Goal: Task Accomplishment & Management: Manage account settings

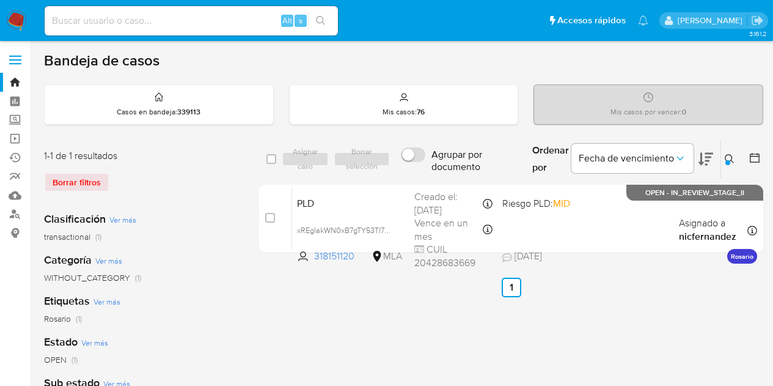
scroll to position [14, 0]
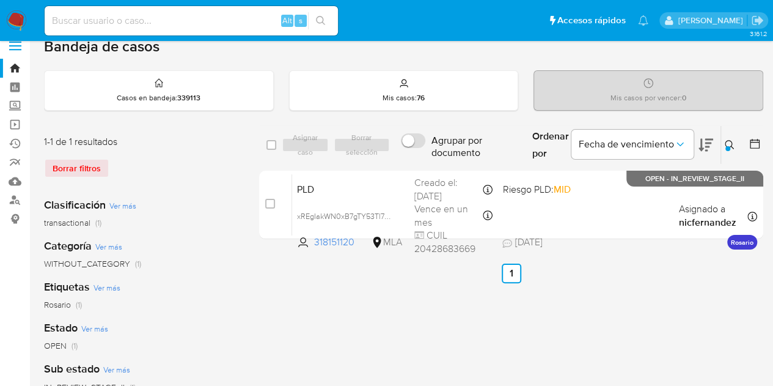
click at [334, 278] on ul "Anterior 1 Siguiente" at bounding box center [511, 273] width 504 height 20
click at [723, 146] on button at bounding box center [731, 145] width 20 height 15
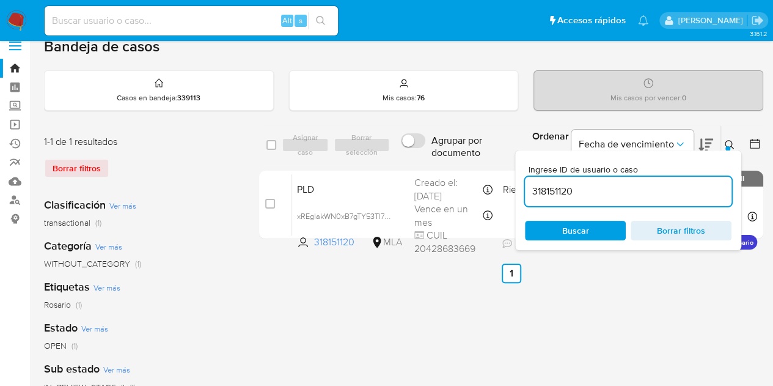
drag, startPoint x: 591, startPoint y: 190, endPoint x: 481, endPoint y: 165, distance: 112.7
click at [481, 165] on div "select-all-cases-checkbox Asignar caso Borrar selección Agrupar por documento O…" at bounding box center [511, 184] width 504 height 119
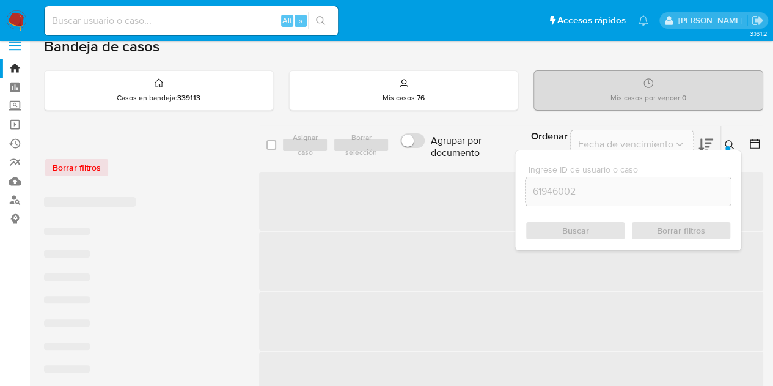
click at [729, 140] on icon at bounding box center [730, 145] width 10 height 10
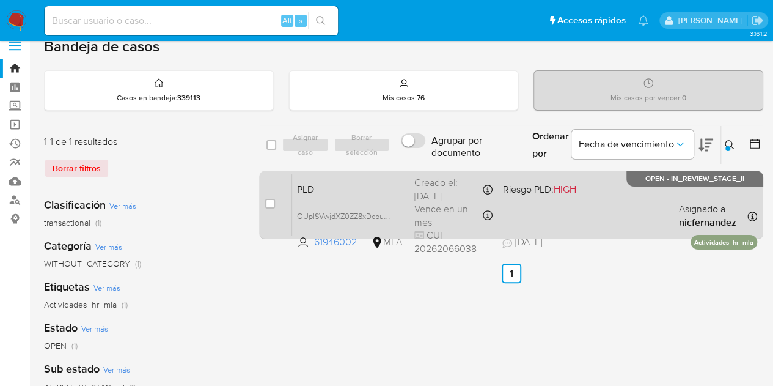
click at [393, 184] on span "PLD" at bounding box center [351, 188] width 108 height 16
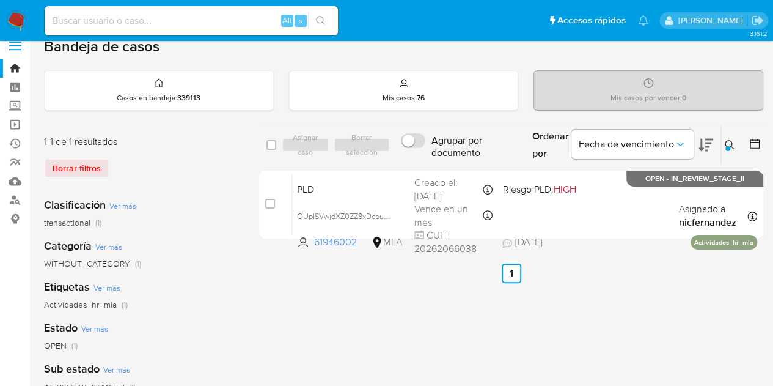
click at [728, 144] on icon at bounding box center [730, 145] width 10 height 10
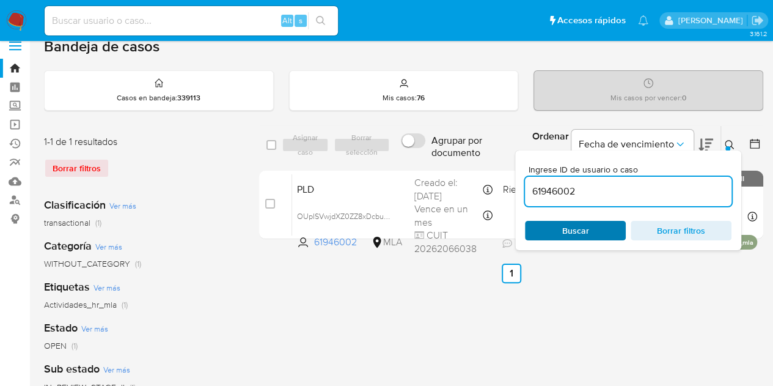
click at [610, 231] on span "Buscar" at bounding box center [576, 230] width 84 height 17
click at [731, 141] on icon at bounding box center [730, 145] width 10 height 10
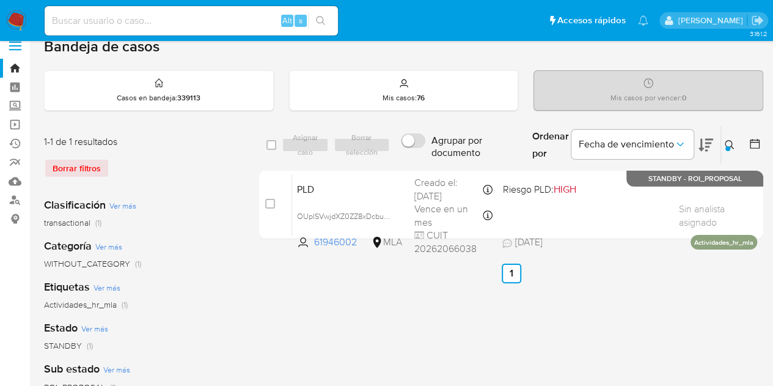
click at [731, 141] on icon at bounding box center [730, 145] width 10 height 10
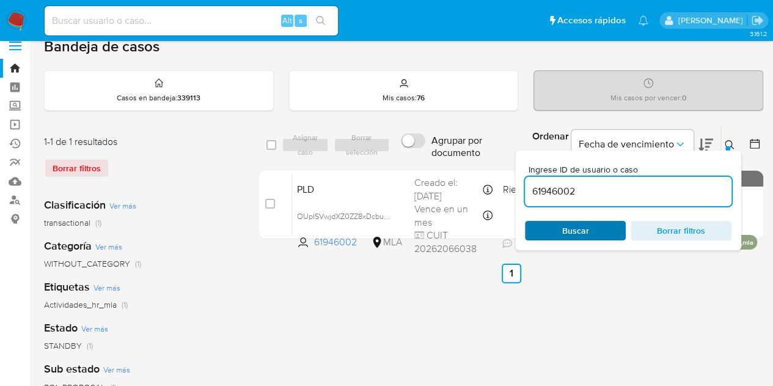
click at [584, 228] on span "Buscar" at bounding box center [575, 231] width 27 height 20
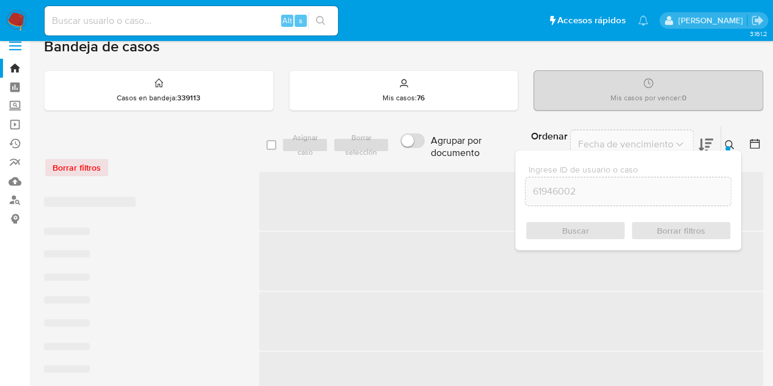
click at [731, 142] on icon at bounding box center [730, 145] width 10 height 10
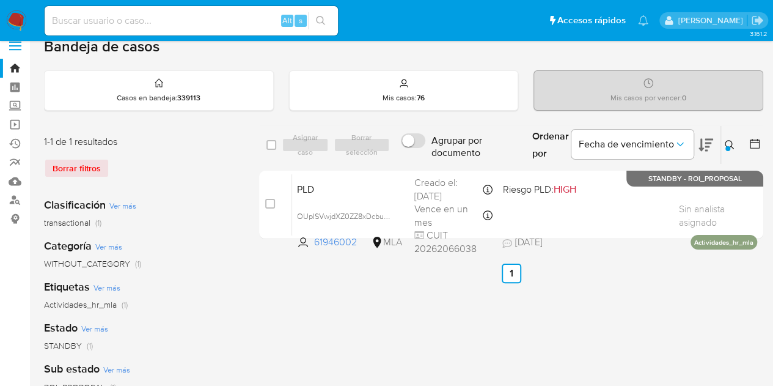
click at [726, 143] on icon at bounding box center [730, 145] width 10 height 10
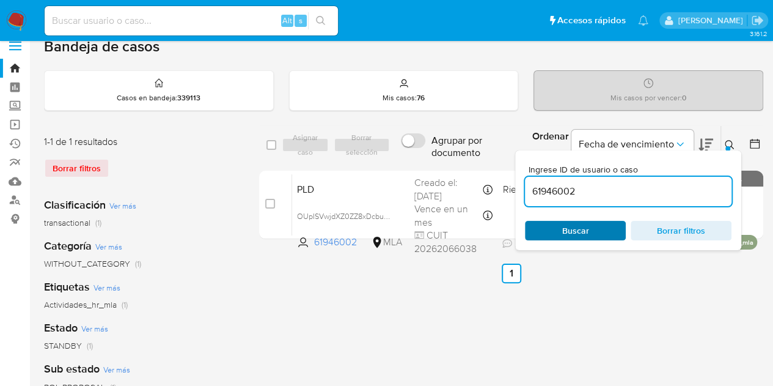
click at [617, 222] on button "Buscar" at bounding box center [575, 231] width 101 height 20
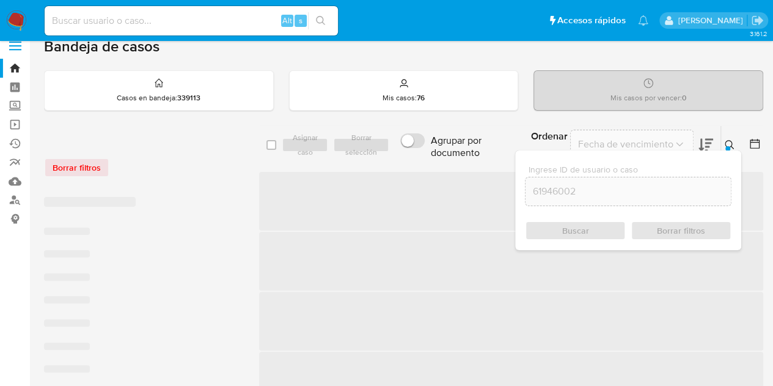
drag, startPoint x: 731, startPoint y: 145, endPoint x: 715, endPoint y: 151, distance: 17.0
click at [729, 145] on icon at bounding box center [730, 145] width 10 height 10
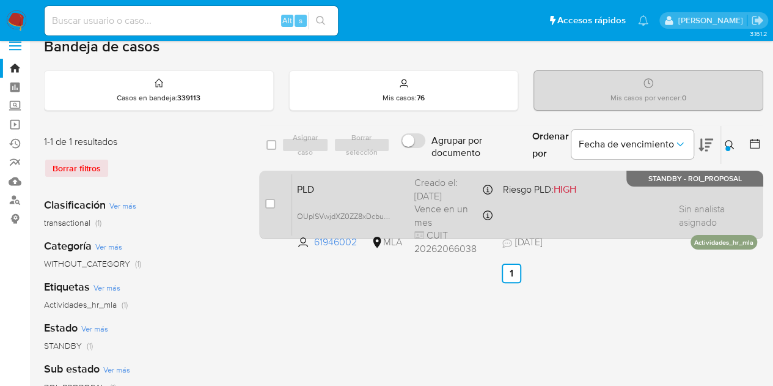
click at [364, 202] on div "PLD OUpISVwjdXZ0ZZ8xDcbuKIM0 61946002 MLA Riesgo PLD: HIGH Creado el: 12/09/202…" at bounding box center [524, 205] width 465 height 62
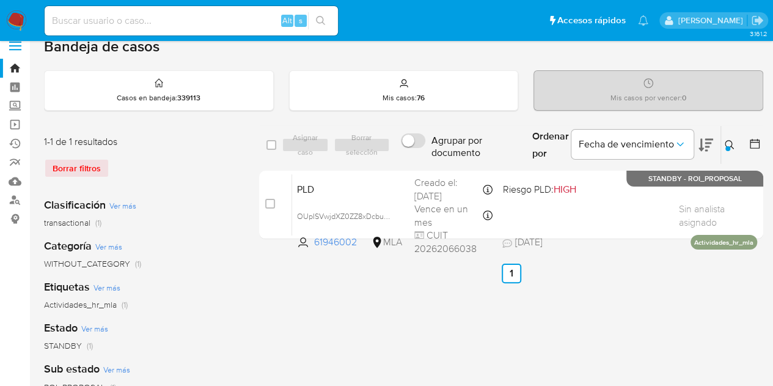
drag, startPoint x: 730, startPoint y: 142, endPoint x: 678, endPoint y: 175, distance: 61.6
click at [730, 143] on icon at bounding box center [730, 145] width 10 height 10
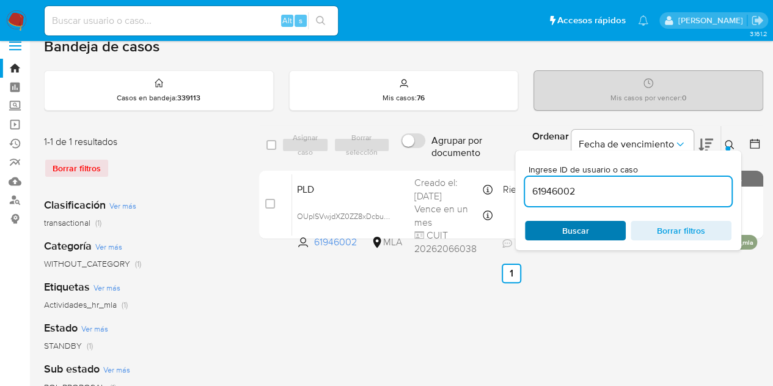
click at [599, 232] on span "Buscar" at bounding box center [576, 230] width 84 height 17
click at [731, 141] on icon at bounding box center [730, 145] width 10 height 10
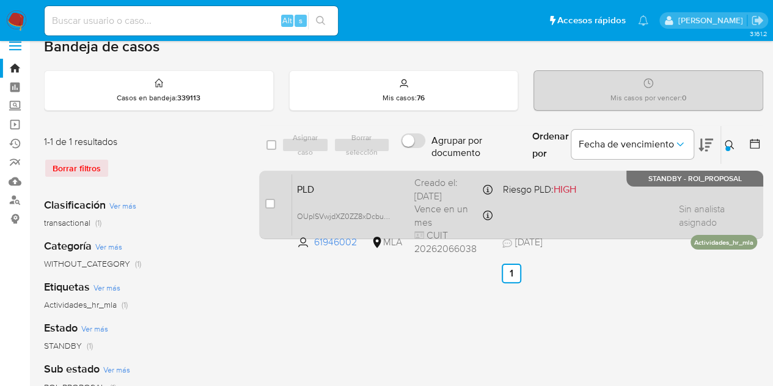
click at [384, 186] on span "PLD" at bounding box center [351, 188] width 108 height 16
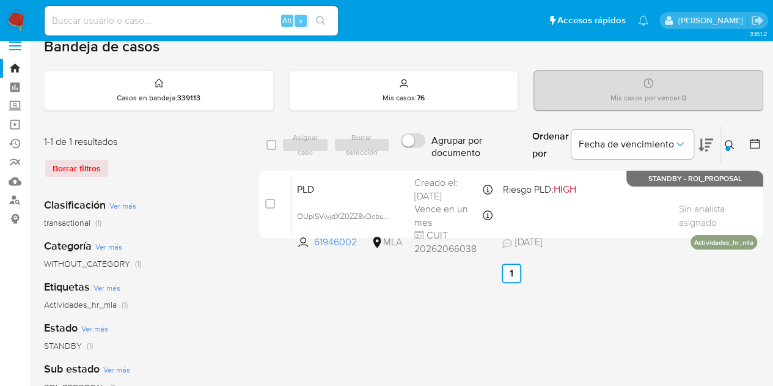
drag, startPoint x: 724, startPoint y: 144, endPoint x: 700, endPoint y: 166, distance: 32.4
click at [724, 144] on button at bounding box center [731, 145] width 20 height 15
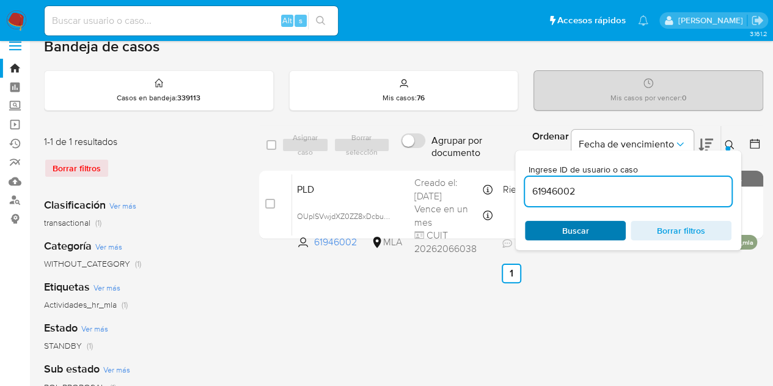
click at [616, 229] on span "Buscar" at bounding box center [576, 230] width 84 height 17
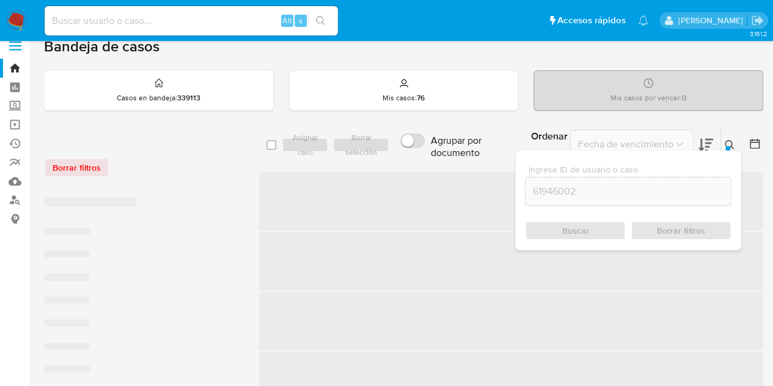
click at [734, 145] on icon at bounding box center [730, 145] width 10 height 10
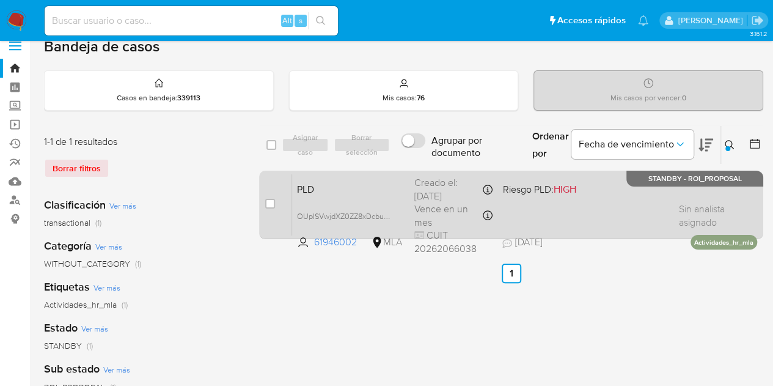
click at [401, 182] on span "PLD" at bounding box center [351, 188] width 108 height 16
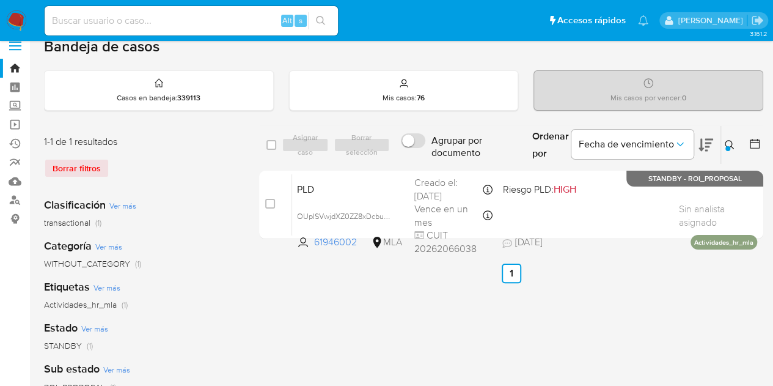
drag, startPoint x: 306, startPoint y: 288, endPoint x: 303, endPoint y: 296, distance: 8.5
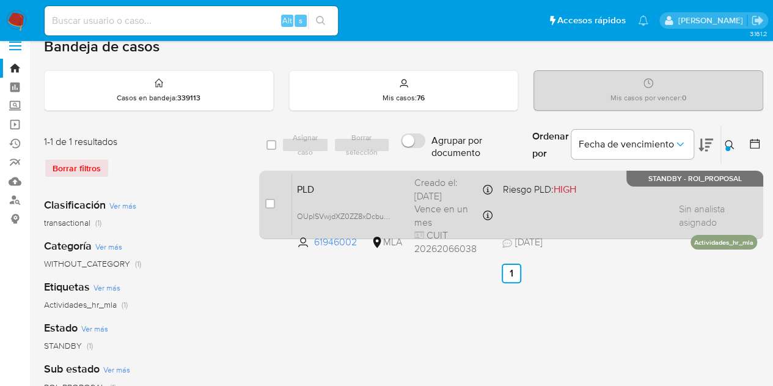
click at [355, 183] on span "PLD" at bounding box center [351, 188] width 108 height 16
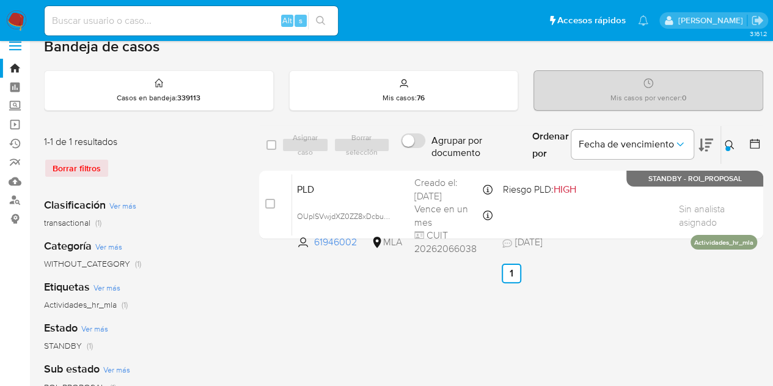
click at [726, 146] on div at bounding box center [728, 148] width 5 height 5
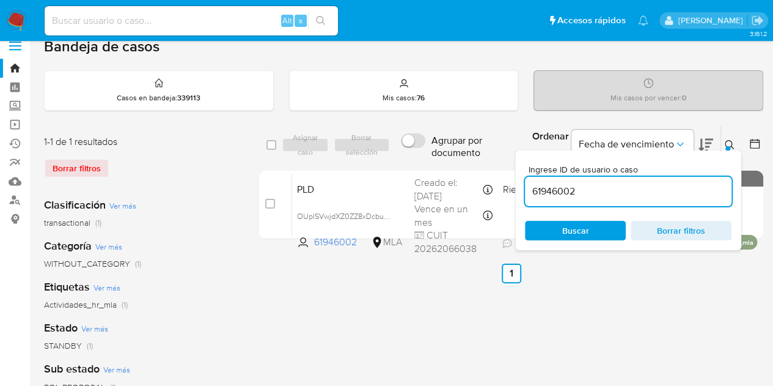
drag, startPoint x: 622, startPoint y: 190, endPoint x: 485, endPoint y: 164, distance: 139.3
click at [485, 164] on div "select-all-cases-checkbox Asignar caso Borrar selección Agrupar por documento O…" at bounding box center [511, 184] width 504 height 119
click at [728, 146] on div at bounding box center [728, 148] width 5 height 5
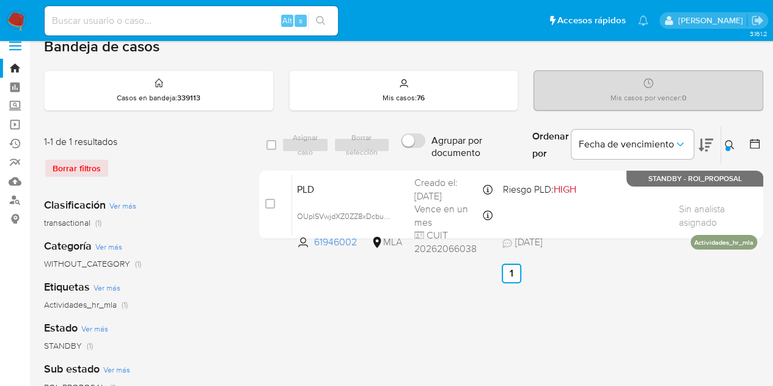
click at [730, 141] on icon at bounding box center [730, 145] width 10 height 10
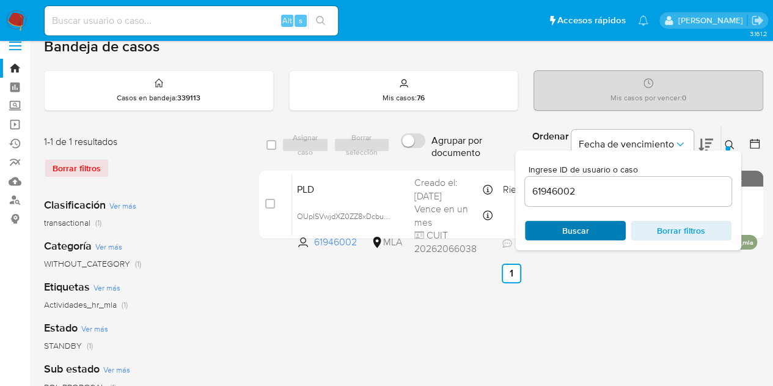
click at [595, 226] on span "Buscar" at bounding box center [576, 230] width 84 height 17
click at [731, 142] on icon at bounding box center [729, 144] width 9 height 9
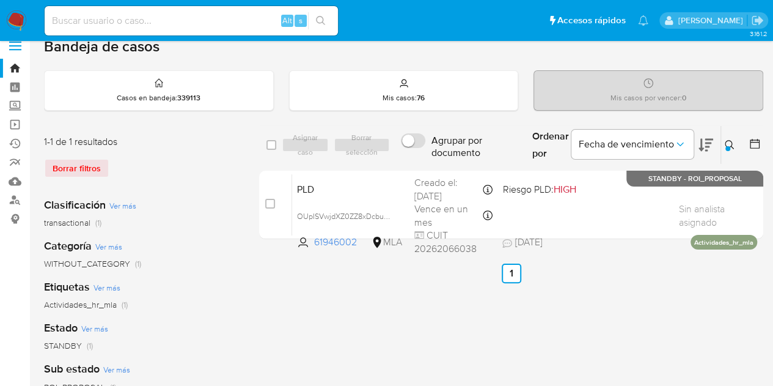
click at [731, 142] on icon at bounding box center [729, 144] width 9 height 9
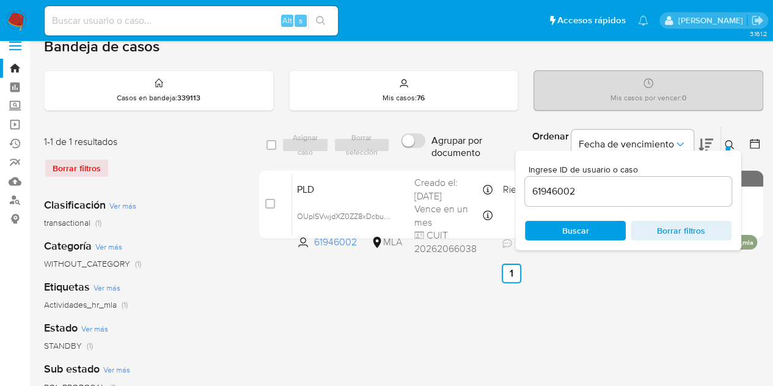
click at [726, 150] on div "Ingrese ID de usuario o caso 61946002 Buscar Borrar filtros" at bounding box center [628, 200] width 226 height 100
click at [730, 142] on icon at bounding box center [730, 145] width 10 height 10
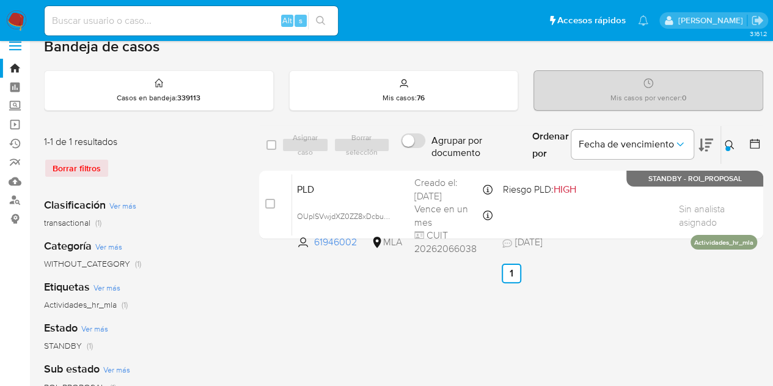
click at [730, 142] on icon at bounding box center [730, 145] width 10 height 10
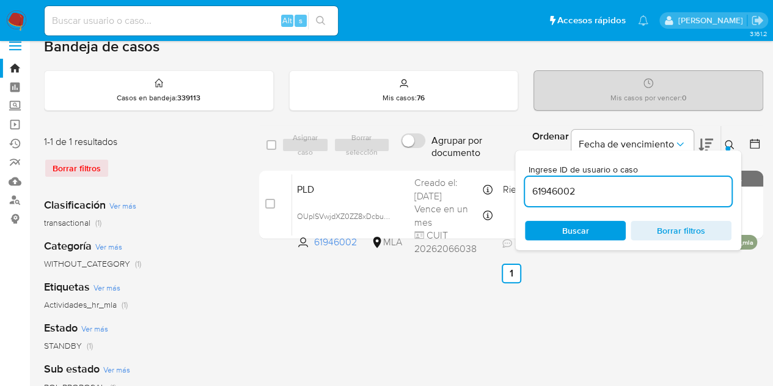
click at [615, 193] on input "61946002" at bounding box center [628, 191] width 207 height 16
click at [732, 142] on icon at bounding box center [730, 145] width 10 height 10
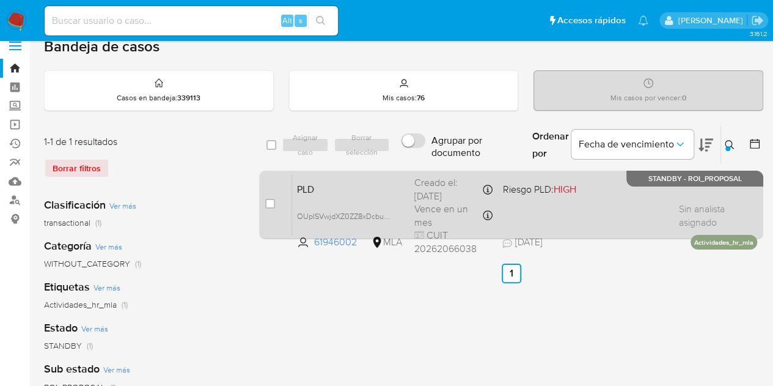
click at [314, 195] on div "PLD OUpISVwjdXZ0ZZ8xDcbuKIM0 61946002 MLA Riesgo PLD: HIGH Creado el: 12/09/202…" at bounding box center [524, 205] width 465 height 62
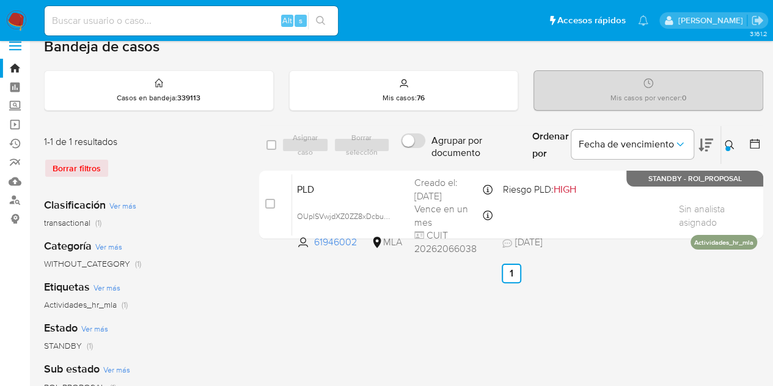
drag, startPoint x: 331, startPoint y: 315, endPoint x: 622, endPoint y: 219, distance: 306.2
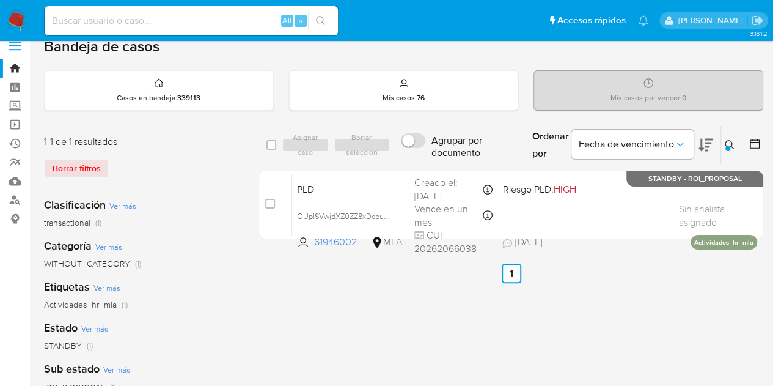
click at [729, 138] on button at bounding box center [731, 145] width 20 height 15
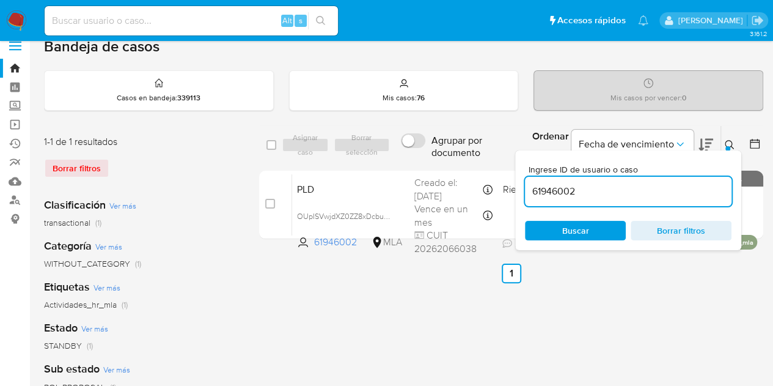
drag, startPoint x: 622, startPoint y: 191, endPoint x: 433, endPoint y: 152, distance: 193.0
click at [434, 152] on div "select-all-cases-checkbox Asignar caso Borrar selección Agrupar por documento O…" at bounding box center [511, 145] width 504 height 40
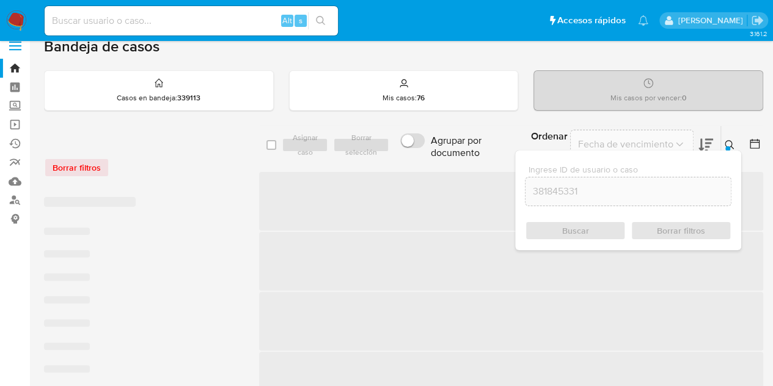
click at [732, 141] on icon at bounding box center [730, 145] width 10 height 10
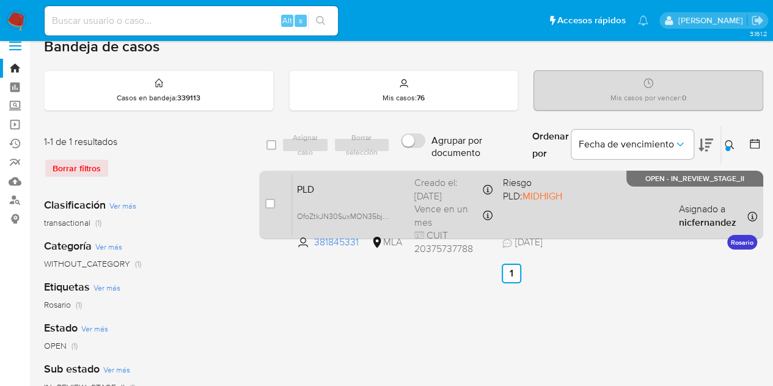
click at [383, 191] on span "PLD" at bounding box center [351, 188] width 108 height 16
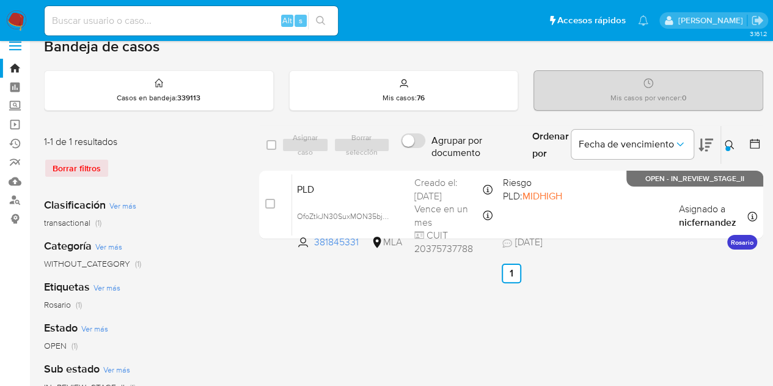
drag, startPoint x: 732, startPoint y: 143, endPoint x: 675, endPoint y: 185, distance: 70.9
click at [730, 144] on icon at bounding box center [730, 145] width 10 height 10
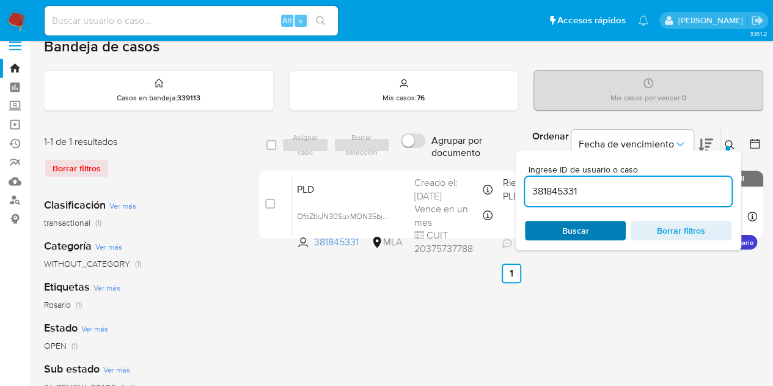
click at [579, 224] on span "Buscar" at bounding box center [575, 231] width 27 height 20
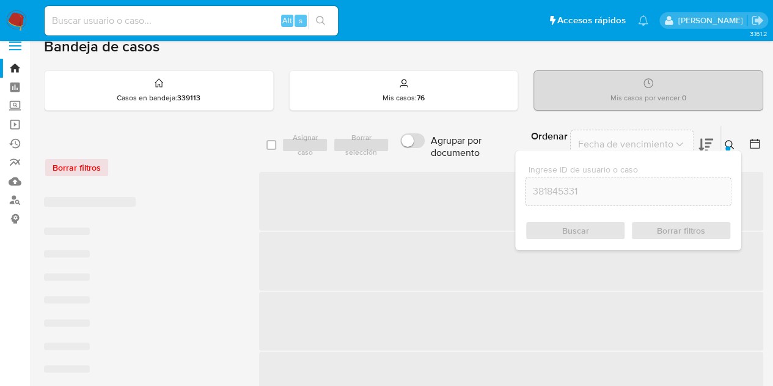
click at [734, 140] on icon at bounding box center [730, 145] width 10 height 10
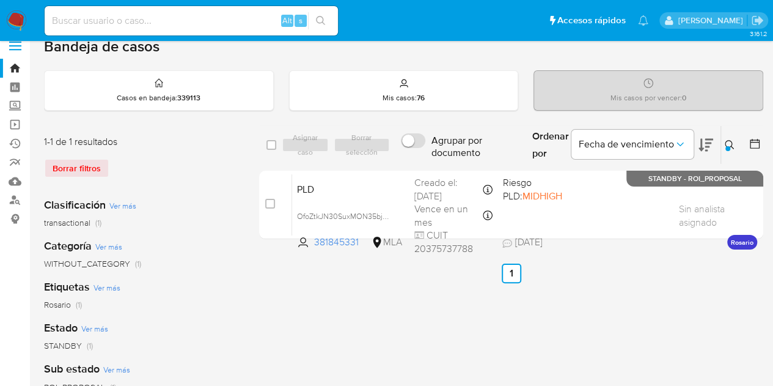
click at [728, 142] on icon at bounding box center [730, 145] width 10 height 10
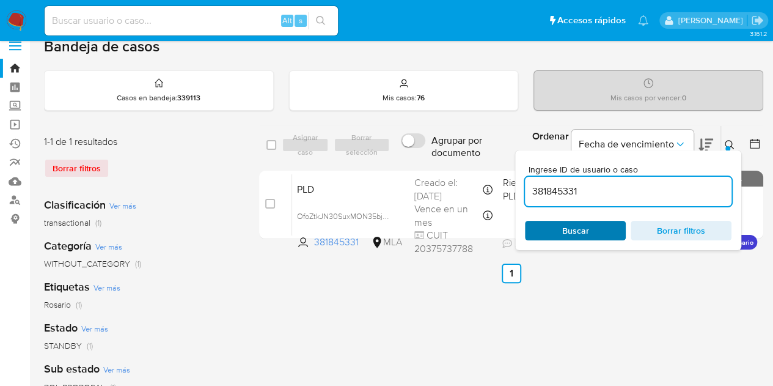
click at [588, 228] on span "Buscar" at bounding box center [575, 231] width 27 height 20
click at [731, 144] on icon at bounding box center [730, 145] width 10 height 10
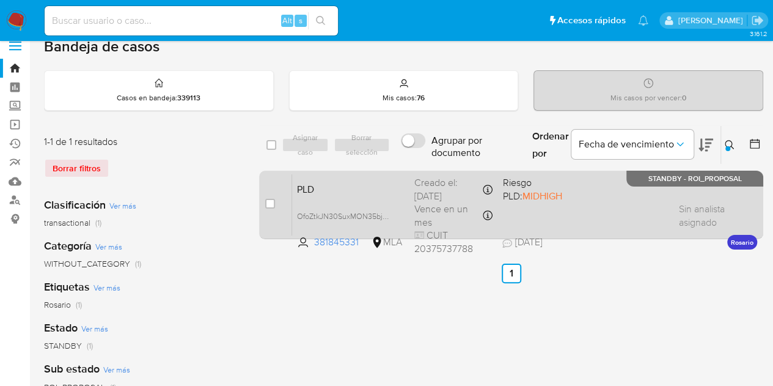
click at [355, 190] on span "PLD" at bounding box center [351, 188] width 108 height 16
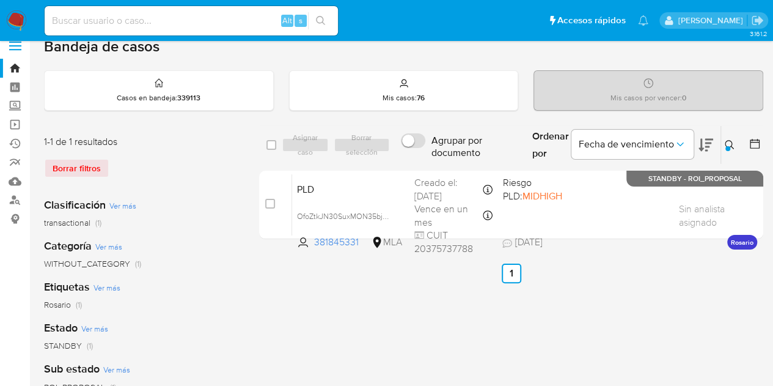
click at [732, 141] on icon at bounding box center [730, 145] width 10 height 10
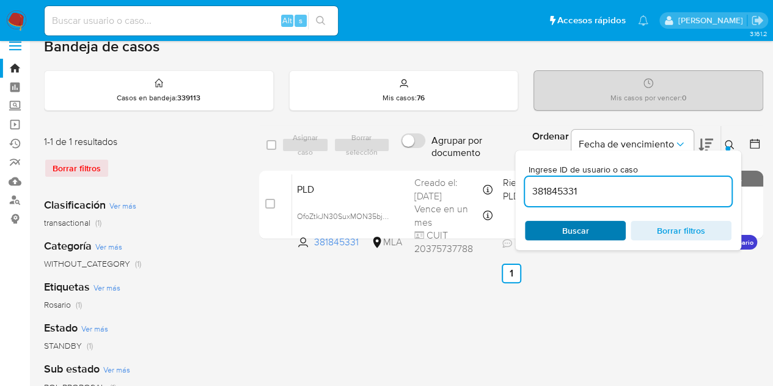
click at [595, 230] on span "Buscar" at bounding box center [576, 230] width 84 height 17
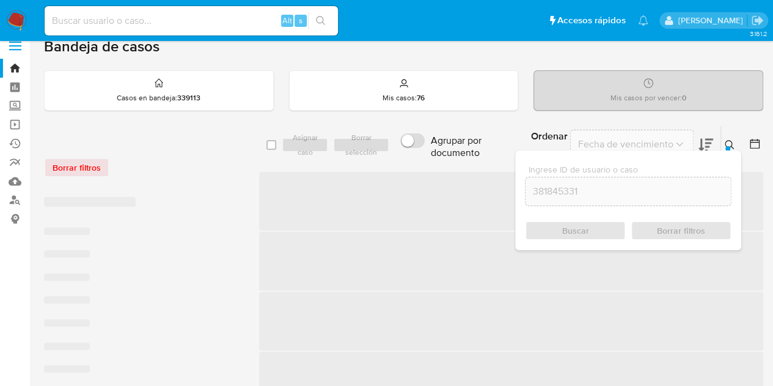
click at [732, 145] on icon at bounding box center [730, 145] width 10 height 10
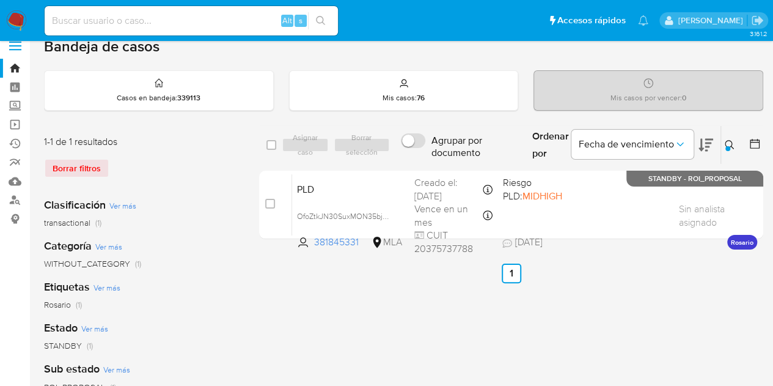
click at [728, 144] on button at bounding box center [731, 145] width 20 height 15
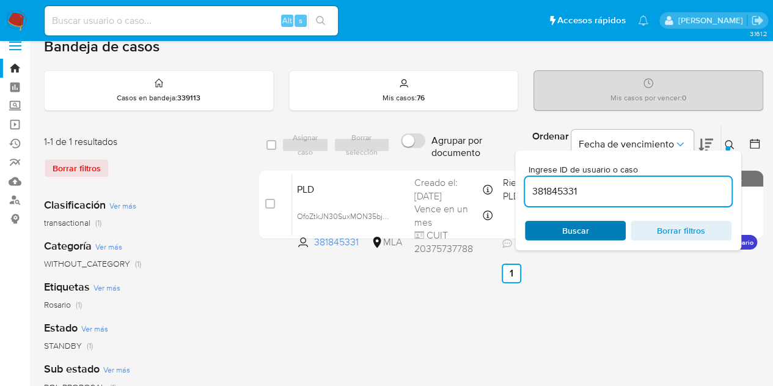
click at [610, 222] on span "Buscar" at bounding box center [576, 230] width 84 height 17
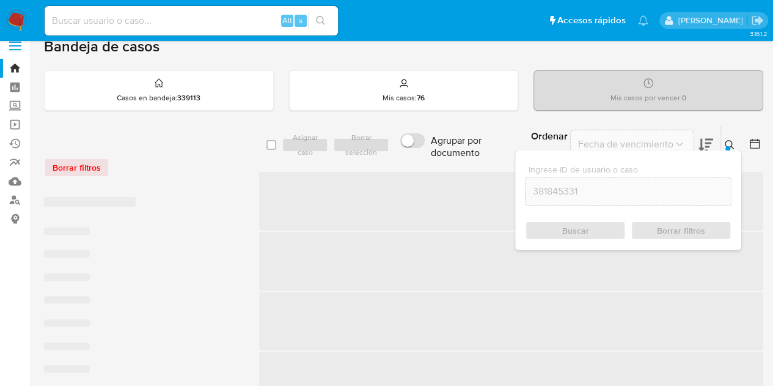
click at [730, 142] on icon at bounding box center [730, 145] width 10 height 10
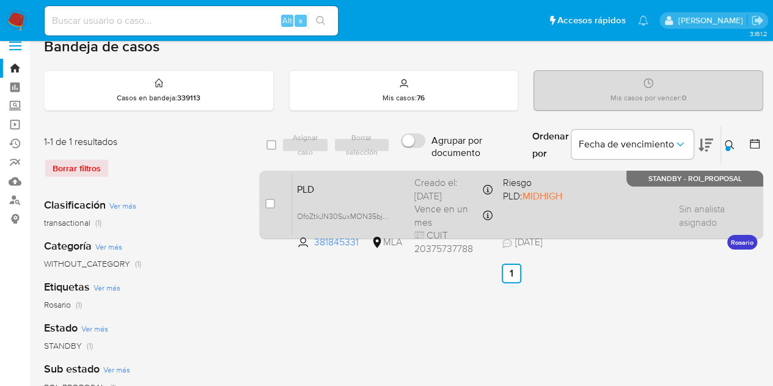
click at [348, 194] on span "PLD" at bounding box center [351, 188] width 108 height 16
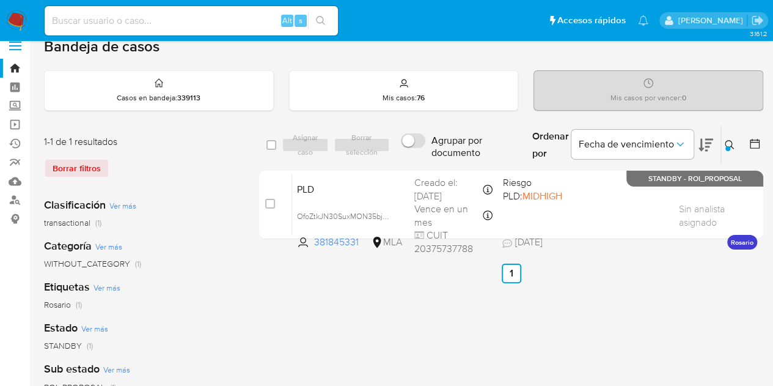
click at [728, 143] on icon at bounding box center [730, 145] width 10 height 10
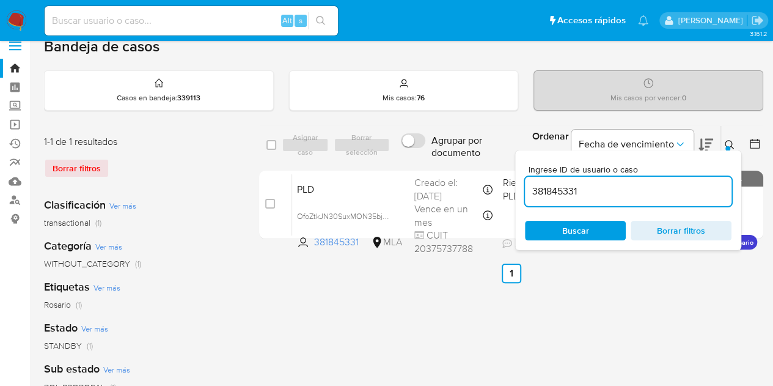
drag, startPoint x: 581, startPoint y: 185, endPoint x: 477, endPoint y: 172, distance: 104.7
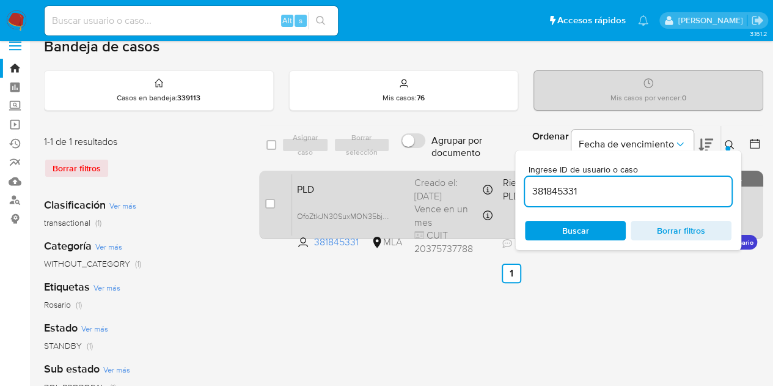
click at [461, 162] on div "select-all-cases-checkbox Asignar caso Borrar selección Agrupar por documento O…" at bounding box center [511, 145] width 504 height 40
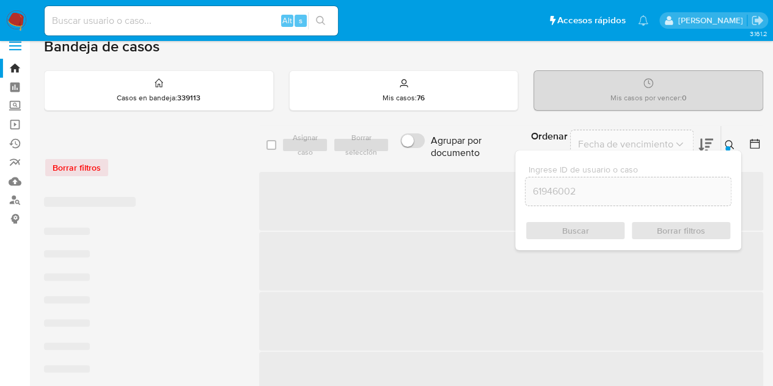
click at [728, 142] on icon at bounding box center [730, 145] width 10 height 10
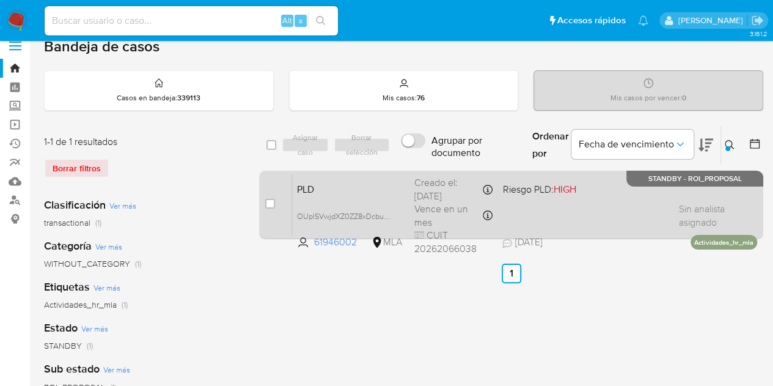
drag, startPoint x: 306, startPoint y: 289, endPoint x: 536, endPoint y: 223, distance: 239.8
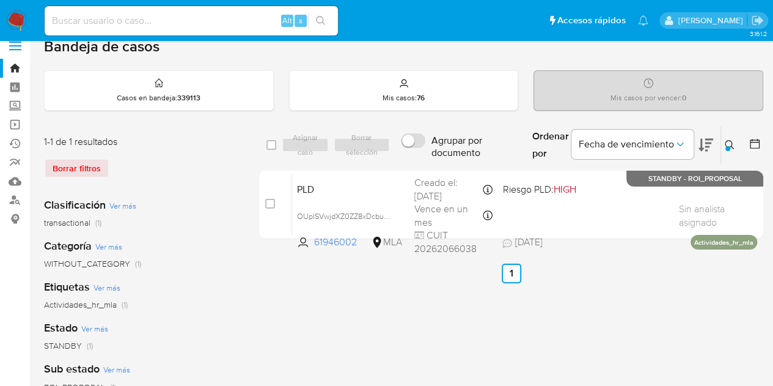
click at [731, 138] on button at bounding box center [731, 145] width 20 height 15
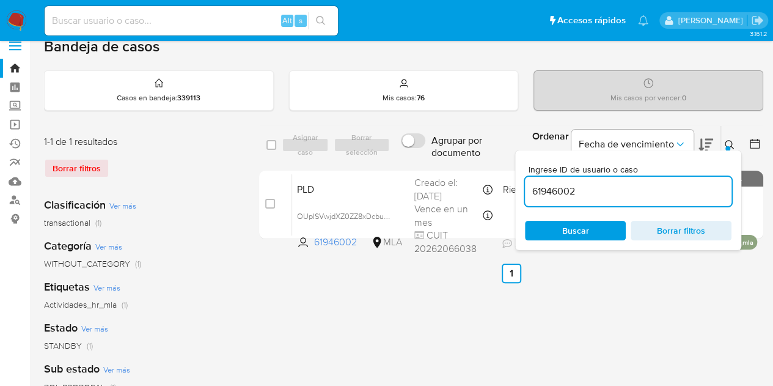
drag, startPoint x: 615, startPoint y: 186, endPoint x: 424, endPoint y: 150, distance: 194.1
click at [424, 150] on div "select-all-cases-checkbox Asignar caso Borrar selección Agrupar por documento O…" at bounding box center [511, 145] width 504 height 40
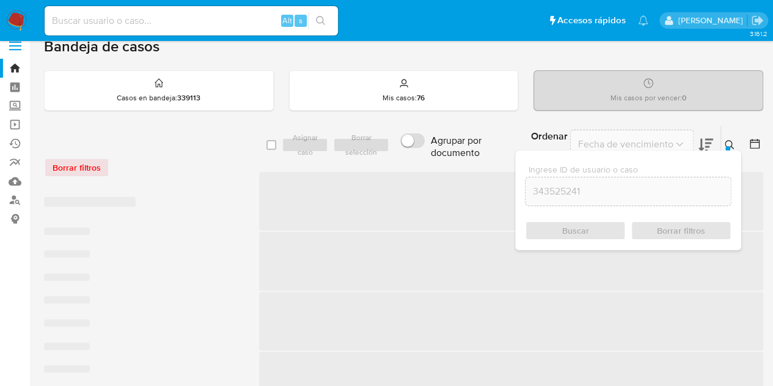
click at [726, 146] on div at bounding box center [728, 148] width 5 height 5
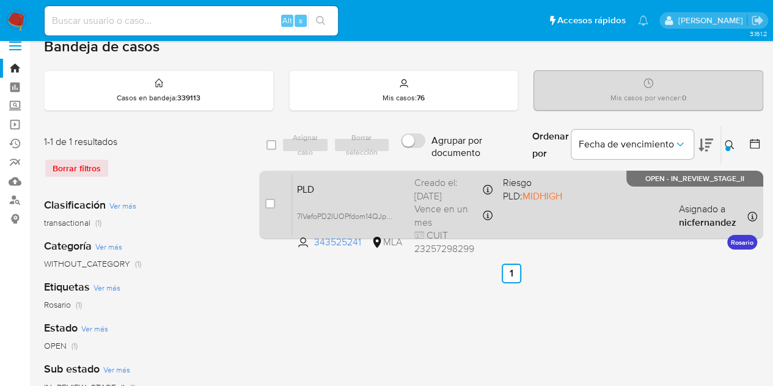
click at [374, 183] on span "PLD" at bounding box center [351, 188] width 108 height 16
click at [392, 215] on span "7IVefoPD2IUOPfdom14QJpDq" at bounding box center [346, 214] width 99 height 13
click at [336, 191] on span "PLD" at bounding box center [351, 188] width 108 height 16
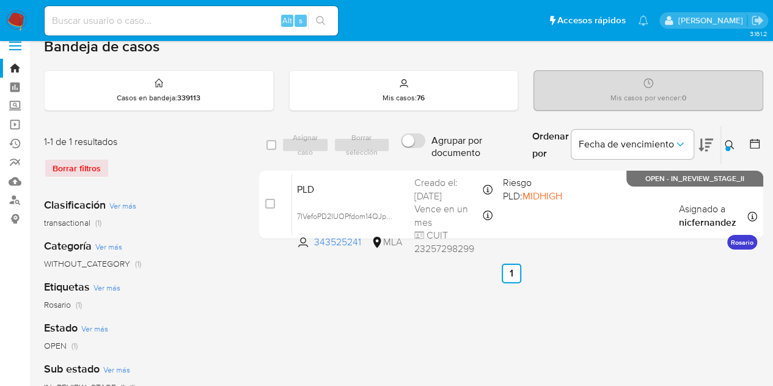
click at [729, 144] on icon at bounding box center [730, 145] width 10 height 10
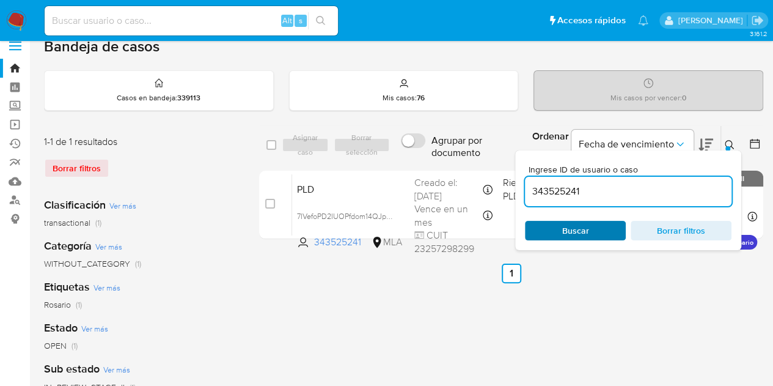
click at [560, 227] on span "Buscar" at bounding box center [576, 230] width 84 height 17
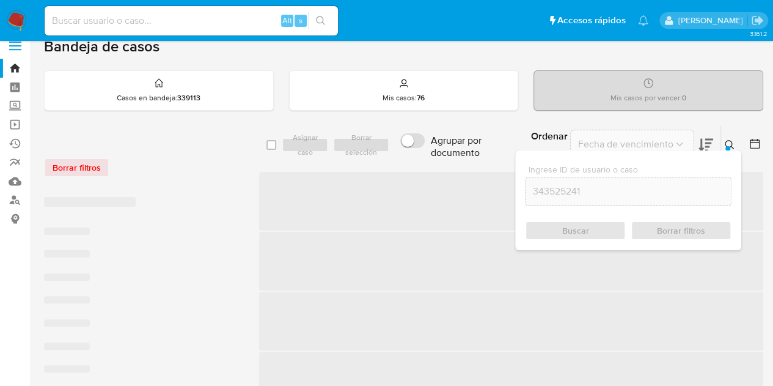
click at [729, 144] on icon at bounding box center [730, 145] width 10 height 10
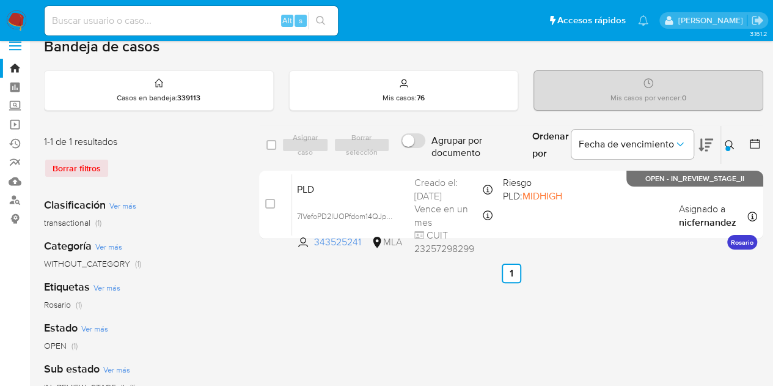
click at [731, 140] on icon at bounding box center [730, 145] width 10 height 10
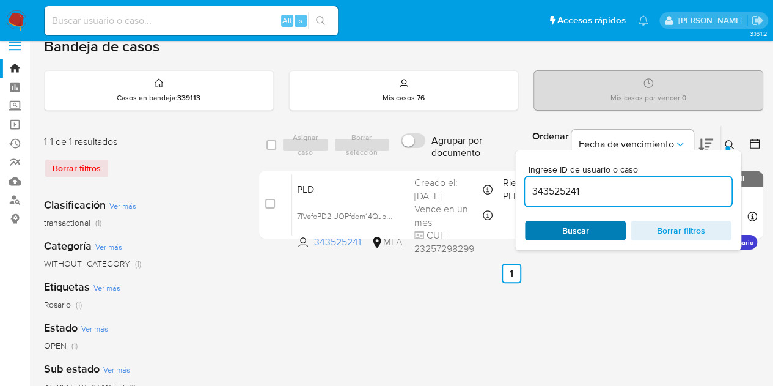
click at [589, 228] on span "Buscar" at bounding box center [576, 230] width 84 height 17
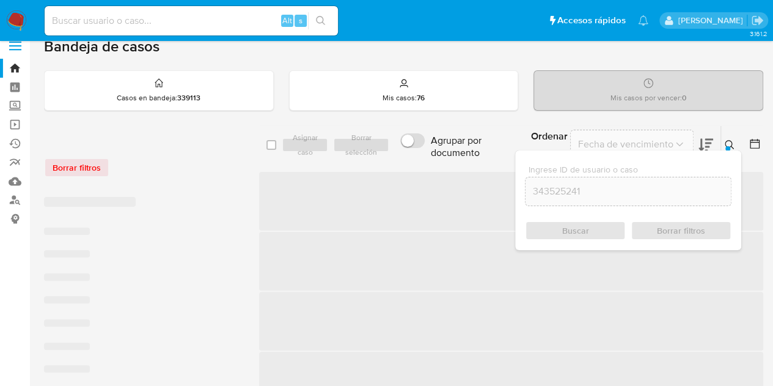
click at [731, 140] on icon at bounding box center [730, 145] width 10 height 10
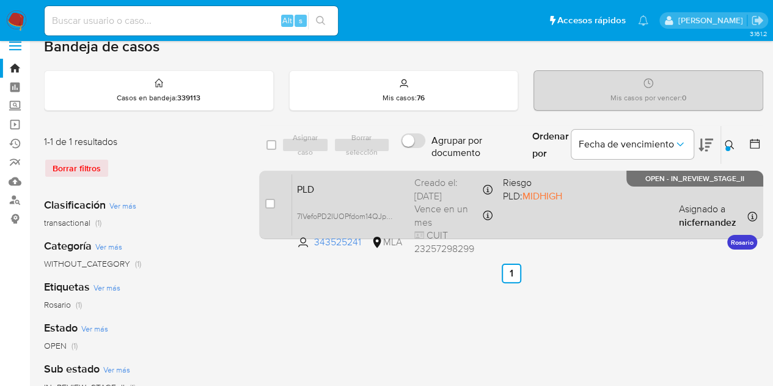
click at [379, 190] on span "PLD" at bounding box center [351, 188] width 108 height 16
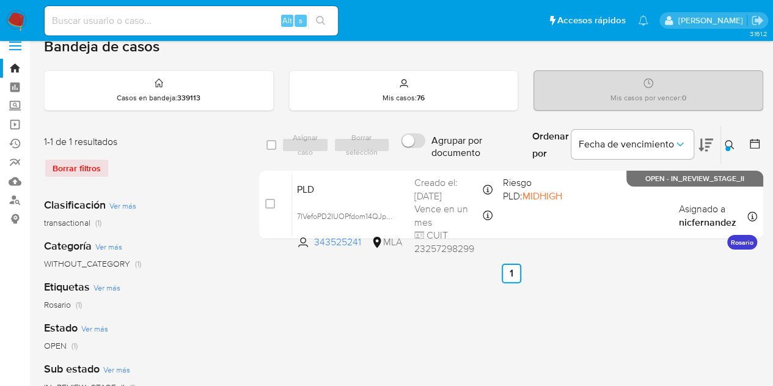
click at [732, 144] on icon at bounding box center [729, 144] width 9 height 9
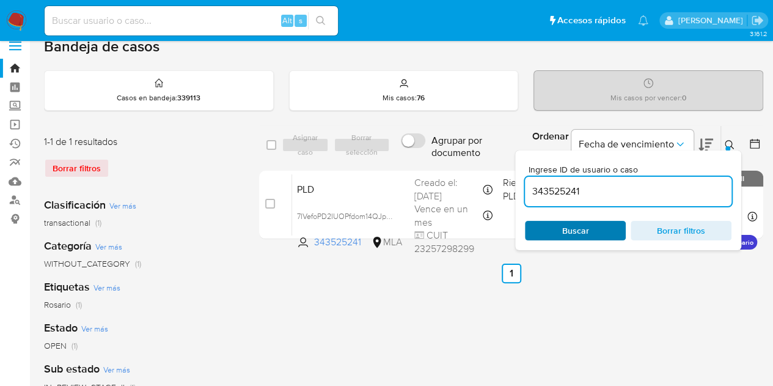
click at [612, 224] on span "Buscar" at bounding box center [576, 230] width 84 height 17
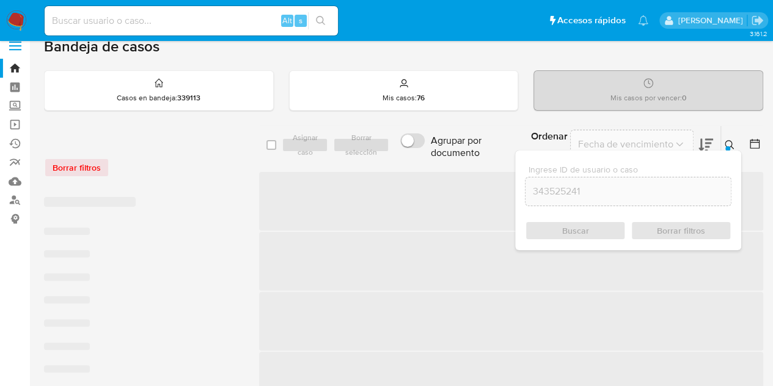
click at [726, 141] on icon at bounding box center [730, 145] width 10 height 10
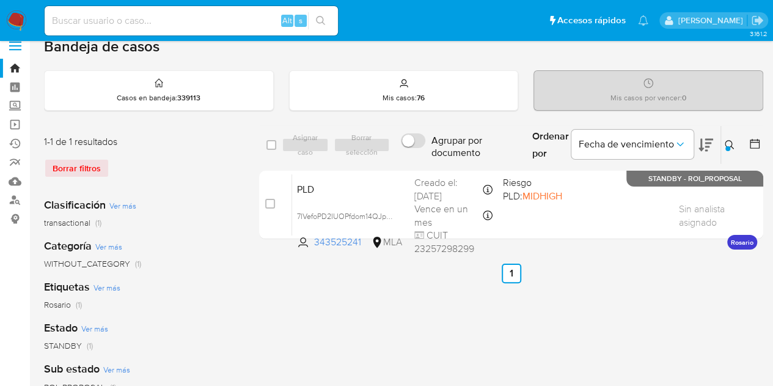
click at [726, 138] on button at bounding box center [731, 145] width 20 height 15
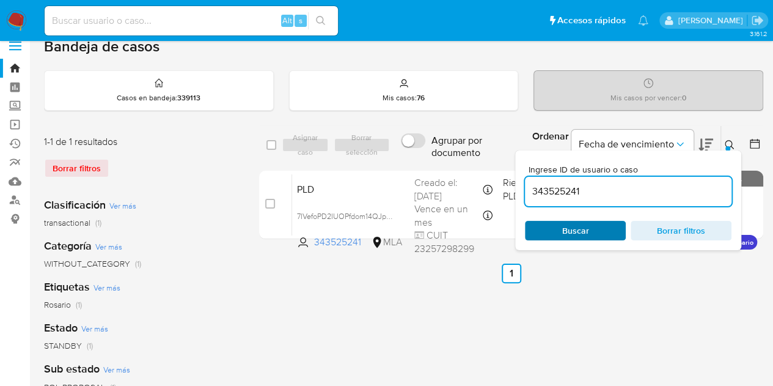
drag, startPoint x: 583, startPoint y: 230, endPoint x: 594, endPoint y: 228, distance: 11.3
click at [583, 230] on span "Buscar" at bounding box center [575, 231] width 27 height 20
click at [735, 141] on button at bounding box center [731, 145] width 20 height 15
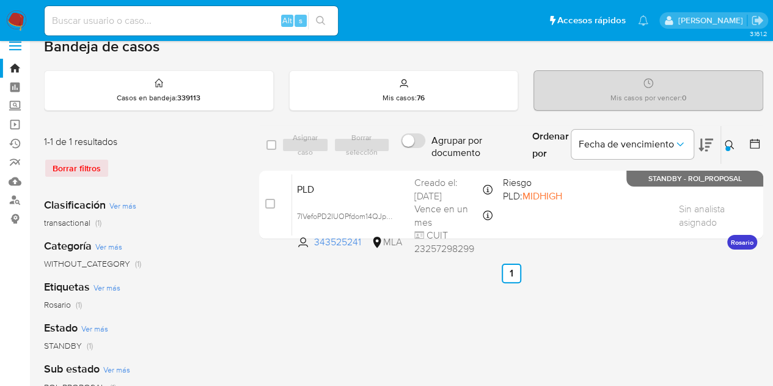
click at [732, 140] on icon at bounding box center [730, 145] width 10 height 10
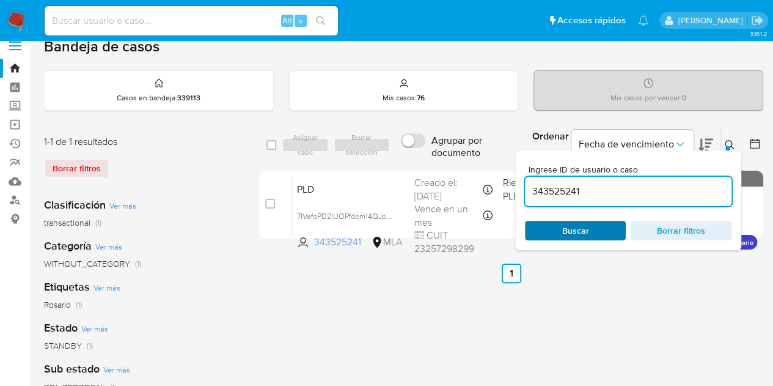
click at [567, 230] on span "Buscar" at bounding box center [575, 231] width 27 height 20
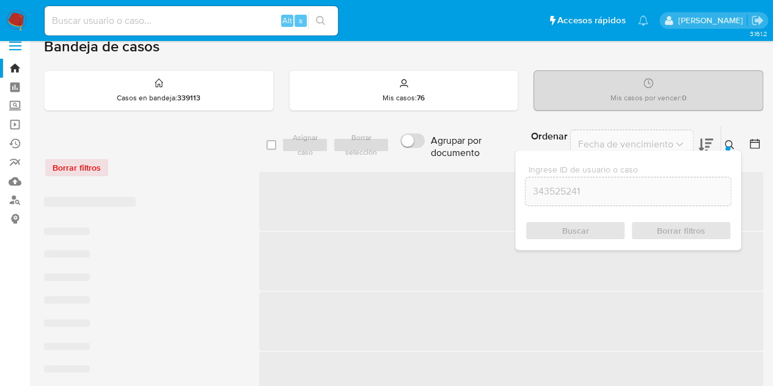
click at [729, 144] on icon at bounding box center [730, 145] width 10 height 10
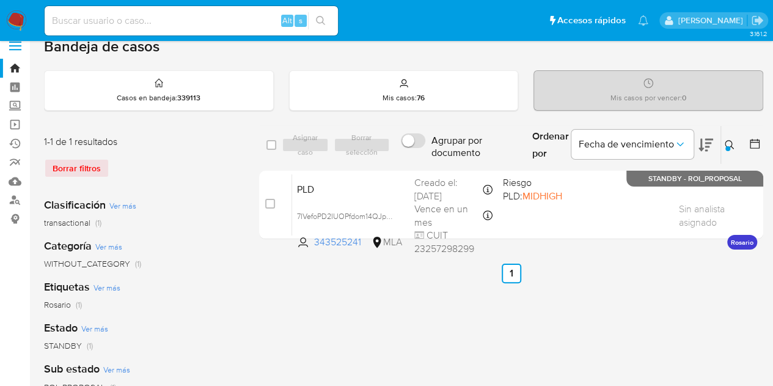
drag, startPoint x: 284, startPoint y: 360, endPoint x: 291, endPoint y: 359, distance: 6.8
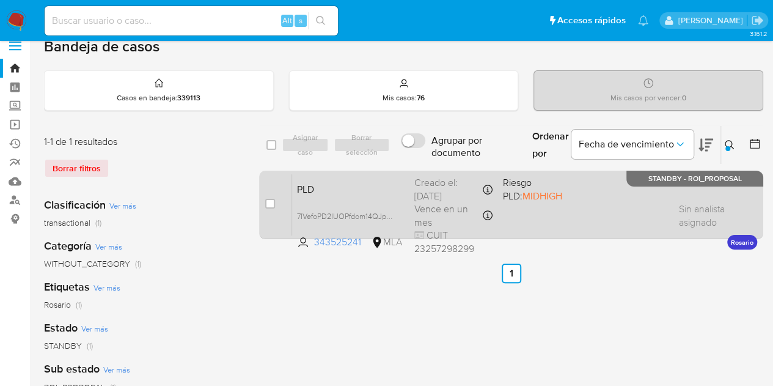
click at [362, 183] on span "PLD" at bounding box center [351, 188] width 108 height 16
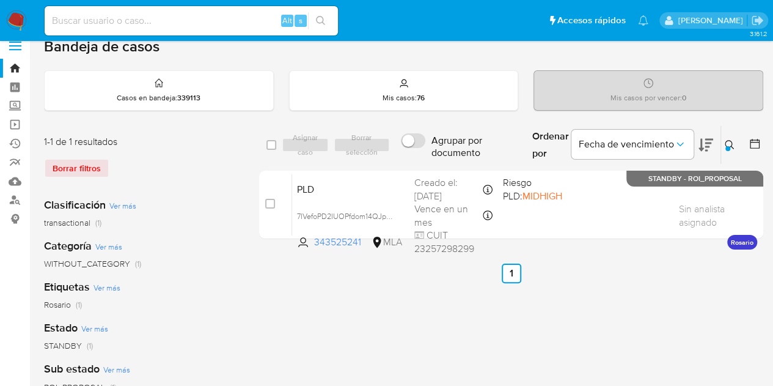
click at [729, 145] on icon at bounding box center [730, 145] width 10 height 10
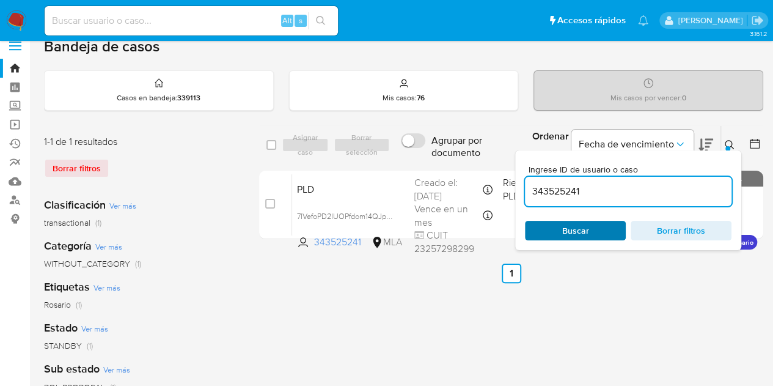
click at [603, 230] on span "Buscar" at bounding box center [576, 230] width 84 height 17
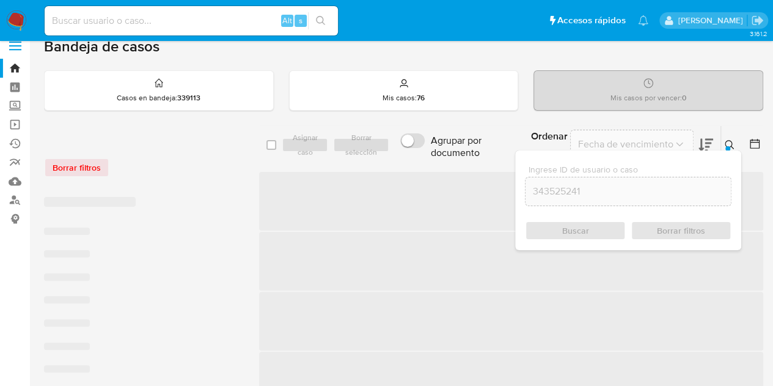
click at [730, 142] on icon at bounding box center [730, 145] width 10 height 10
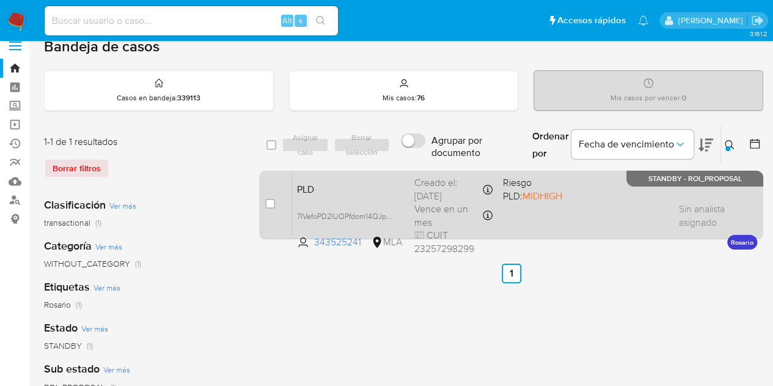
click at [389, 191] on span "PLD" at bounding box center [351, 188] width 108 height 16
click at [325, 201] on div "PLD 7IVefoPD2IUOPfdom14QJpDq 343525241 MLA Riesgo PLD: MIDHIGH Creado el: 12/09…" at bounding box center [524, 205] width 465 height 62
click at [361, 193] on span "PLD" at bounding box center [351, 188] width 108 height 16
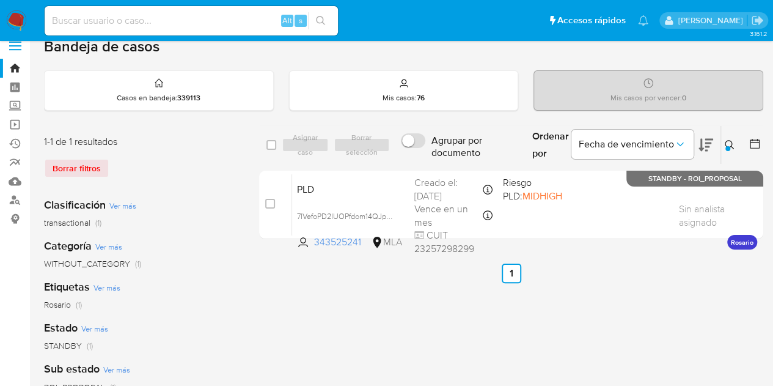
click at [732, 142] on icon at bounding box center [729, 144] width 9 height 9
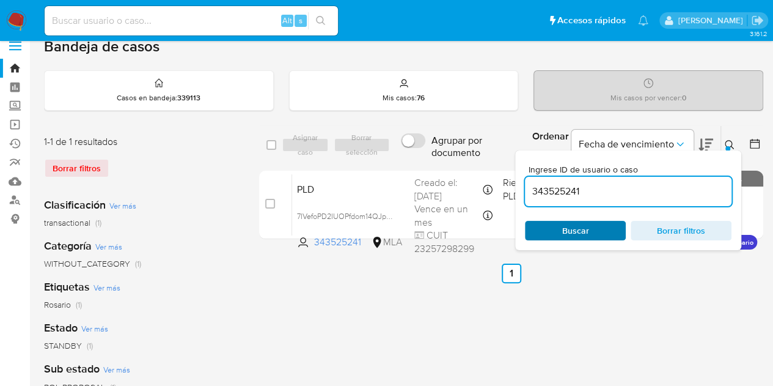
click at [582, 237] on span "Buscar" at bounding box center [575, 231] width 27 height 20
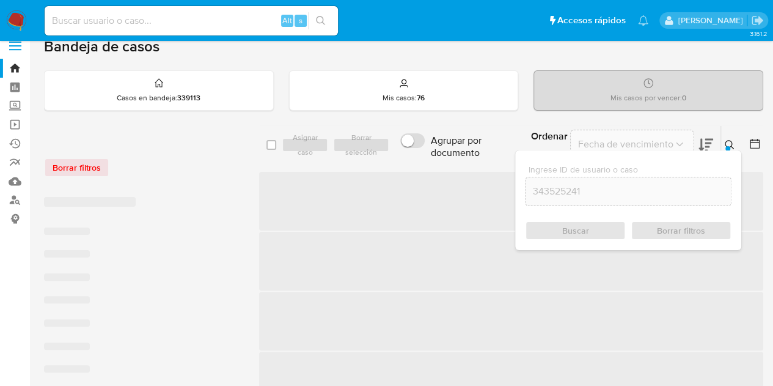
click at [724, 142] on button at bounding box center [731, 145] width 20 height 15
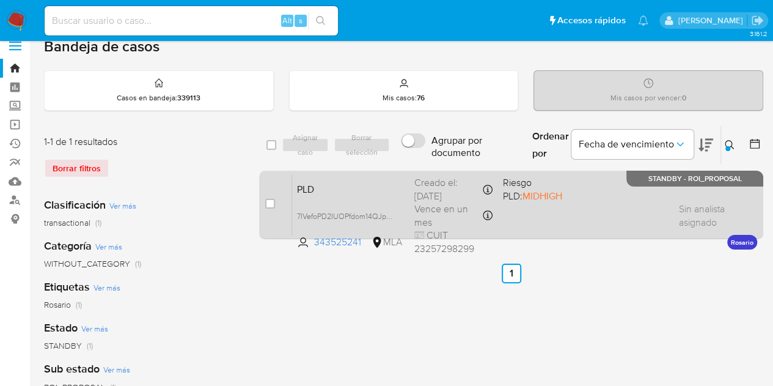
click at [335, 193] on span "PLD" at bounding box center [351, 188] width 108 height 16
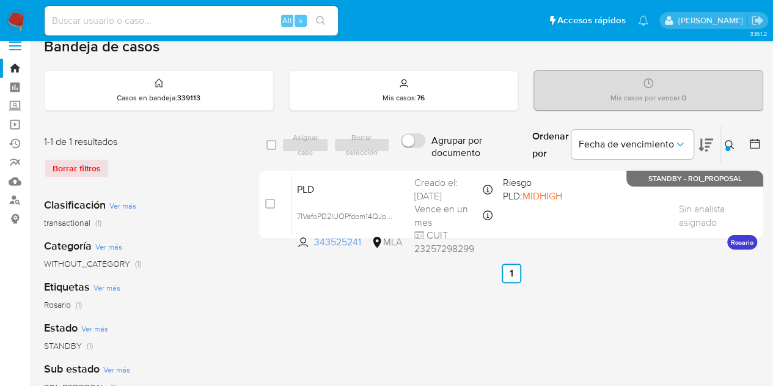
click at [724, 150] on button at bounding box center [731, 145] width 20 height 15
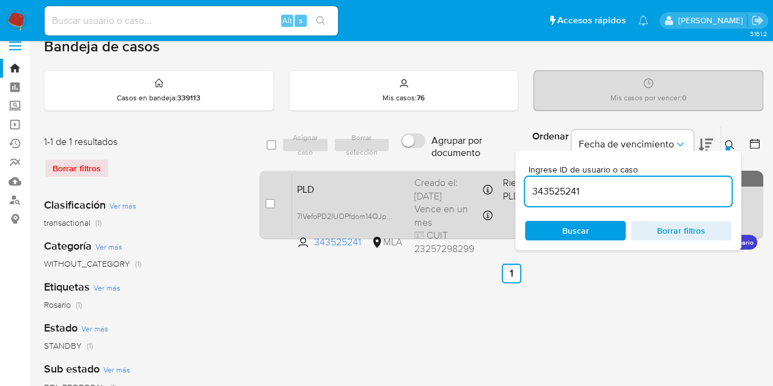
drag, startPoint x: 597, startPoint y: 189, endPoint x: 500, endPoint y: 181, distance: 97.5
click at [501, 182] on div "select-all-cases-checkbox Asignar caso Borrar selección Agrupar por documento O…" at bounding box center [511, 184] width 504 height 119
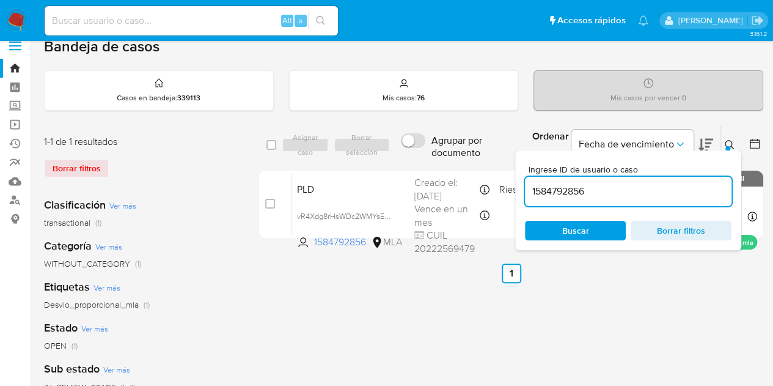
click at [735, 144] on button at bounding box center [731, 145] width 20 height 15
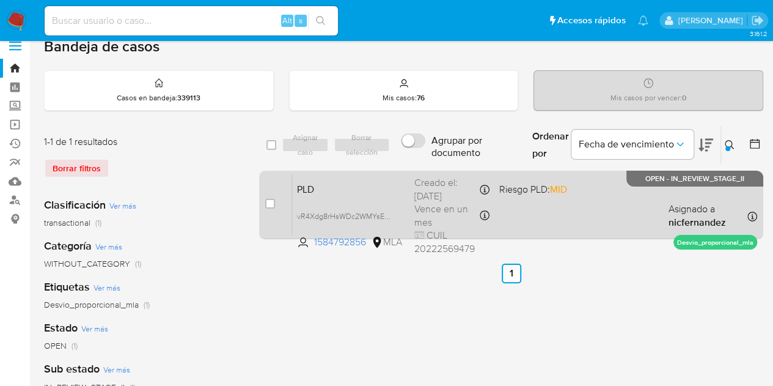
click at [370, 201] on div "PLD vR4Xdg8rHsWDc2WMYsEKmpFC 1584792856 MLA Riesgo PLD: MID Creado el: 12/09/20…" at bounding box center [524, 205] width 465 height 62
click at [389, 217] on span "vR4Xdg8rHsWDc2WMYsEKmpFC" at bounding box center [353, 214] width 112 height 13
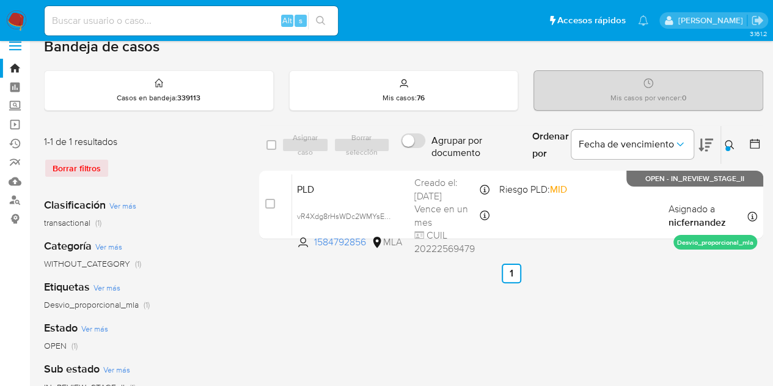
click at [732, 143] on icon at bounding box center [730, 145] width 10 height 10
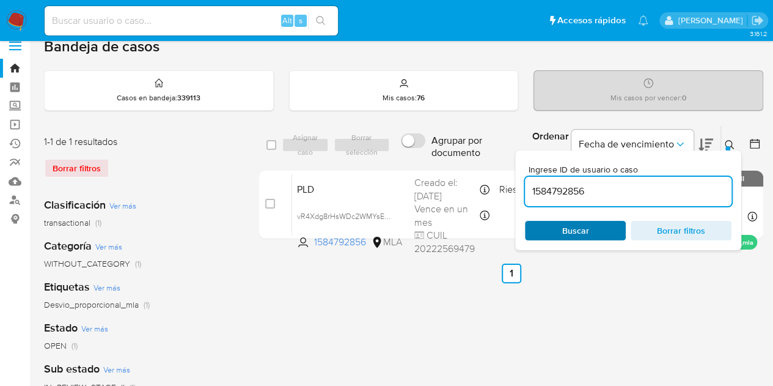
click at [611, 225] on span "Buscar" at bounding box center [576, 230] width 84 height 17
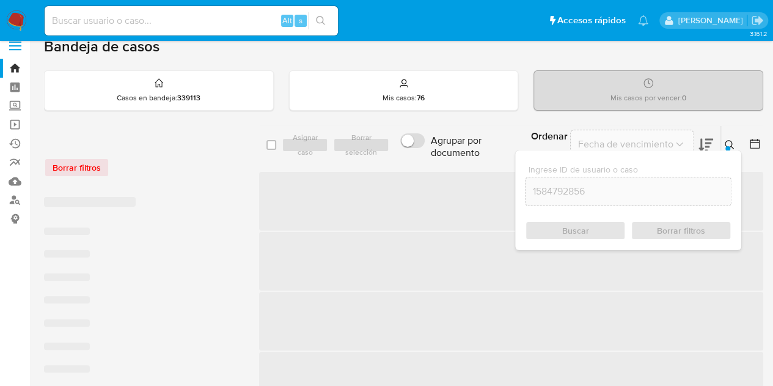
click at [729, 141] on icon at bounding box center [730, 145] width 10 height 10
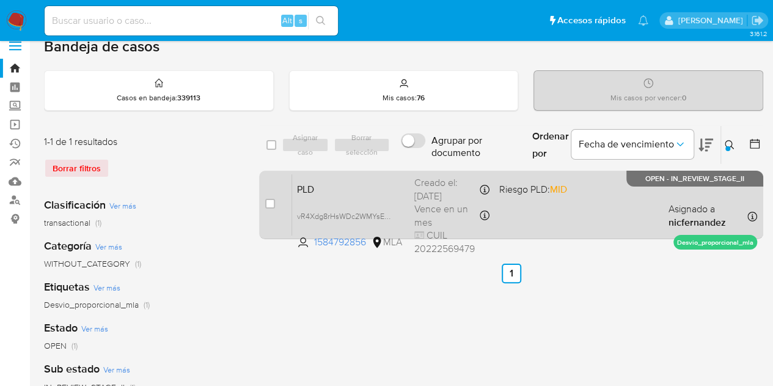
click at [364, 190] on span "PLD" at bounding box center [351, 188] width 108 height 16
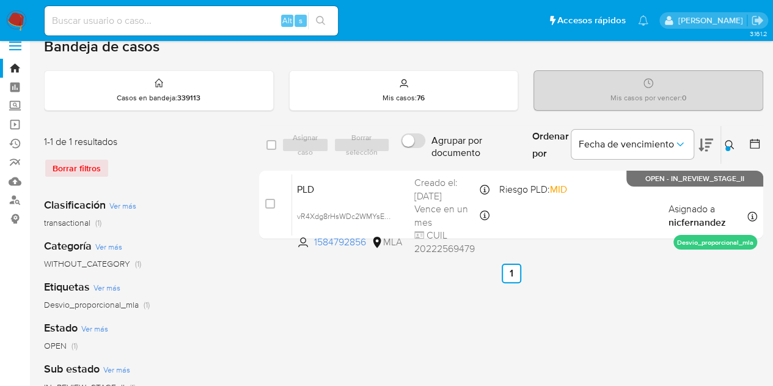
click at [732, 149] on button at bounding box center [731, 145] width 20 height 15
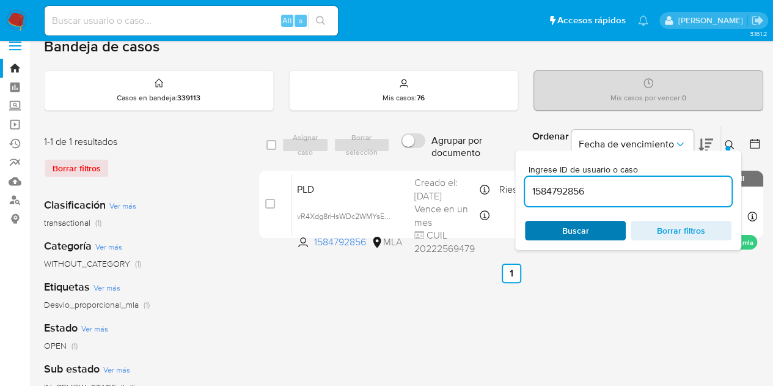
click at [557, 237] on span "Buscar" at bounding box center [576, 230] width 84 height 17
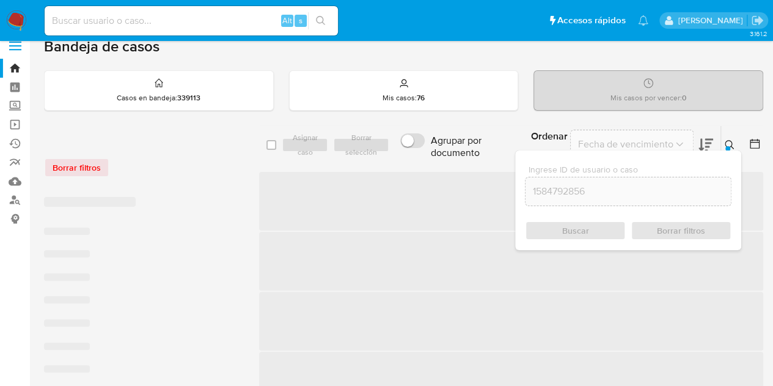
click at [730, 136] on div "Ingrese ID de usuario o caso 1584792856 Buscar Borrar filtros" at bounding box center [731, 145] width 21 height 38
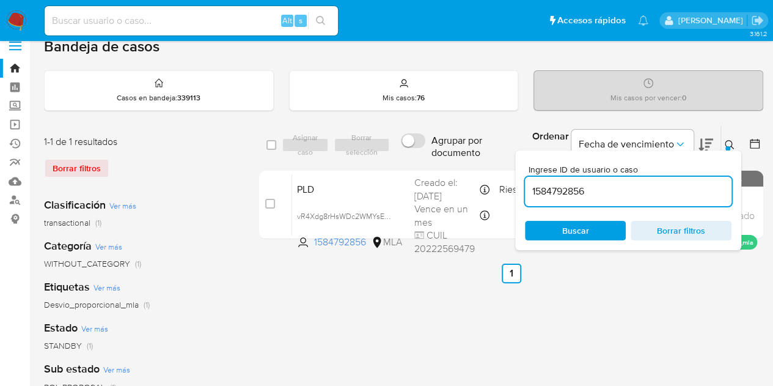
click at [732, 144] on icon at bounding box center [729, 144] width 9 height 9
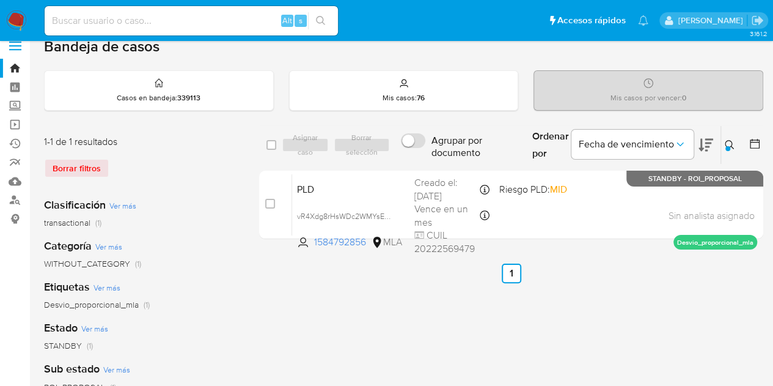
click at [732, 144] on icon at bounding box center [729, 144] width 9 height 9
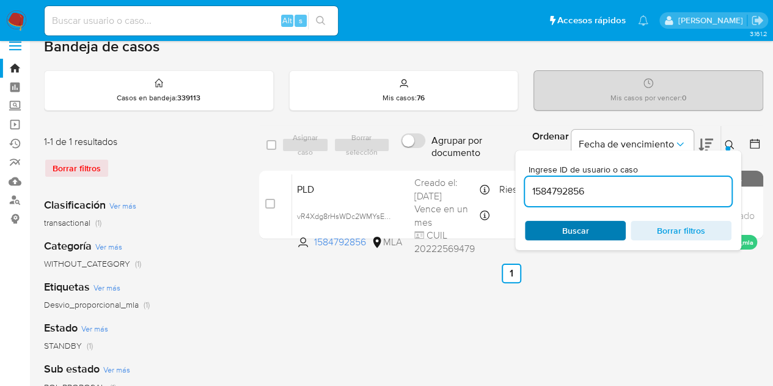
click at [584, 233] on span "Buscar" at bounding box center [575, 231] width 27 height 20
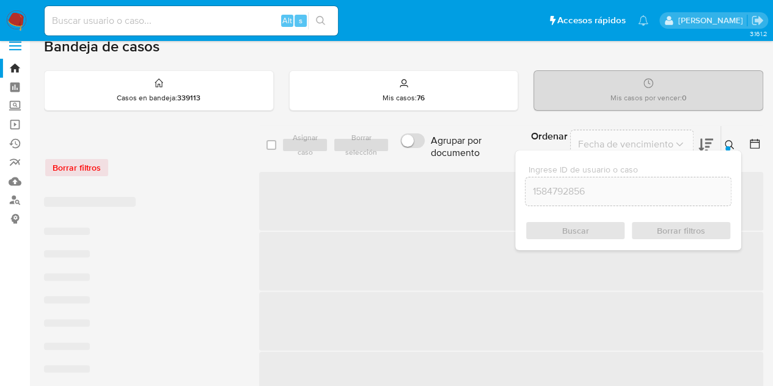
click at [726, 144] on icon at bounding box center [729, 144] width 9 height 9
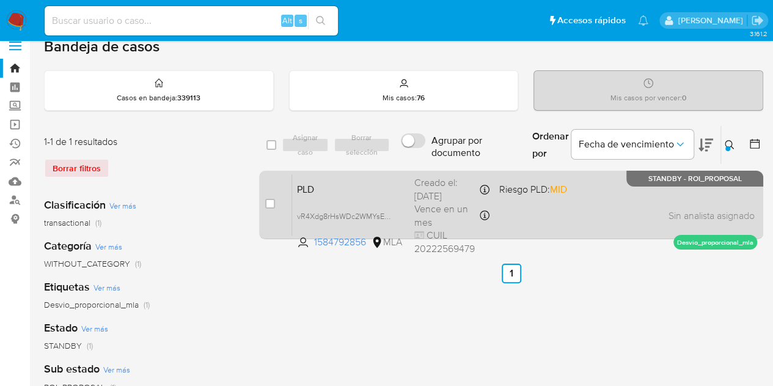
click at [381, 186] on span "PLD" at bounding box center [351, 188] width 108 height 16
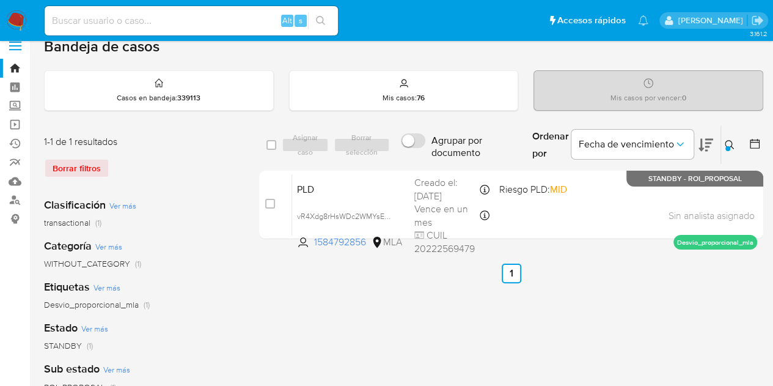
click at [726, 142] on icon at bounding box center [730, 145] width 10 height 10
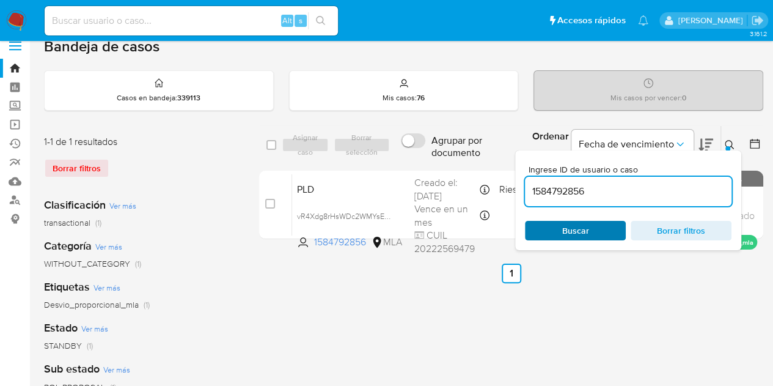
click at [549, 235] on span "Buscar" at bounding box center [576, 230] width 84 height 17
click at [725, 140] on icon at bounding box center [730, 145] width 10 height 10
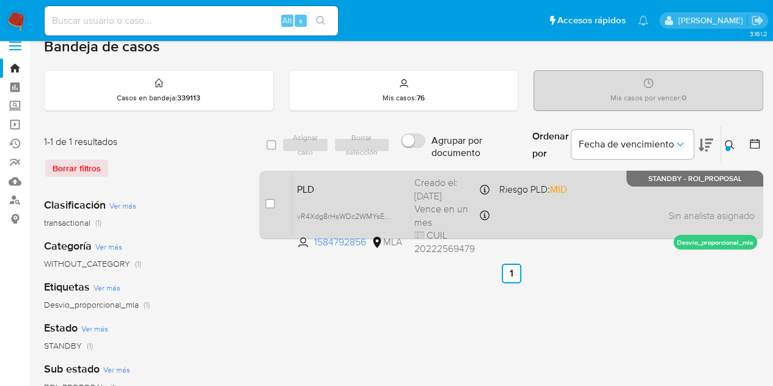
click at [361, 194] on span "PLD" at bounding box center [351, 188] width 108 height 16
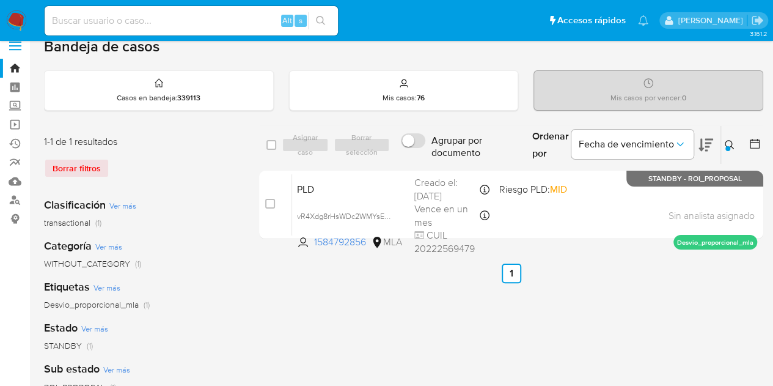
click at [730, 148] on icon at bounding box center [730, 145] width 10 height 10
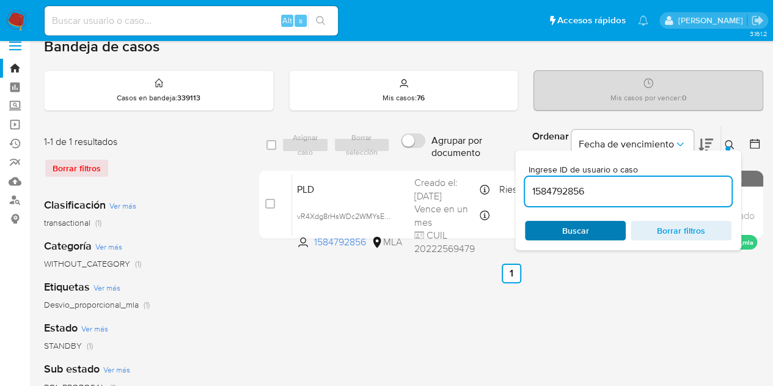
click at [594, 224] on span "Buscar" at bounding box center [576, 230] width 84 height 17
drag, startPoint x: 728, startPoint y: 144, endPoint x: 717, endPoint y: 156, distance: 16.5
click at [728, 144] on icon at bounding box center [730, 145] width 10 height 10
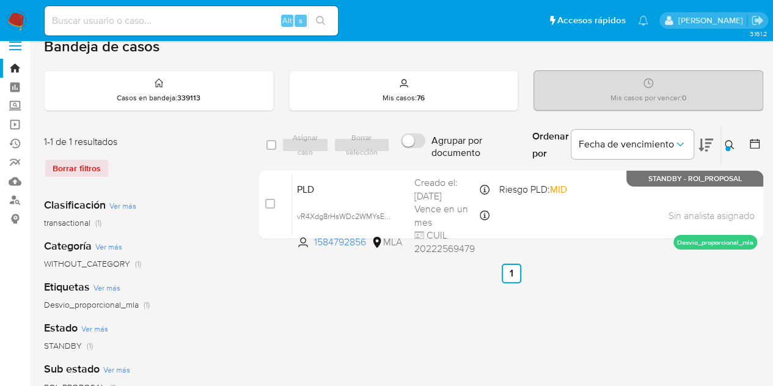
click at [725, 141] on icon at bounding box center [729, 144] width 9 height 9
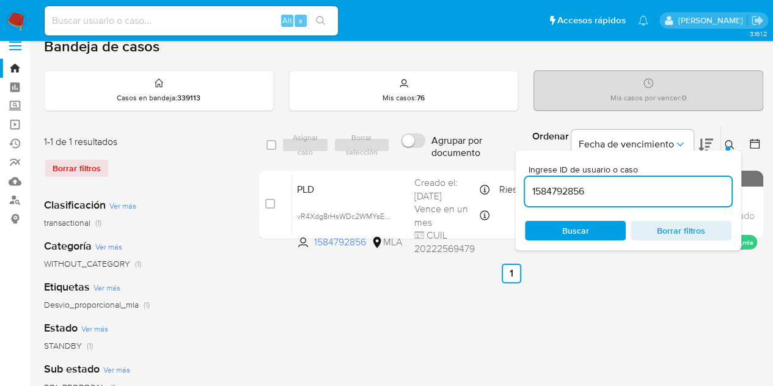
drag, startPoint x: 613, startPoint y: 196, endPoint x: 472, endPoint y: 164, distance: 144.0
click at [472, 164] on div "select-all-cases-checkbox Asignar caso Borrar selección Agrupar por documento O…" at bounding box center [511, 184] width 504 height 119
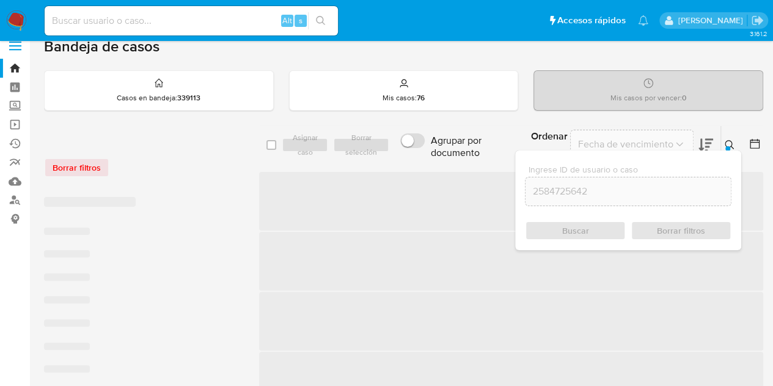
click at [731, 142] on icon at bounding box center [730, 145] width 10 height 10
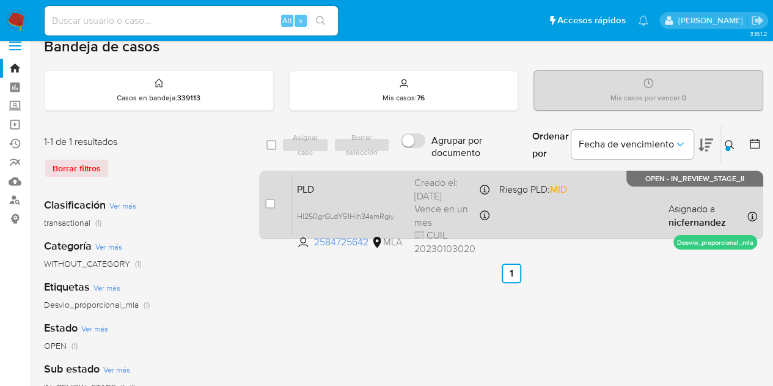
click at [377, 186] on span "PLD" at bounding box center [351, 188] width 108 height 16
click at [393, 210] on span "Hl250grGLdY51Hih34smRgiy" at bounding box center [345, 214] width 97 height 13
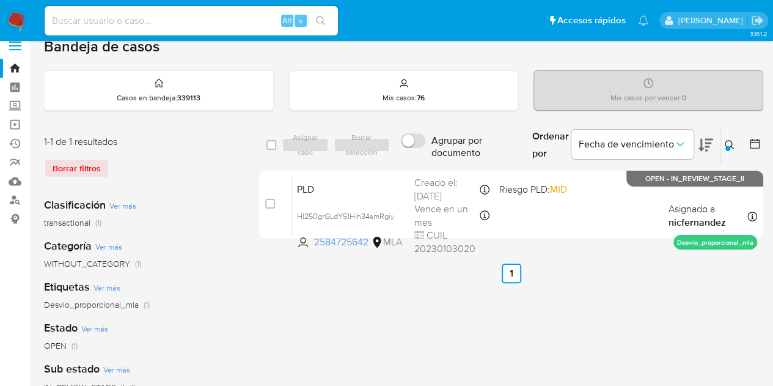
click at [726, 142] on icon at bounding box center [730, 145] width 10 height 10
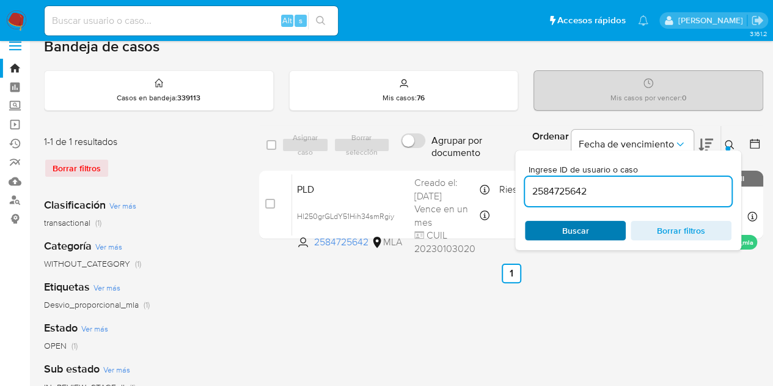
click at [577, 221] on span "Buscar" at bounding box center [575, 231] width 27 height 20
click at [578, 223] on span "Buscar" at bounding box center [575, 231] width 27 height 20
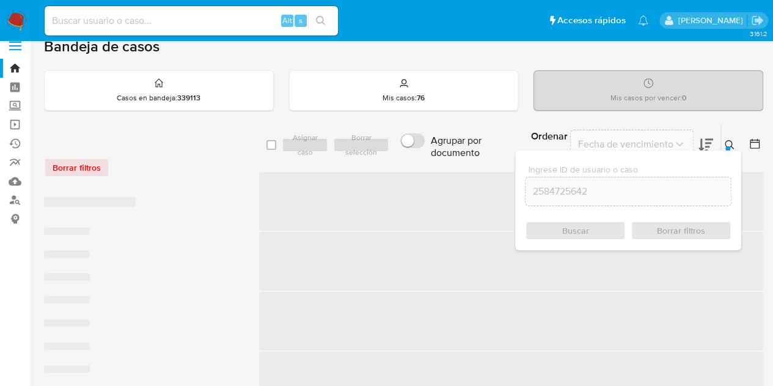
click at [732, 140] on icon at bounding box center [730, 145] width 10 height 10
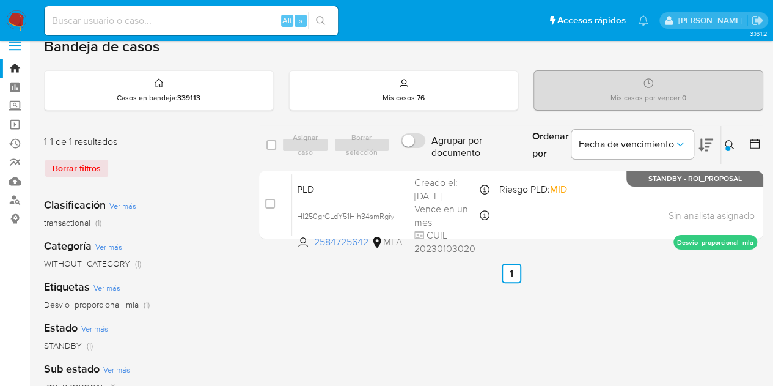
click at [733, 138] on button at bounding box center [731, 145] width 20 height 15
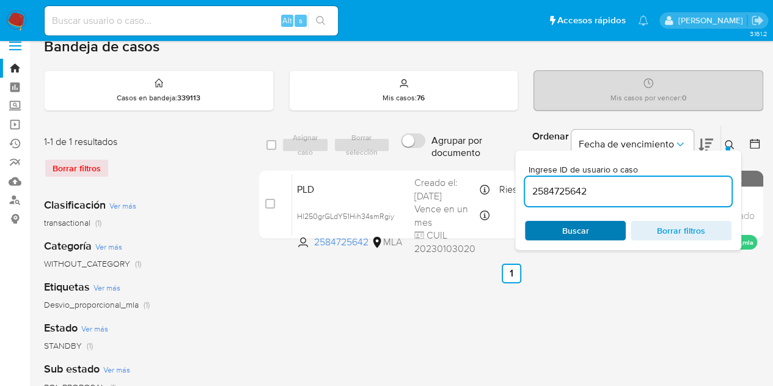
click at [588, 232] on span "Buscar" at bounding box center [575, 231] width 27 height 20
click at [575, 237] on span "Buscar" at bounding box center [575, 231] width 27 height 20
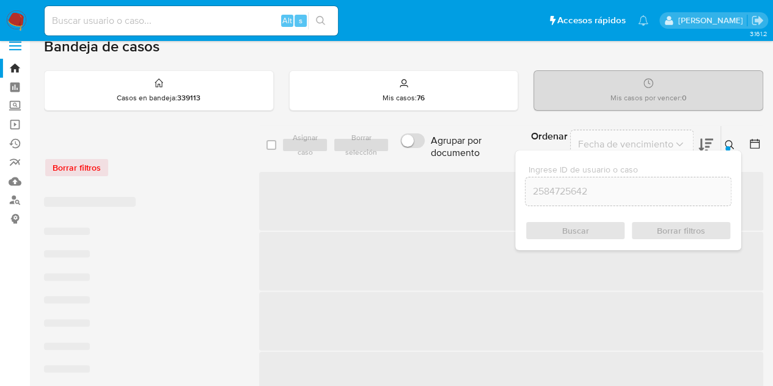
click at [731, 140] on icon at bounding box center [730, 145] width 10 height 10
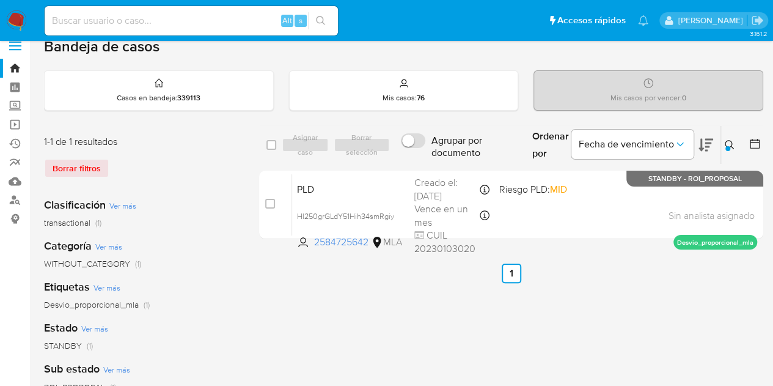
drag, startPoint x: 732, startPoint y: 139, endPoint x: 675, endPoint y: 178, distance: 69.5
click at [734, 140] on icon at bounding box center [730, 145] width 10 height 10
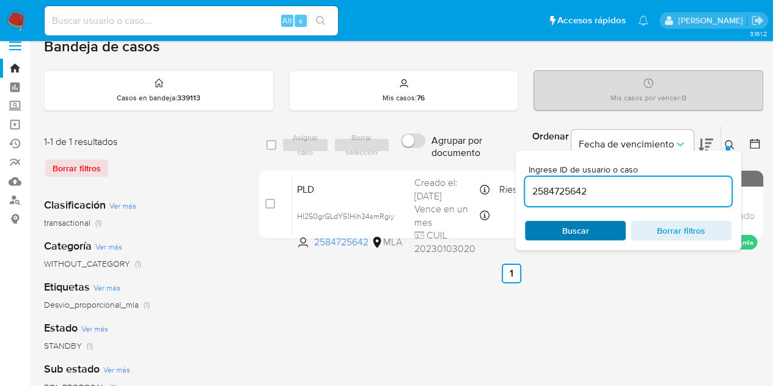
click at [572, 234] on span "Buscar" at bounding box center [575, 231] width 27 height 20
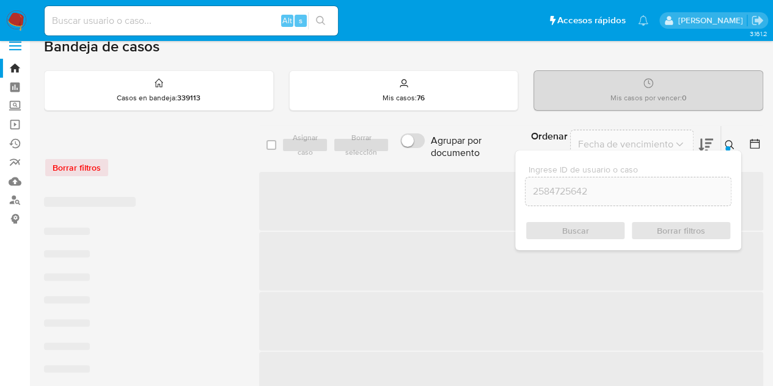
click at [726, 146] on div at bounding box center [728, 148] width 5 height 5
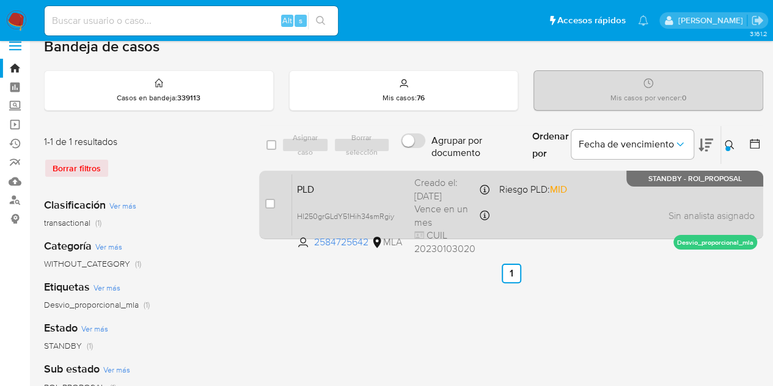
click at [387, 183] on span "PLD" at bounding box center [351, 188] width 108 height 16
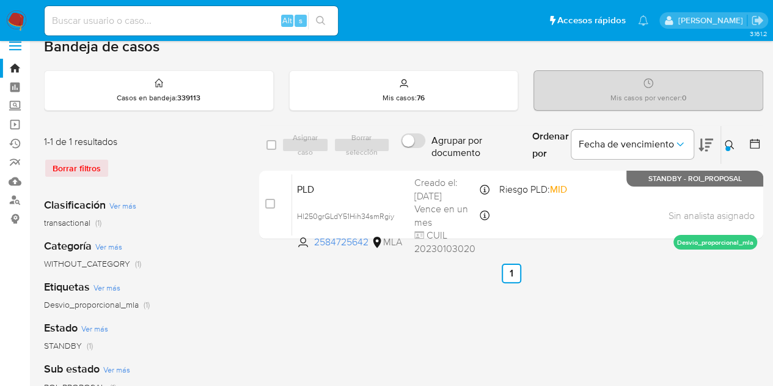
click at [731, 140] on icon at bounding box center [730, 145] width 10 height 10
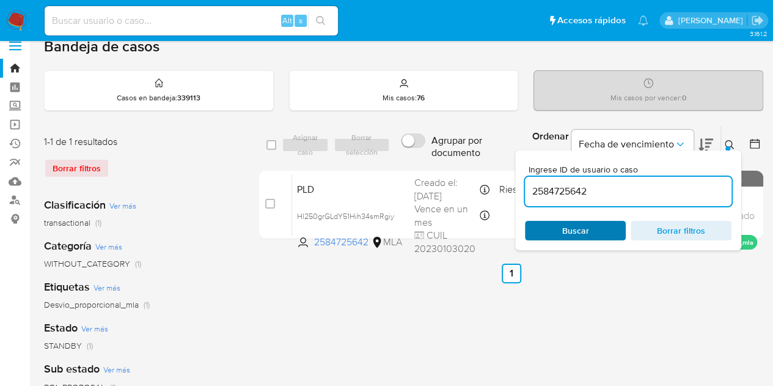
click at [593, 227] on span "Buscar" at bounding box center [576, 230] width 84 height 17
click at [730, 141] on icon at bounding box center [730, 145] width 10 height 10
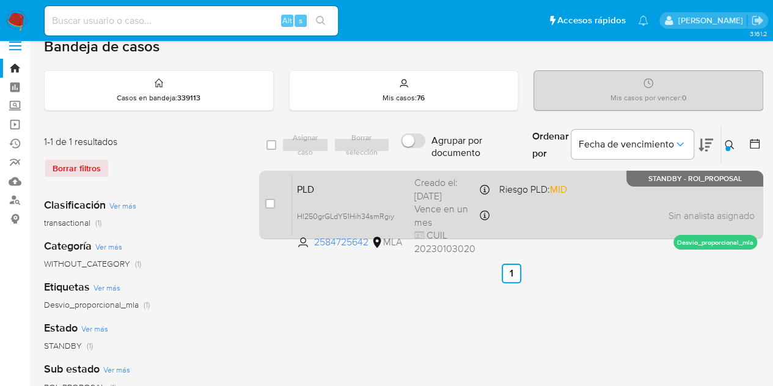
click at [385, 199] on div "PLD Hl250grGLdY51Hih34smRgiy 2584725642 MLA Riesgo PLD: MID Creado el: 12/09/20…" at bounding box center [524, 205] width 465 height 62
click at [352, 197] on div "PLD Hl250grGLdY51Hih34smRgiy 2584725642 MLA Riesgo PLD: MID Creado el: 12/09/20…" at bounding box center [524, 205] width 465 height 62
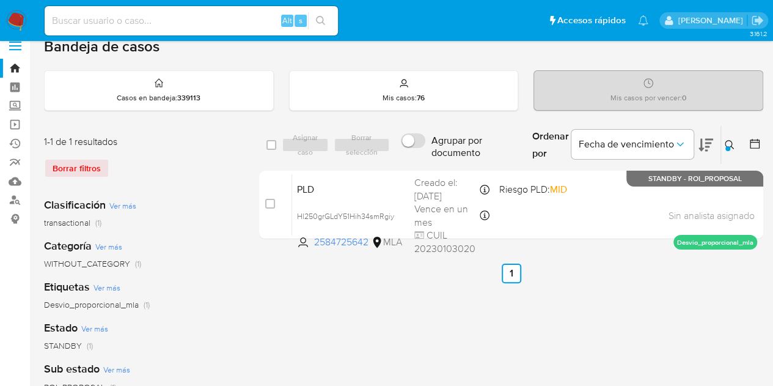
click at [725, 146] on icon at bounding box center [730, 145] width 10 height 10
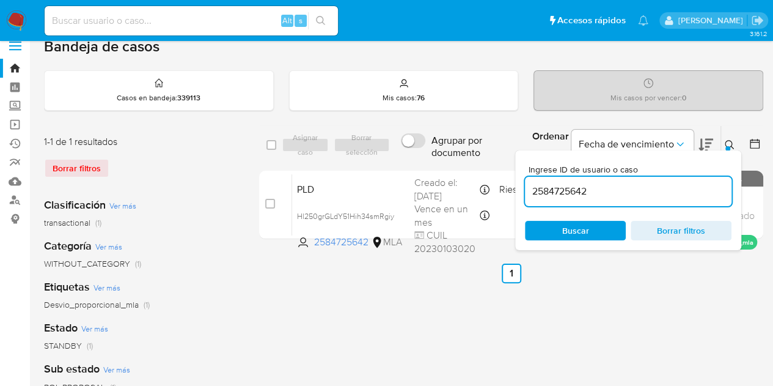
drag, startPoint x: 610, startPoint y: 190, endPoint x: 445, endPoint y: 161, distance: 167.4
click at [445, 161] on div "select-all-cases-checkbox Asignar caso Borrar selección Agrupar por documento O…" at bounding box center [511, 145] width 504 height 40
type input "574649150"
click at [728, 138] on button at bounding box center [731, 145] width 20 height 15
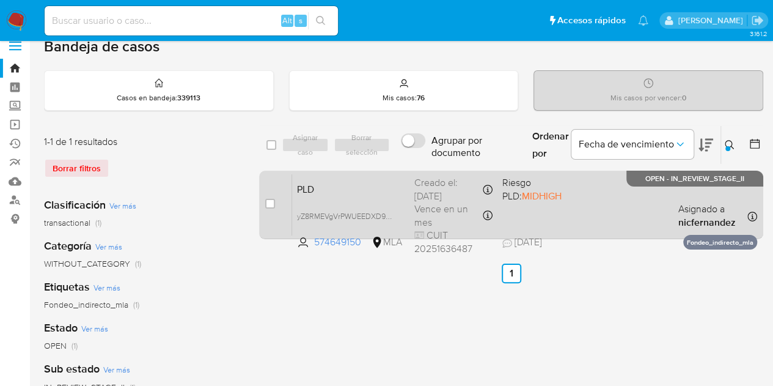
click at [344, 191] on span "PLD" at bounding box center [351, 188] width 108 height 16
click at [391, 216] on span "yZ8RMEVgVrPWUEEDXD9yzIra" at bounding box center [349, 214] width 105 height 13
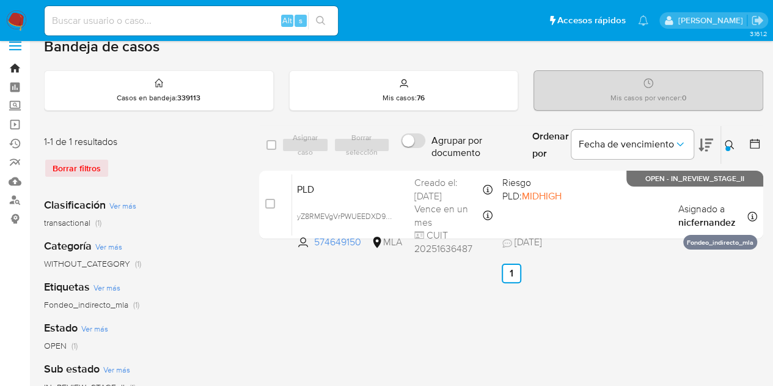
click at [17, 72] on link "Bandeja" at bounding box center [73, 68] width 146 height 19
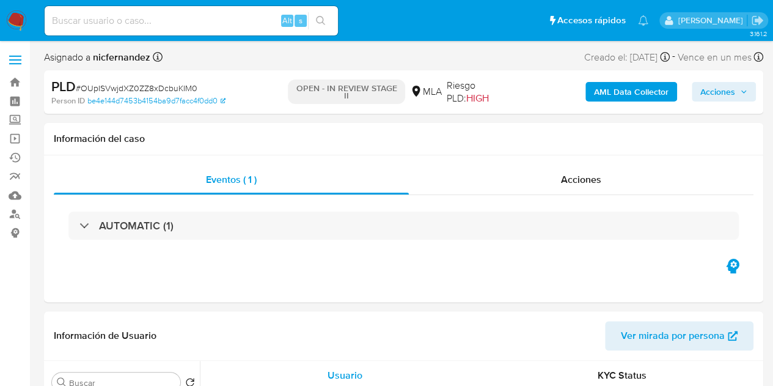
select select "10"
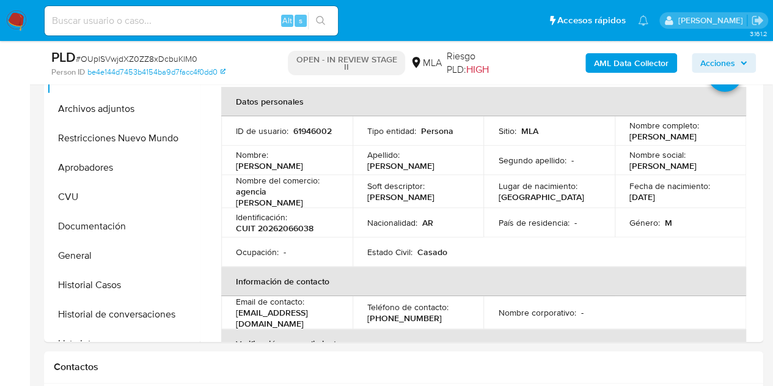
scroll to position [291, 0]
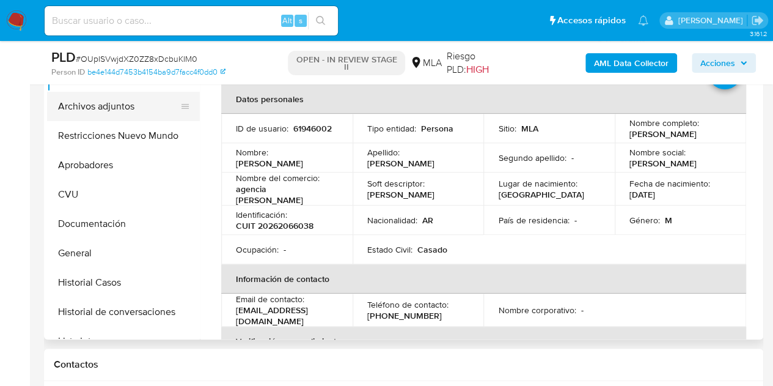
click at [80, 109] on button "Archivos adjuntos" at bounding box center [118, 106] width 143 height 29
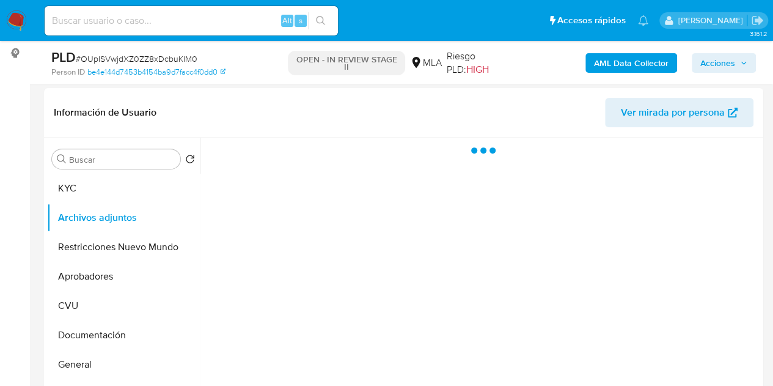
scroll to position [175, 0]
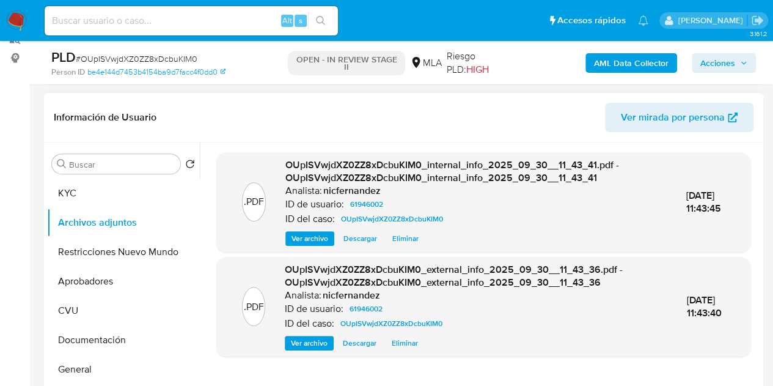
click at [294, 342] on span "Ver archivo" at bounding box center [309, 343] width 37 height 12
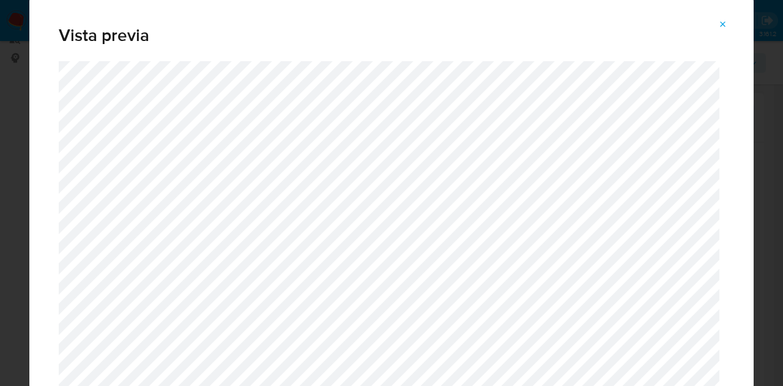
drag, startPoint x: 718, startPoint y: 28, endPoint x: 617, endPoint y: 81, distance: 114.0
click at [718, 28] on icon "Attachment preview" at bounding box center [723, 25] width 10 height 10
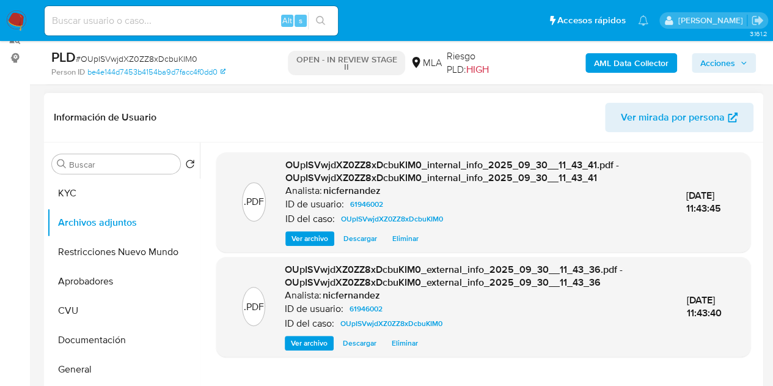
click at [517, 369] on div ".PDF OUpISVwjdXZ0ZZ8xDcbuKIM0_internal_info_2025_09_30__11_43_41.pdf - OUpISVwj…" at bounding box center [483, 298] width 534 height 293
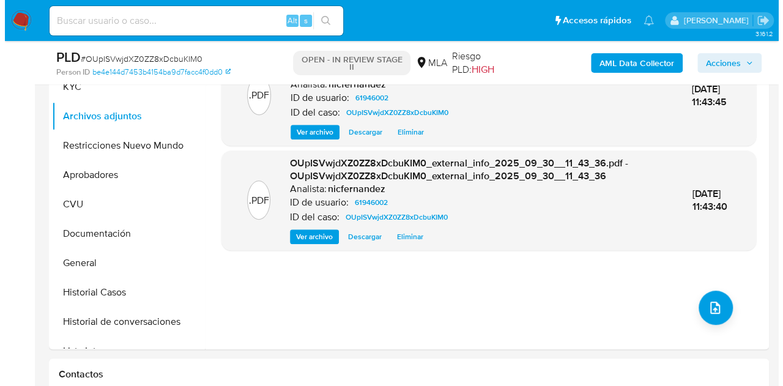
scroll to position [298, 0]
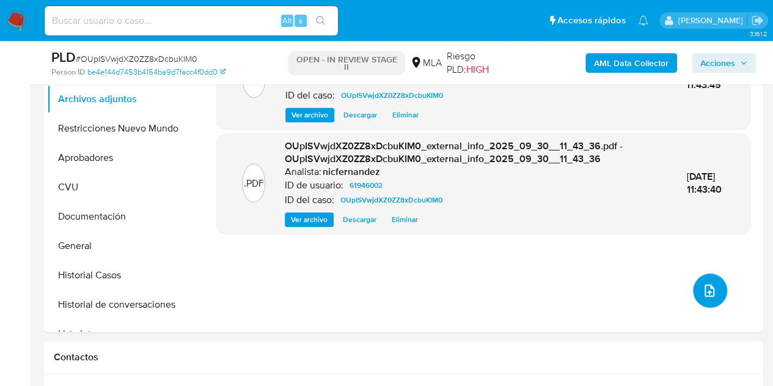
click at [710, 275] on button "upload-file" at bounding box center [710, 290] width 34 height 34
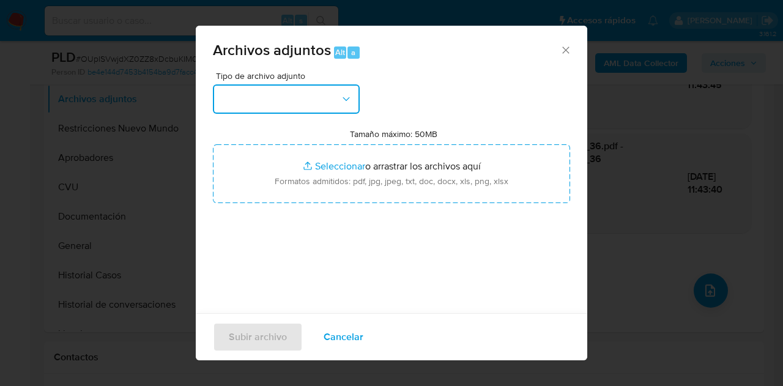
click at [342, 98] on icon "button" at bounding box center [346, 99] width 12 height 12
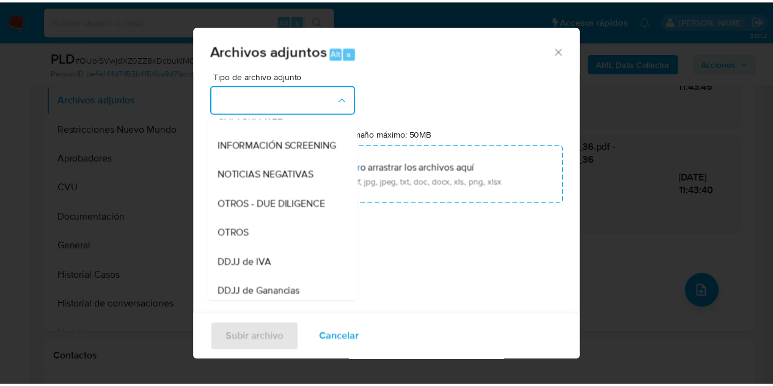
scroll to position [180, 0]
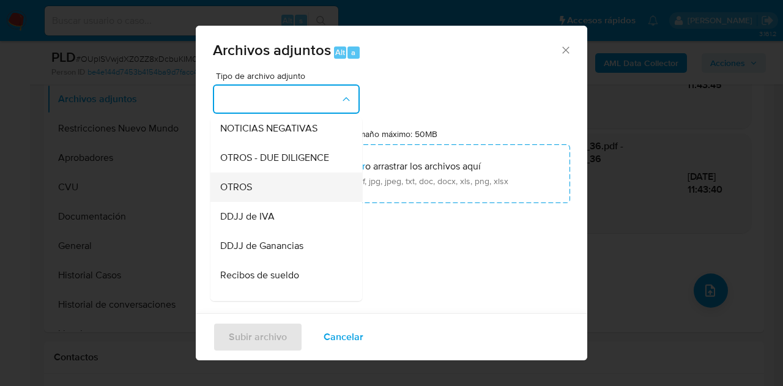
click at [308, 200] on div "OTROS" at bounding box center [282, 186] width 125 height 29
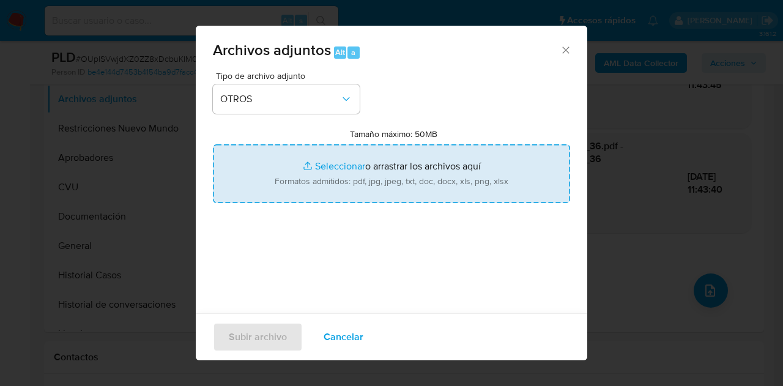
click at [325, 174] on input "Tamaño máximo: 50MB Seleccionar archivos" at bounding box center [391, 173] width 357 height 59
type input "C:\fakepath\Caselog OUpISVwjdXZ0ZZ8xDcbuKIM0_2025_09_17_14_17_31.docx"
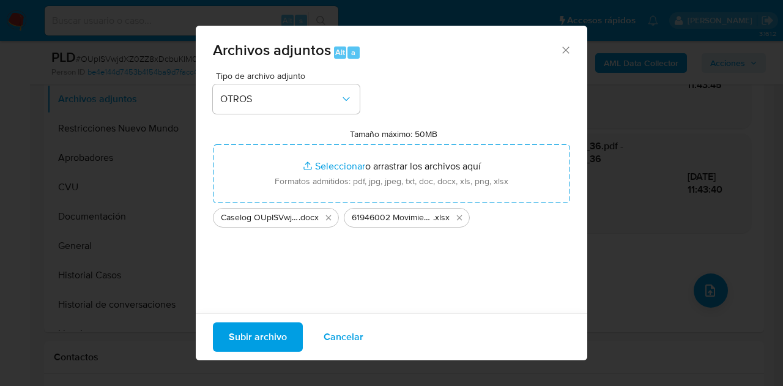
click at [273, 331] on span "Subir archivo" at bounding box center [258, 336] width 58 height 27
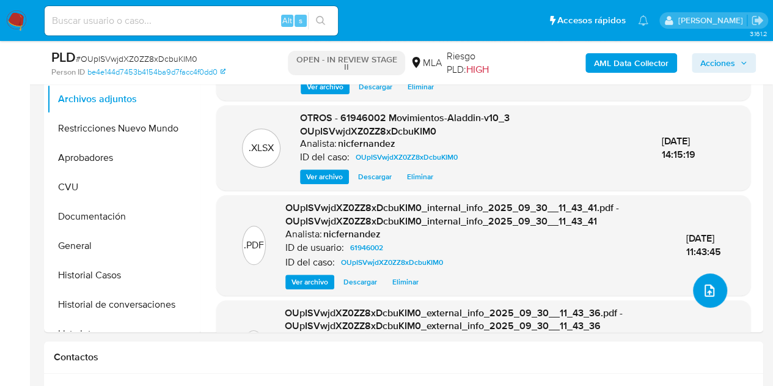
scroll to position [219, 0]
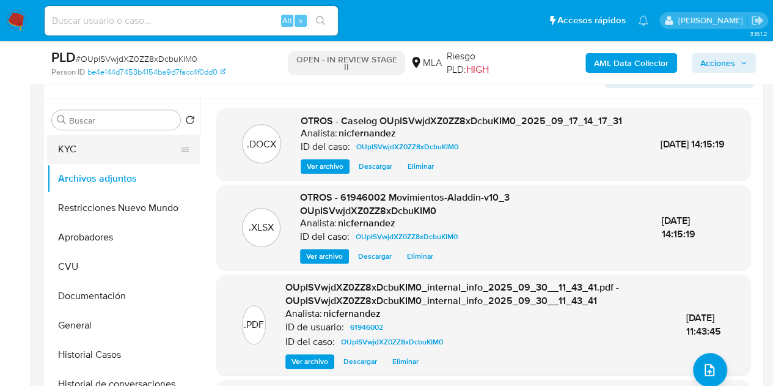
click at [125, 152] on button "KYC" at bounding box center [118, 149] width 143 height 29
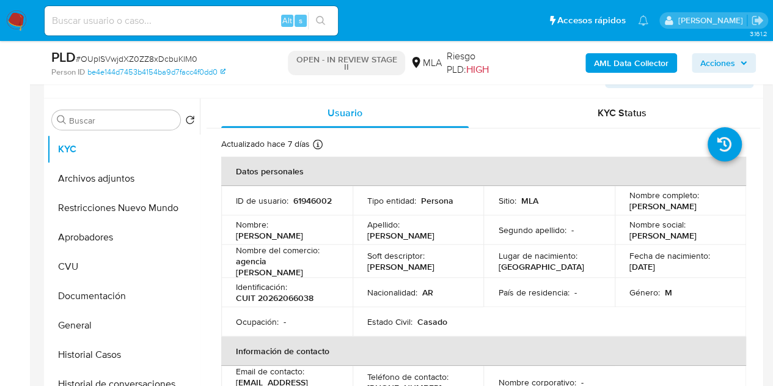
click at [315, 240] on div "Nombre : Hernan Edgardo" at bounding box center [287, 230] width 102 height 22
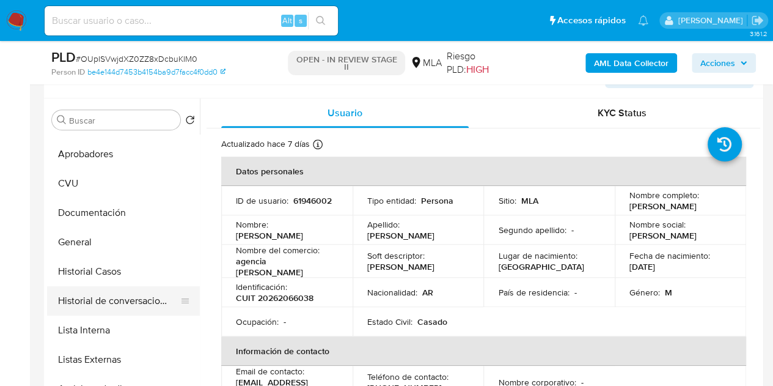
click at [109, 292] on button "Historial de conversaciones" at bounding box center [118, 300] width 143 height 29
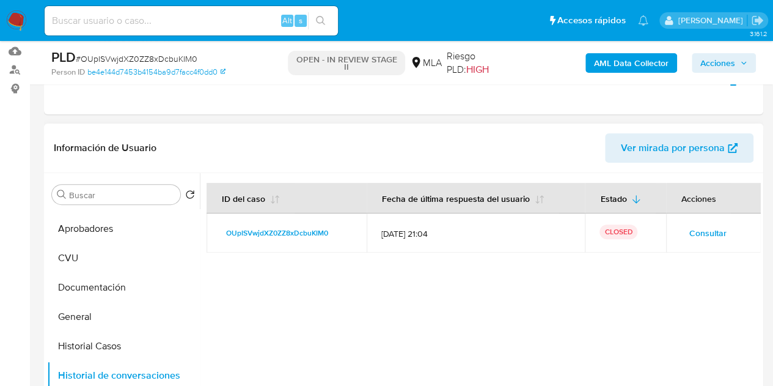
scroll to position [9, 0]
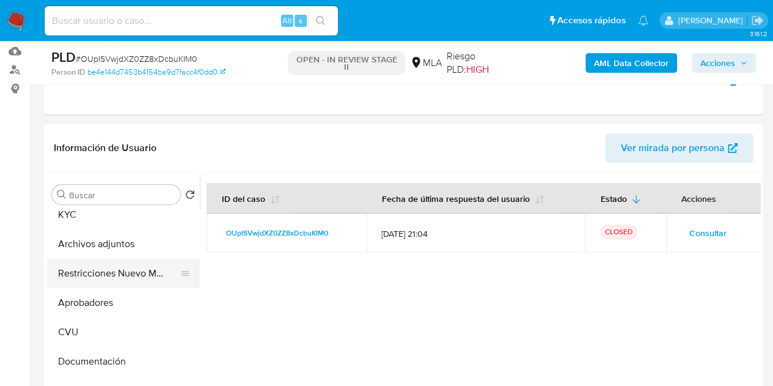
click at [90, 276] on button "Restricciones Nuevo Mundo" at bounding box center [118, 273] width 143 height 29
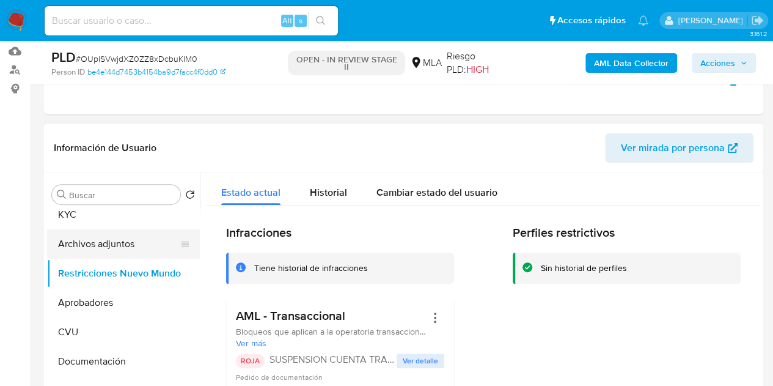
click at [86, 241] on button "Archivos adjuntos" at bounding box center [118, 243] width 143 height 29
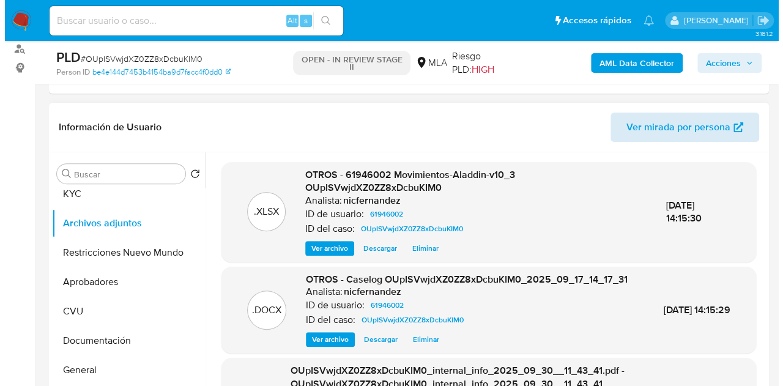
scroll to position [175, 0]
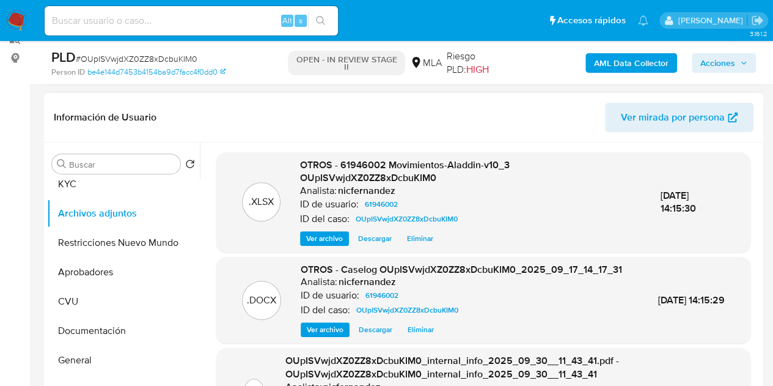
click at [331, 336] on span "Ver archivo" at bounding box center [325, 329] width 37 height 12
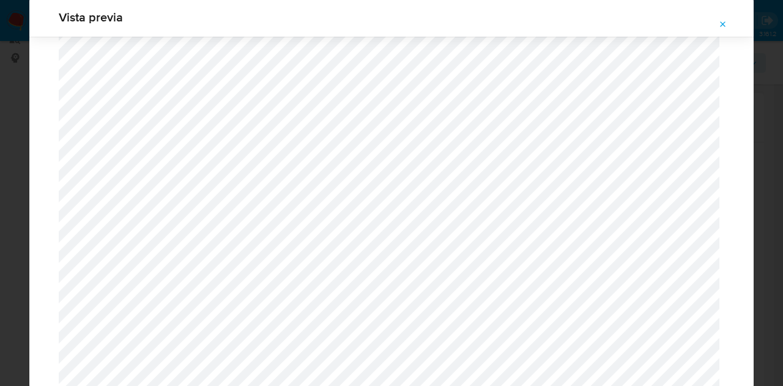
scroll to position [5, 0]
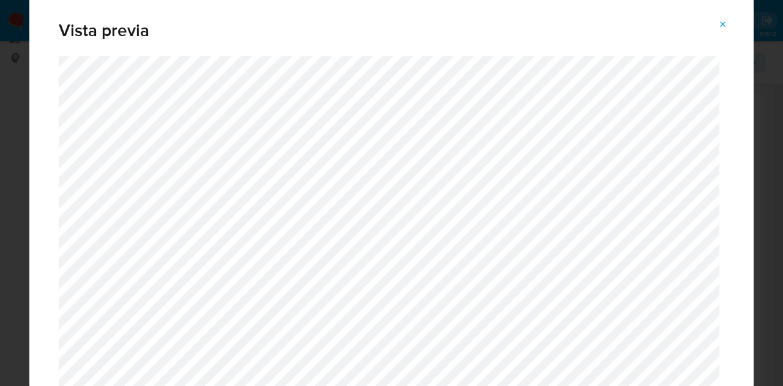
click at [728, 20] on button "Attachment preview" at bounding box center [722, 25] width 27 height 20
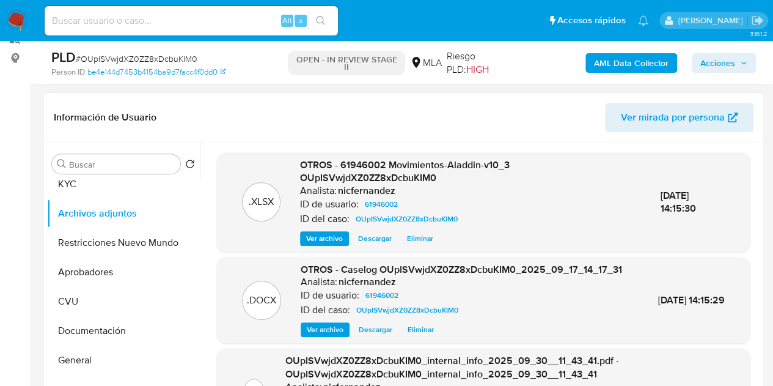
click at [325, 159] on span "OTROS - 61946002 Movimientos-Aladdin-v10_3 OUpISVwjdXZ0ZZ8xDcbuKIM0" at bounding box center [405, 172] width 210 height 28
click at [313, 336] on span "Ver archivo" at bounding box center [325, 329] width 37 height 12
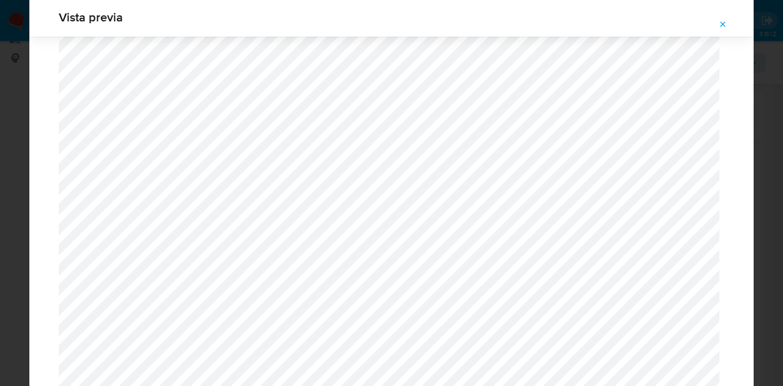
click at [728, 25] on button "Attachment preview" at bounding box center [722, 25] width 27 height 20
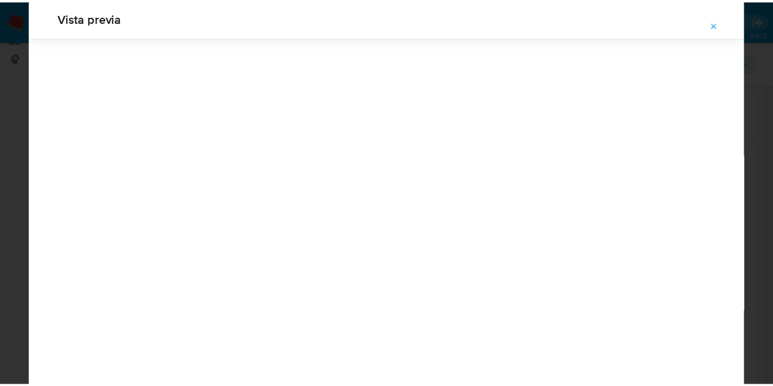
scroll to position [39, 0]
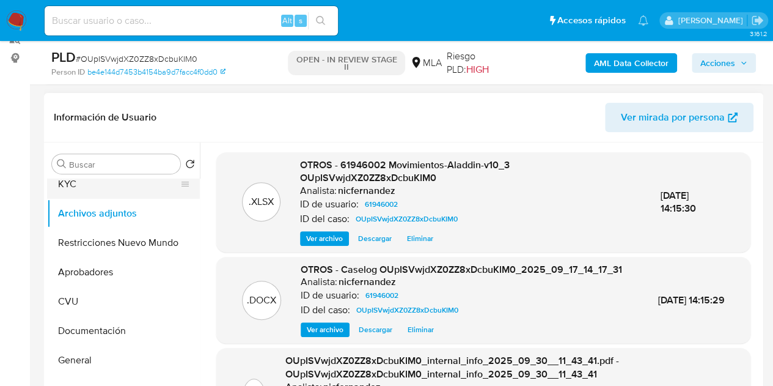
click at [100, 196] on button "KYC" at bounding box center [118, 183] width 143 height 29
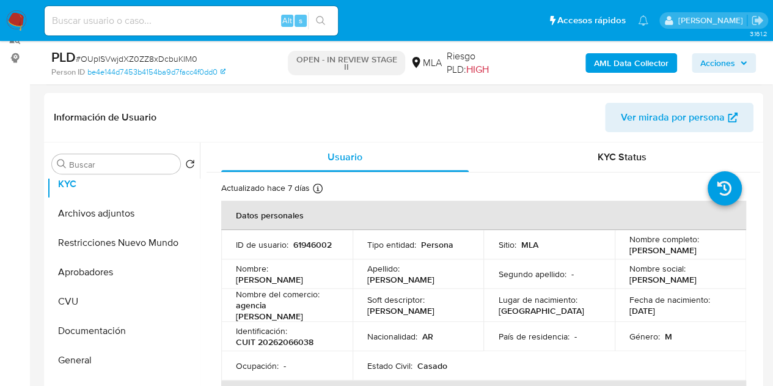
scroll to position [165, 0]
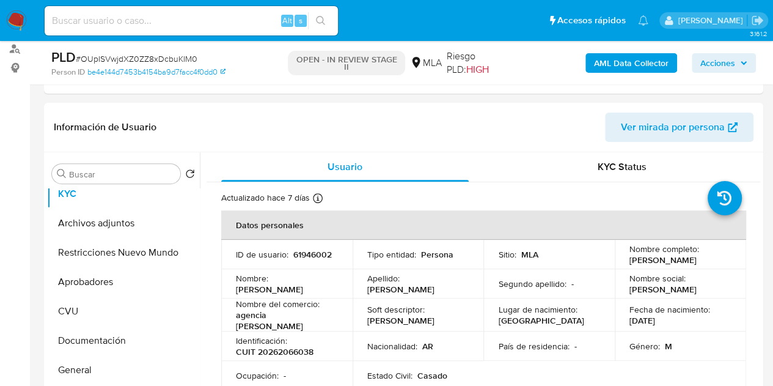
click at [730, 62] on span "Acciones" at bounding box center [718, 63] width 35 height 20
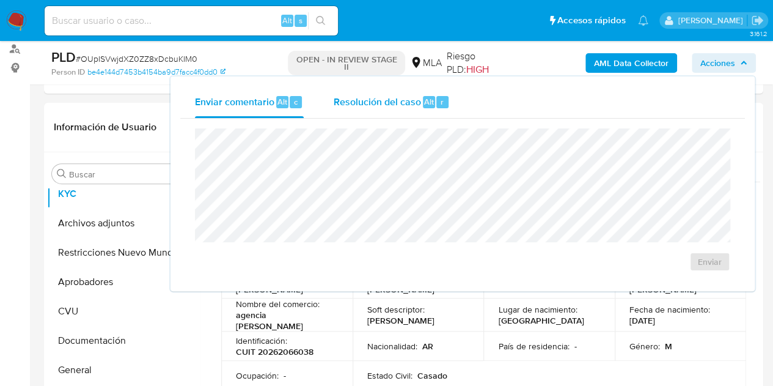
click at [368, 95] on span "Resolución del caso" at bounding box center [376, 101] width 87 height 14
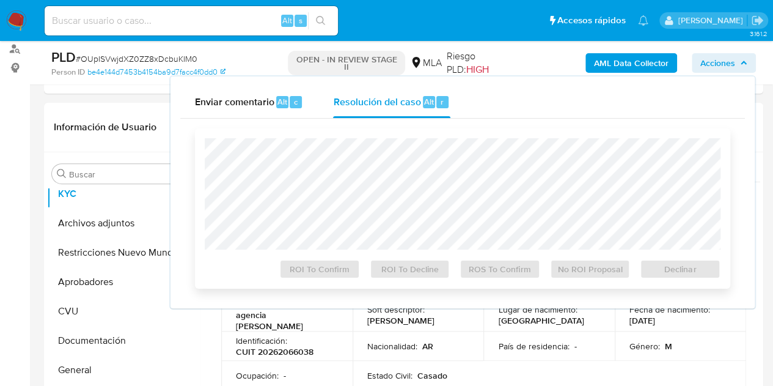
click at [366, 138] on div at bounding box center [463, 193] width 516 height 111
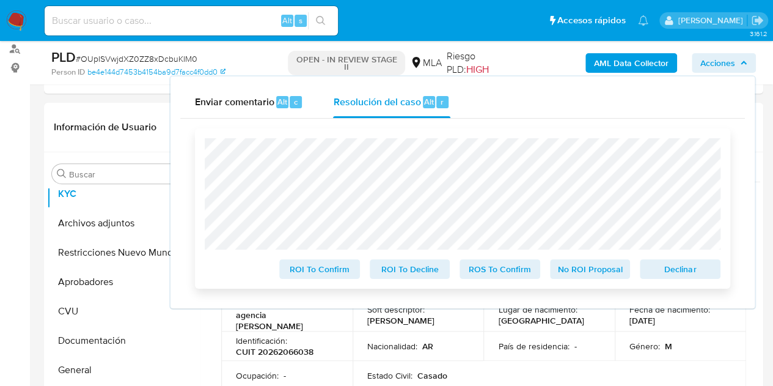
click at [660, 271] on span "Declinar" at bounding box center [681, 268] width 64 height 17
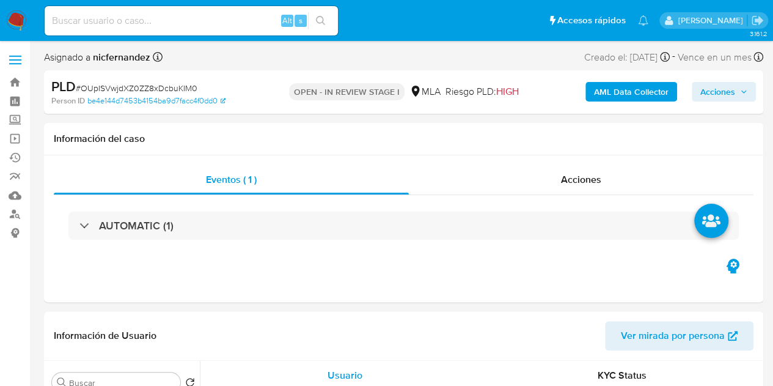
click at [721, 83] on span "Acciones" at bounding box center [718, 92] width 35 height 20
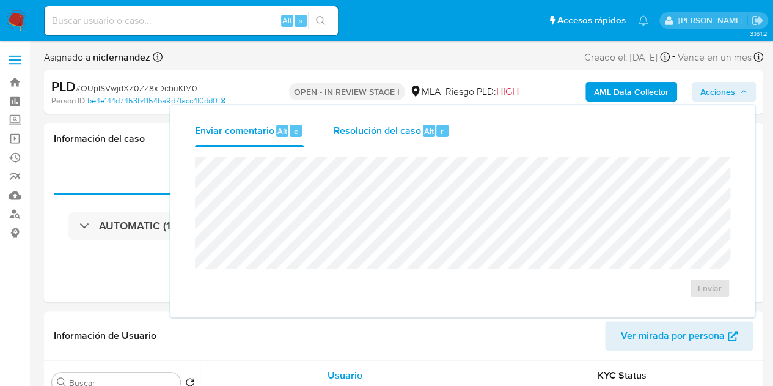
select select "10"
click at [431, 125] on span "Alt" at bounding box center [429, 131] width 10 height 12
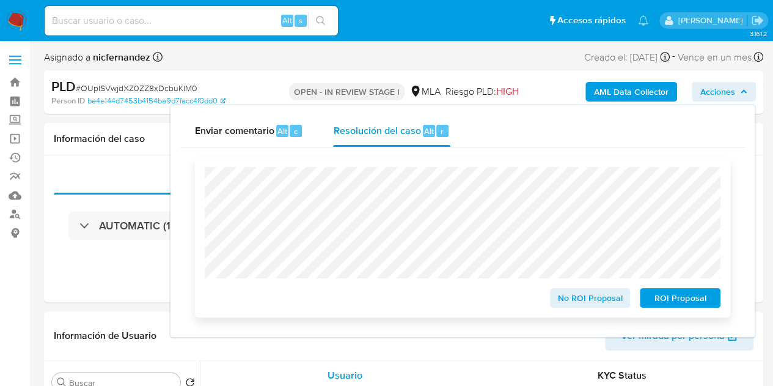
click at [675, 304] on span "ROI Proposal" at bounding box center [681, 297] width 64 height 17
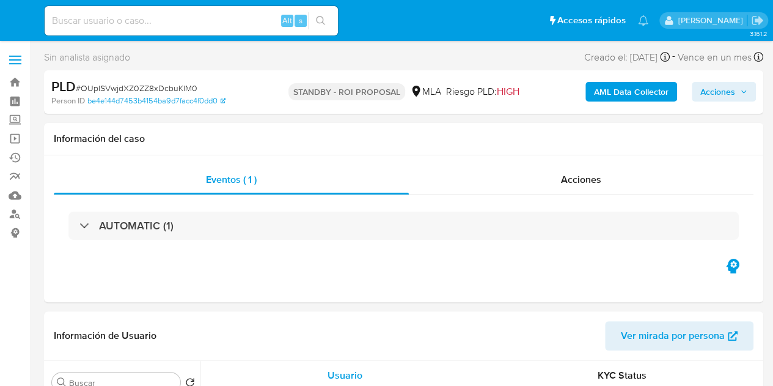
select select "10"
click at [597, 172] on span "Acciones" at bounding box center [581, 179] width 40 height 14
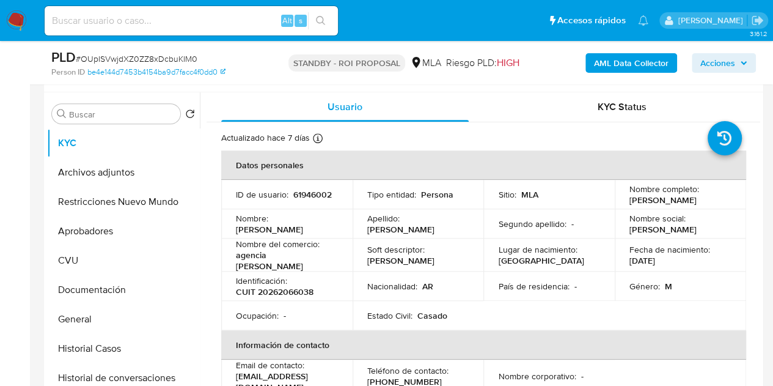
scroll to position [326, 0]
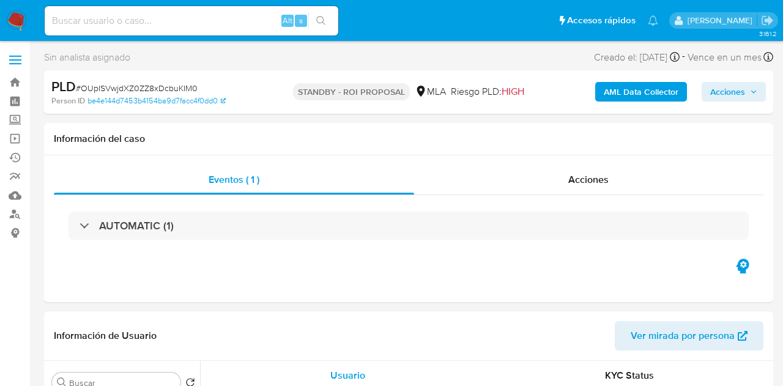
select select "10"
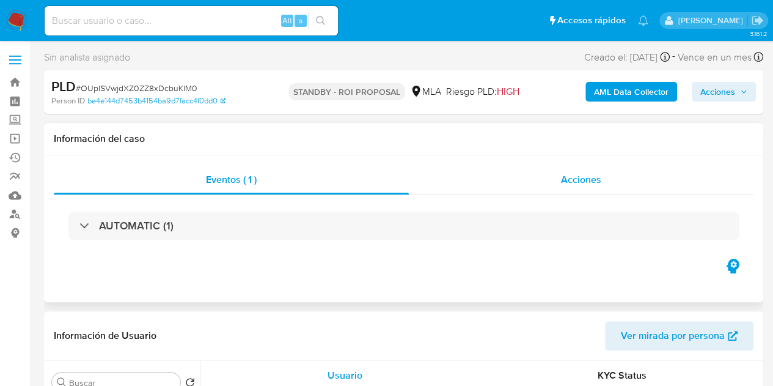
click at [591, 175] on span "Acciones" at bounding box center [581, 179] width 40 height 14
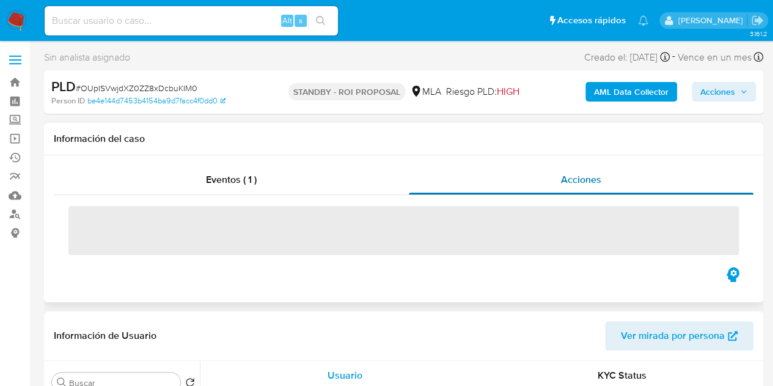
select select "10"
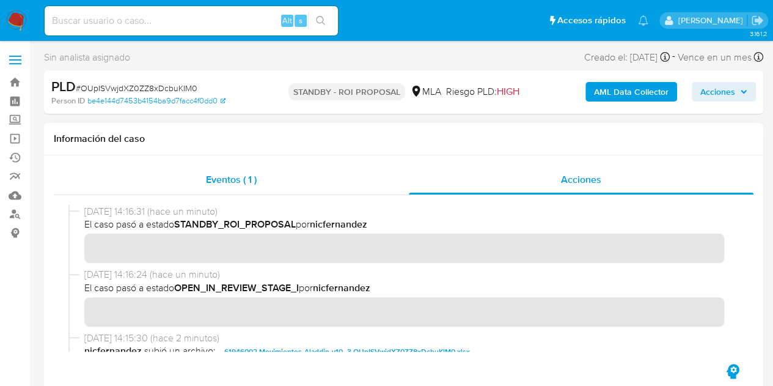
click at [269, 183] on div "Eventos ( 1 )" at bounding box center [231, 179] width 355 height 29
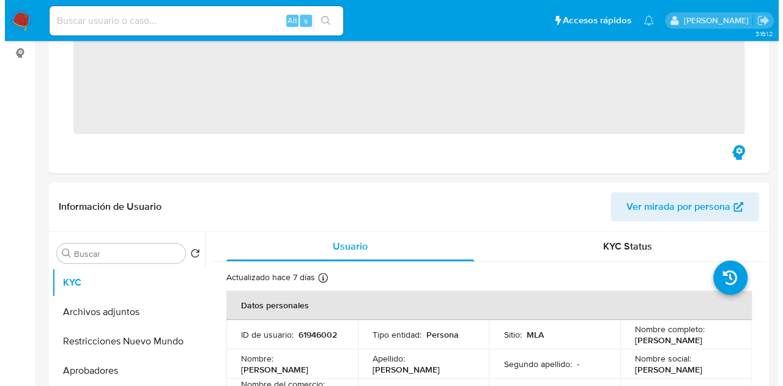
scroll to position [198, 0]
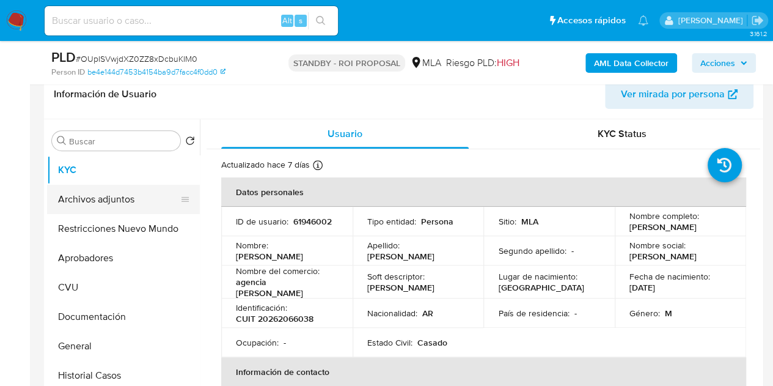
click at [99, 203] on button "Archivos adjuntos" at bounding box center [118, 199] width 143 height 29
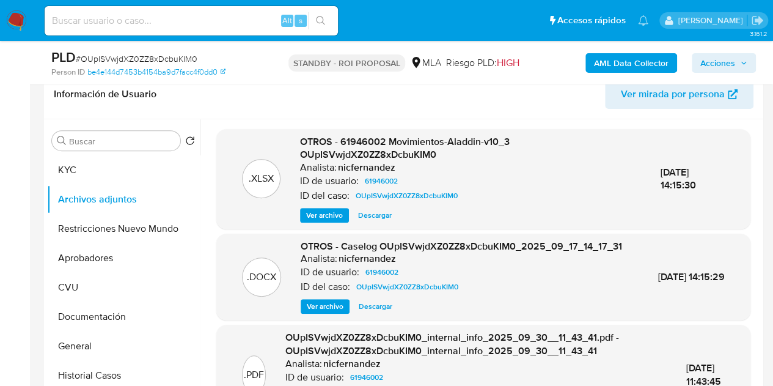
click at [309, 312] on span "Ver archivo" at bounding box center [325, 306] width 37 height 12
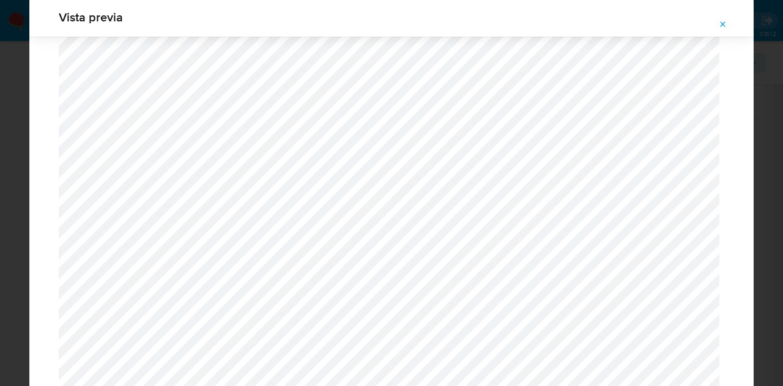
scroll to position [1439, 0]
click at [725, 24] on icon "Attachment preview" at bounding box center [723, 25] width 10 height 10
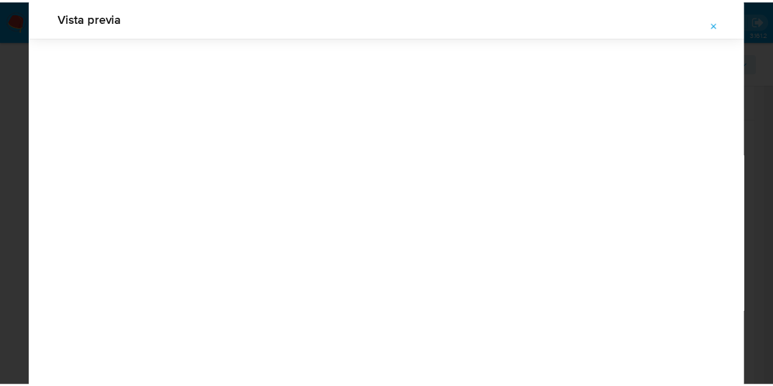
scroll to position [39, 0]
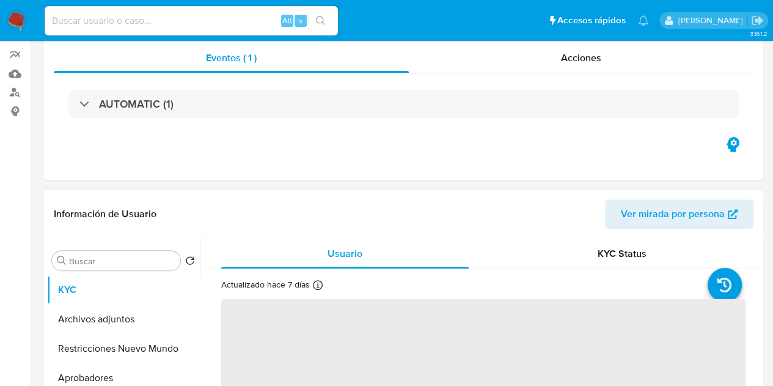
scroll to position [138, 0]
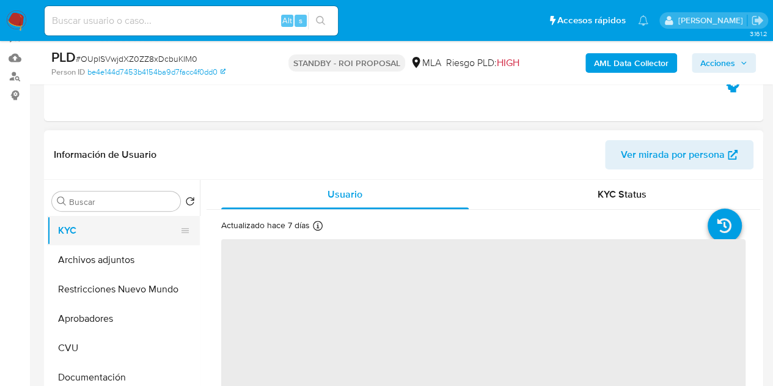
select select "10"
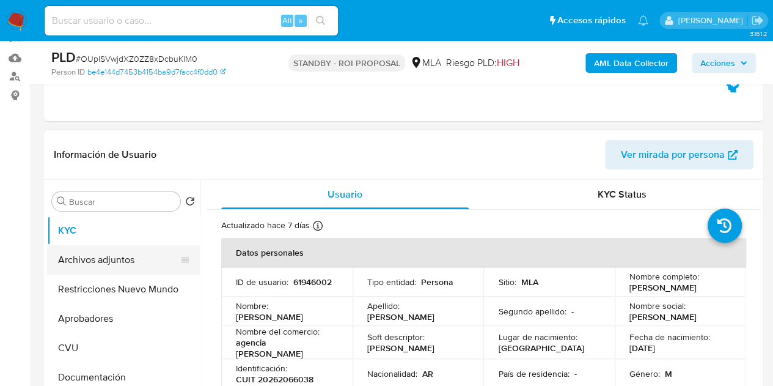
click at [110, 262] on button "Archivos adjuntos" at bounding box center [118, 259] width 143 height 29
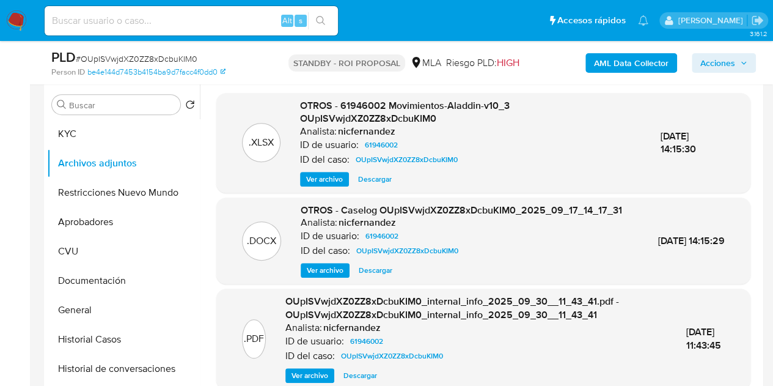
scroll to position [224, 0]
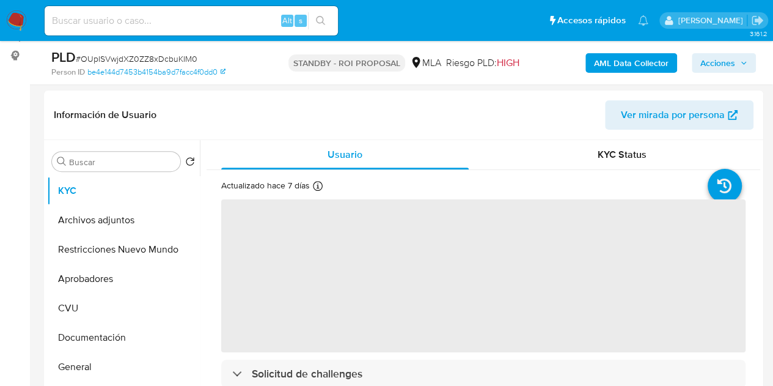
scroll to position [227, 0]
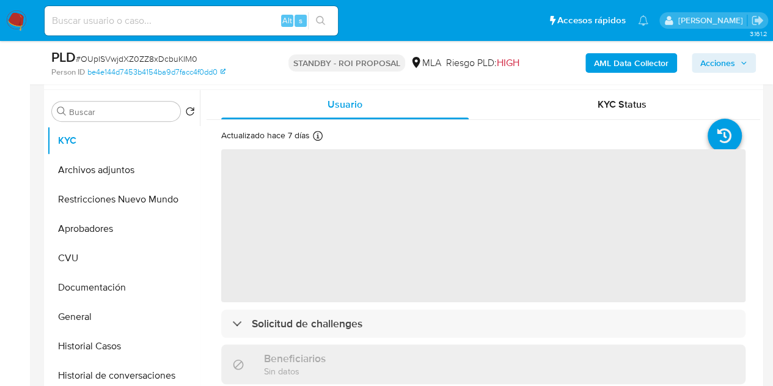
select select "10"
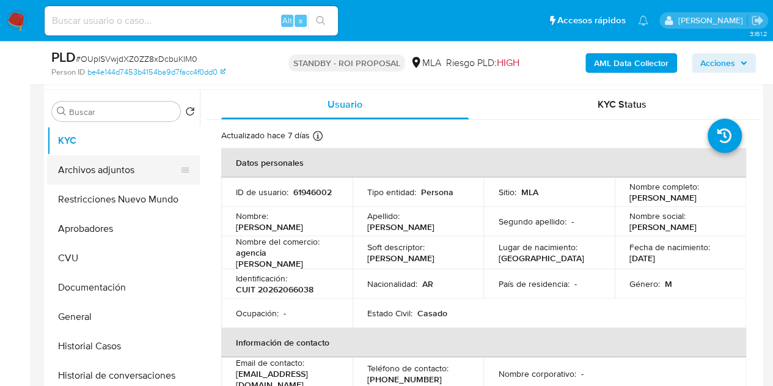
click at [100, 166] on button "Archivos adjuntos" at bounding box center [118, 169] width 143 height 29
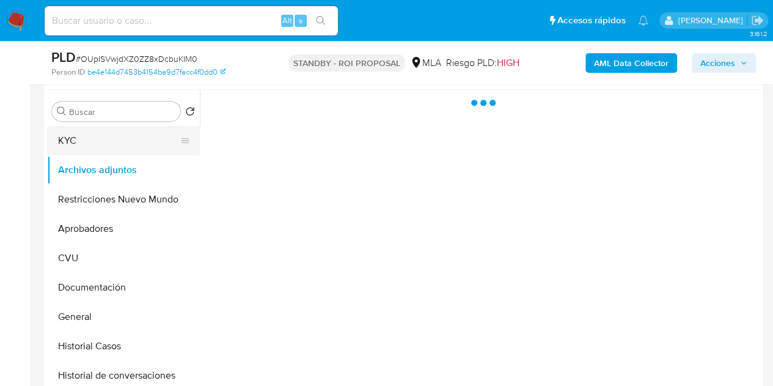
click at [94, 141] on button "KYC" at bounding box center [118, 140] width 143 height 29
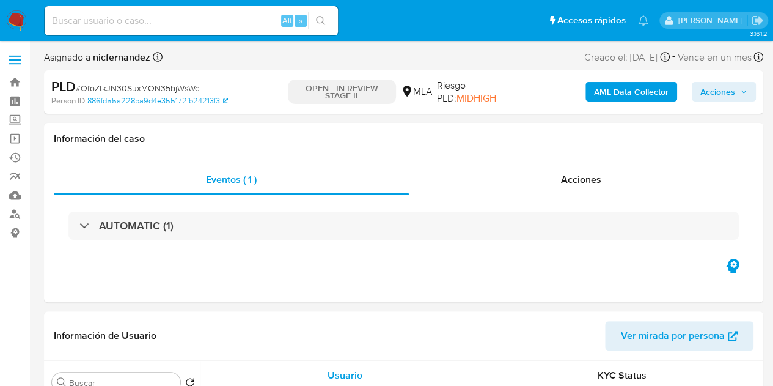
select select "10"
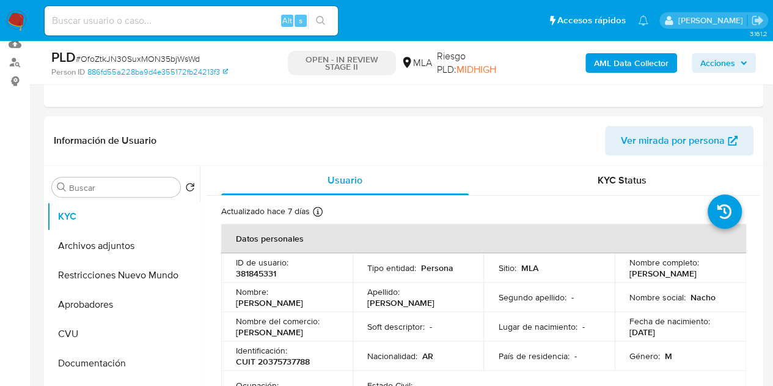
scroll to position [182, 0]
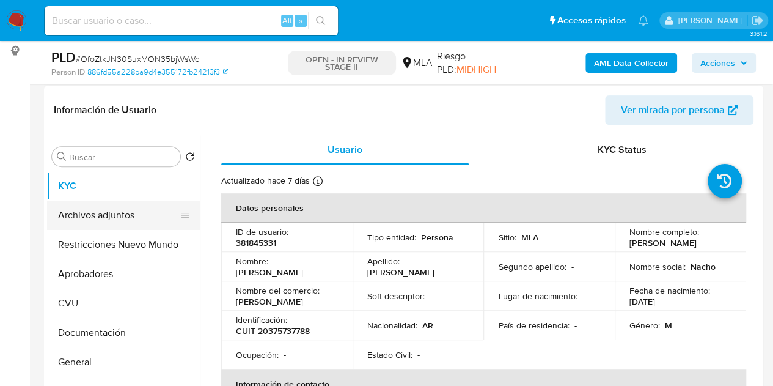
click at [125, 210] on button "Archivos adjuntos" at bounding box center [118, 215] width 143 height 29
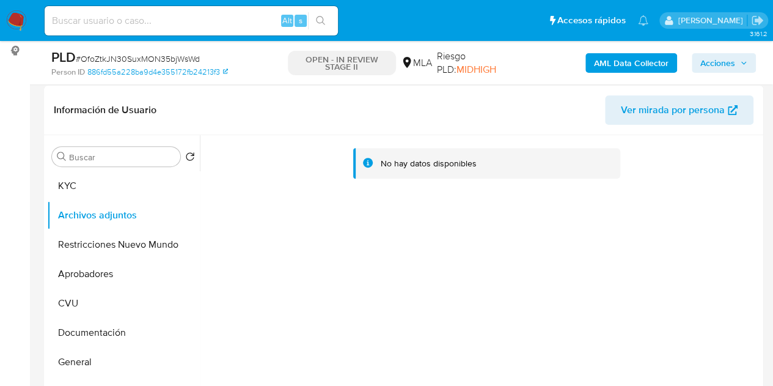
click at [599, 68] on b "AML Data Collector" at bounding box center [631, 63] width 75 height 20
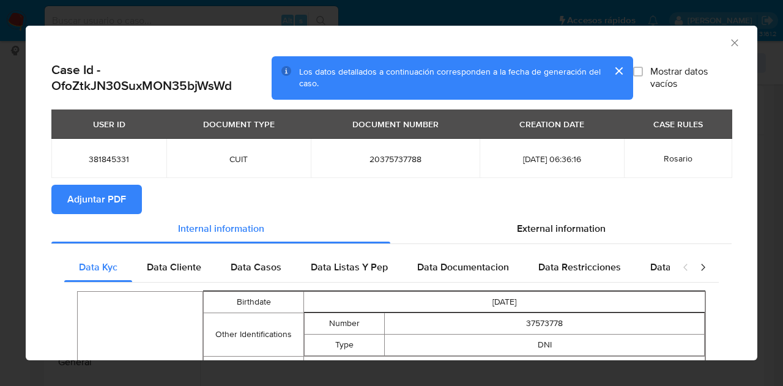
click at [121, 197] on span "Adjuntar PDF" at bounding box center [96, 199] width 59 height 27
click at [728, 40] on icon "Cerrar ventana" at bounding box center [734, 43] width 12 height 12
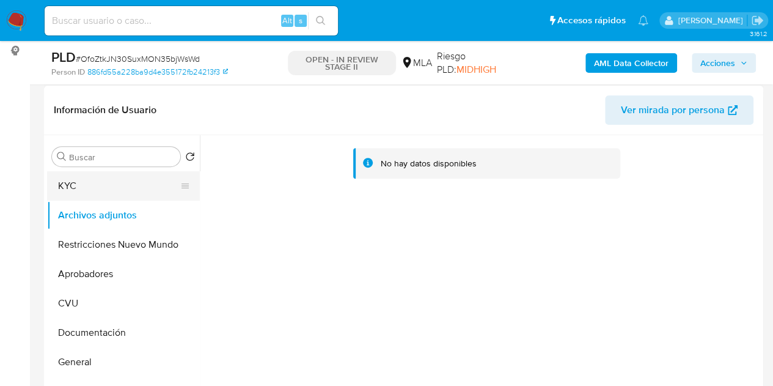
click at [114, 191] on button "KYC" at bounding box center [118, 185] width 143 height 29
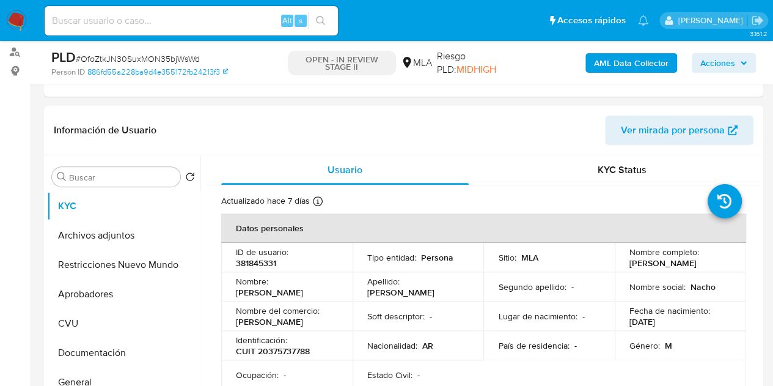
scroll to position [210, 0]
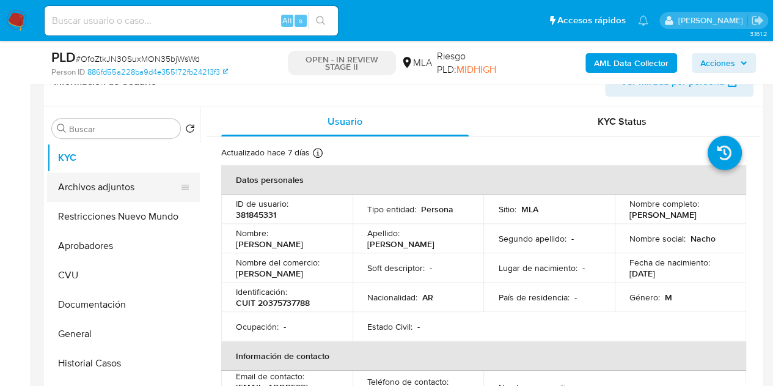
click at [84, 189] on button "Archivos adjuntos" at bounding box center [118, 186] width 143 height 29
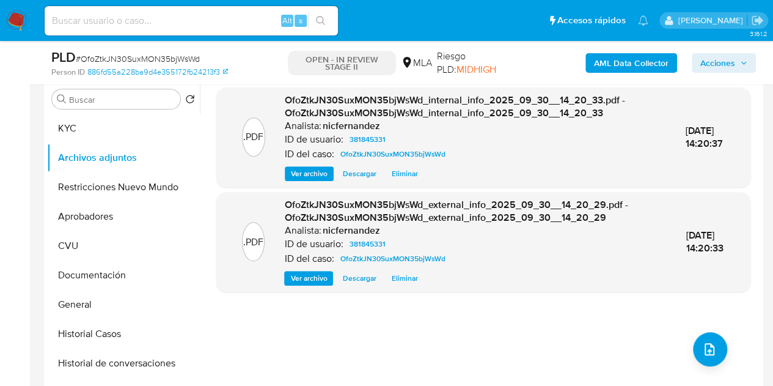
scroll to position [218, 0]
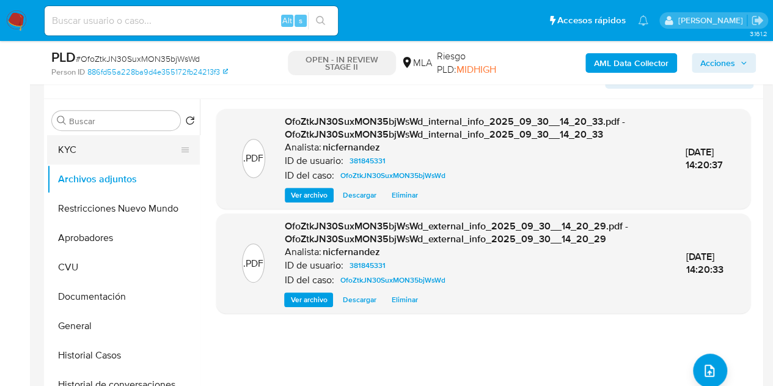
click at [65, 150] on button "KYC" at bounding box center [118, 149] width 143 height 29
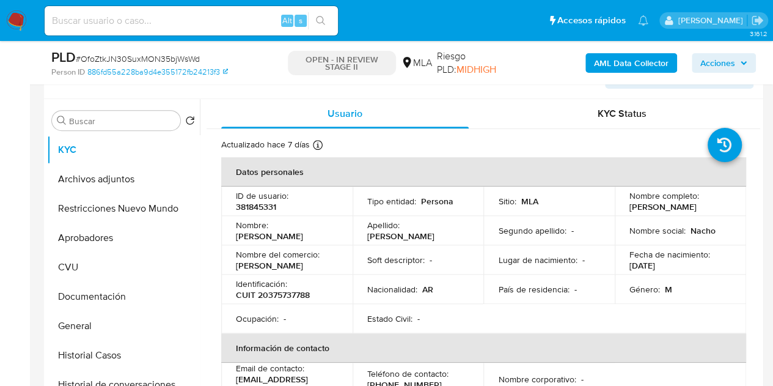
drag, startPoint x: 274, startPoint y: 276, endPoint x: 268, endPoint y: 259, distance: 18.8
click at [274, 276] on td "Identificación : CUIT 20375737788" at bounding box center [286, 289] width 131 height 29
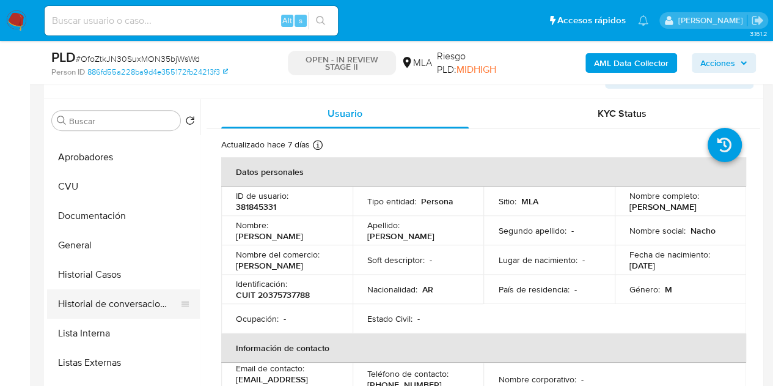
click at [116, 298] on button "Historial de conversaciones" at bounding box center [118, 303] width 143 height 29
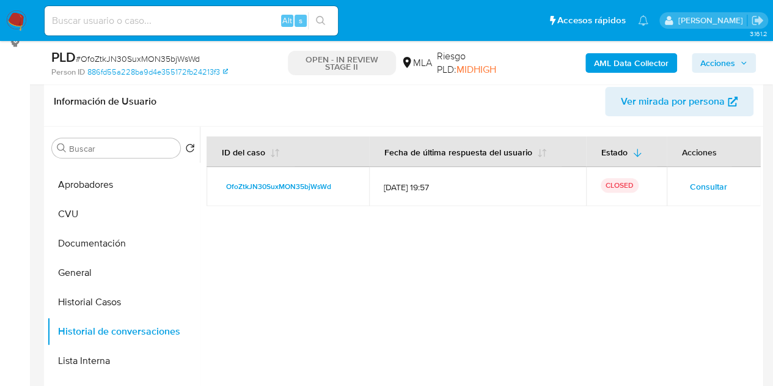
scroll to position [0, 0]
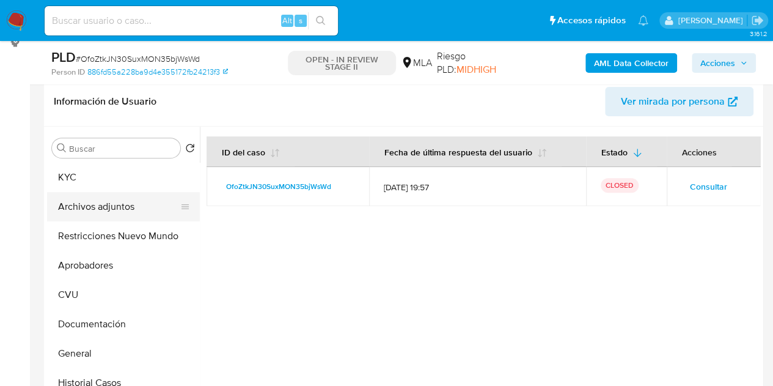
click at [102, 215] on button "Archivos adjuntos" at bounding box center [118, 206] width 143 height 29
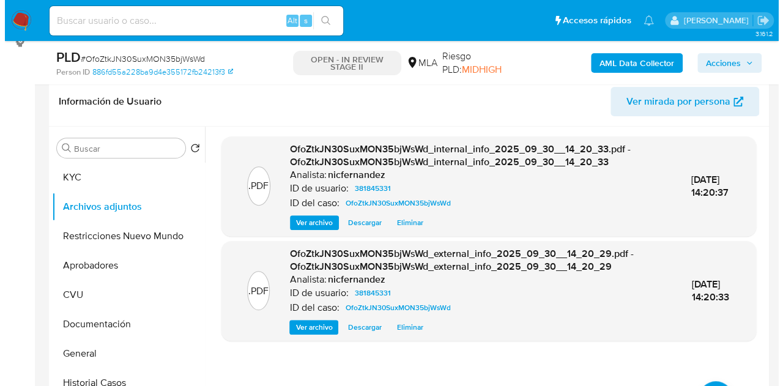
scroll to position [254, 0]
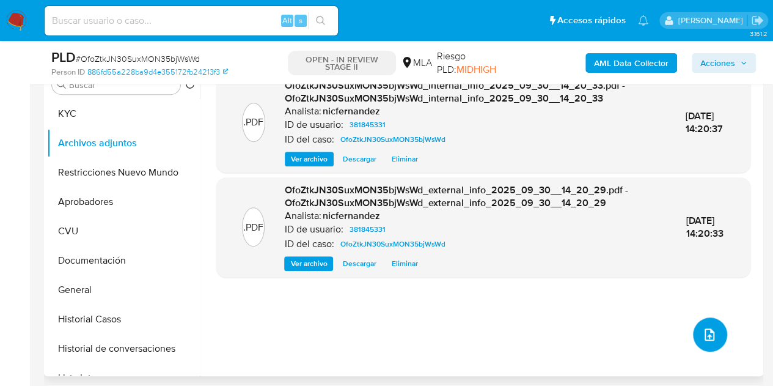
click at [711, 330] on icon "upload-file" at bounding box center [709, 334] width 15 height 15
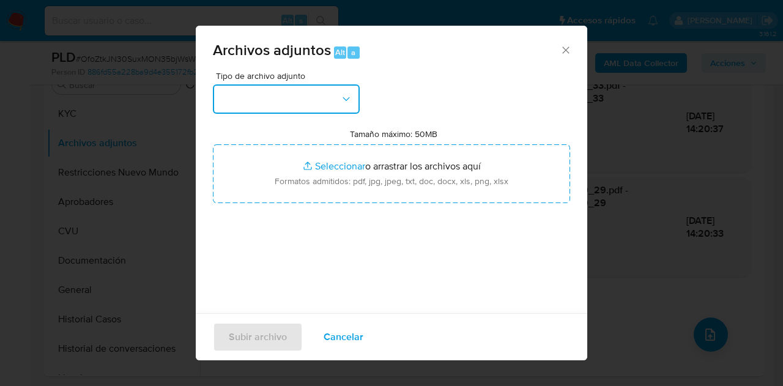
click at [351, 101] on icon "button" at bounding box center [346, 99] width 12 height 12
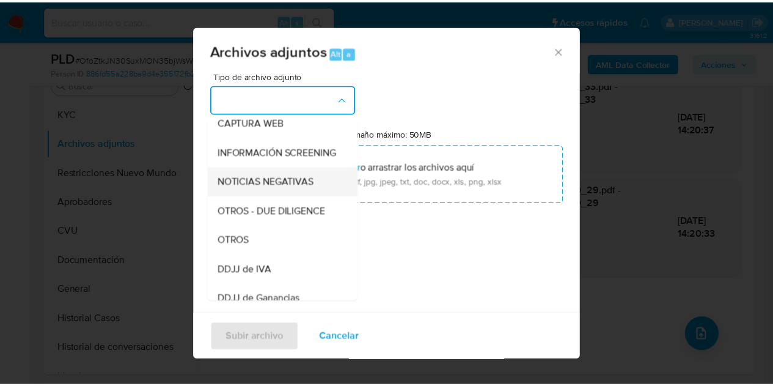
scroll to position [148, 0]
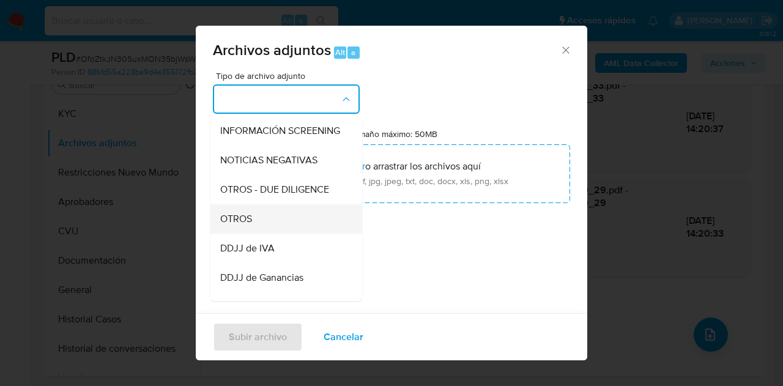
click at [281, 229] on div "OTROS" at bounding box center [282, 218] width 125 height 29
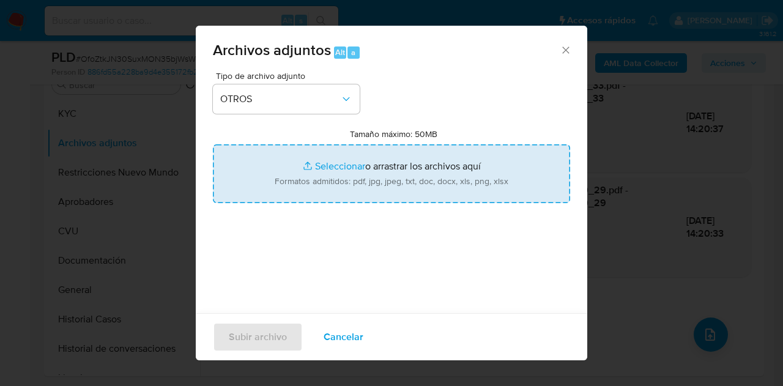
click at [315, 159] on input "Tamaño máximo: 50MB Seleccionar archivos" at bounding box center [391, 173] width 357 height 59
type input "C:\fakepath\Caselog OfoZtkJN30SuxMON35bjWsWd_2025_09_18_04_06_45.docx"
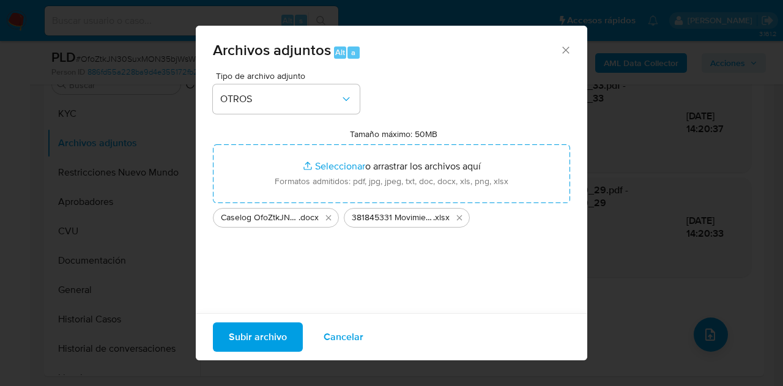
click at [263, 334] on span "Subir archivo" at bounding box center [258, 336] width 58 height 27
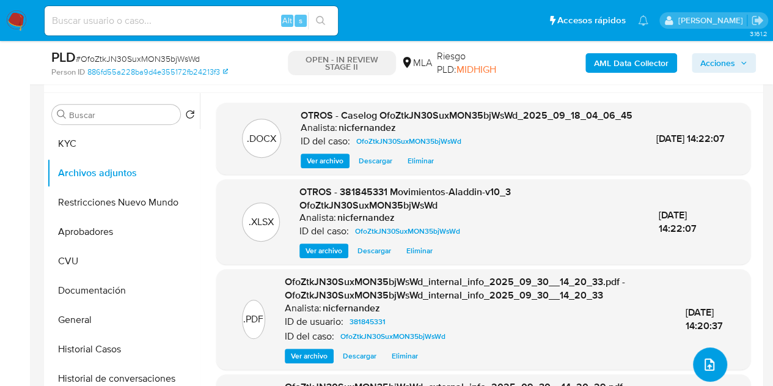
scroll to position [217, 0]
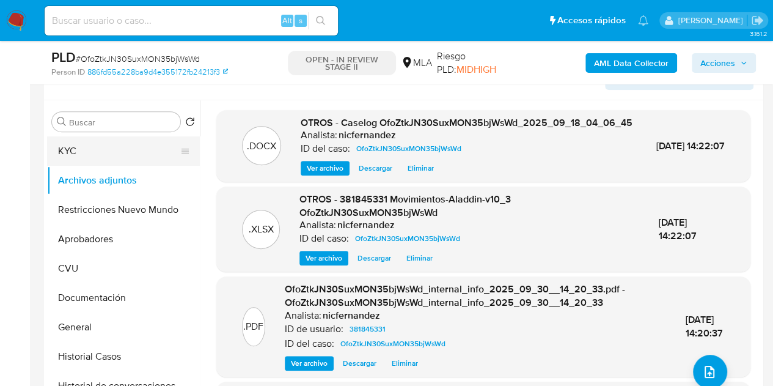
click at [114, 146] on button "KYC" at bounding box center [118, 150] width 143 height 29
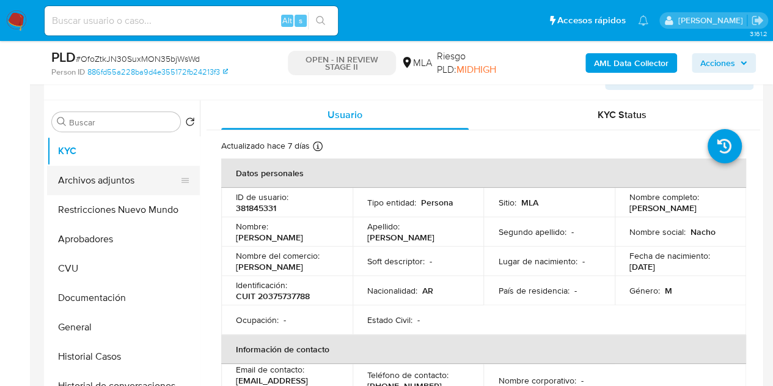
click at [112, 188] on button "Archivos adjuntos" at bounding box center [118, 180] width 143 height 29
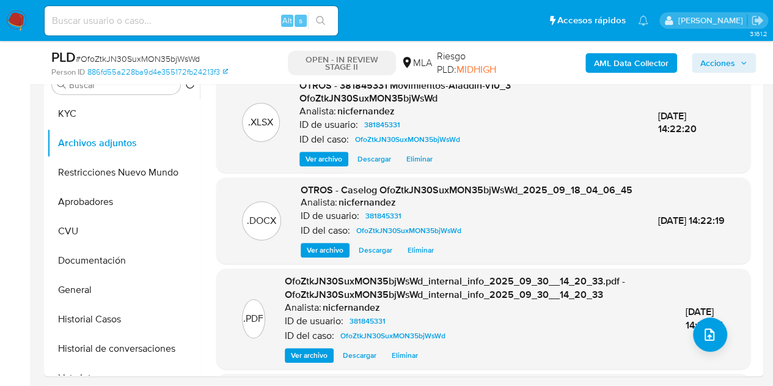
scroll to position [247, 0]
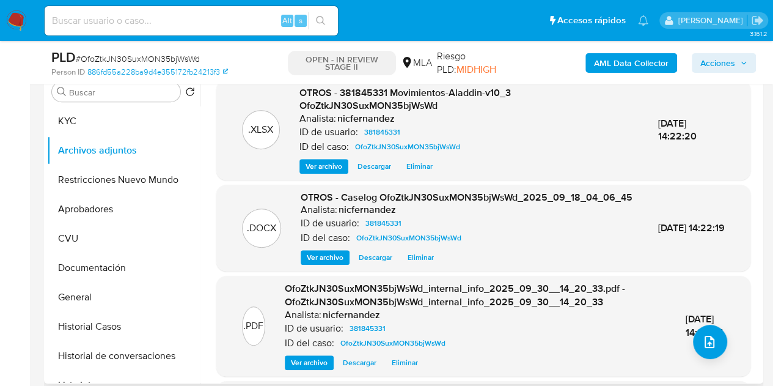
click at [317, 263] on span "Ver archivo" at bounding box center [325, 257] width 37 height 12
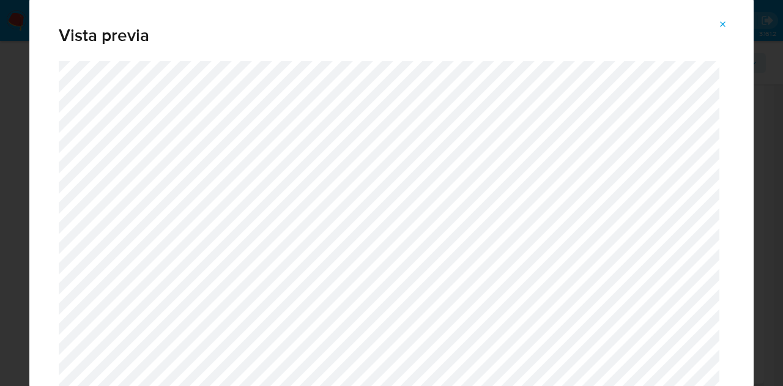
click at [723, 26] on icon "Attachment preview" at bounding box center [723, 25] width 10 height 10
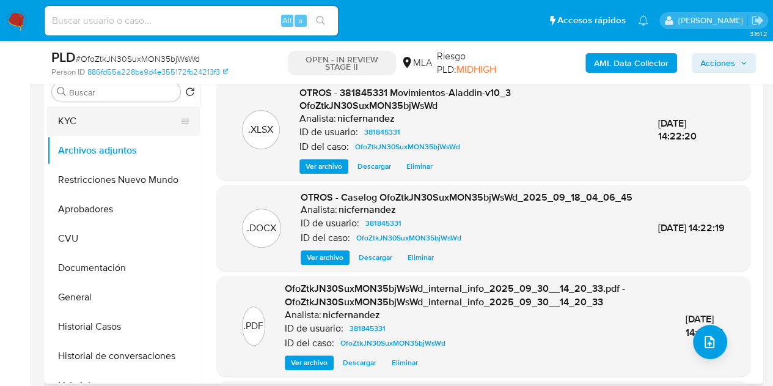
click at [115, 133] on button "KYC" at bounding box center [118, 120] width 143 height 29
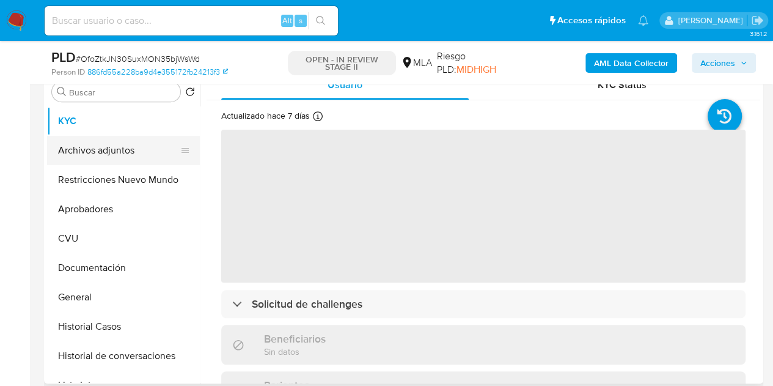
click at [105, 149] on button "Archivos adjuntos" at bounding box center [118, 150] width 143 height 29
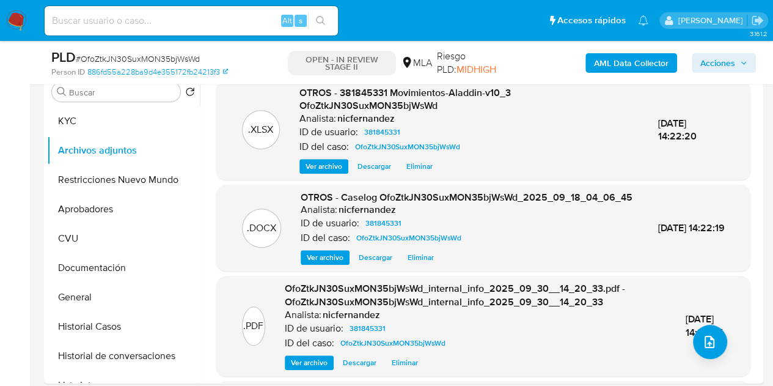
click at [717, 61] on span "Acciones" at bounding box center [718, 63] width 35 height 20
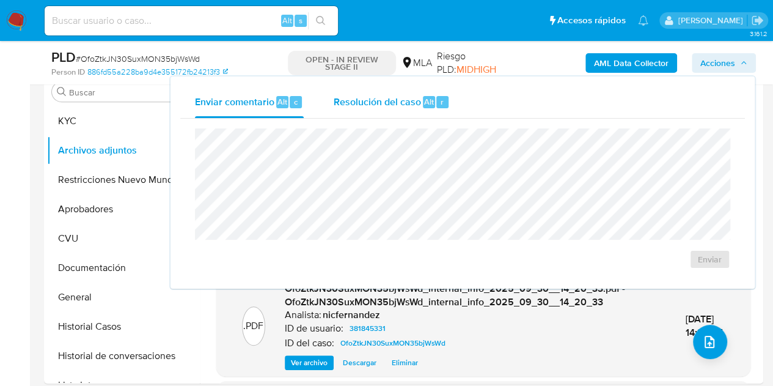
click at [423, 97] on div "Alt" at bounding box center [429, 102] width 12 height 12
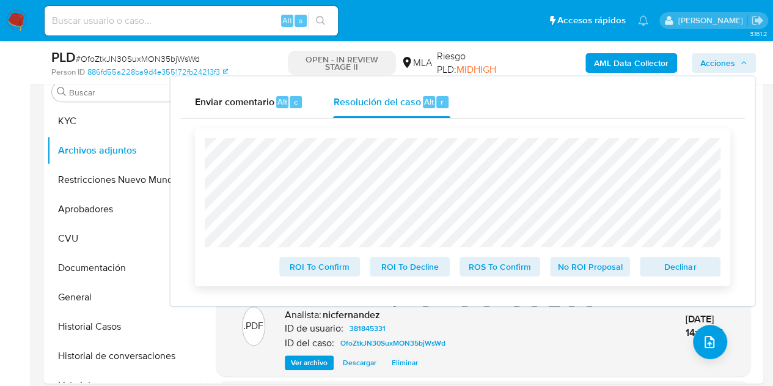
click at [655, 271] on span "Declinar" at bounding box center [681, 266] width 64 height 17
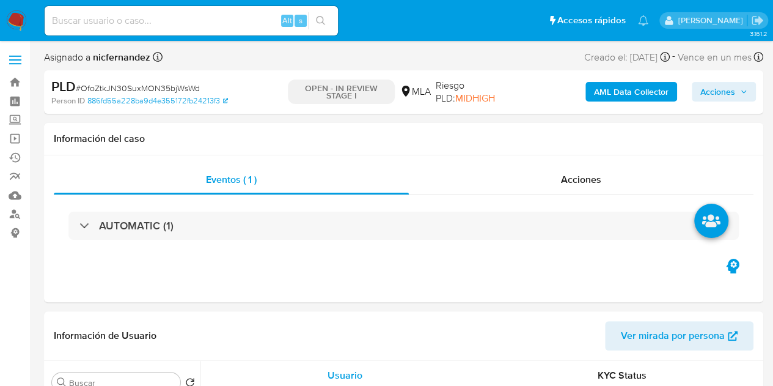
select select "10"
click at [729, 87] on span "Acciones" at bounding box center [718, 92] width 35 height 20
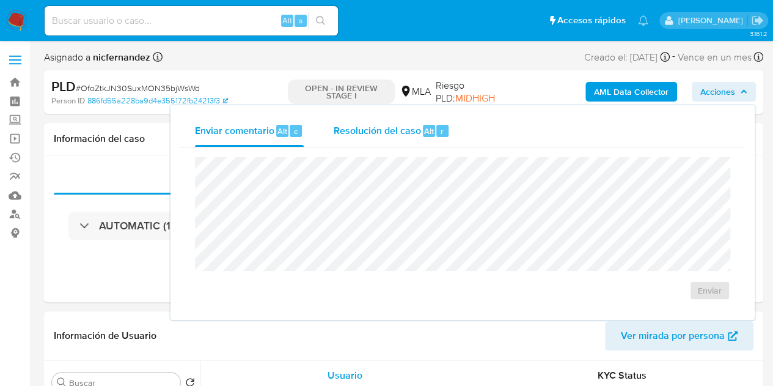
click at [352, 136] on span "Resolución del caso" at bounding box center [376, 130] width 87 height 14
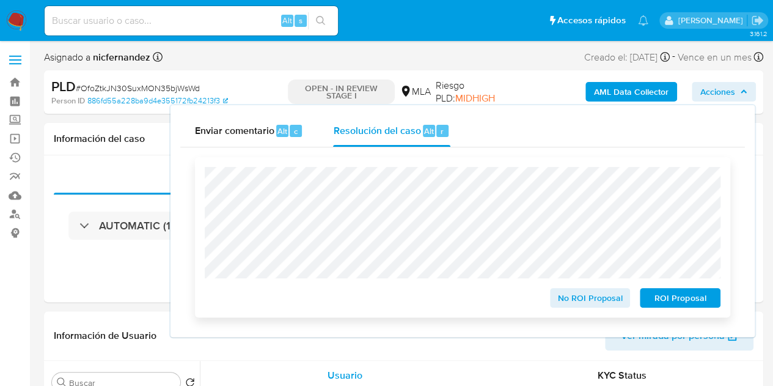
click at [670, 303] on span "ROI Proposal" at bounding box center [681, 297] width 64 height 17
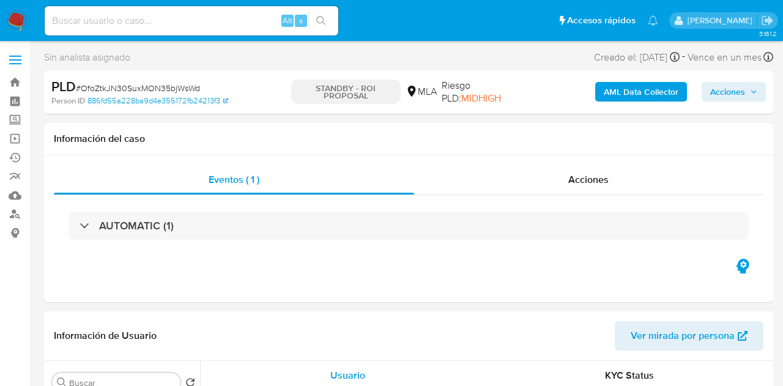
select select "10"
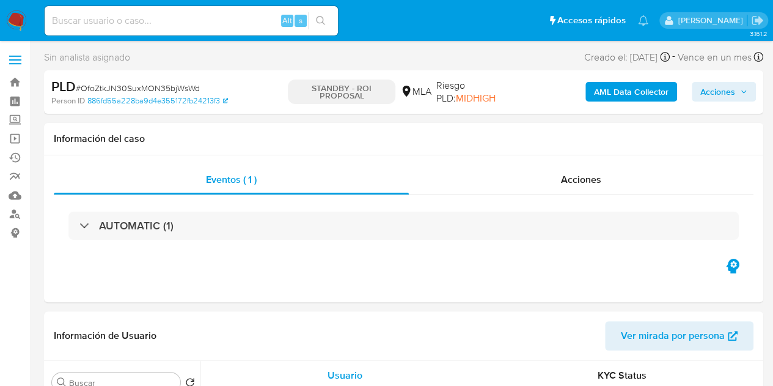
select select "10"
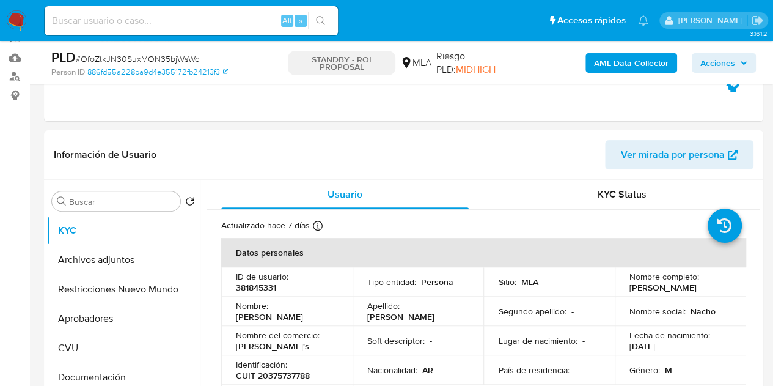
scroll to position [160, 0]
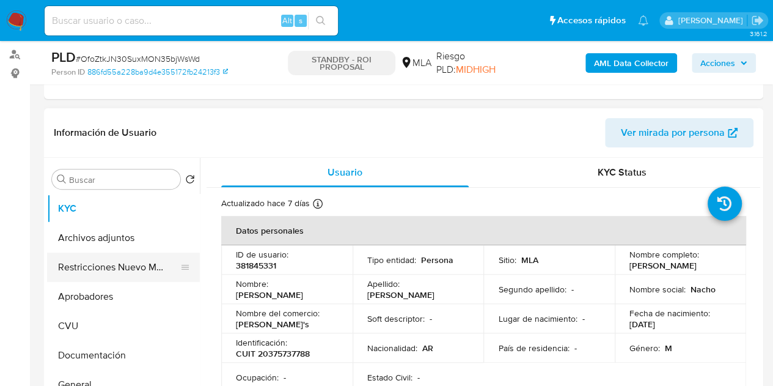
click at [89, 261] on button "Restricciones Nuevo Mundo" at bounding box center [118, 266] width 143 height 29
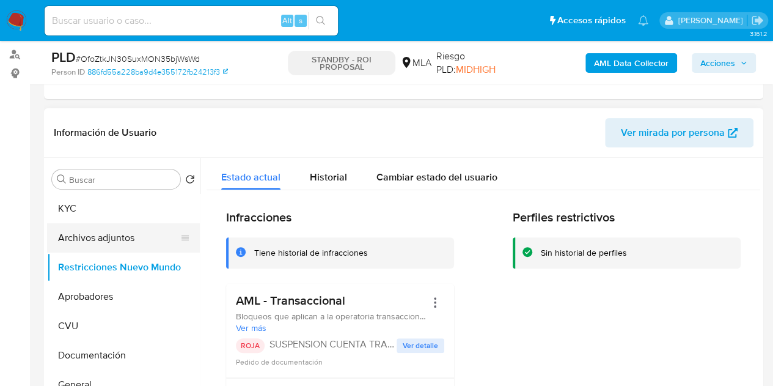
click at [82, 239] on button "Archivos adjuntos" at bounding box center [118, 237] width 143 height 29
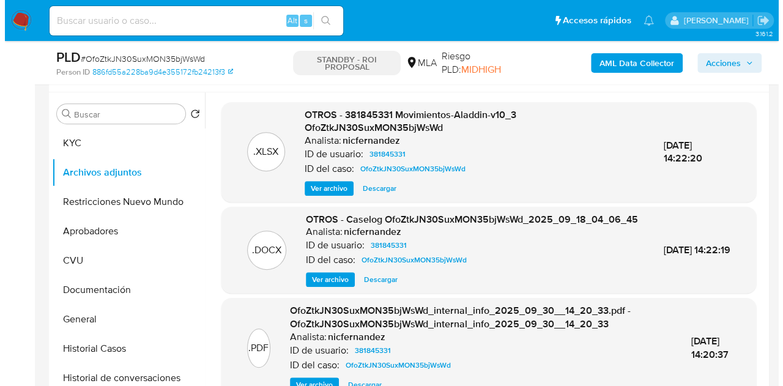
scroll to position [221, 0]
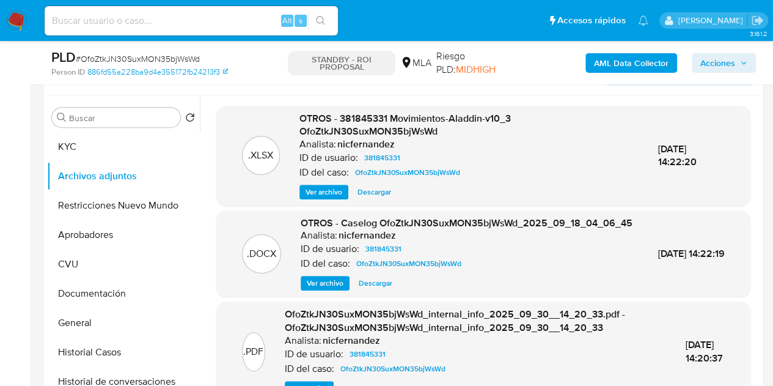
click at [310, 289] on span "Ver archivo" at bounding box center [325, 283] width 37 height 12
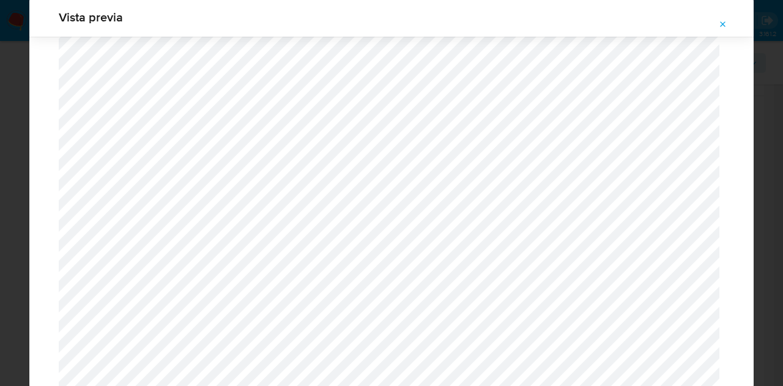
scroll to position [1484, 0]
click at [720, 26] on icon "Attachment preview" at bounding box center [723, 24] width 6 height 6
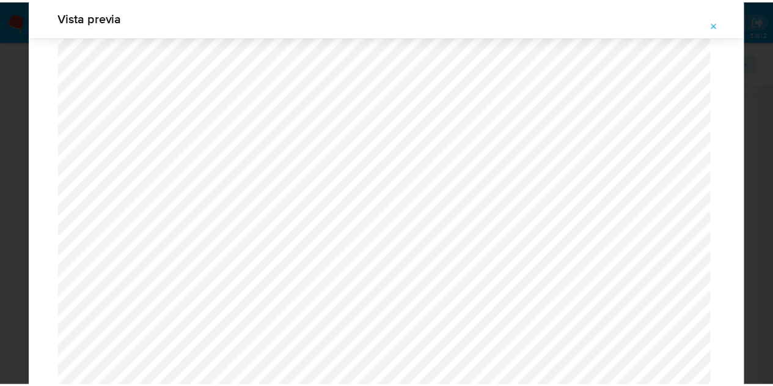
scroll to position [39, 0]
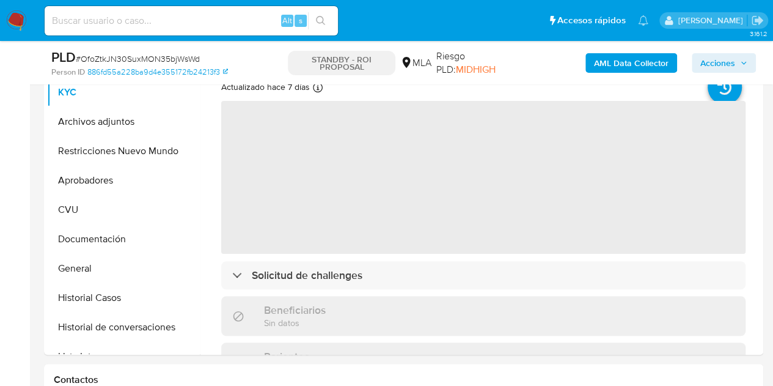
select select "10"
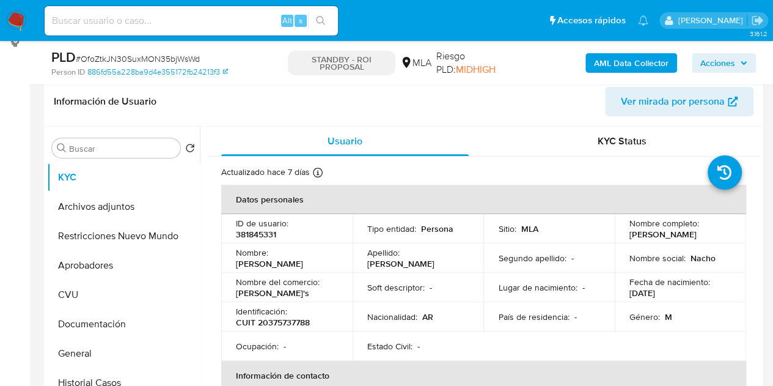
scroll to position [219, 0]
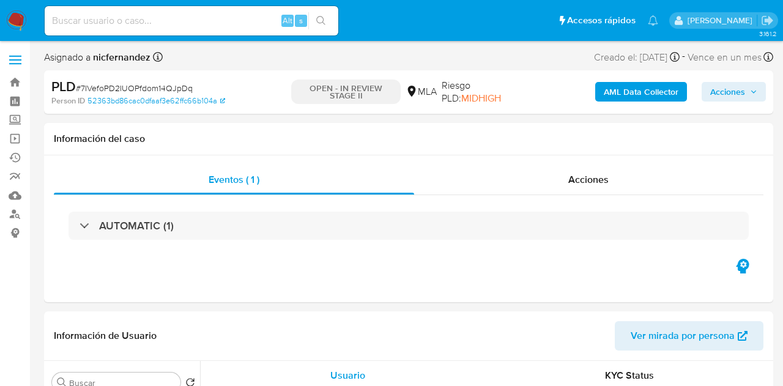
select select "10"
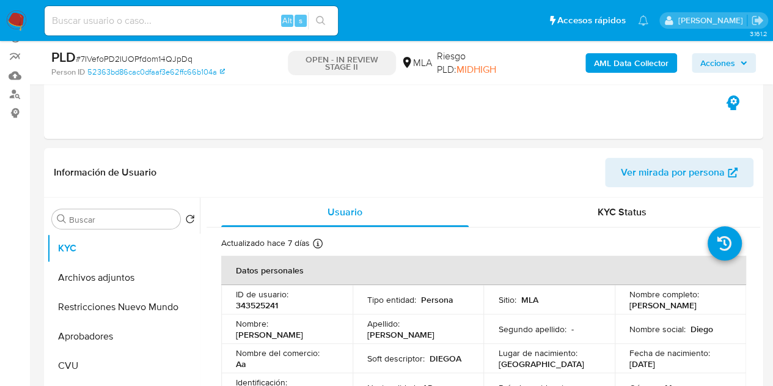
scroll to position [158, 0]
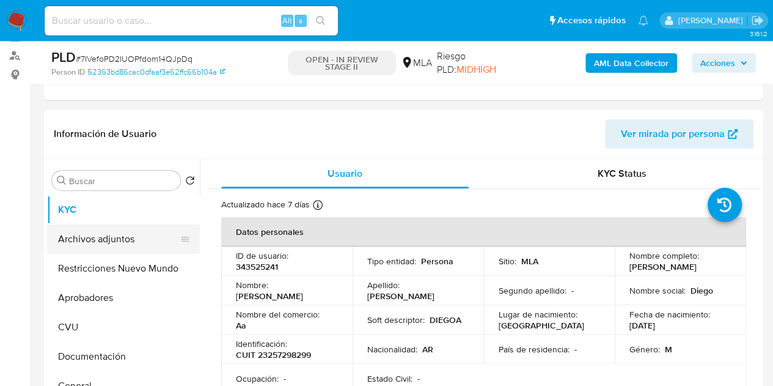
click at [75, 242] on button "Archivos adjuntos" at bounding box center [118, 238] width 143 height 29
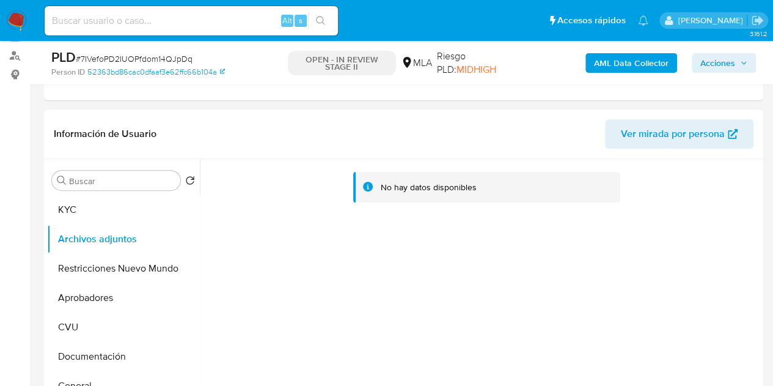
click at [600, 70] on b "AML Data Collector" at bounding box center [631, 63] width 75 height 20
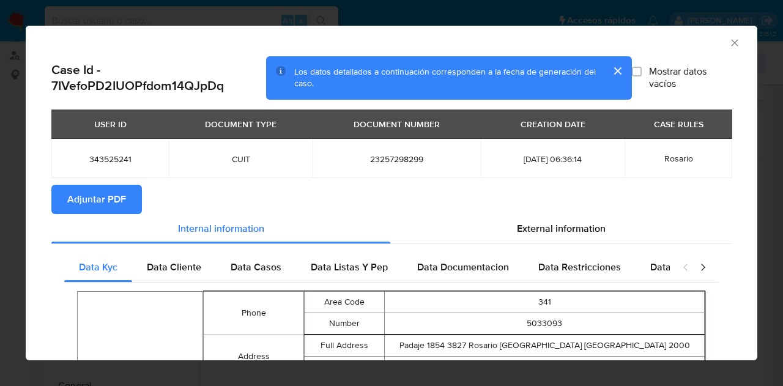
click at [125, 190] on span "Adjuntar PDF" at bounding box center [96, 199] width 59 height 27
click at [329, 191] on section "Adjuntar PDF" at bounding box center [391, 199] width 680 height 29
click at [729, 41] on icon "Cerrar ventana" at bounding box center [734, 43] width 12 height 12
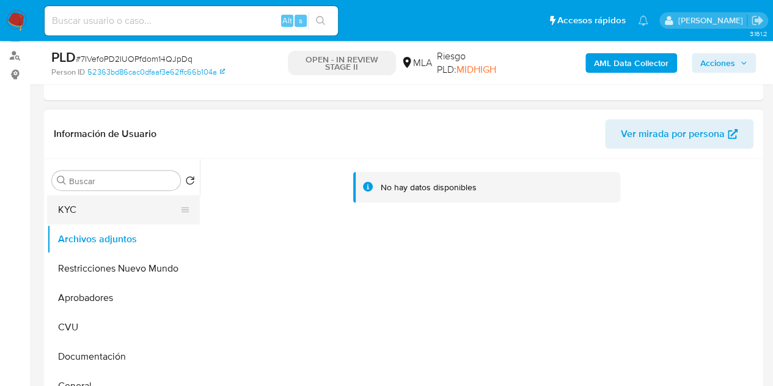
click at [95, 208] on button "KYC" at bounding box center [118, 209] width 143 height 29
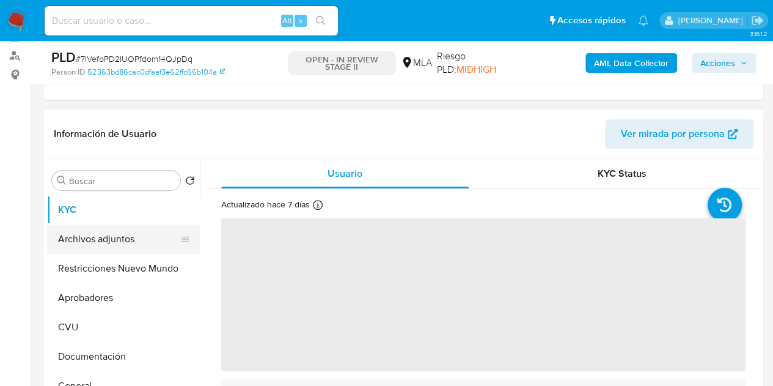
click at [105, 233] on button "Archivos adjuntos" at bounding box center [118, 238] width 143 height 29
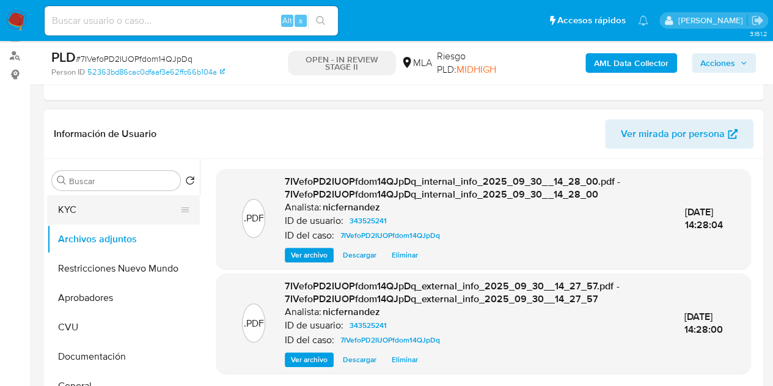
click at [92, 212] on button "KYC" at bounding box center [118, 209] width 143 height 29
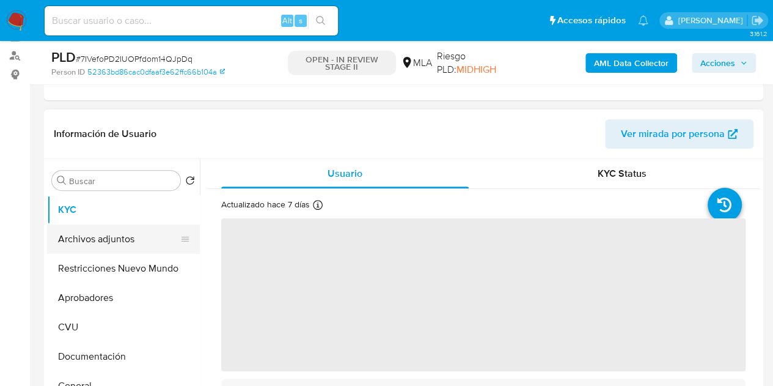
click at [112, 243] on button "Archivos adjuntos" at bounding box center [118, 238] width 143 height 29
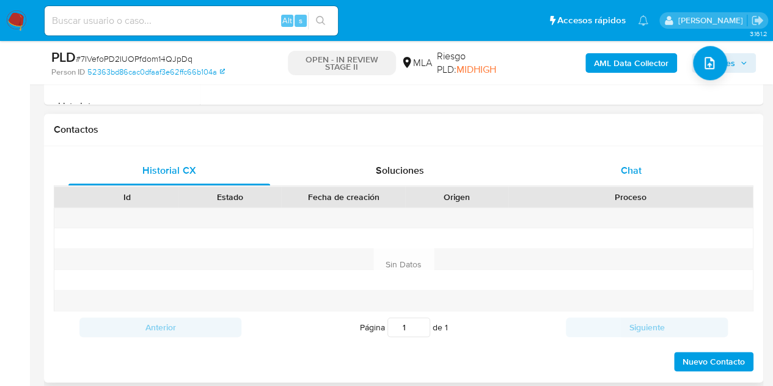
drag, startPoint x: 667, startPoint y: 168, endPoint x: 713, endPoint y: 161, distance: 46.3
click at [667, 167] on div "Chat" at bounding box center [632, 170] width 202 height 29
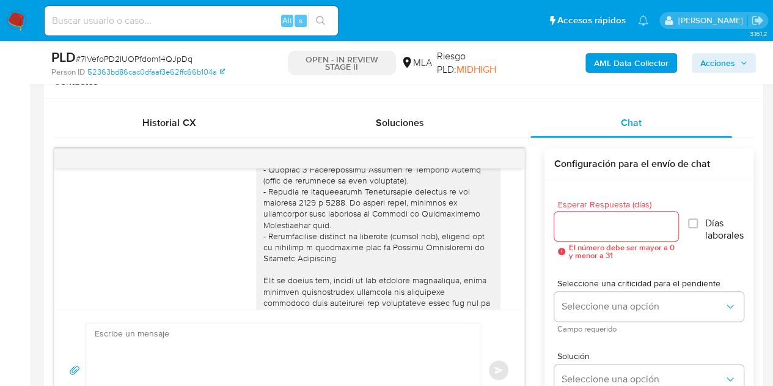
scroll to position [0, 0]
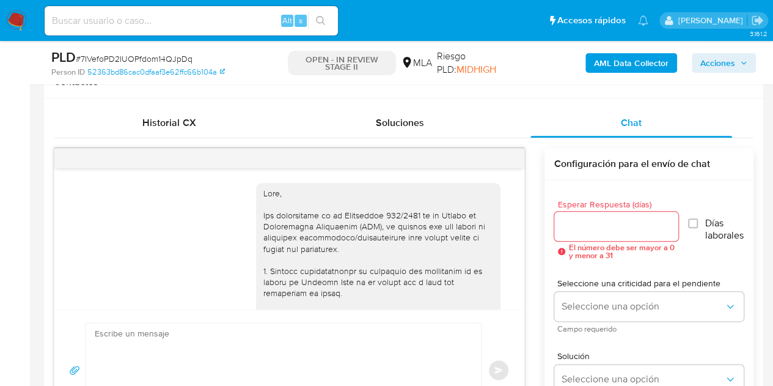
click at [175, 98] on div "Historial CX Soluciones Chat Id Estado Fecha de creación Origen Proceso Anterio…" at bounding box center [404, 269] width 720 height 342
click at [169, 125] on span "Historial CX" at bounding box center [168, 123] width 53 height 14
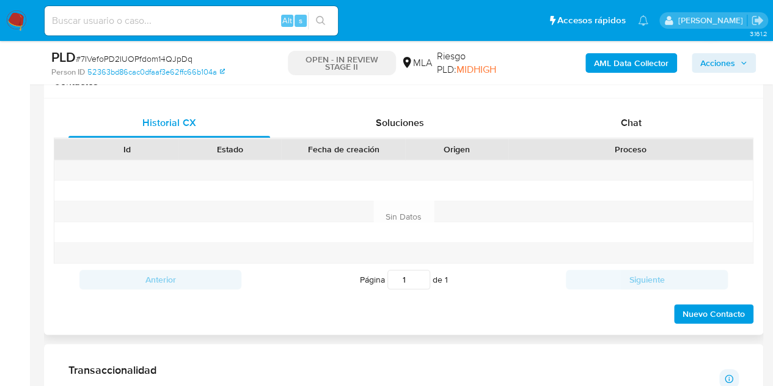
click at [663, 139] on div "Proceso" at bounding box center [631, 149] width 245 height 21
click at [659, 128] on div "Chat" at bounding box center [632, 122] width 202 height 29
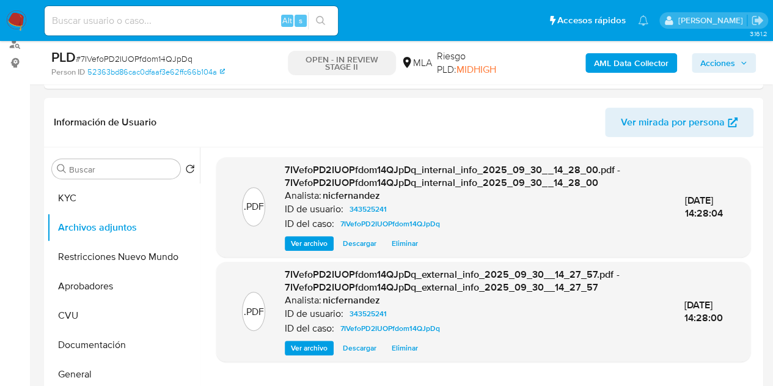
scroll to position [137, 0]
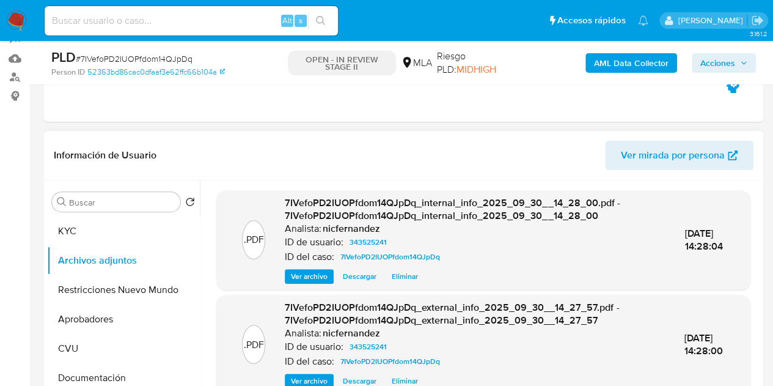
click at [633, 164] on span "Ver mirada por persona" at bounding box center [673, 155] width 104 height 29
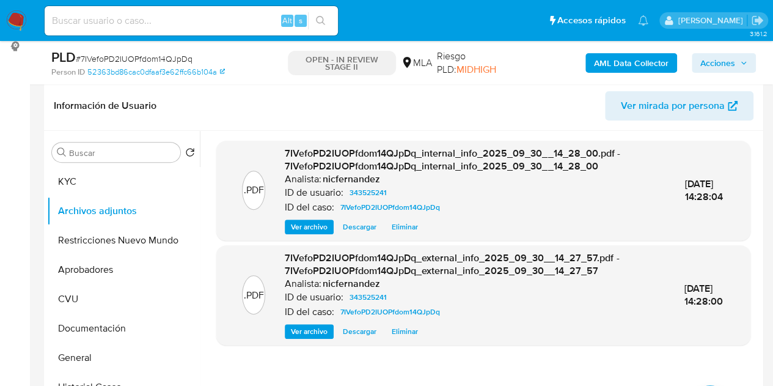
scroll to position [192, 0]
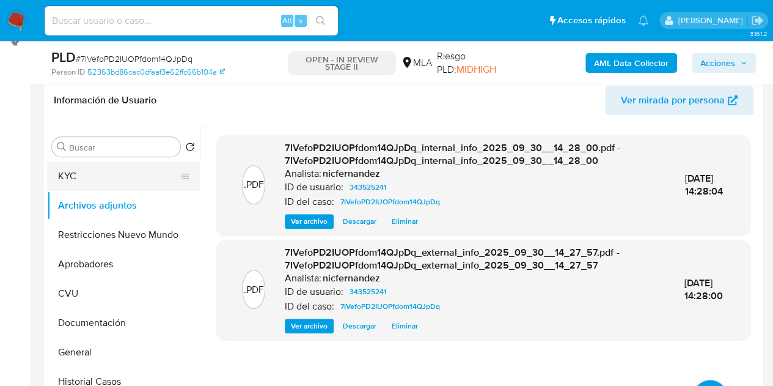
click at [105, 183] on button "KYC" at bounding box center [118, 175] width 143 height 29
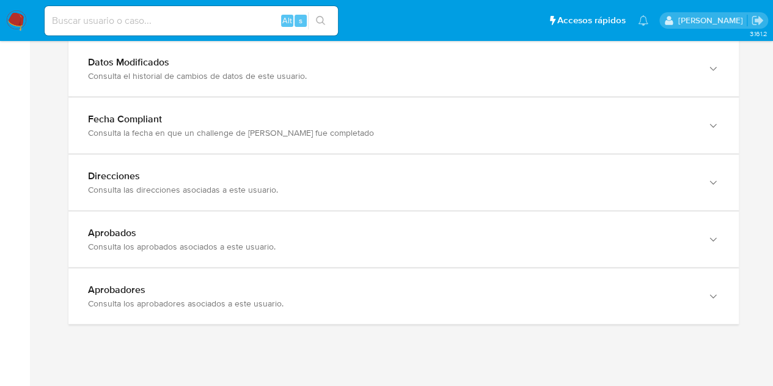
scroll to position [1352, 0]
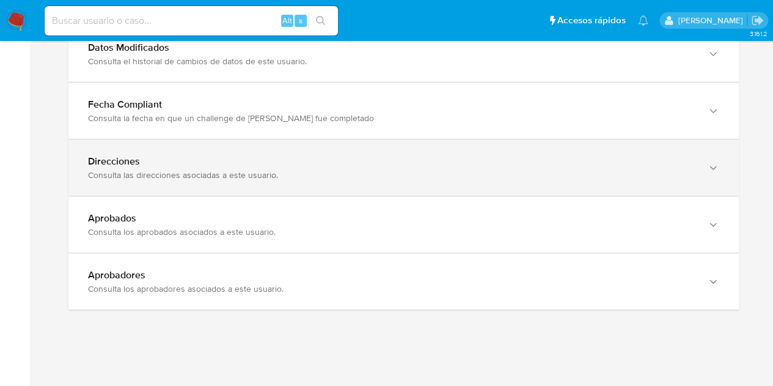
click at [670, 163] on div "Direcciones" at bounding box center [391, 161] width 607 height 12
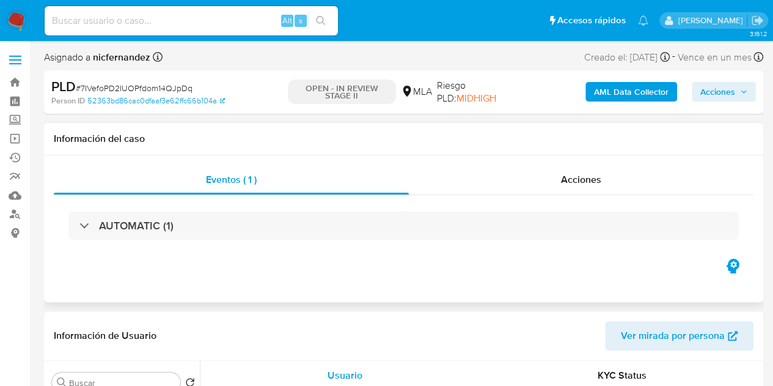
select select "10"
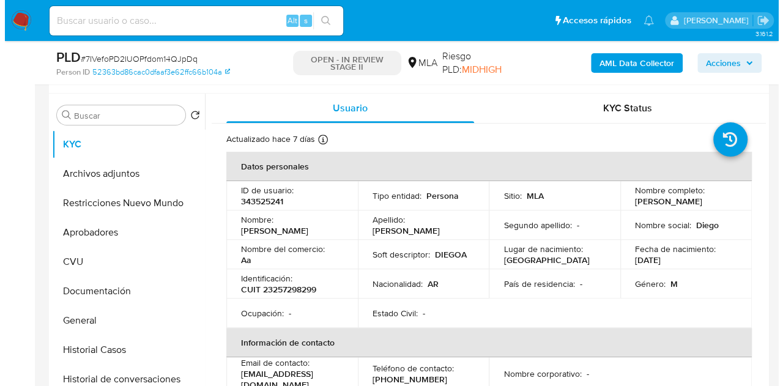
scroll to position [231, 0]
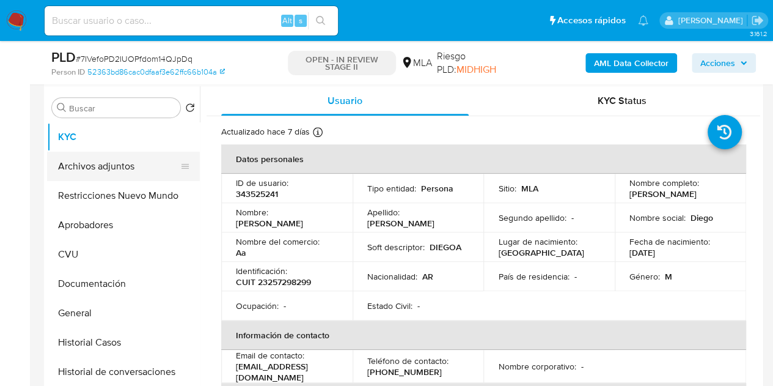
click at [87, 156] on button "Archivos adjuntos" at bounding box center [118, 166] width 143 height 29
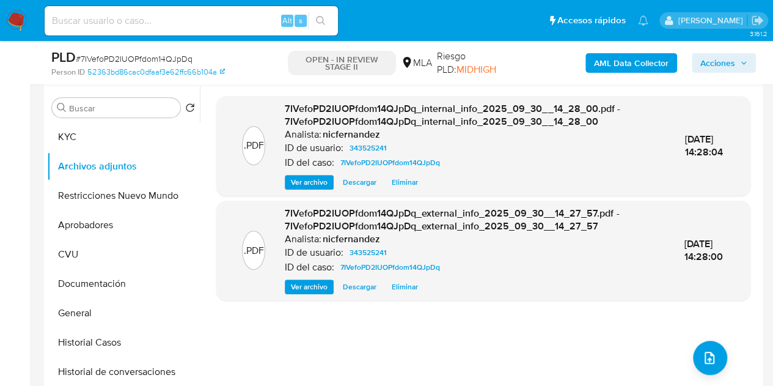
click at [281, 365] on div ".PDF 7IVefoPD2IUOPfdom14QJpDq_internal_info_2025_09_30__14_28_00.pdf - 7IVefoPD…" at bounding box center [483, 242] width 534 height 293
click at [106, 370] on button "Historial de conversaciones" at bounding box center [118, 371] width 143 height 29
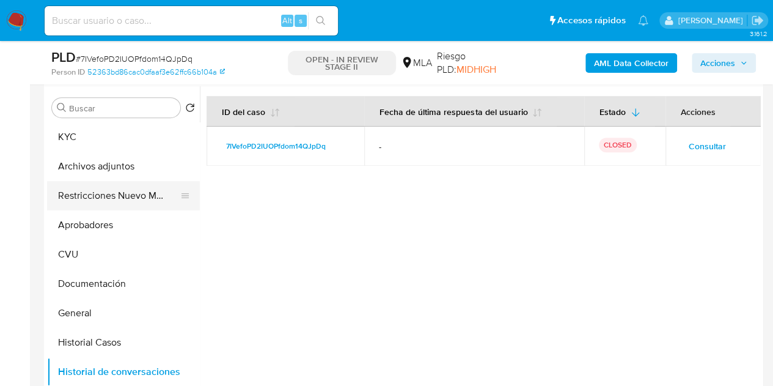
click at [122, 199] on button "Restricciones Nuevo Mundo" at bounding box center [118, 195] width 143 height 29
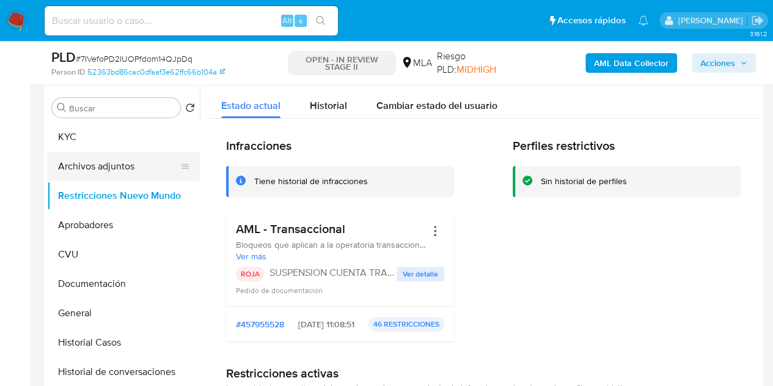
click at [94, 166] on button "Archivos adjuntos" at bounding box center [118, 166] width 143 height 29
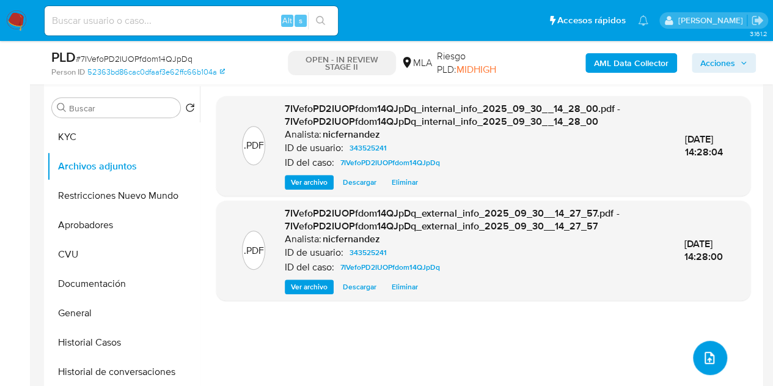
click at [705, 355] on icon "upload-file" at bounding box center [709, 357] width 15 height 15
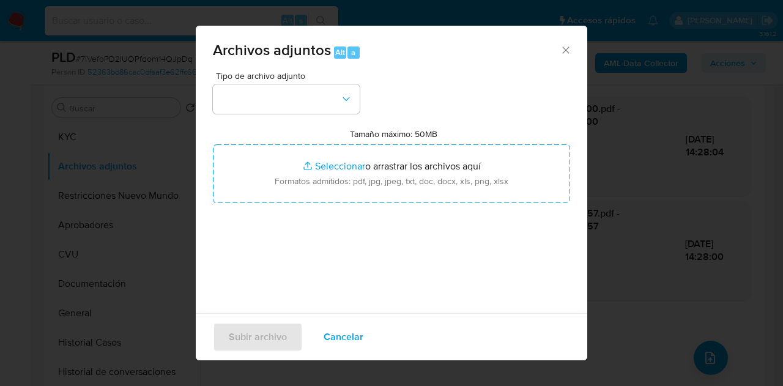
click at [335, 116] on div "Tipo de archivo adjunto Tamaño máximo: 50MB Seleccionar archivos Seleccionar o …" at bounding box center [391, 216] width 357 height 289
click at [346, 116] on div "Tipo de archivo adjunto Tamaño máximo: 50MB Seleccionar archivos Seleccionar o …" at bounding box center [391, 216] width 357 height 289
click at [340, 106] on button "button" at bounding box center [286, 98] width 147 height 29
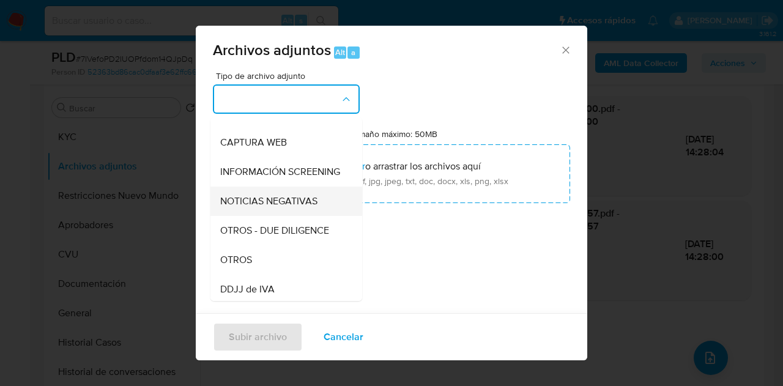
scroll to position [118, 0]
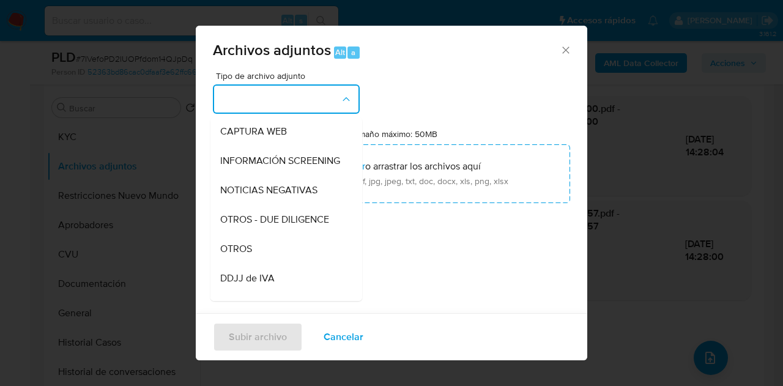
drag, startPoint x: 272, startPoint y: 262, endPoint x: 308, endPoint y: 203, distance: 68.9
click at [273, 257] on div "OTROS" at bounding box center [282, 248] width 125 height 29
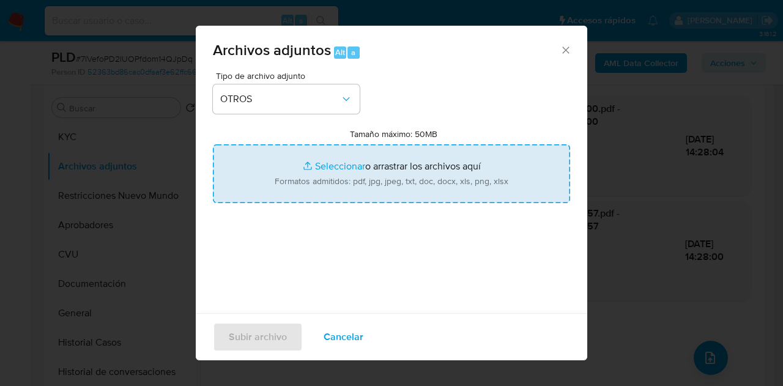
click at [322, 156] on input "Tamaño máximo: 50MB Seleccionar archivos" at bounding box center [391, 173] width 357 height 59
type input "C:\fakepath\Caselog 7IVefoPD2IUOPfdom14QJpDq_2025_09_18_01_04_45.docx"
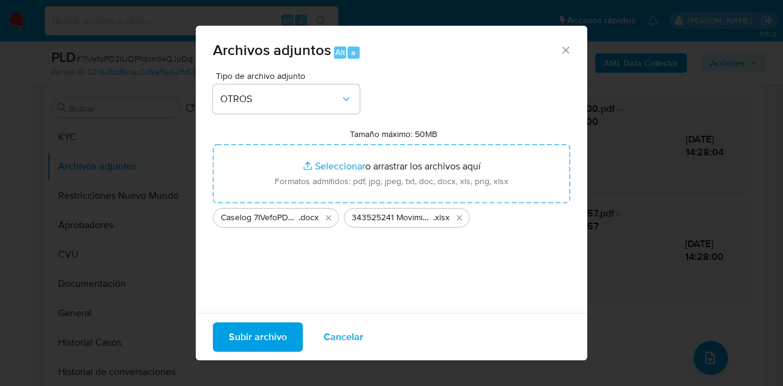
click at [263, 328] on span "Subir archivo" at bounding box center [258, 336] width 58 height 27
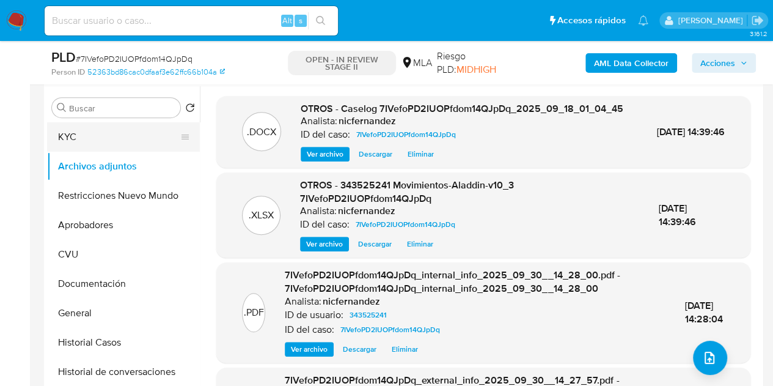
click at [89, 135] on button "KYC" at bounding box center [118, 136] width 143 height 29
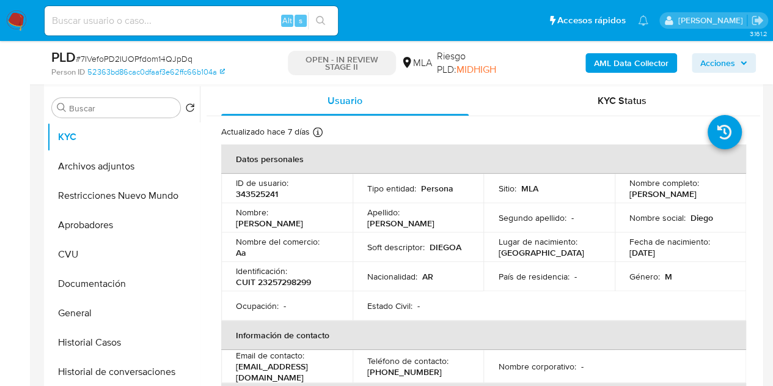
click at [306, 265] on div "Identificación : CUIT 23257298299" at bounding box center [287, 276] width 102 height 22
click at [109, 169] on button "Archivos adjuntos" at bounding box center [118, 166] width 143 height 29
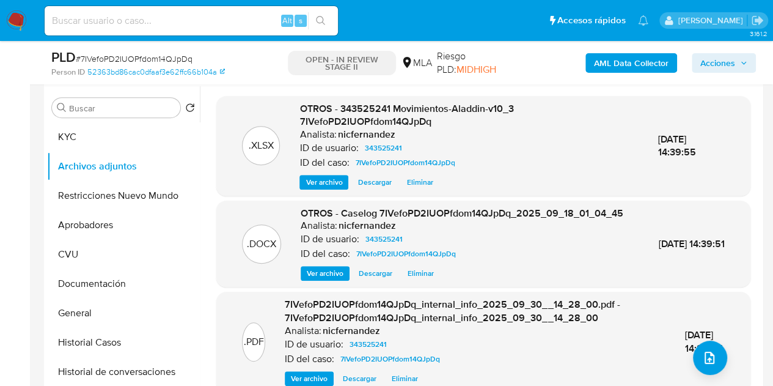
click at [333, 278] on span "Ver archivo" at bounding box center [325, 273] width 37 height 12
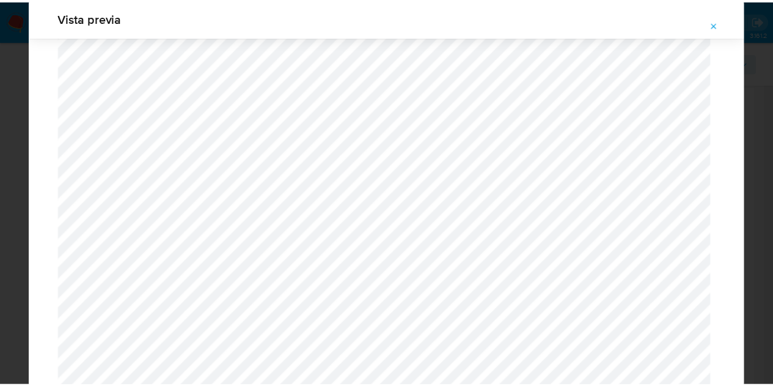
scroll to position [0, 0]
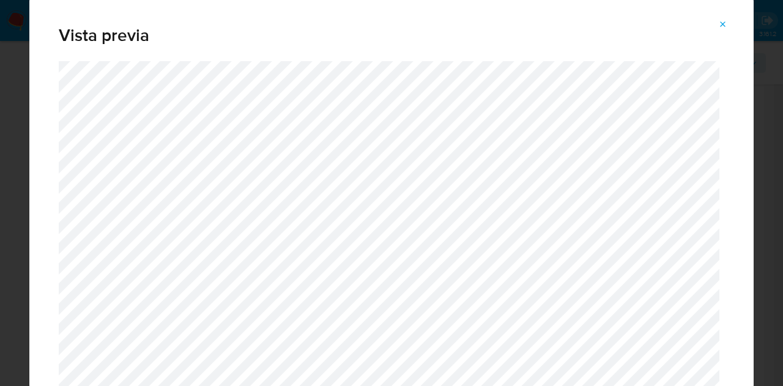
click at [725, 21] on icon "Attachment preview" at bounding box center [723, 25] width 10 height 10
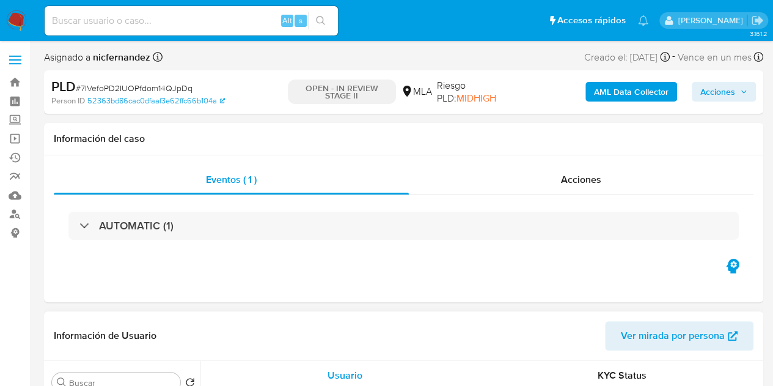
select select "10"
click at [308, 139] on h1 "Información del caso" at bounding box center [404, 139] width 700 height 12
click at [575, 177] on span "Acciones" at bounding box center [581, 179] width 40 height 14
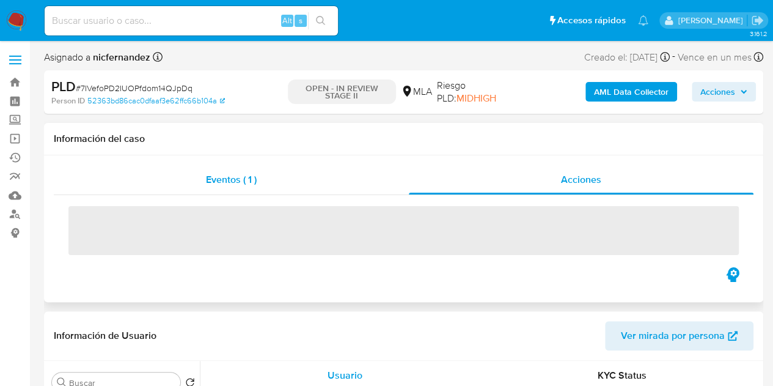
click at [287, 174] on div "Eventos ( 1 )" at bounding box center [231, 179] width 355 height 29
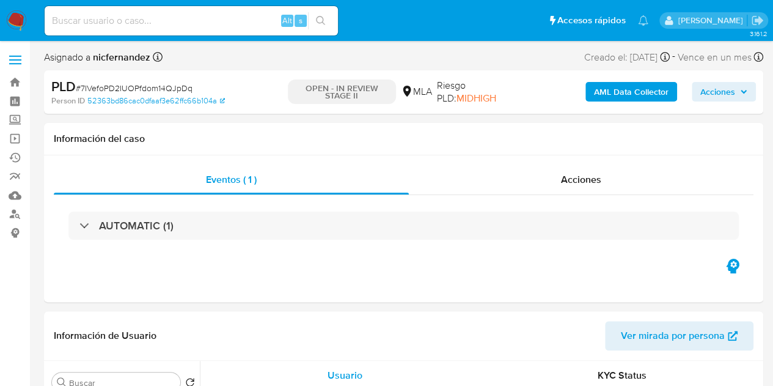
click at [718, 91] on span "Acciones" at bounding box center [718, 92] width 35 height 20
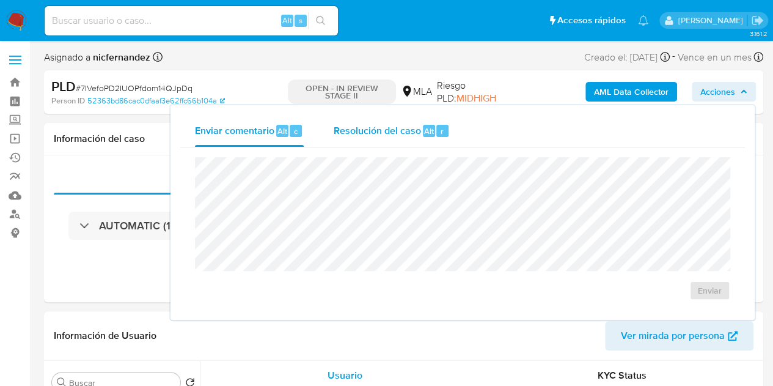
click at [398, 128] on span "Resolución del caso" at bounding box center [376, 130] width 87 height 14
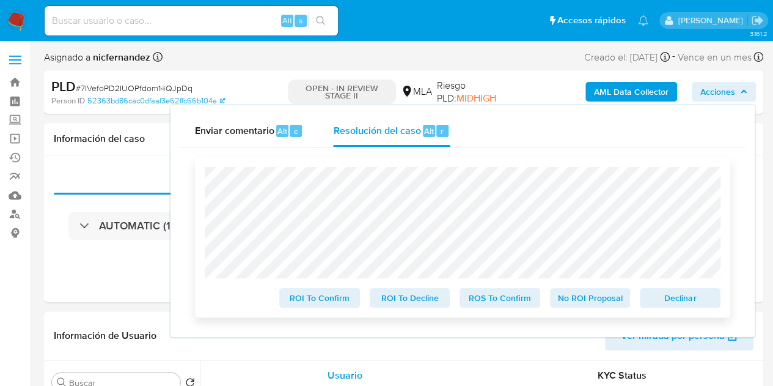
click at [686, 303] on span "Declinar" at bounding box center [681, 297] width 64 height 17
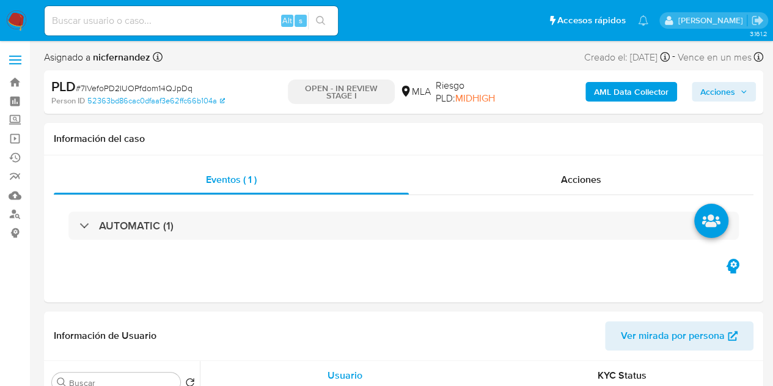
click at [714, 92] on span "Acciones" at bounding box center [718, 92] width 35 height 20
select select "10"
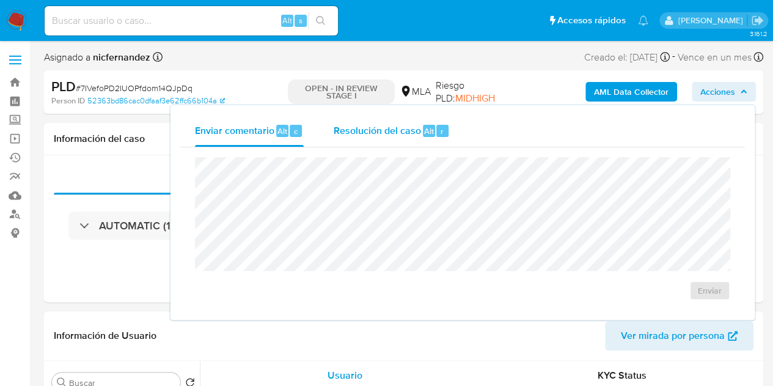
click at [391, 145] on div "Resolución del caso Alt r" at bounding box center [391, 131] width 117 height 32
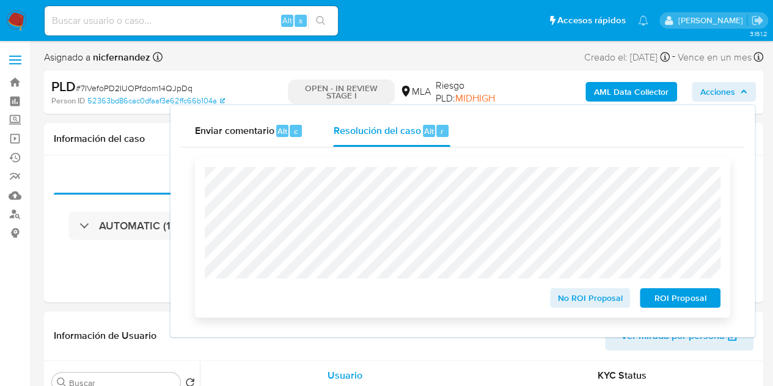
click at [671, 298] on span "ROI Proposal" at bounding box center [681, 297] width 64 height 17
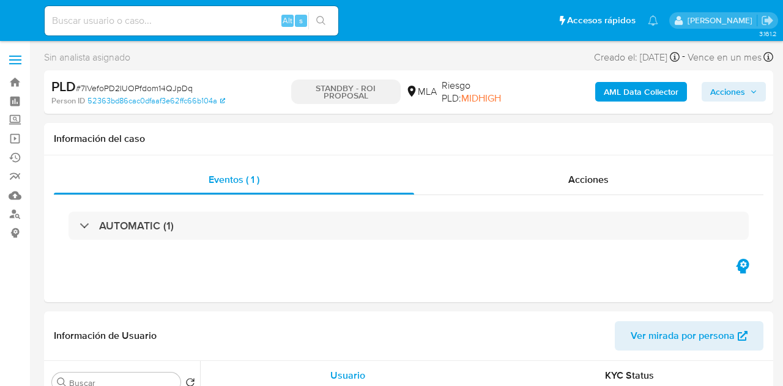
select select "10"
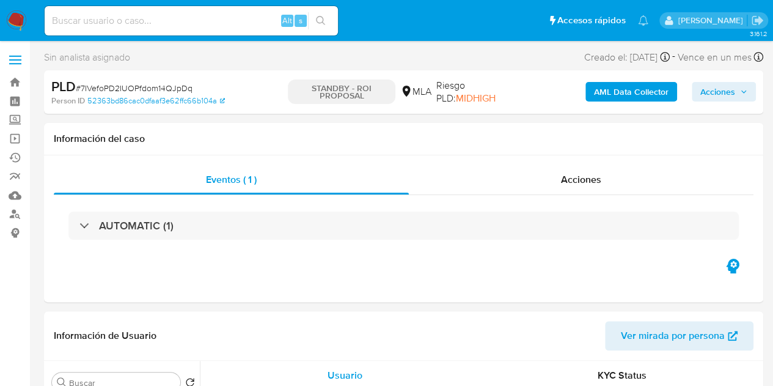
select select "10"
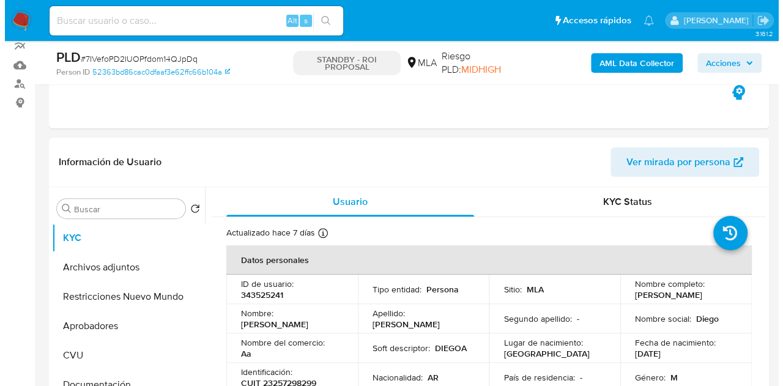
scroll to position [223, 0]
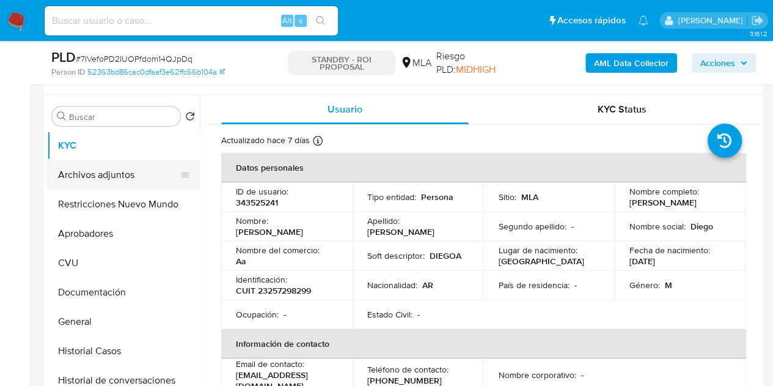
click at [111, 168] on button "Archivos adjuntos" at bounding box center [118, 174] width 143 height 29
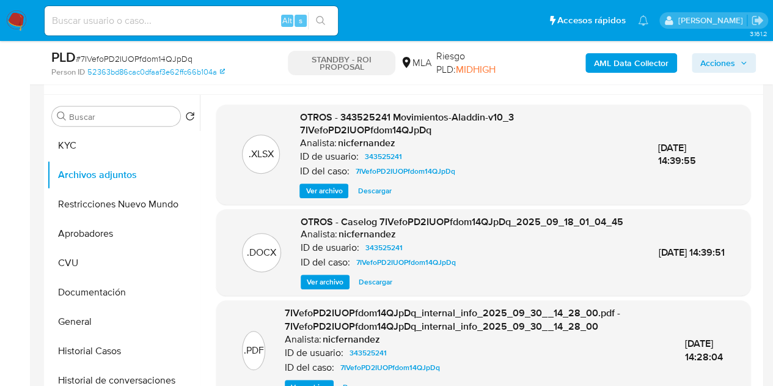
click at [323, 288] on span "Ver archivo" at bounding box center [325, 282] width 37 height 12
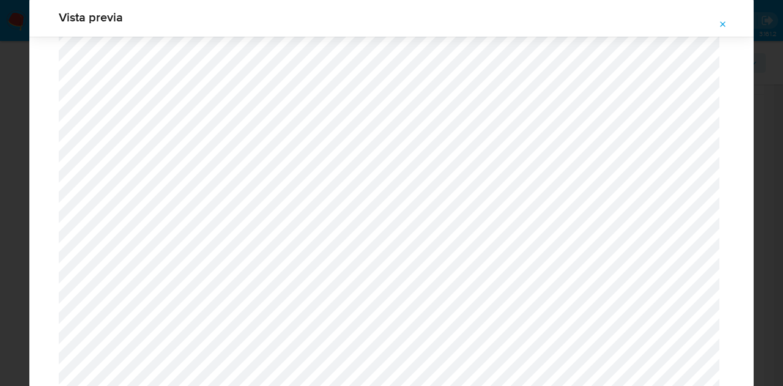
click at [715, 17] on button "Attachment preview" at bounding box center [722, 25] width 27 height 20
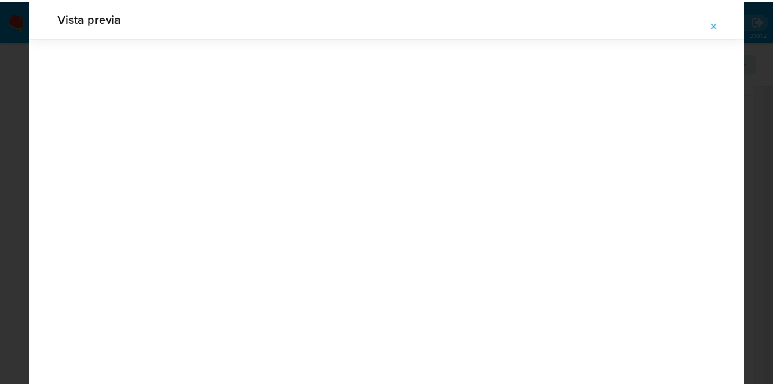
scroll to position [39, 0]
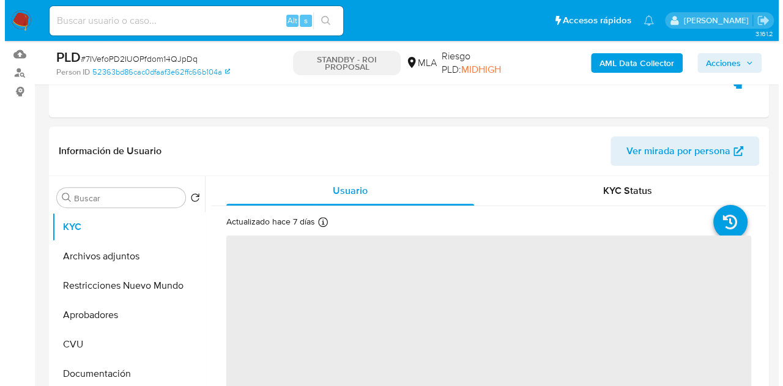
scroll to position [228, 0]
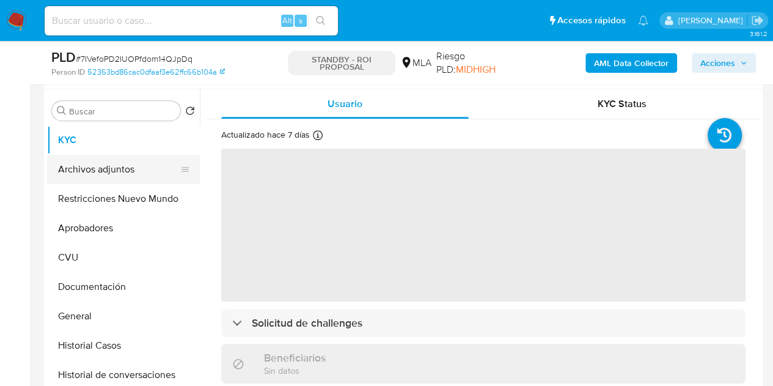
select select "10"
click at [94, 170] on button "Archivos adjuntos" at bounding box center [118, 169] width 143 height 29
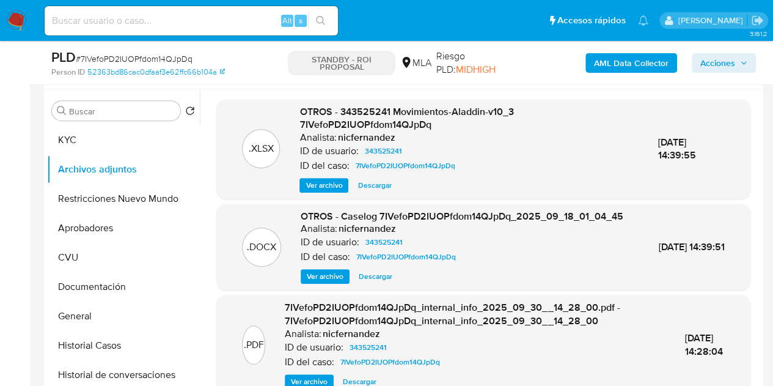
click at [323, 282] on span "Ver archivo" at bounding box center [325, 276] width 37 height 12
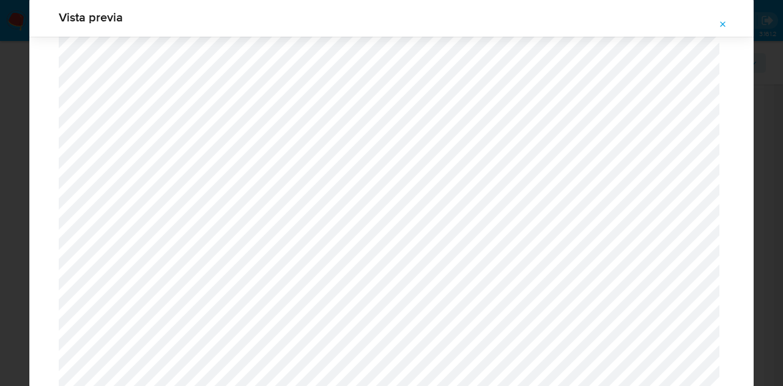
scroll to position [1343, 0]
click at [728, 24] on button "Attachment preview" at bounding box center [722, 25] width 27 height 20
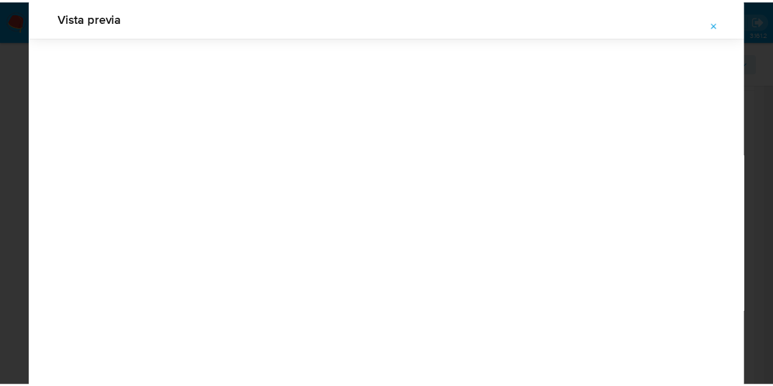
scroll to position [39, 0]
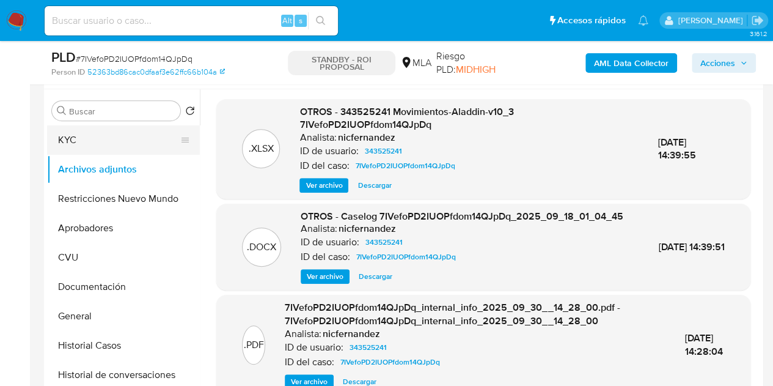
click at [117, 141] on button "KYC" at bounding box center [118, 139] width 143 height 29
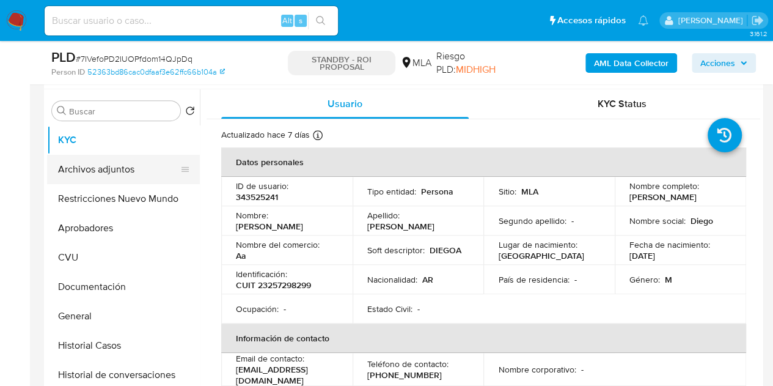
click at [101, 168] on button "Archivos adjuntos" at bounding box center [118, 169] width 143 height 29
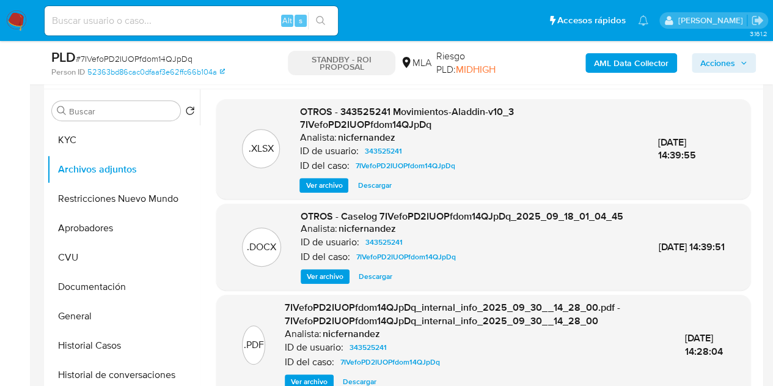
click at [313, 278] on div "OTROS - Caselog 7IVefoPD2IUOPfdom14QJpDq_2025_09_18_01_04_45 Analista: nicferna…" at bounding box center [462, 247] width 323 height 75
click at [314, 282] on span "Ver archivo" at bounding box center [325, 276] width 37 height 12
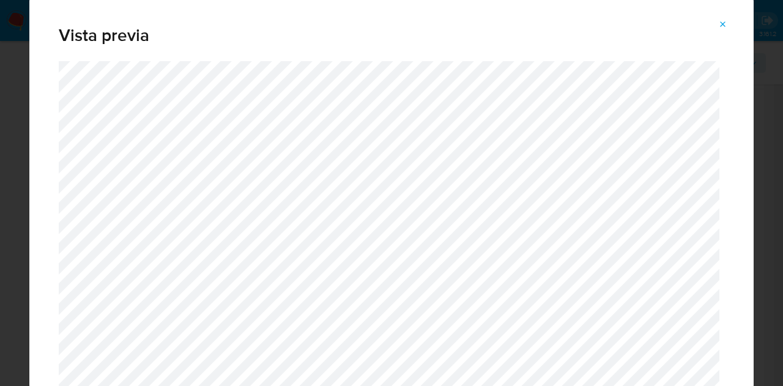
click at [715, 26] on button "Attachment preview" at bounding box center [722, 25] width 27 height 20
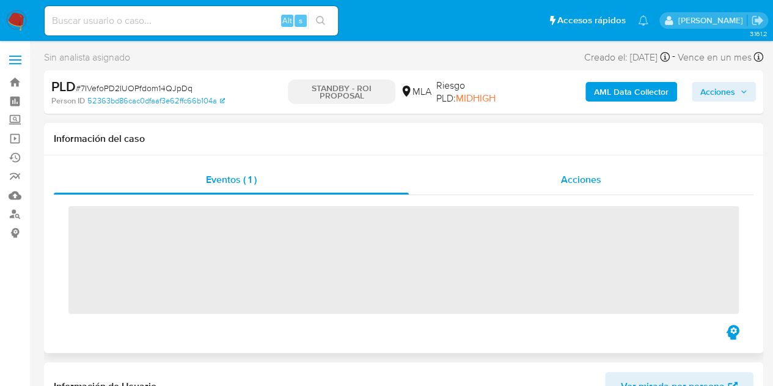
click at [562, 180] on span "Acciones" at bounding box center [581, 179] width 40 height 14
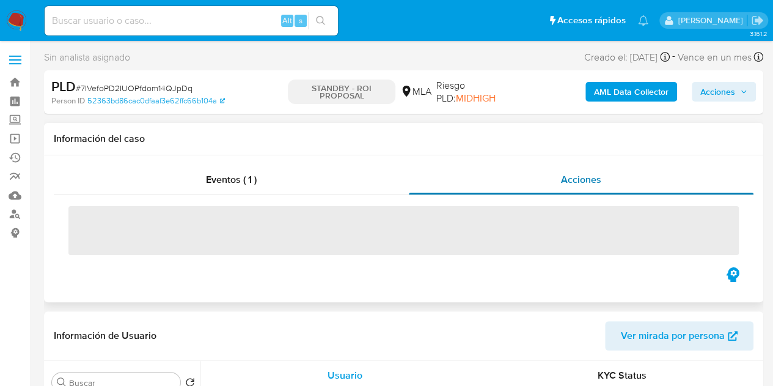
select select "10"
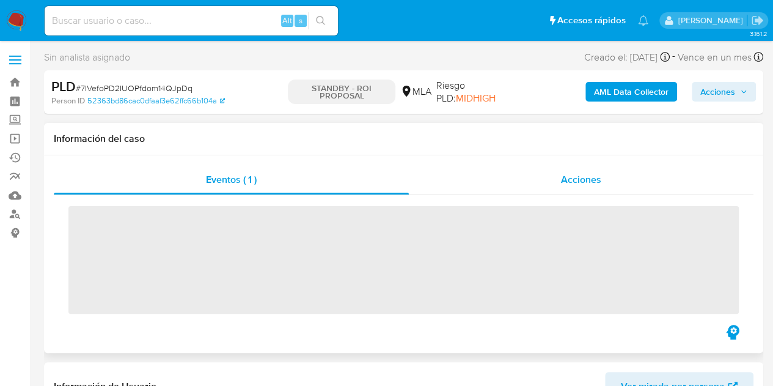
click at [555, 179] on div "Acciones" at bounding box center [581, 179] width 345 height 29
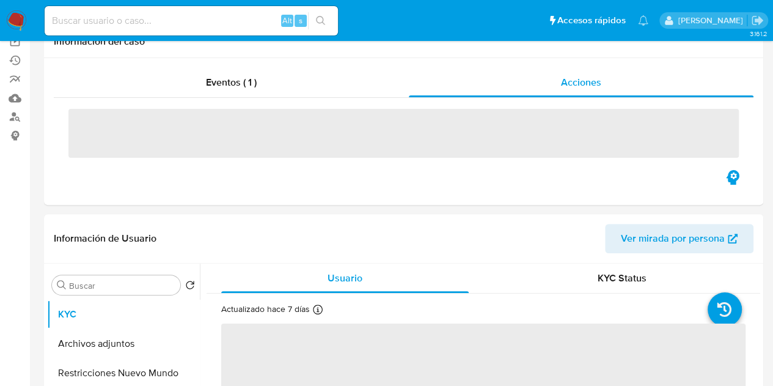
select select "10"
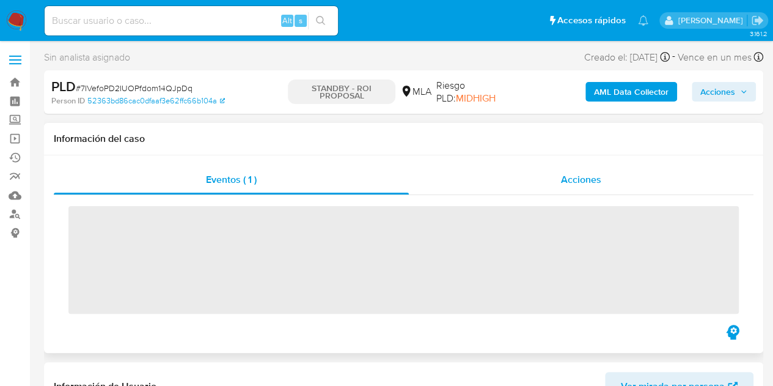
click at [588, 188] on div "Acciones" at bounding box center [581, 179] width 345 height 29
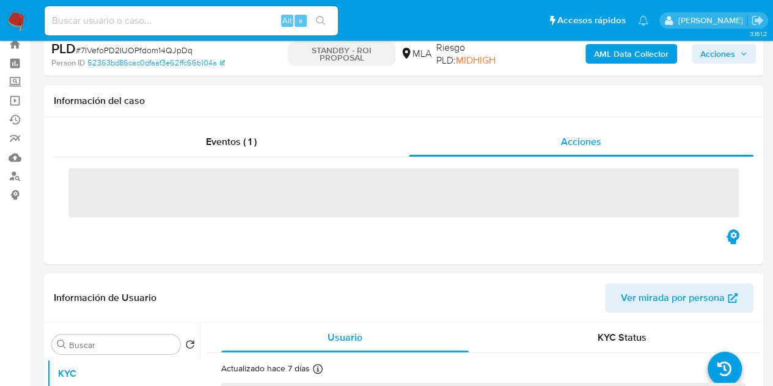
select select "10"
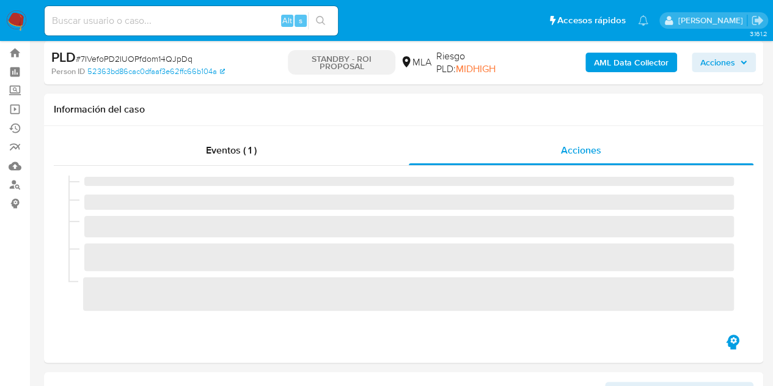
scroll to position [26, 0]
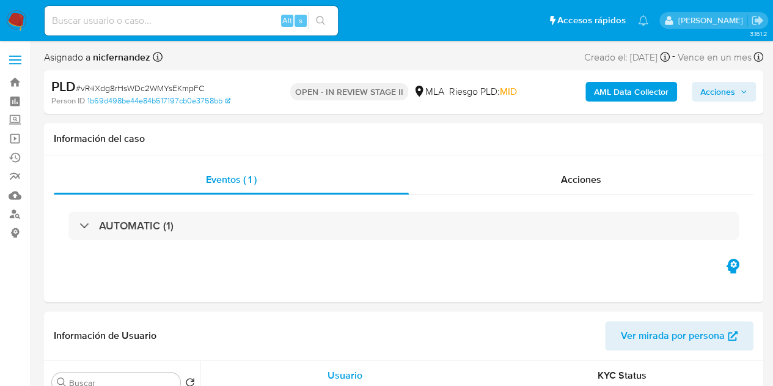
select select "10"
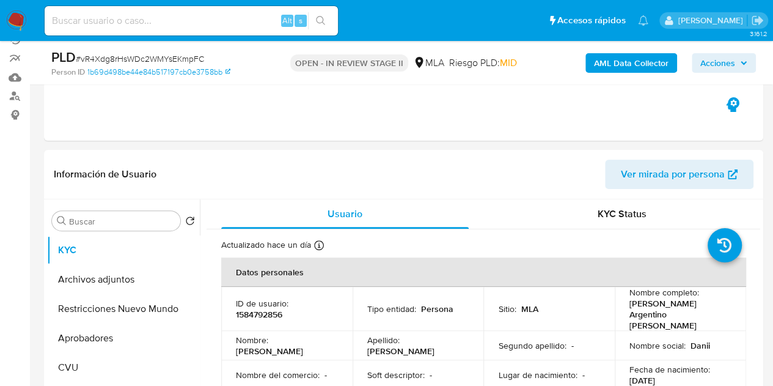
scroll to position [168, 0]
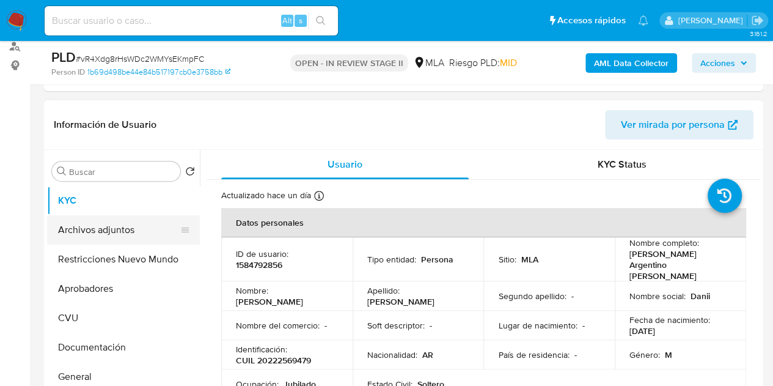
click at [117, 227] on button "Archivos adjuntos" at bounding box center [118, 229] width 143 height 29
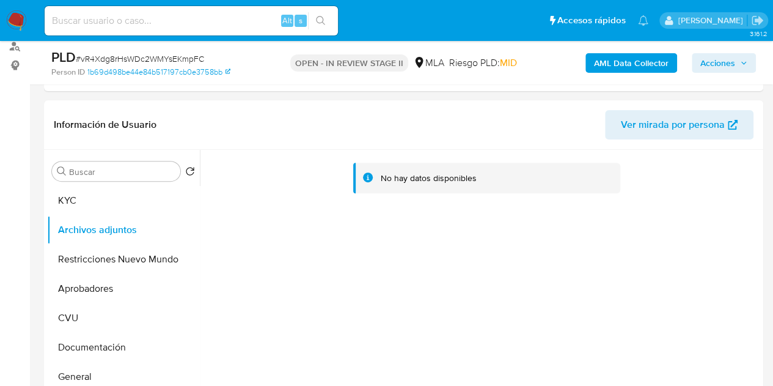
click at [610, 63] on b "AML Data Collector" at bounding box center [631, 63] width 75 height 20
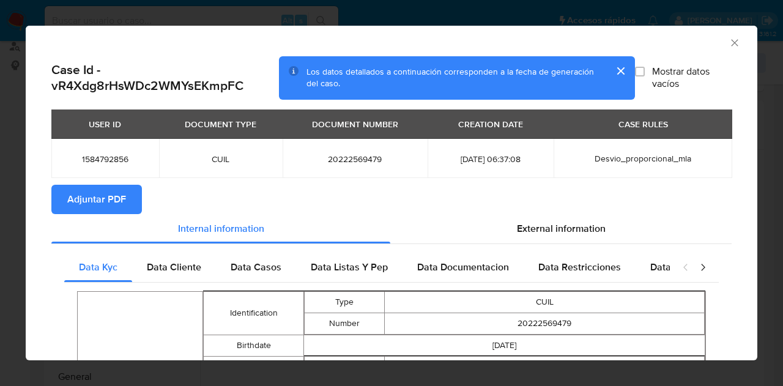
click at [98, 202] on span "Adjuntar PDF" at bounding box center [96, 199] width 59 height 27
click at [321, 191] on section "Adjuntar PDF" at bounding box center [391, 199] width 680 height 29
click at [728, 37] on icon "Cerrar ventana" at bounding box center [734, 43] width 12 height 12
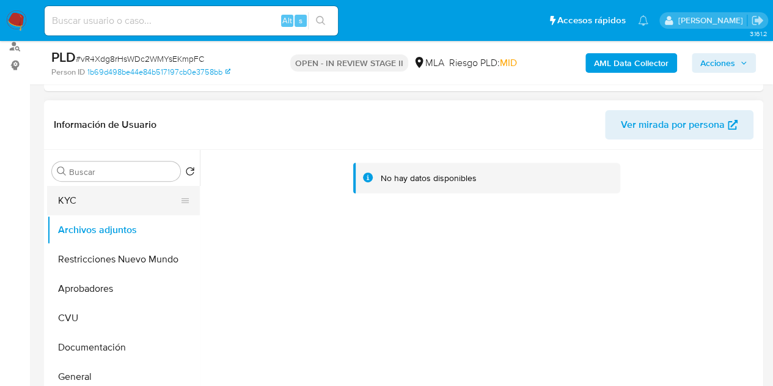
click at [116, 202] on button "KYC" at bounding box center [118, 200] width 143 height 29
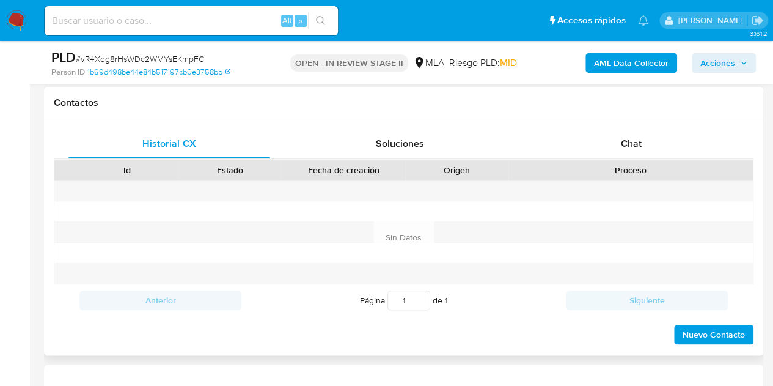
scroll to position [555, 0]
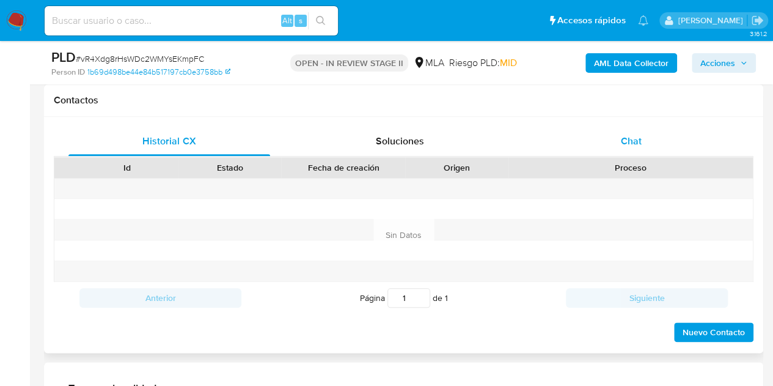
click at [635, 145] on span "Chat" at bounding box center [631, 141] width 21 height 14
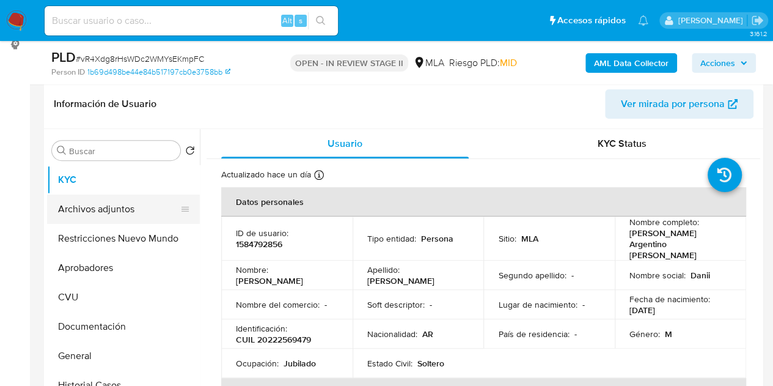
scroll to position [183, 0]
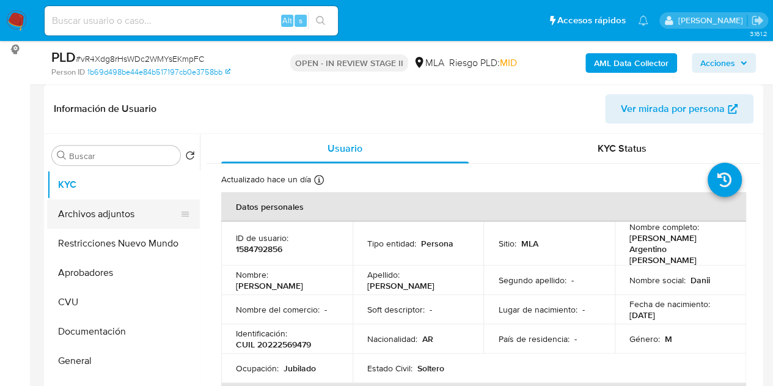
click at [56, 213] on button "Archivos adjuntos" at bounding box center [118, 213] width 143 height 29
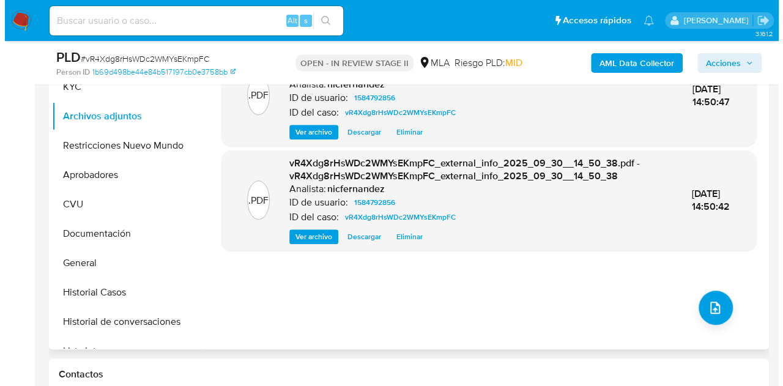
scroll to position [292, 0]
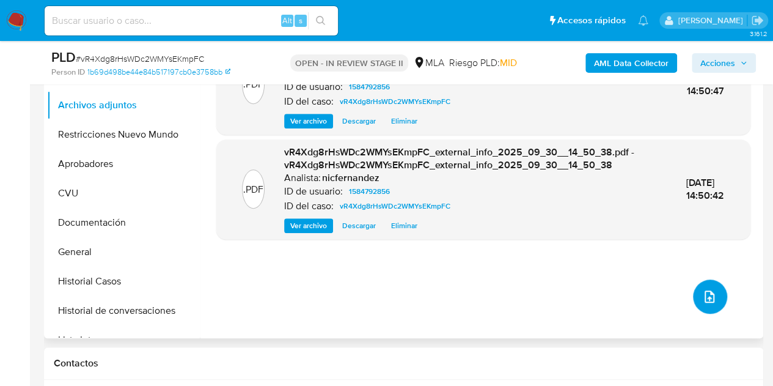
click at [702, 303] on icon "upload-file" at bounding box center [709, 296] width 15 height 15
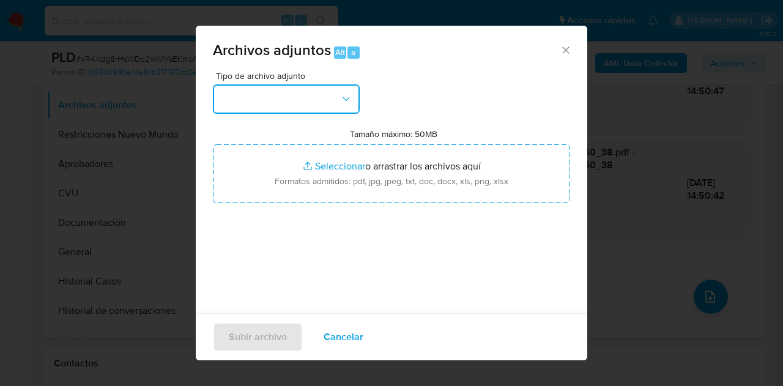
click at [331, 105] on button "button" at bounding box center [286, 98] width 147 height 29
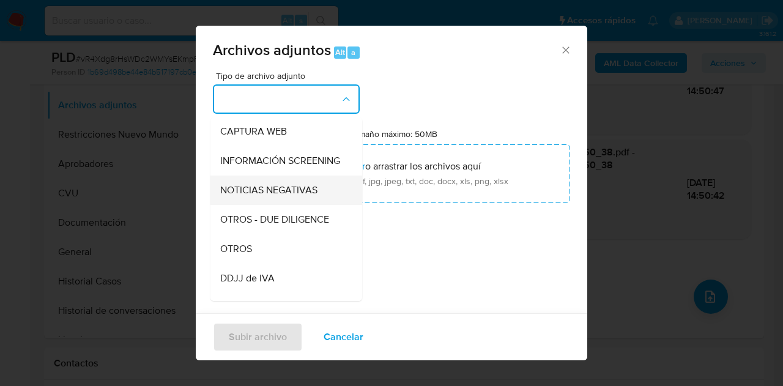
scroll to position [120, 0]
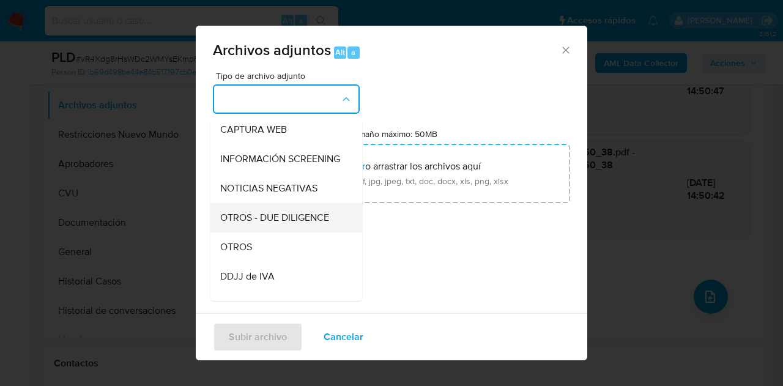
click at [262, 232] on div "OTROS - DUE DILIGENCE" at bounding box center [282, 217] width 125 height 29
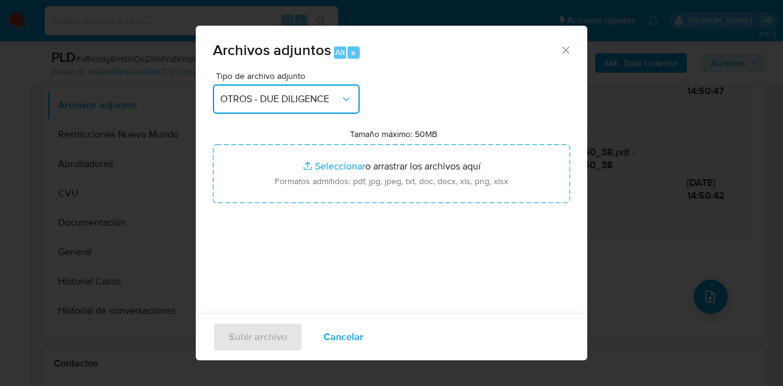
click at [287, 87] on button "OTROS - DUE DILIGENCE" at bounding box center [286, 98] width 147 height 29
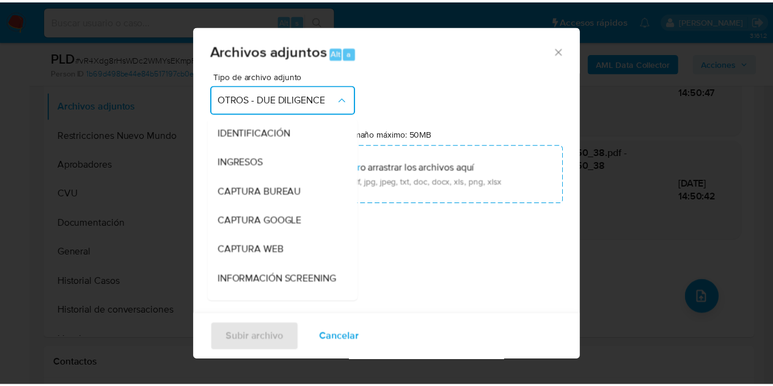
scroll to position [141, 0]
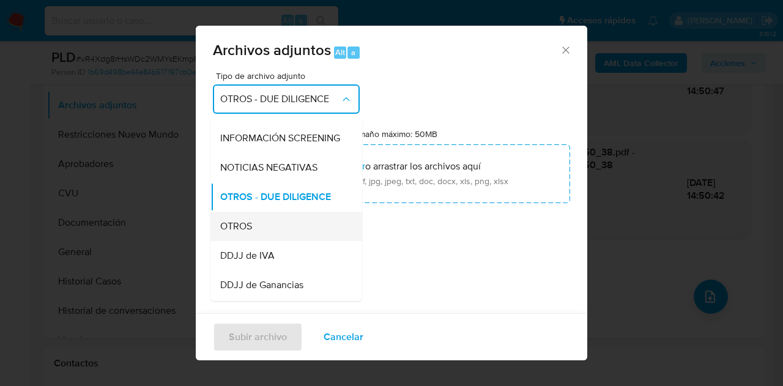
click at [268, 237] on div "OTROS" at bounding box center [282, 226] width 125 height 29
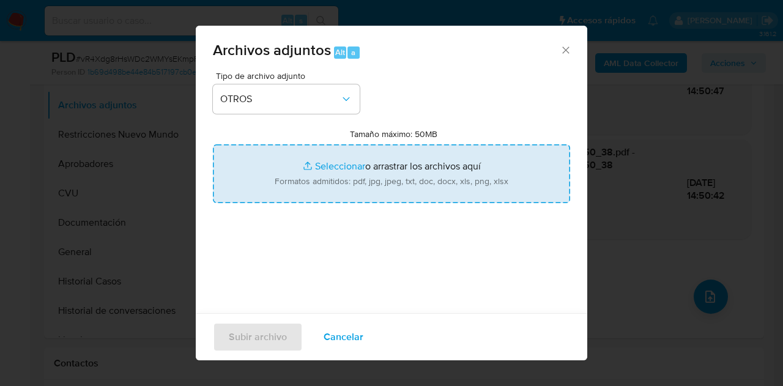
click at [325, 164] on input "Tamaño máximo: 50MB Seleccionar archivos" at bounding box center [391, 173] width 357 height 59
type input "C:\fakepath\Caselog vR4Xdg8rHsWDc2WMYsEKmpFC_2025_09_17_13_24_47.docx"
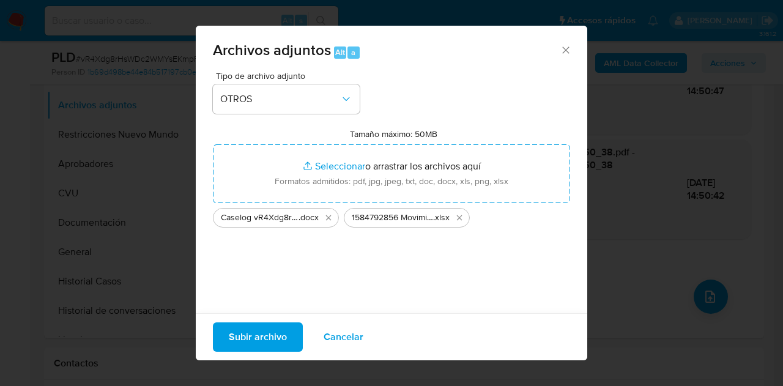
click at [247, 333] on span "Subir archivo" at bounding box center [258, 336] width 58 height 27
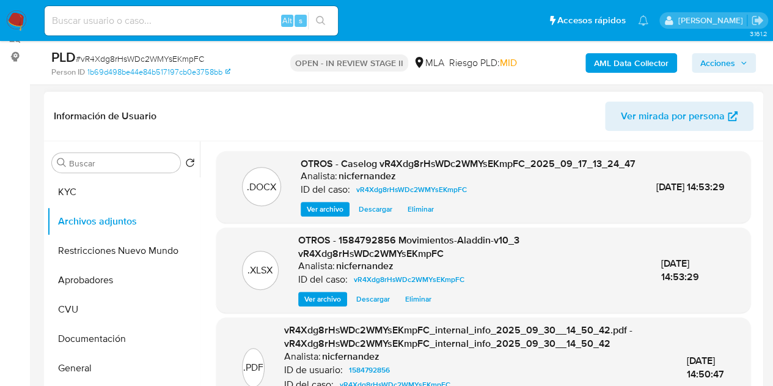
scroll to position [174, 0]
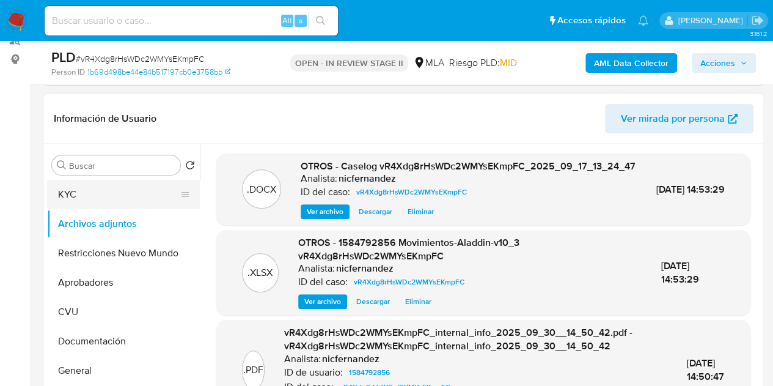
click at [110, 195] on button "KYC" at bounding box center [118, 194] width 143 height 29
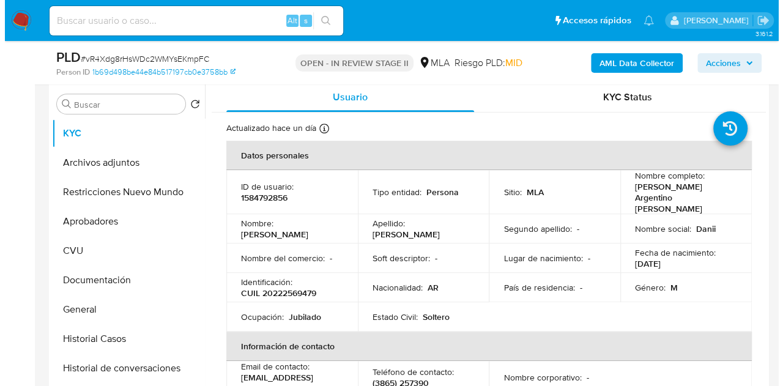
scroll to position [240, 0]
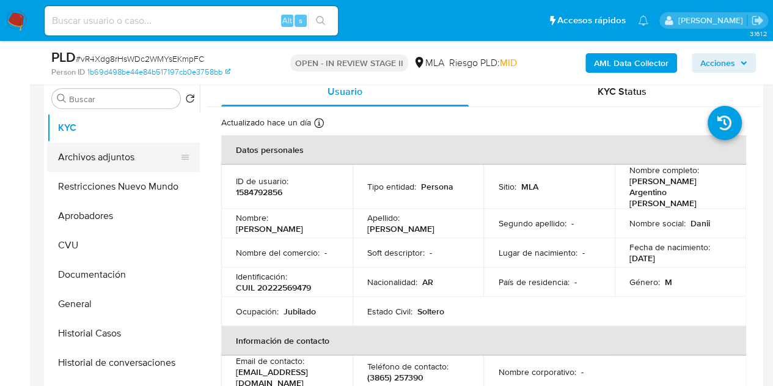
click at [90, 153] on button "Archivos adjuntos" at bounding box center [118, 156] width 143 height 29
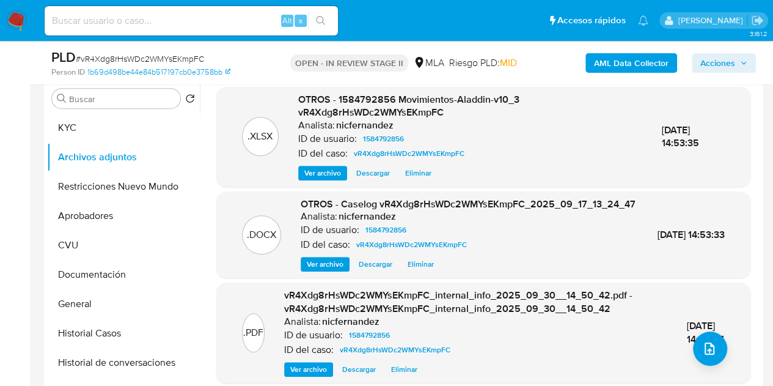
click at [313, 270] on span "Ver archivo" at bounding box center [325, 264] width 37 height 12
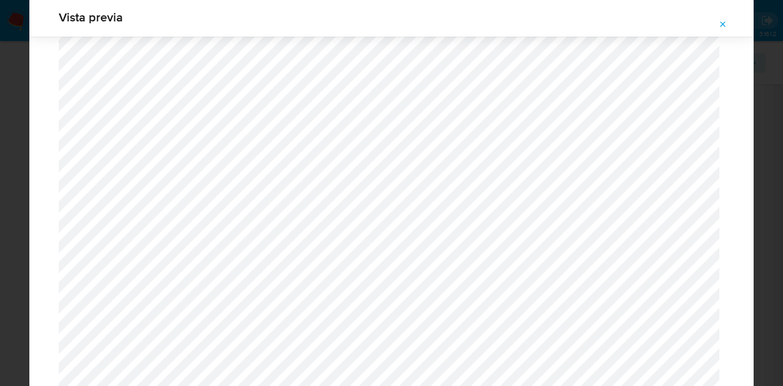
click at [721, 23] on icon "Attachment preview" at bounding box center [723, 24] width 6 height 6
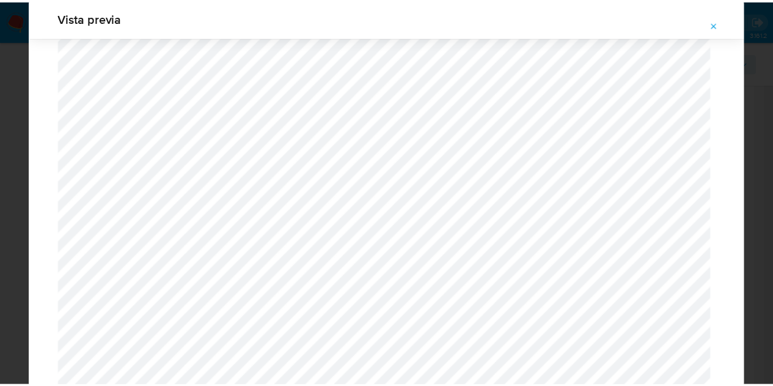
scroll to position [39, 0]
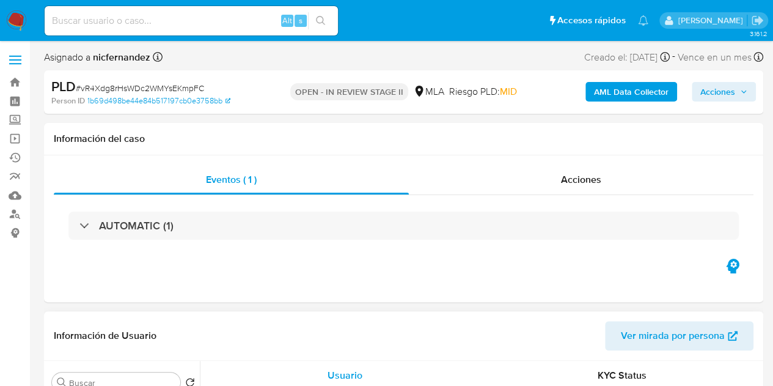
select select "10"
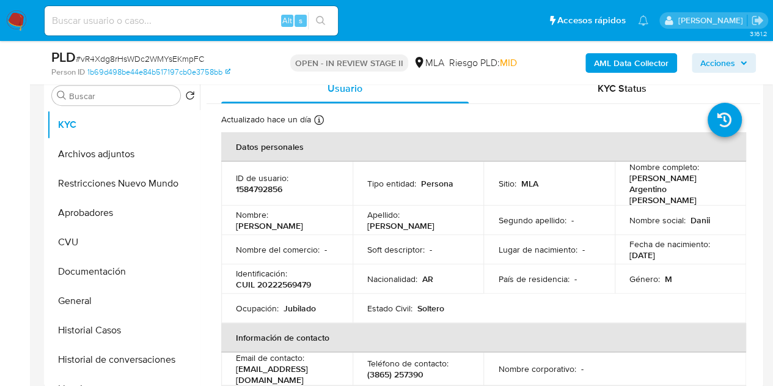
scroll to position [257, 0]
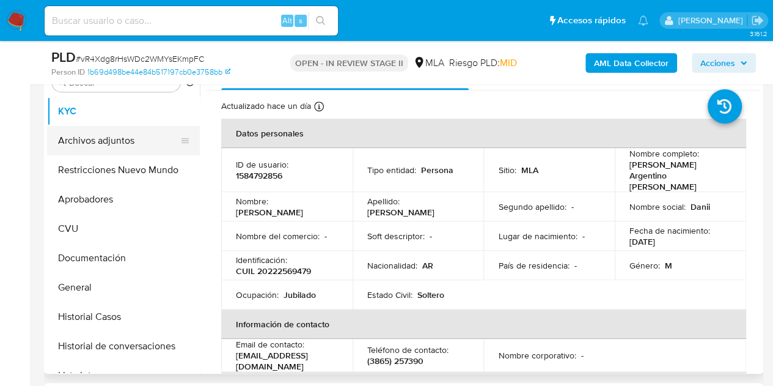
click at [81, 133] on button "Archivos adjuntos" at bounding box center [118, 140] width 143 height 29
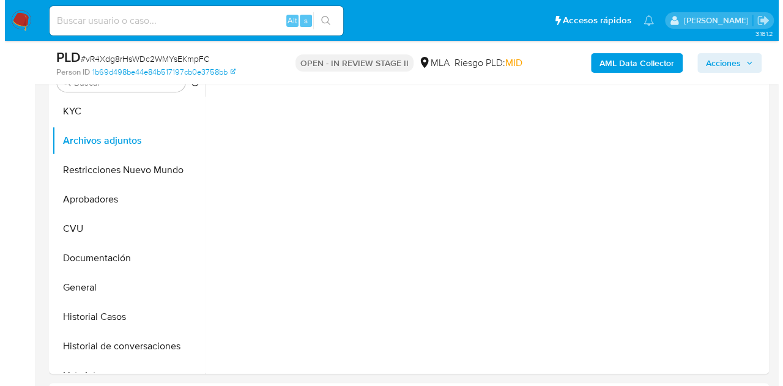
scroll to position [237, 0]
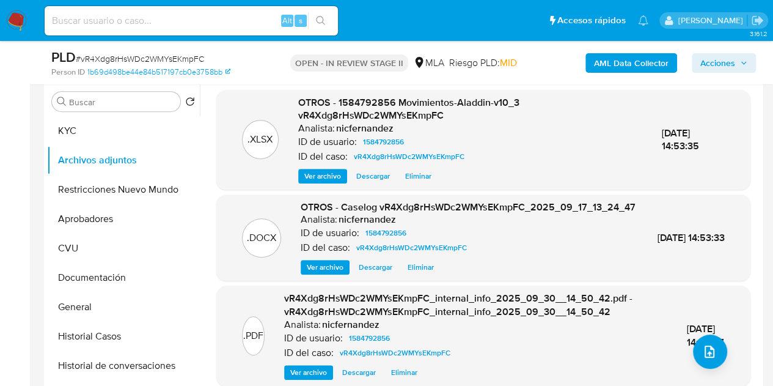
click at [319, 273] on span "Ver archivo" at bounding box center [325, 267] width 37 height 12
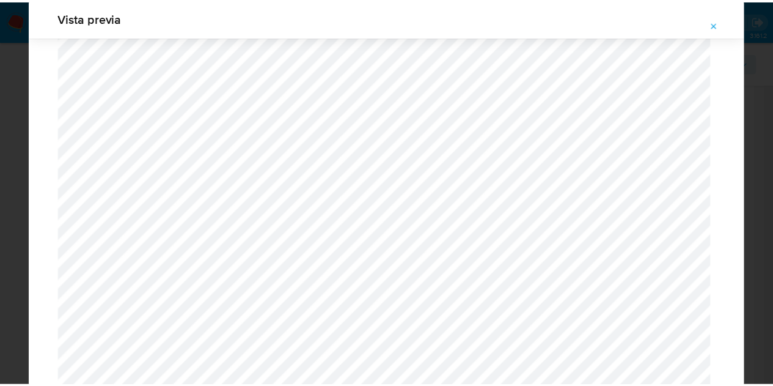
scroll to position [0, 0]
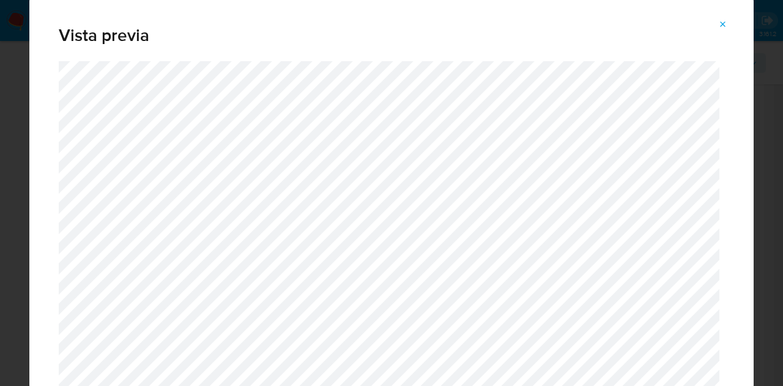
drag, startPoint x: 726, startPoint y: 18, endPoint x: 649, endPoint y: 78, distance: 97.2
click at [726, 18] on span "Attachment preview" at bounding box center [723, 24] width 10 height 17
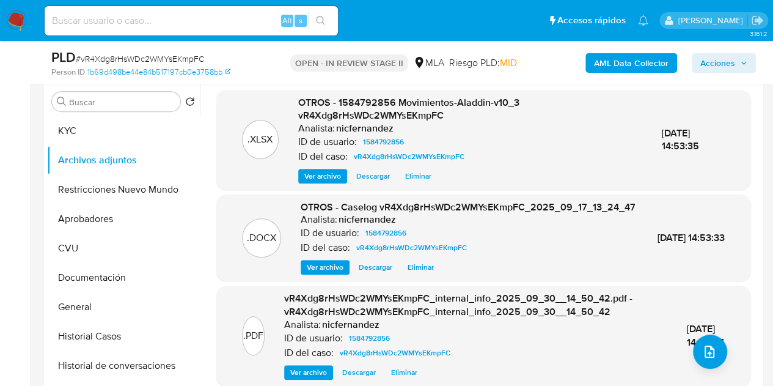
click at [729, 68] on span "Acciones" at bounding box center [718, 63] width 35 height 20
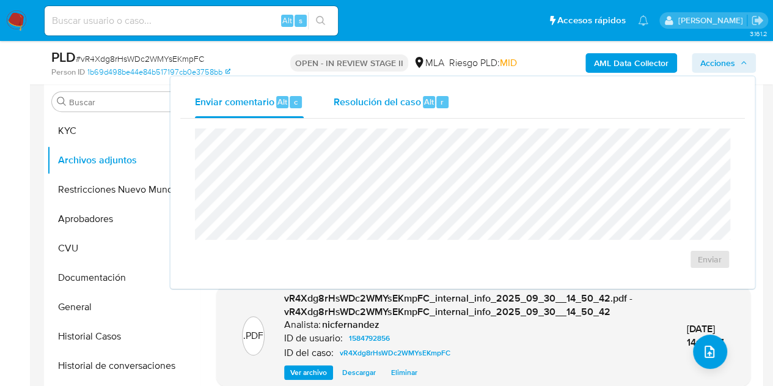
click at [441, 96] on span "r" at bounding box center [442, 102] width 3 height 12
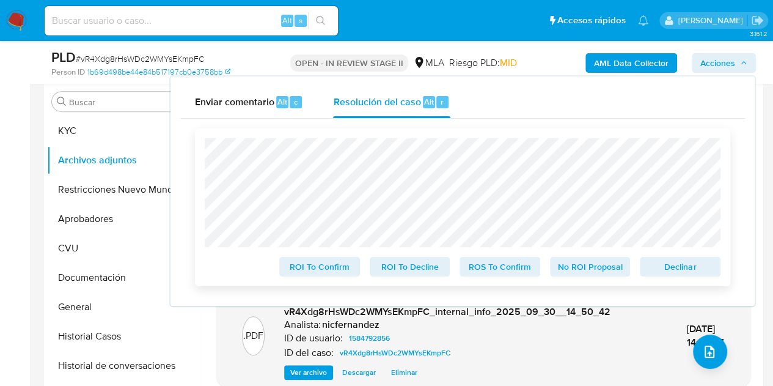
click at [685, 264] on span "Declinar" at bounding box center [681, 266] width 64 height 17
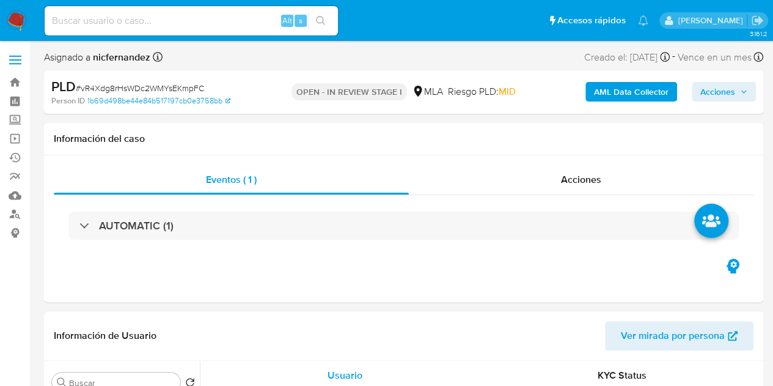
select select "10"
click at [717, 94] on span "Acciones" at bounding box center [718, 92] width 35 height 20
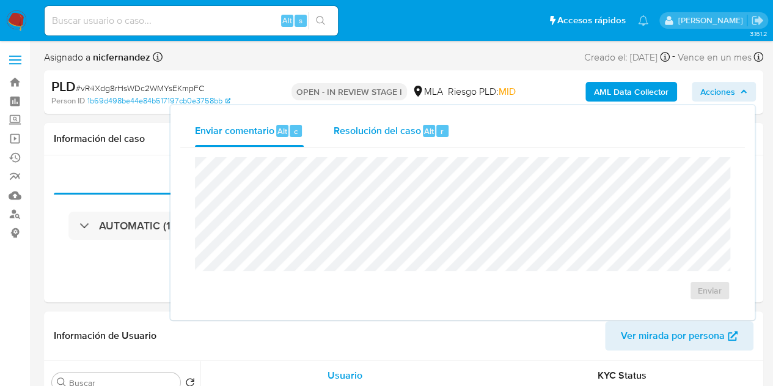
click at [378, 142] on div "Resolución del caso Alt r" at bounding box center [391, 131] width 117 height 32
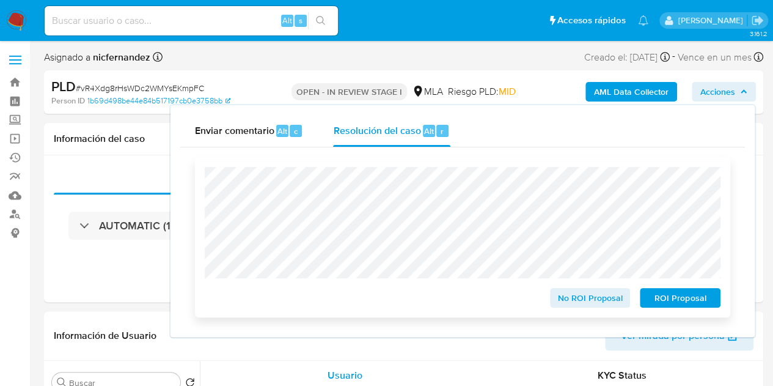
click at [661, 304] on span "ROI Proposal" at bounding box center [681, 297] width 64 height 17
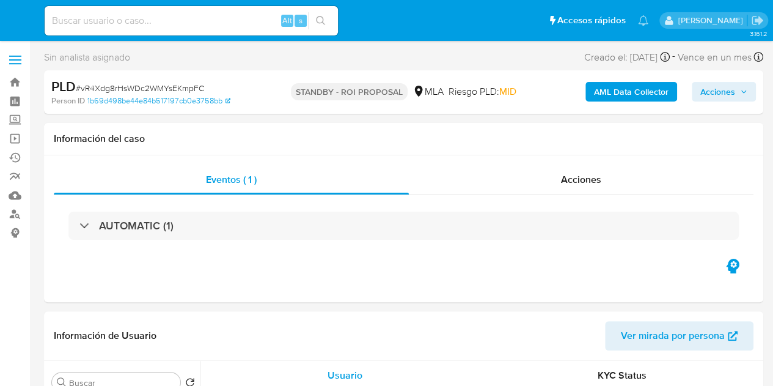
select select "10"
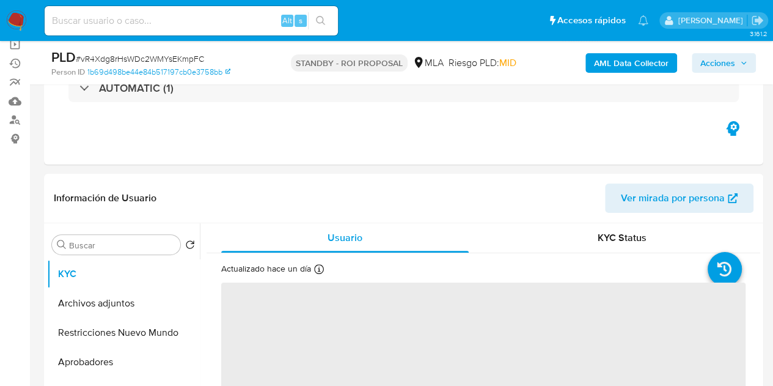
scroll to position [227, 0]
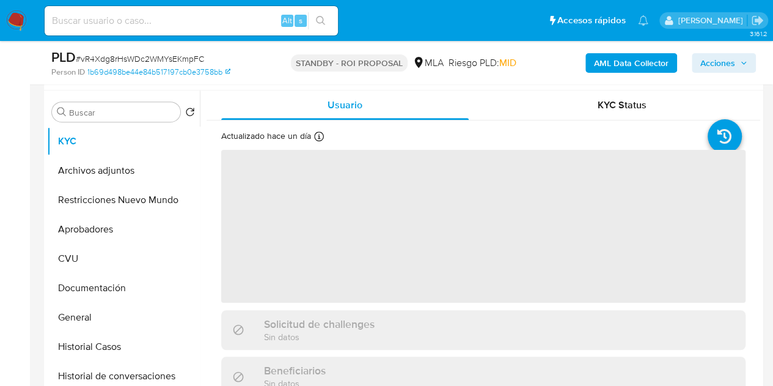
select select "10"
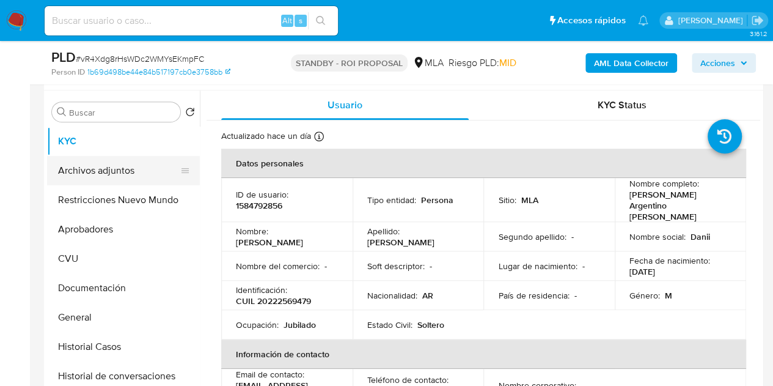
click at [96, 174] on button "Archivos adjuntos" at bounding box center [118, 170] width 143 height 29
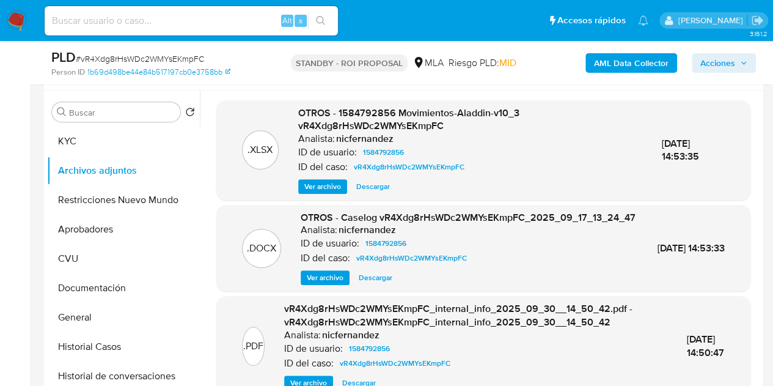
click at [322, 284] on span "Ver archivo" at bounding box center [325, 277] width 37 height 12
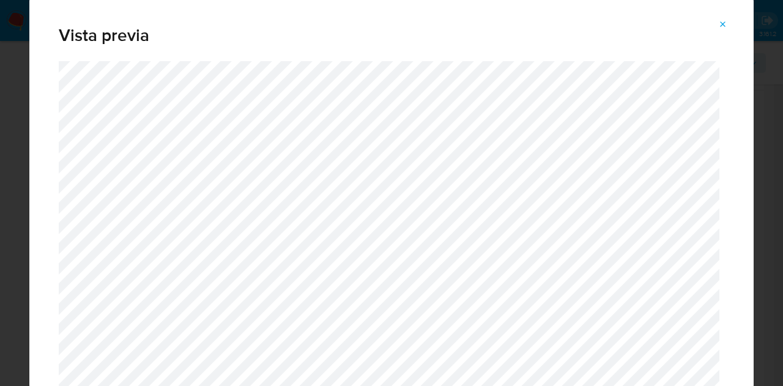
click at [724, 23] on icon "Attachment preview" at bounding box center [723, 25] width 10 height 10
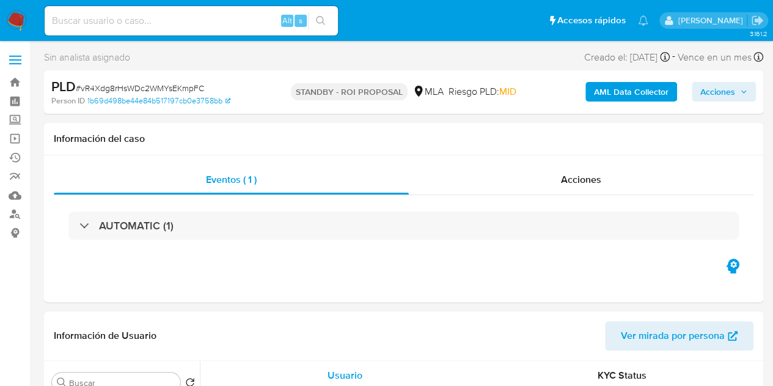
select select "10"
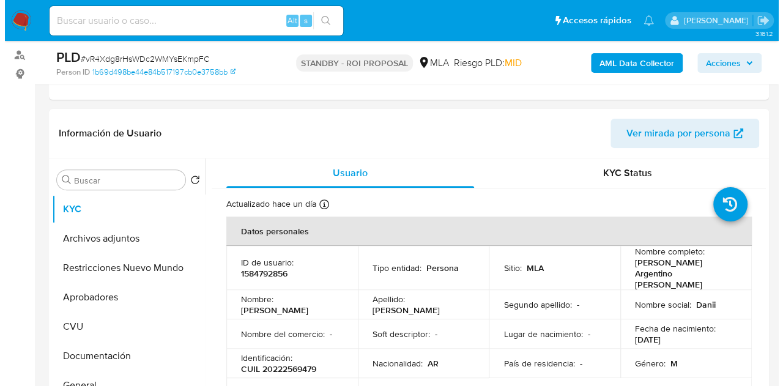
scroll to position [188, 0]
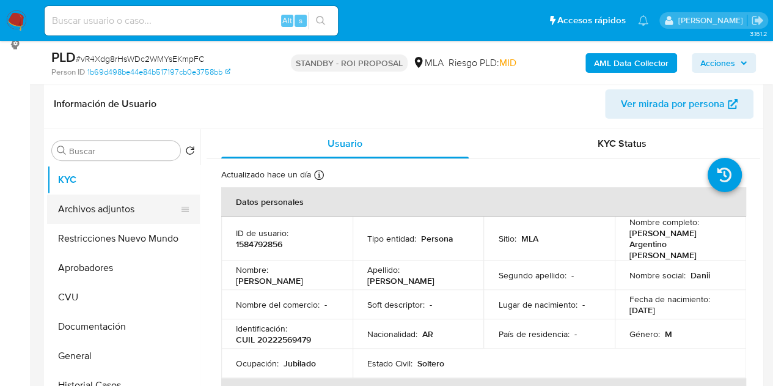
click at [116, 202] on button "Archivos adjuntos" at bounding box center [118, 208] width 143 height 29
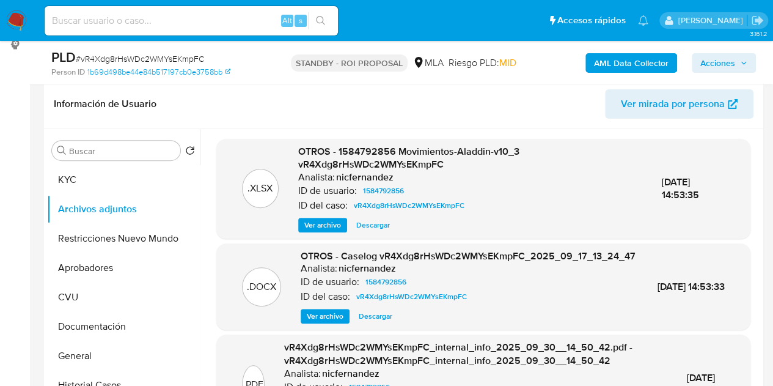
click at [310, 322] on span "Ver archivo" at bounding box center [325, 316] width 37 height 12
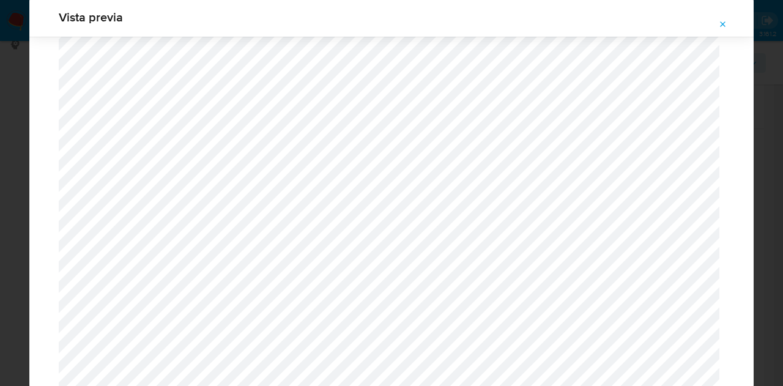
scroll to position [1259, 0]
drag, startPoint x: 753, startPoint y: 235, endPoint x: 753, endPoint y: 254, distance: 18.3
click at [753, 254] on div "Vista previa" at bounding box center [391, 193] width 783 height 386
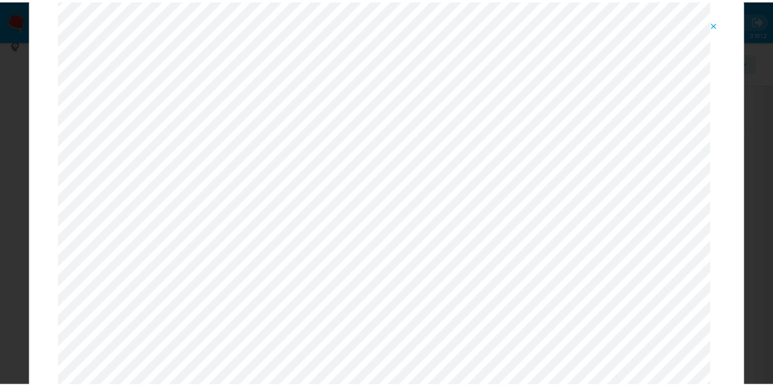
scroll to position [21, 0]
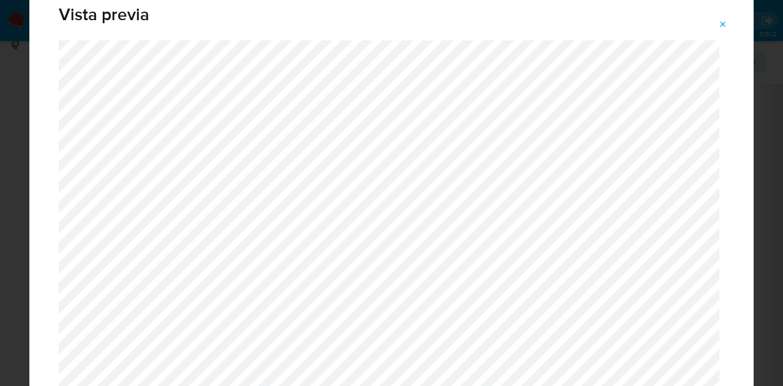
click at [721, 21] on icon "Attachment preview" at bounding box center [723, 25] width 10 height 10
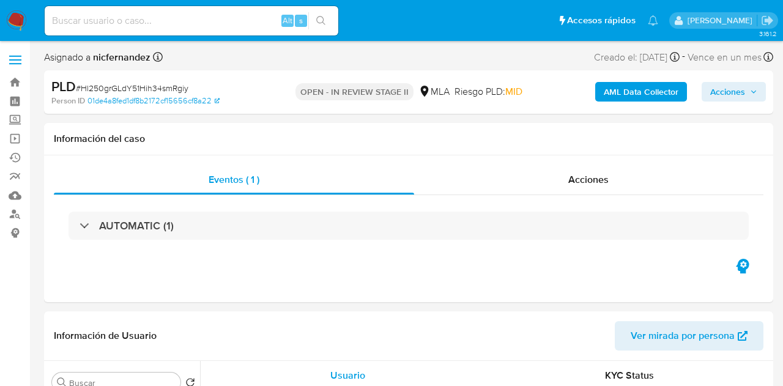
select select "10"
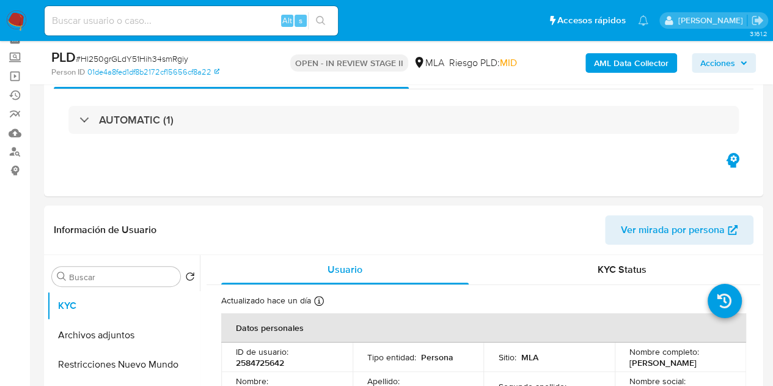
scroll to position [79, 0]
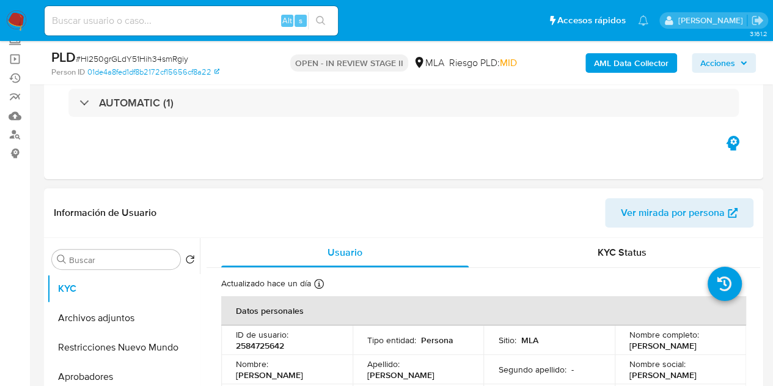
click at [655, 201] on span "Ver mirada por persona" at bounding box center [673, 212] width 104 height 29
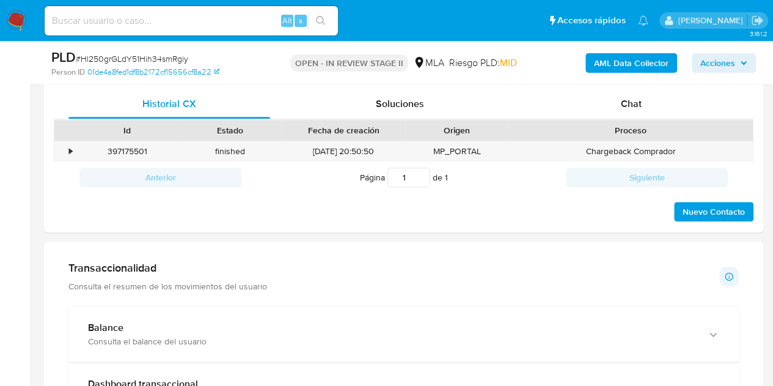
scroll to position [578, 0]
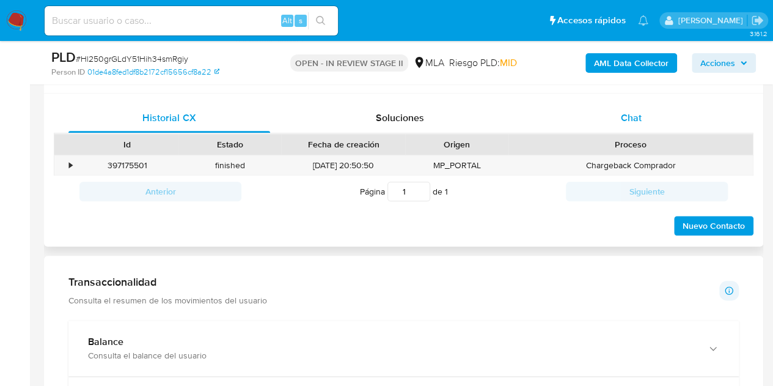
click at [654, 114] on div "Chat" at bounding box center [632, 117] width 202 height 29
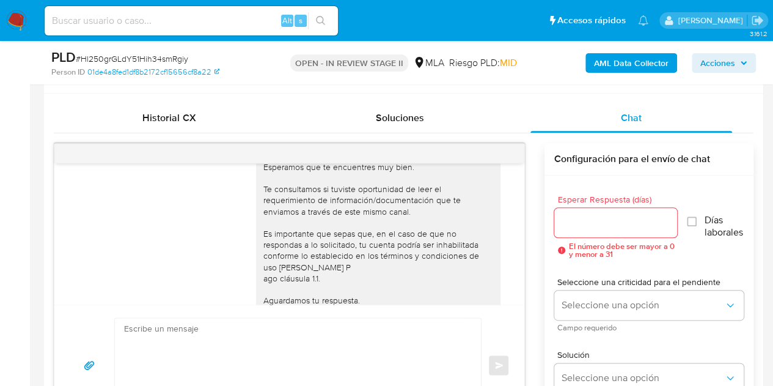
scroll to position [778, 0]
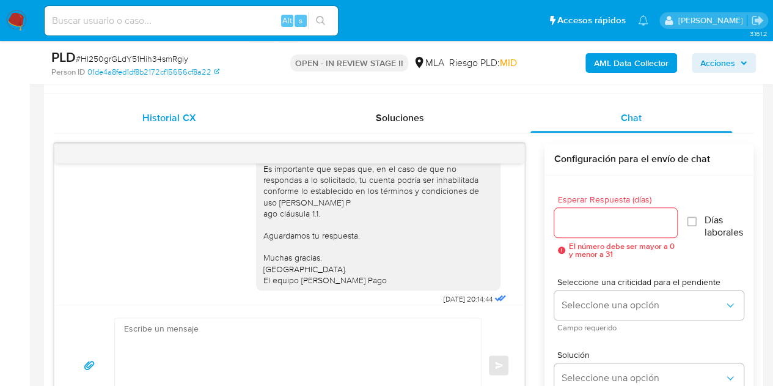
click at [187, 124] on div "Historial CX" at bounding box center [169, 117] width 202 height 29
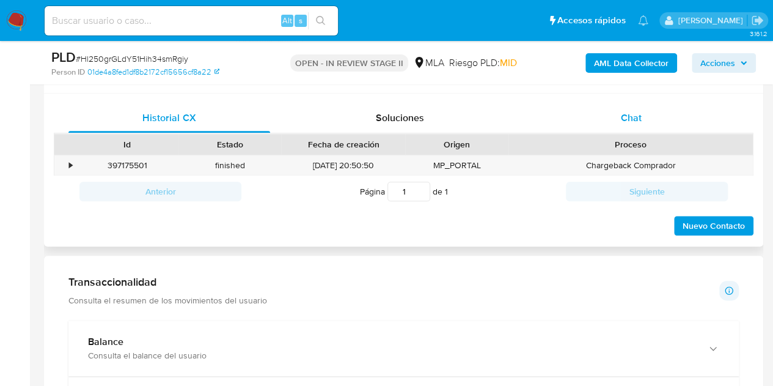
click at [608, 123] on div "Chat" at bounding box center [632, 117] width 202 height 29
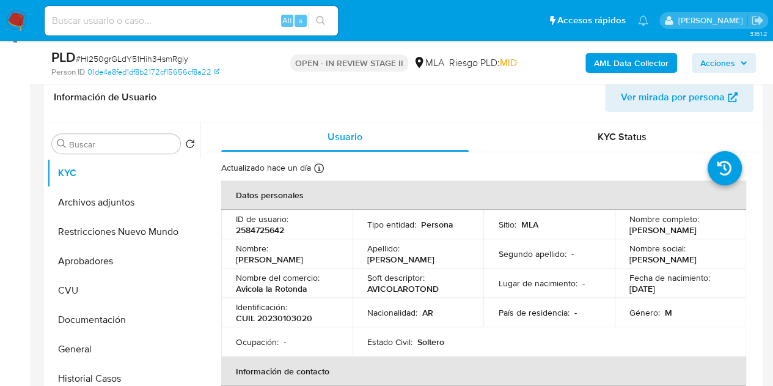
scroll to position [187, 0]
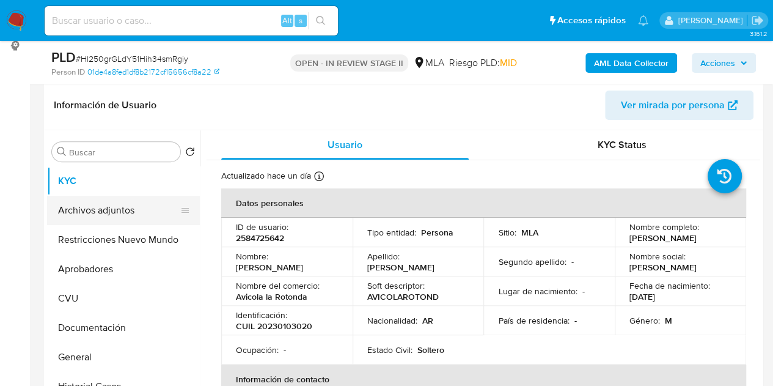
click at [128, 211] on button "Archivos adjuntos" at bounding box center [118, 210] width 143 height 29
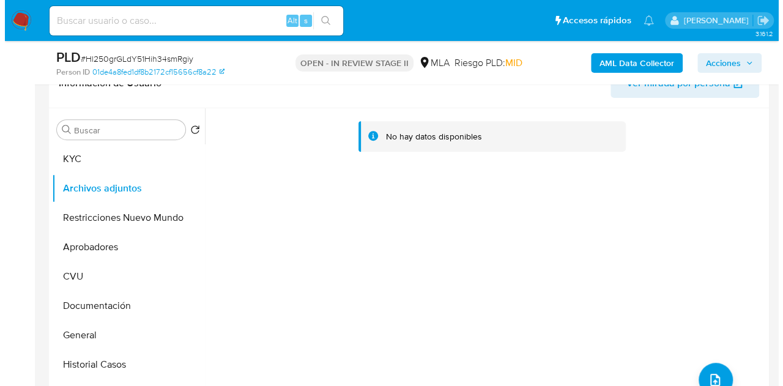
scroll to position [202, 0]
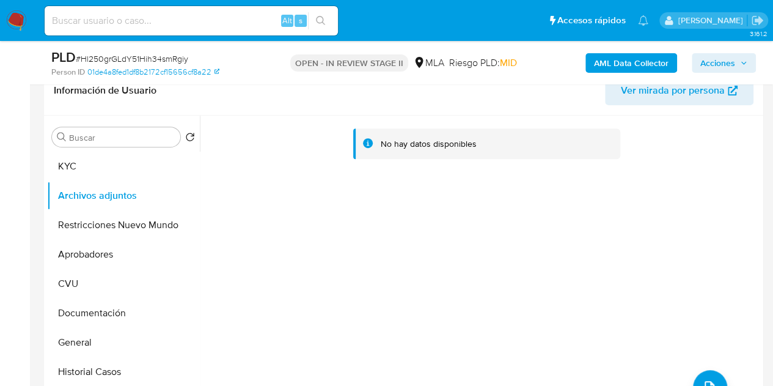
click at [605, 58] on b "AML Data Collector" at bounding box center [631, 63] width 75 height 20
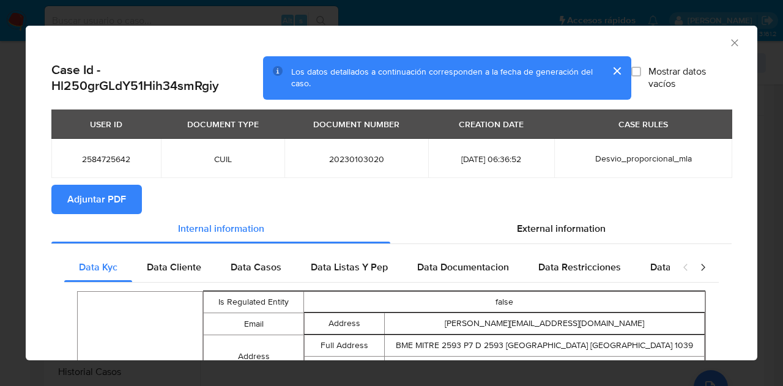
click at [118, 192] on span "Adjuntar PDF" at bounding box center [96, 199] width 59 height 27
click at [728, 43] on icon "Cerrar ventana" at bounding box center [734, 43] width 12 height 12
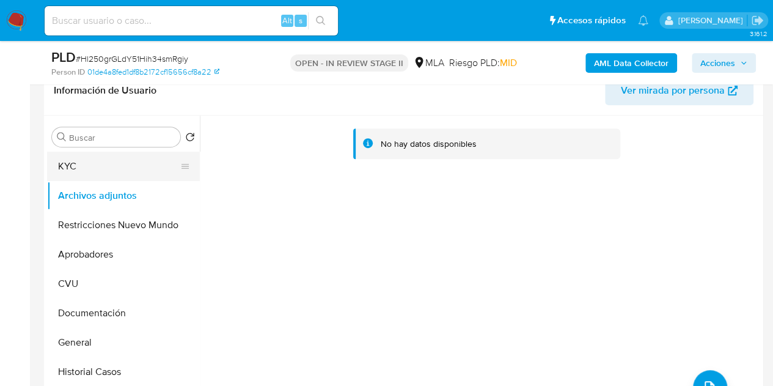
click at [135, 168] on button "KYC" at bounding box center [118, 166] width 143 height 29
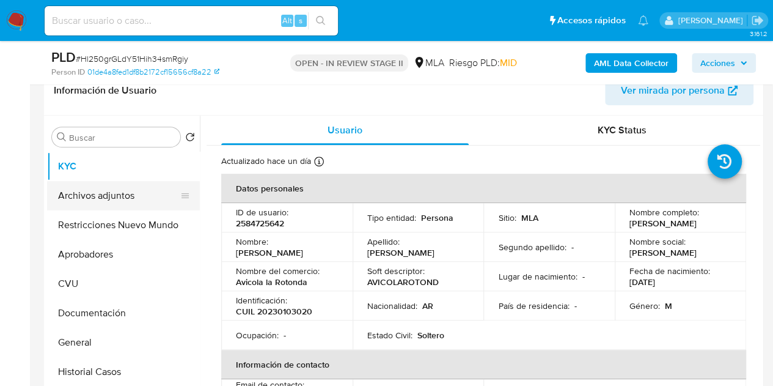
click at [105, 191] on button "Archivos adjuntos" at bounding box center [118, 195] width 143 height 29
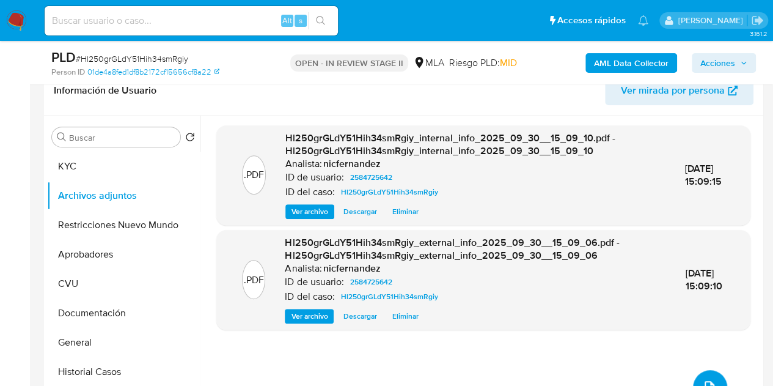
click at [704, 378] on button "upload-file" at bounding box center [710, 387] width 34 height 34
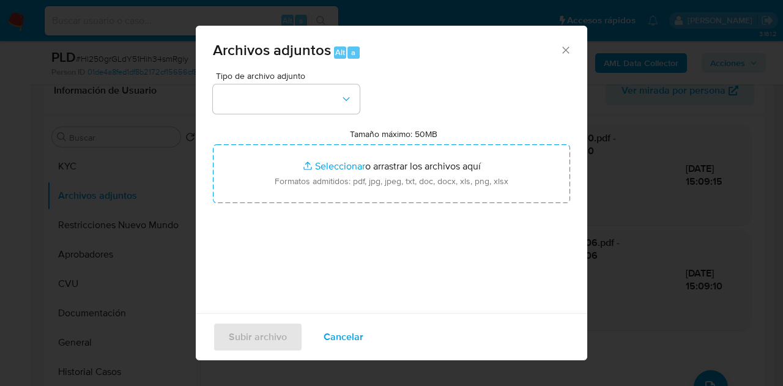
click at [326, 81] on div "Tipo de archivo adjunto" at bounding box center [286, 93] width 147 height 42
click at [337, 102] on button "button" at bounding box center [286, 98] width 147 height 29
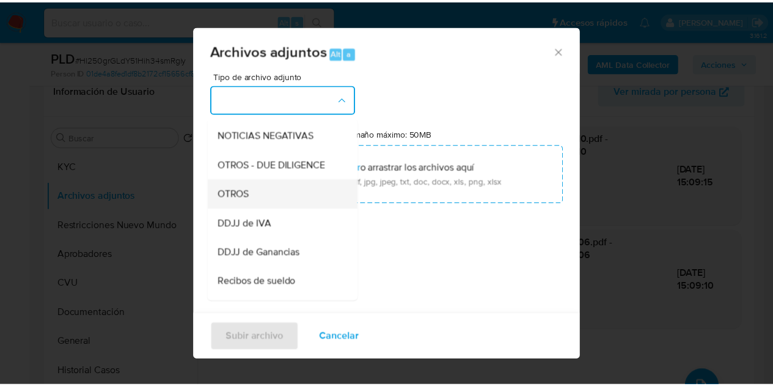
scroll to position [177, 0]
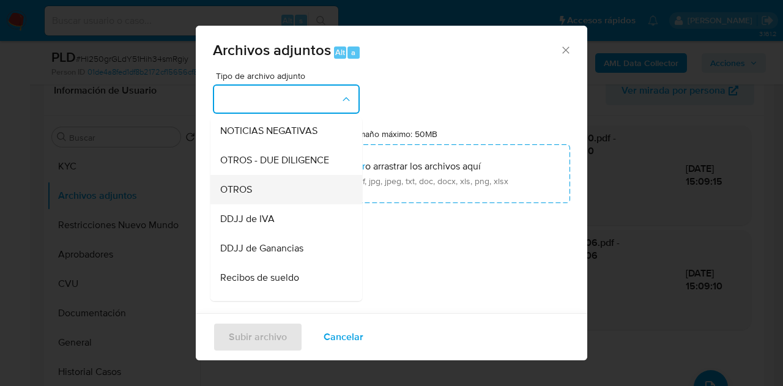
click at [291, 195] on div "OTROS" at bounding box center [282, 189] width 125 height 29
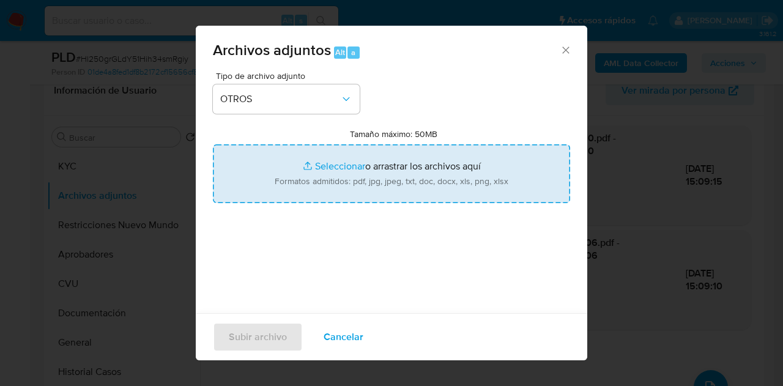
click at [325, 176] on input "Tamaño máximo: 50MB Seleccionar archivos" at bounding box center [391, 173] width 357 height 59
type input "C:\fakepath\Caselog Hl250grGLdY51Hih34smRgiy_2025_09_17_13_30_43.docx"
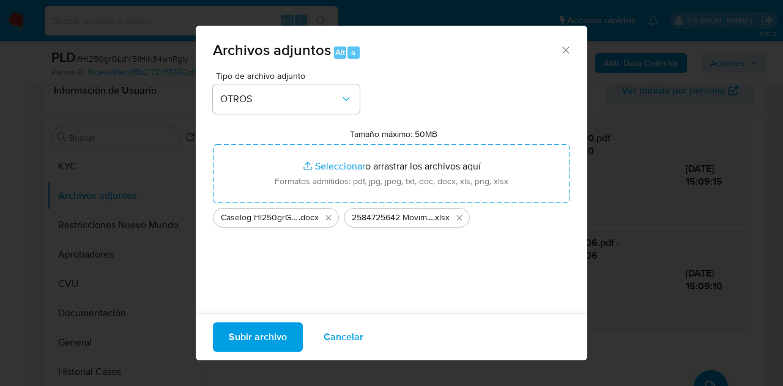
click at [262, 342] on span "Subir archivo" at bounding box center [258, 336] width 58 height 27
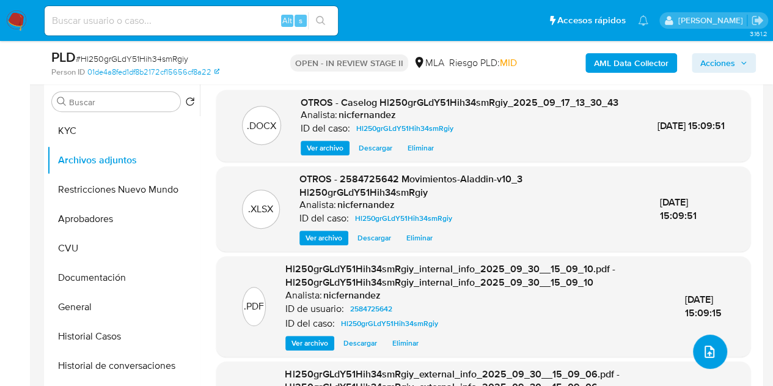
scroll to position [251, 0]
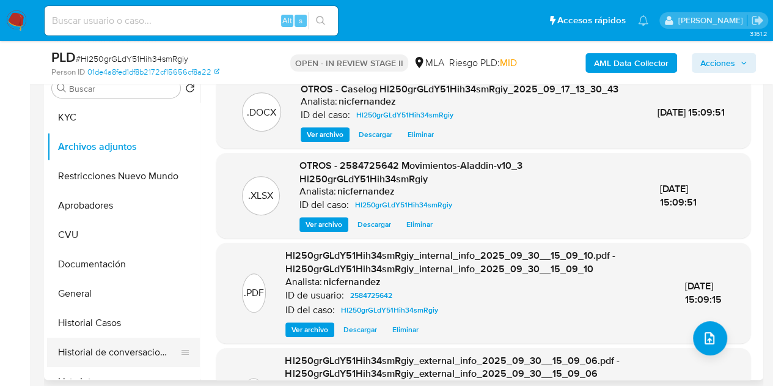
click at [93, 349] on button "Historial de conversaciones" at bounding box center [118, 351] width 143 height 29
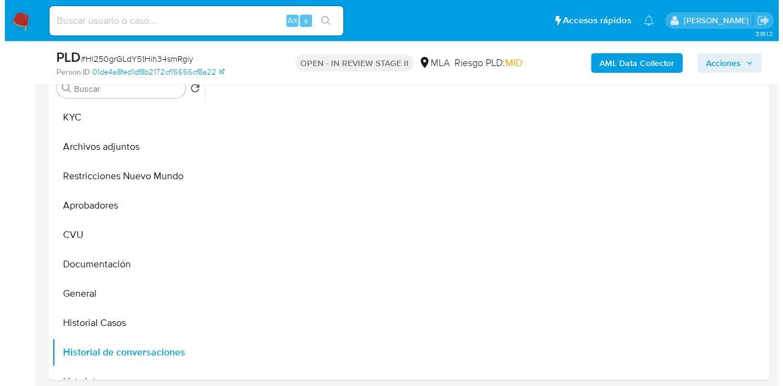
scroll to position [236, 0]
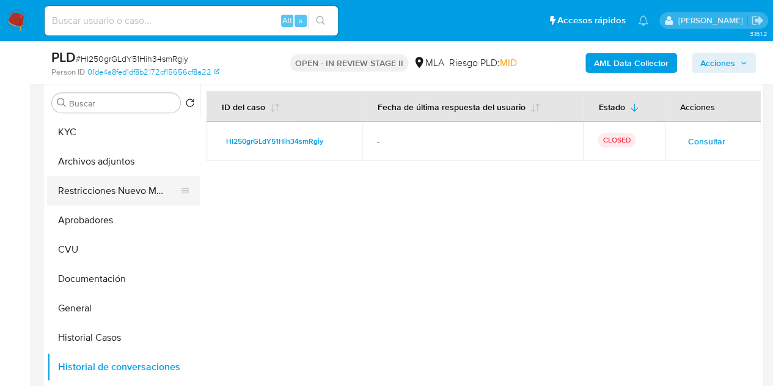
click at [90, 186] on button "Restricciones Nuevo Mundo" at bounding box center [118, 190] width 143 height 29
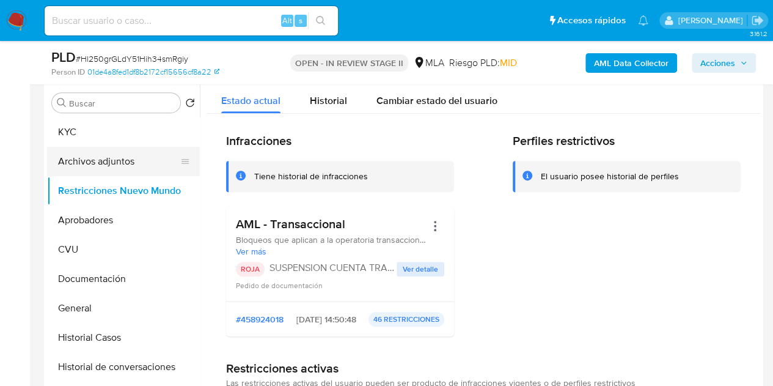
click at [95, 160] on button "Archivos adjuntos" at bounding box center [118, 161] width 143 height 29
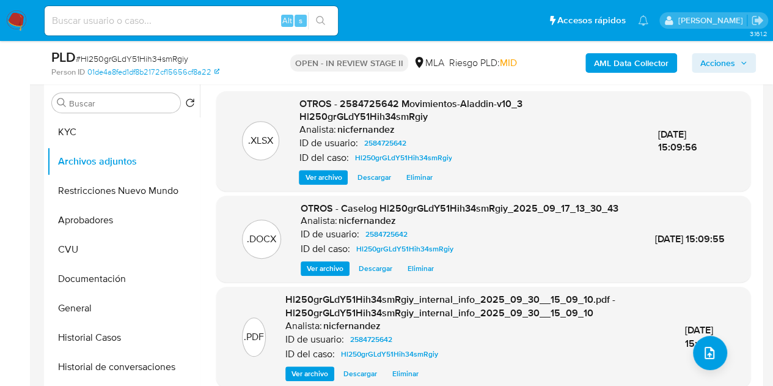
click at [317, 275] on span "Ver archivo" at bounding box center [325, 268] width 37 height 12
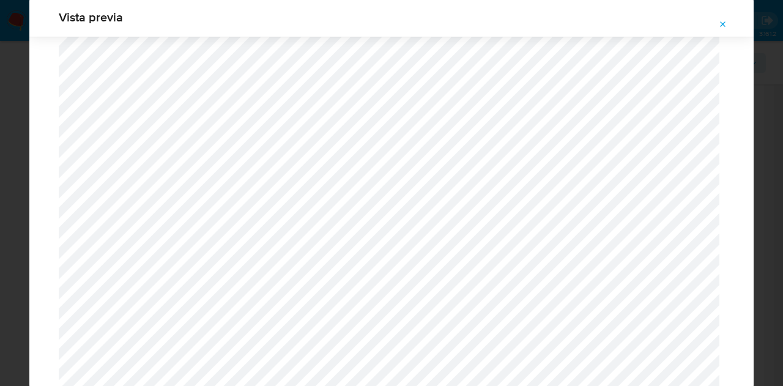
click at [718, 25] on icon "Attachment preview" at bounding box center [723, 25] width 10 height 10
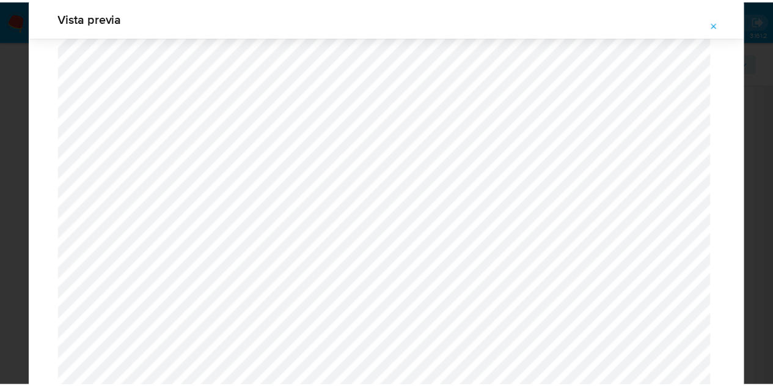
scroll to position [39, 0]
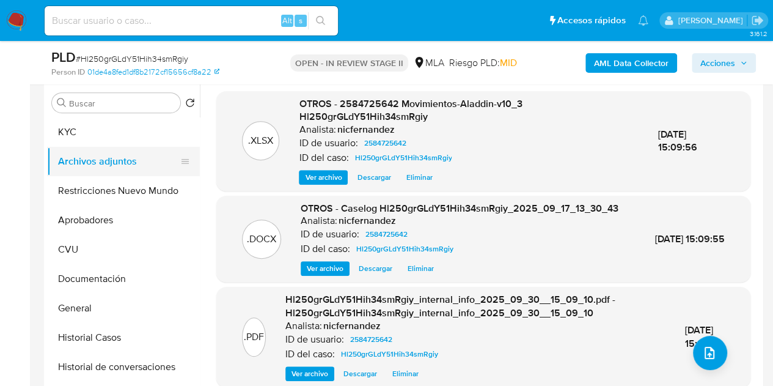
drag, startPoint x: 11, startPoint y: 146, endPoint x: 86, endPoint y: 149, distance: 74.6
click at [724, 58] on span "Acciones" at bounding box center [718, 63] width 35 height 20
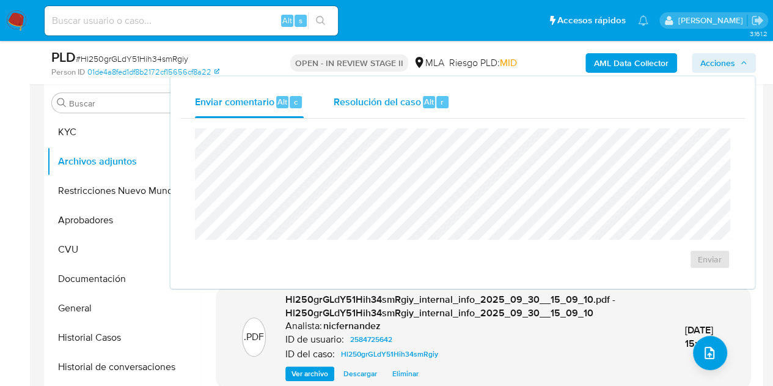
drag, startPoint x: 377, startPoint y: 101, endPoint x: 380, endPoint y: 112, distance: 11.4
click at [378, 107] on span "Resolución del caso" at bounding box center [376, 101] width 87 height 14
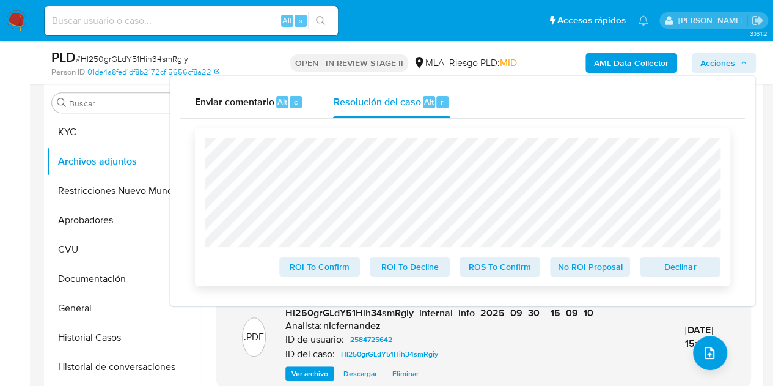
click at [715, 268] on button "Declinar" at bounding box center [680, 267] width 81 height 20
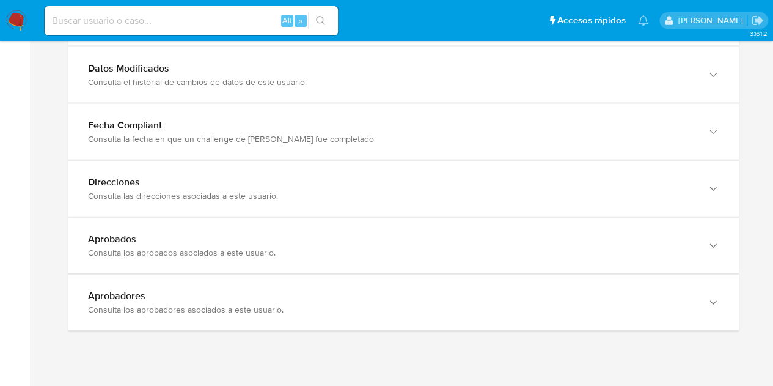
scroll to position [1355, 0]
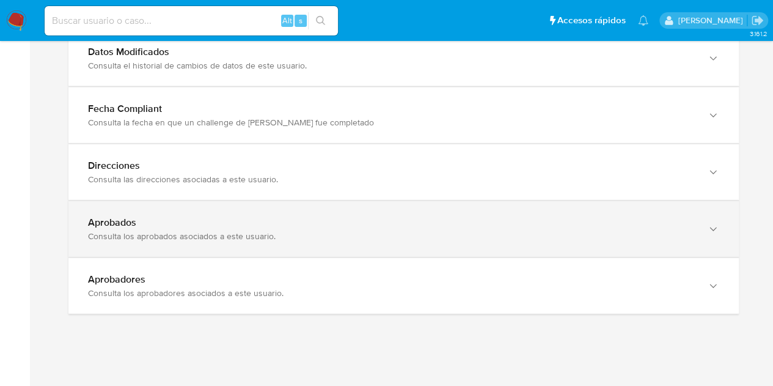
click at [581, 201] on div "Aprobados Consulta los aprobados asociados a este usuario." at bounding box center [403, 229] width 671 height 56
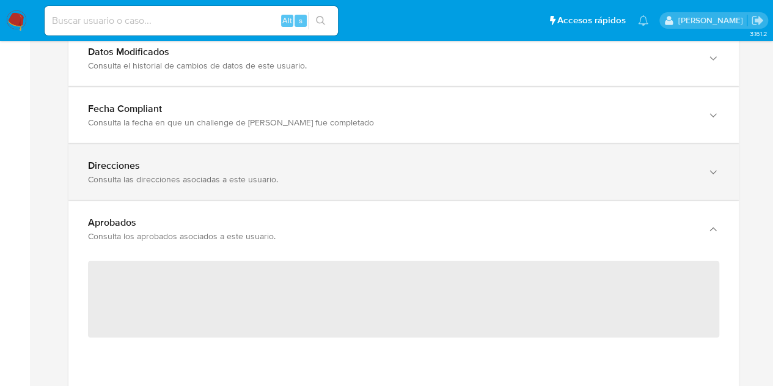
click at [569, 183] on div "Direcciones Consulta las direcciones asociadas a este usuario." at bounding box center [403, 172] width 671 height 56
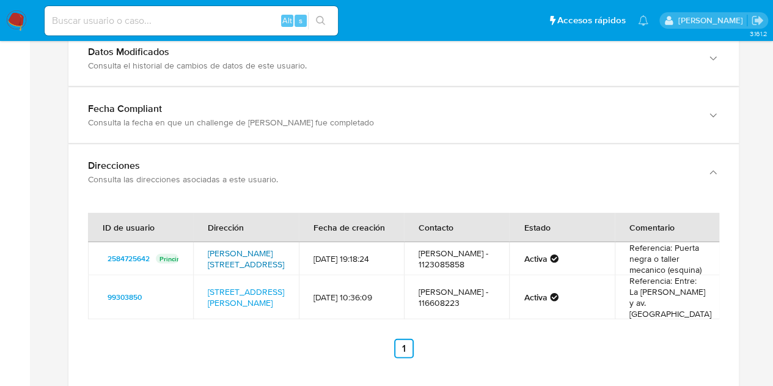
click at [234, 247] on link "Garrigos 4093, Hurlingham, Buenos Aires, 1686, Argentina 4093" at bounding box center [246, 258] width 76 height 23
click at [252, 291] on link "Montevideo 426, San Nicolas, Capital Federal, 1019, Argentina 426" at bounding box center [246, 297] width 76 height 23
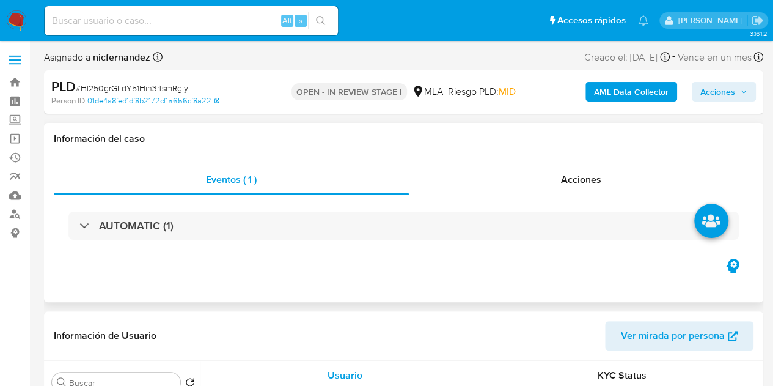
select select "10"
click at [714, 90] on span "Acciones" at bounding box center [718, 92] width 35 height 20
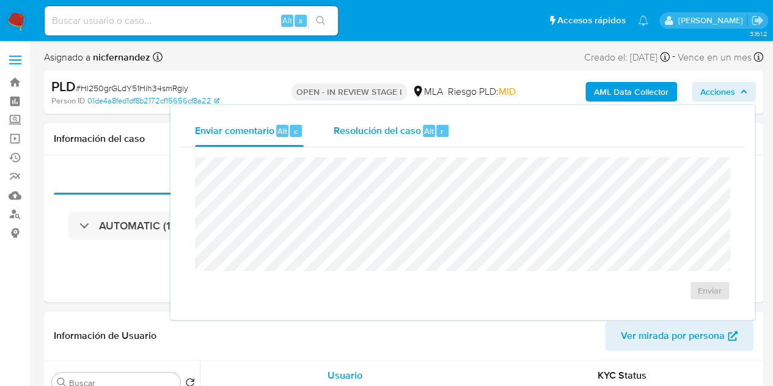
click at [356, 142] on div "Resolución del caso Alt r" at bounding box center [391, 131] width 117 height 32
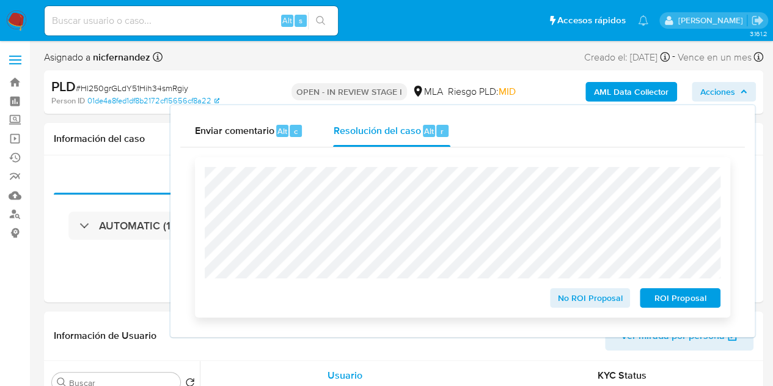
click at [680, 315] on div "No ROI Proposal ROI Proposal" at bounding box center [463, 237] width 536 height 160
click at [674, 306] on span "ROI Proposal" at bounding box center [681, 297] width 64 height 17
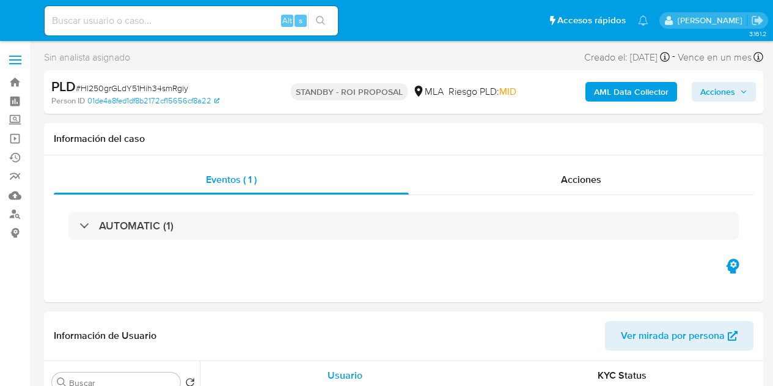
select select "10"
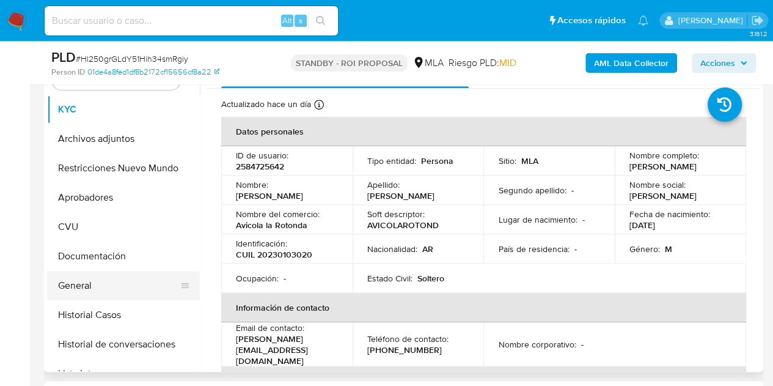
scroll to position [260, 0]
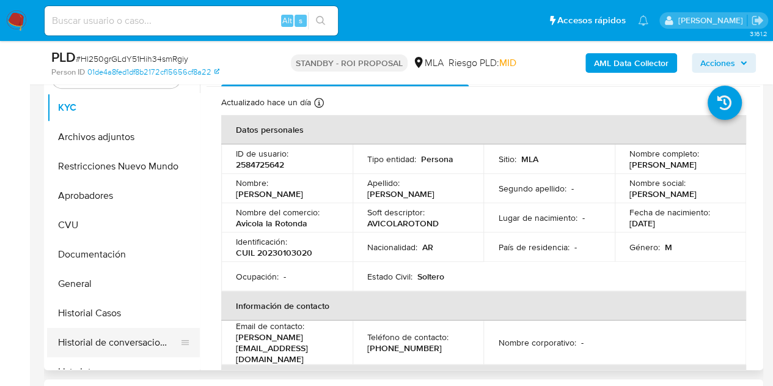
click at [106, 336] on button "Historial de conversaciones" at bounding box center [118, 342] width 143 height 29
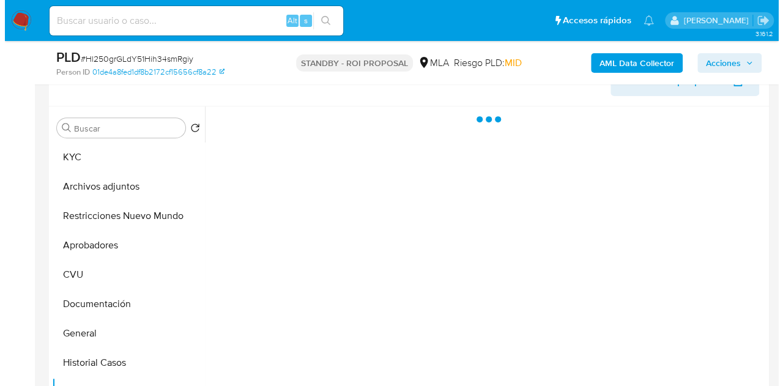
scroll to position [205, 0]
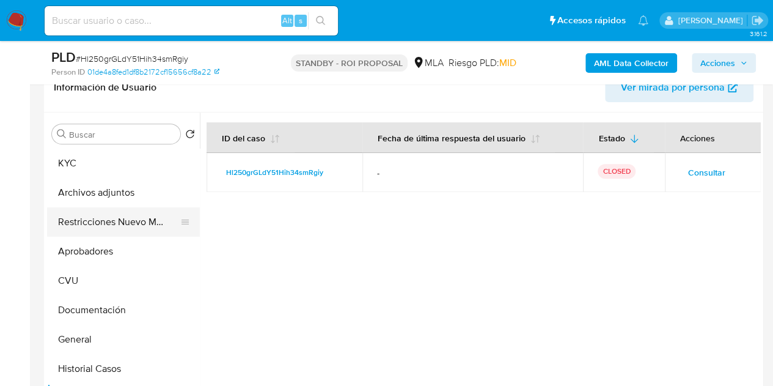
click at [89, 230] on button "Restricciones Nuevo Mundo" at bounding box center [118, 221] width 143 height 29
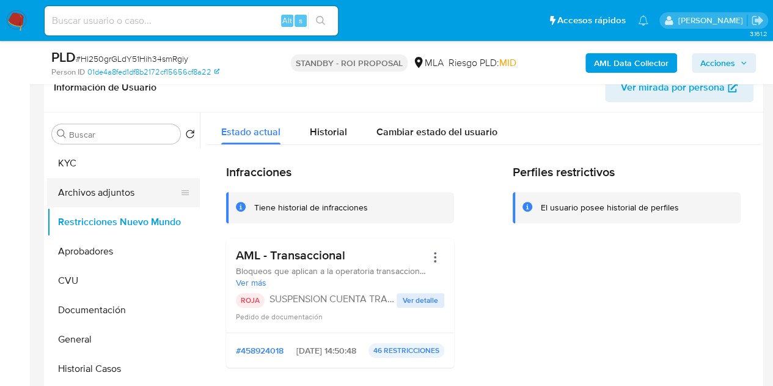
click at [94, 195] on button "Archivos adjuntos" at bounding box center [118, 192] width 143 height 29
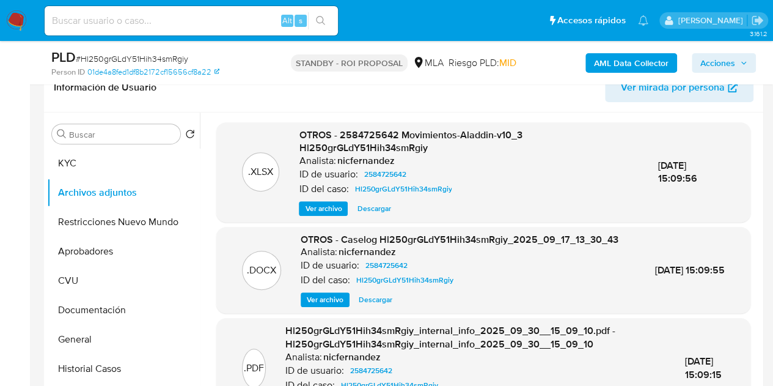
click at [325, 306] on span "Ver archivo" at bounding box center [325, 299] width 37 height 12
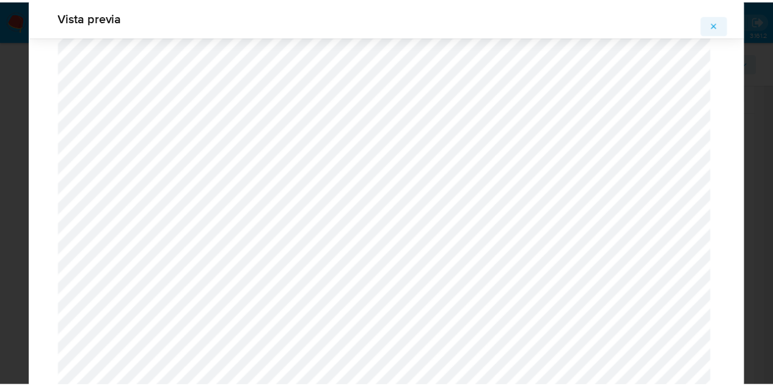
scroll to position [0, 0]
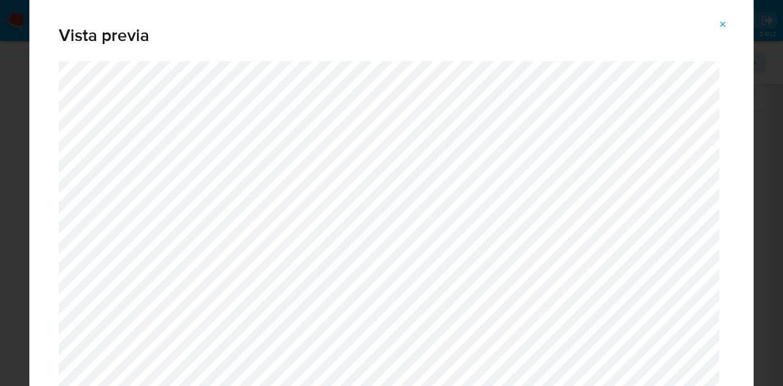
click at [724, 23] on icon "Attachment preview" at bounding box center [723, 24] width 6 height 6
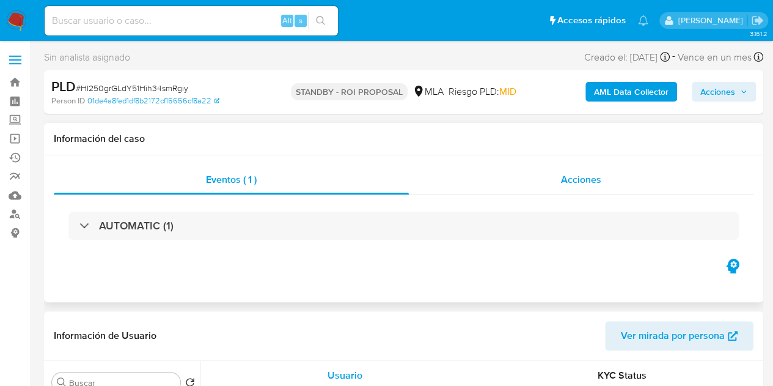
click at [589, 183] on span "Acciones" at bounding box center [581, 179] width 40 height 14
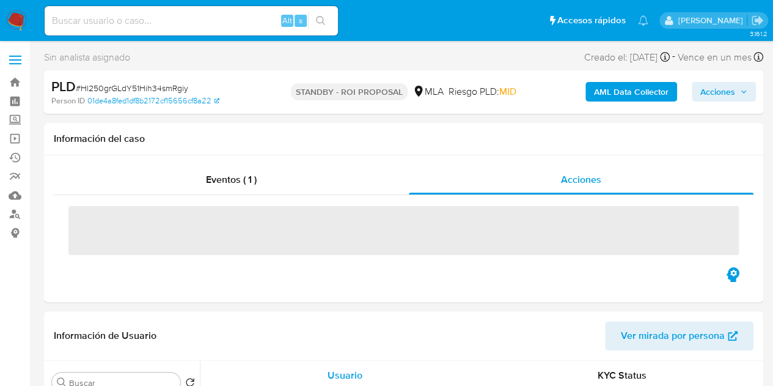
select select "10"
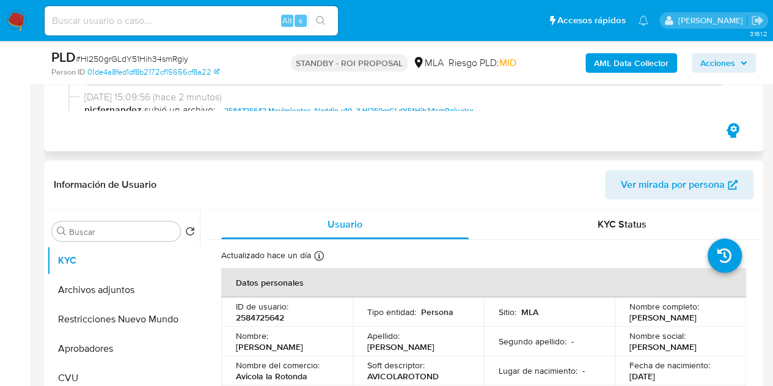
scroll to position [199, 0]
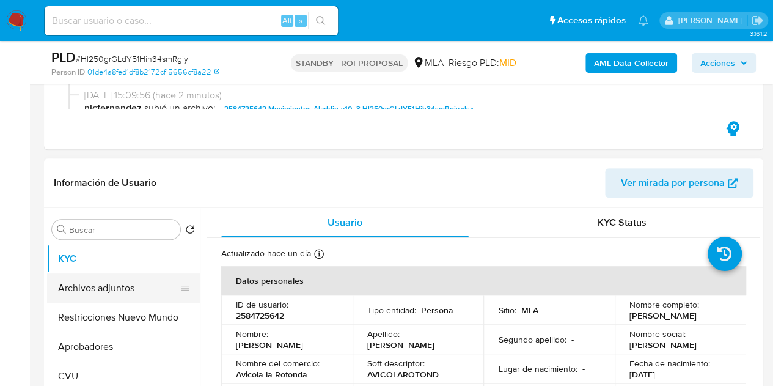
click at [100, 281] on button "Archivos adjuntos" at bounding box center [118, 287] width 143 height 29
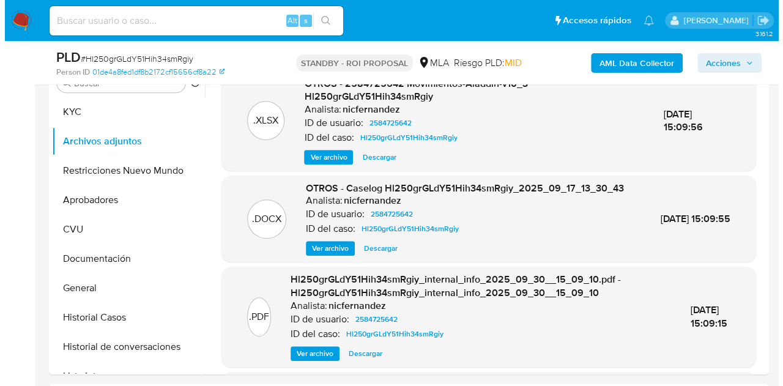
scroll to position [290, 0]
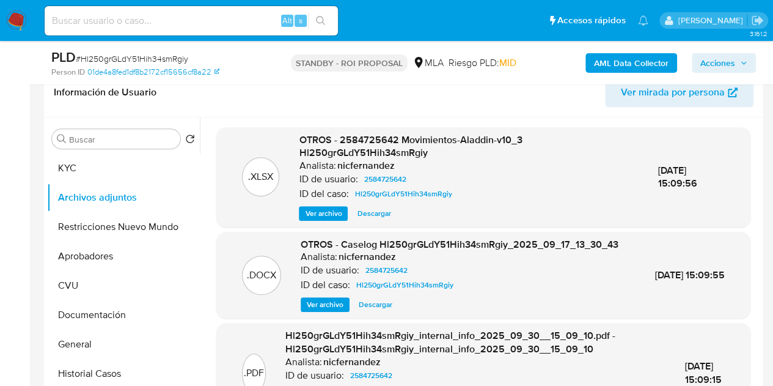
click at [309, 311] on span "Ver archivo" at bounding box center [325, 304] width 37 height 12
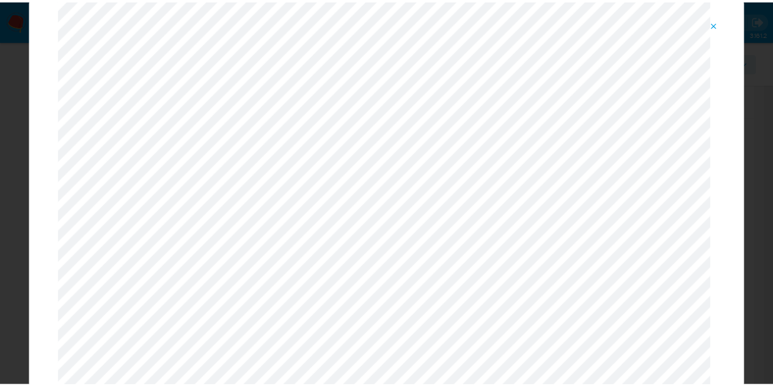
scroll to position [0, 0]
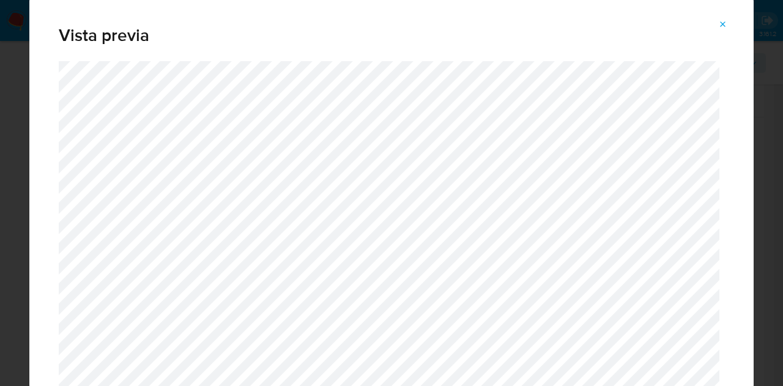
click at [721, 21] on icon "Attachment preview" at bounding box center [723, 25] width 10 height 10
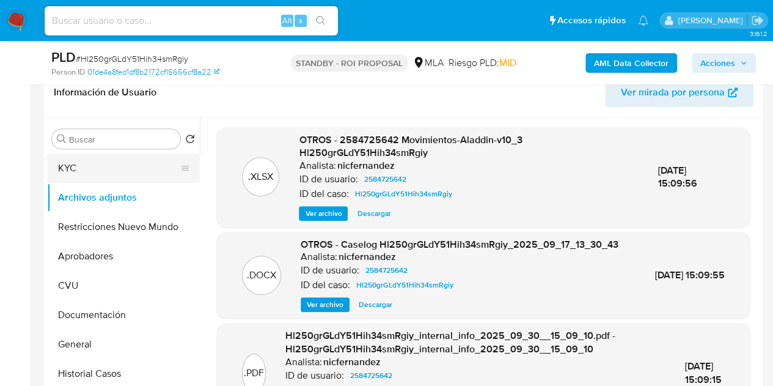
click at [116, 178] on button "KYC" at bounding box center [118, 167] width 143 height 29
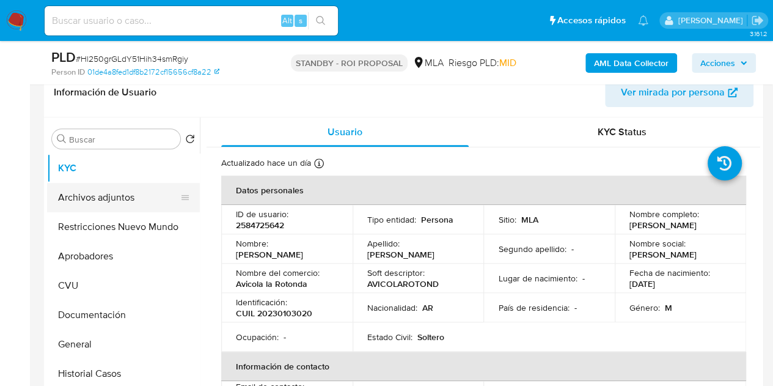
click at [92, 199] on button "Archivos adjuntos" at bounding box center [118, 197] width 143 height 29
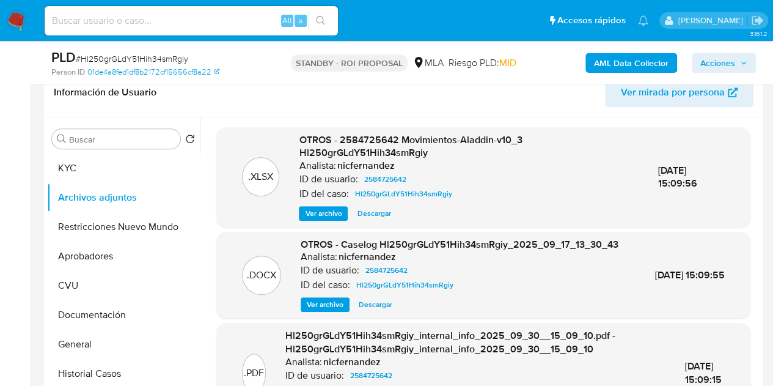
click at [315, 311] on span "Ver archivo" at bounding box center [325, 304] width 37 height 12
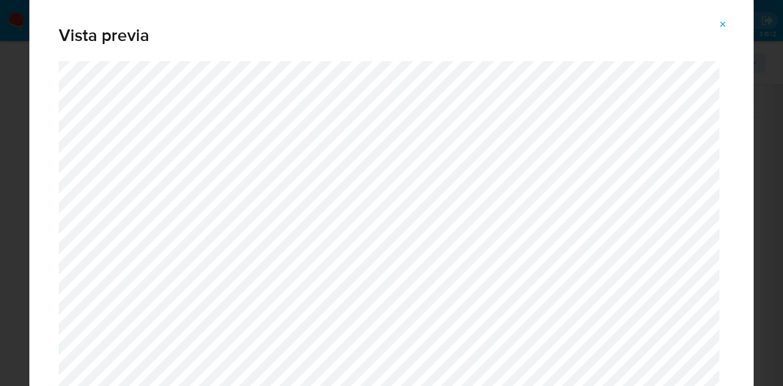
click at [723, 29] on icon "Attachment preview" at bounding box center [723, 25] width 10 height 10
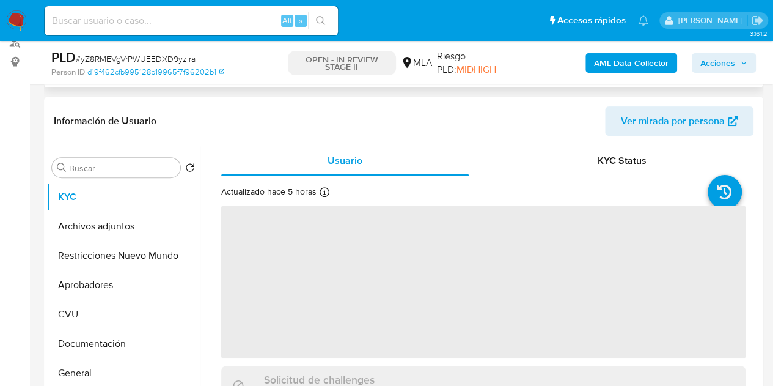
select select "10"
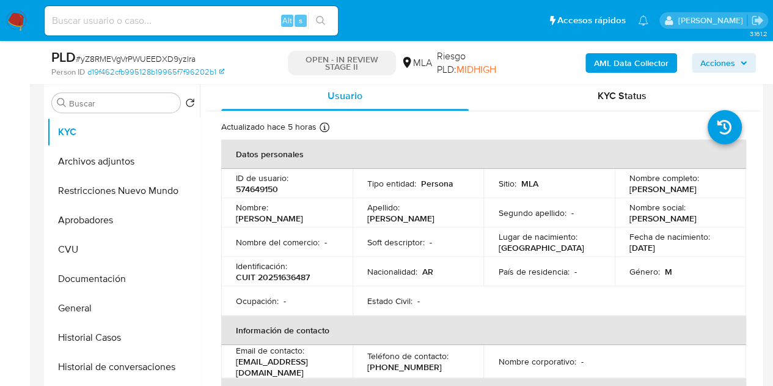
scroll to position [247, 0]
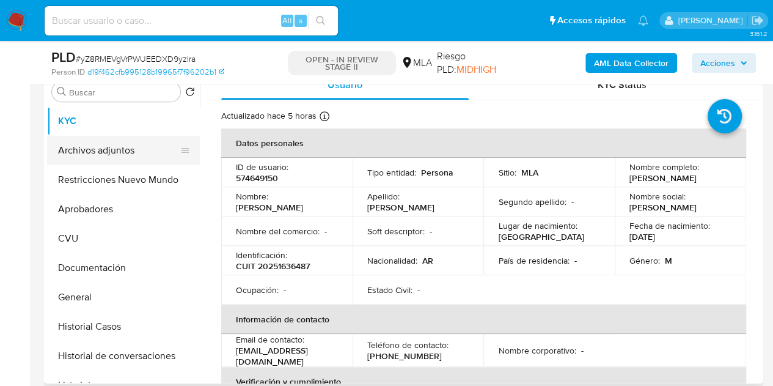
click at [125, 153] on button "Archivos adjuntos" at bounding box center [118, 150] width 143 height 29
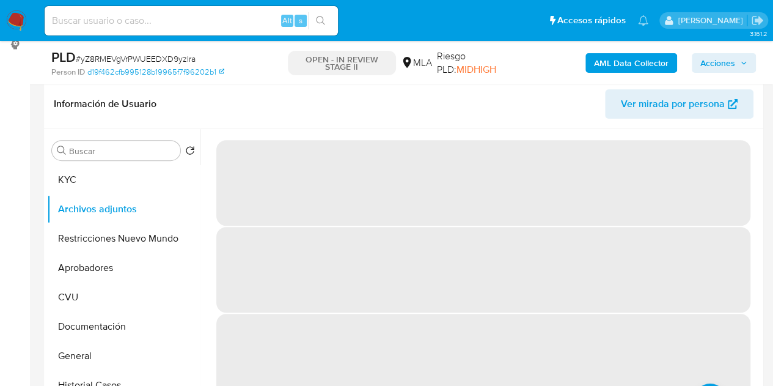
scroll to position [182, 0]
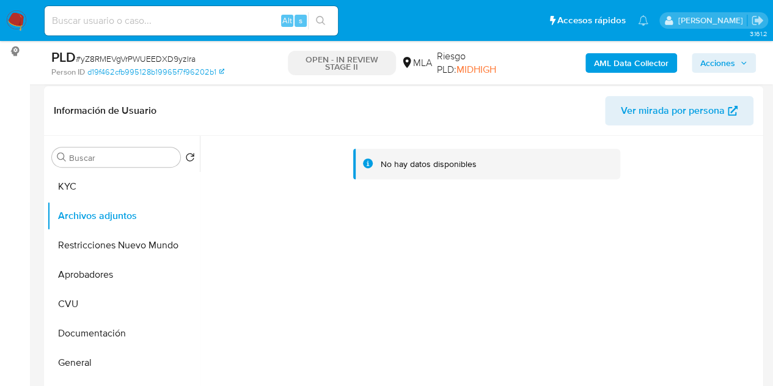
click at [616, 65] on b "AML Data Collector" at bounding box center [631, 63] width 75 height 20
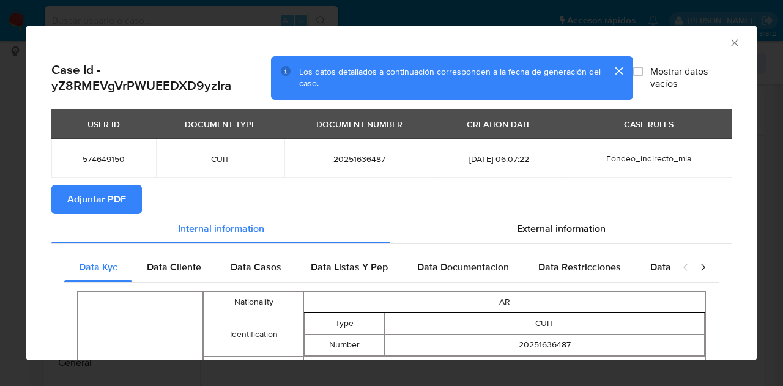
click at [100, 208] on span "Adjuntar PDF" at bounding box center [96, 199] width 59 height 27
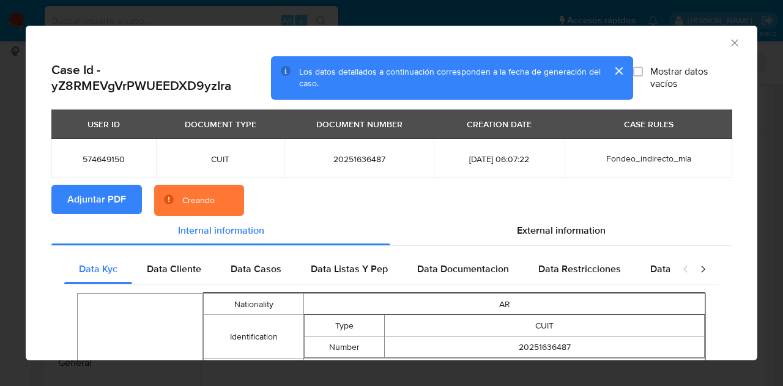
click at [394, 207] on section "Adjuntar PDF Creando" at bounding box center [391, 201] width 680 height 32
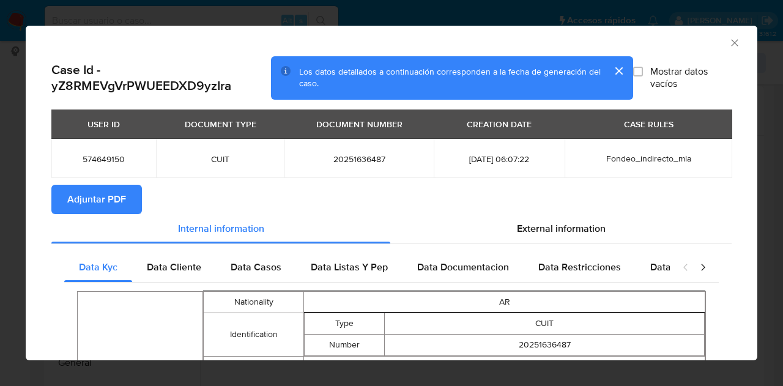
click at [731, 45] on icon "Cerrar ventana" at bounding box center [734, 42] width 7 height 7
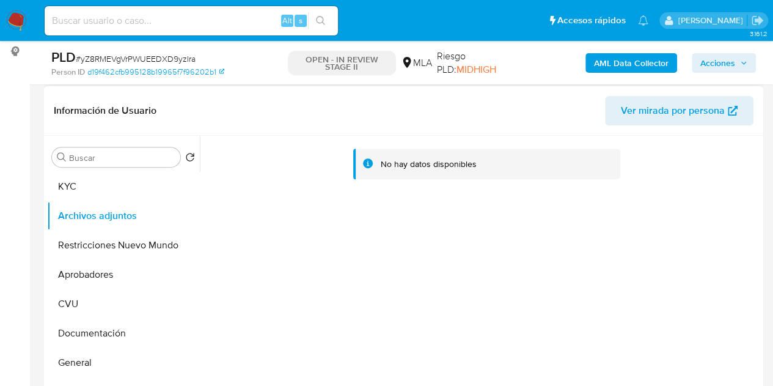
click at [116, 188] on button "KYC" at bounding box center [123, 186] width 153 height 29
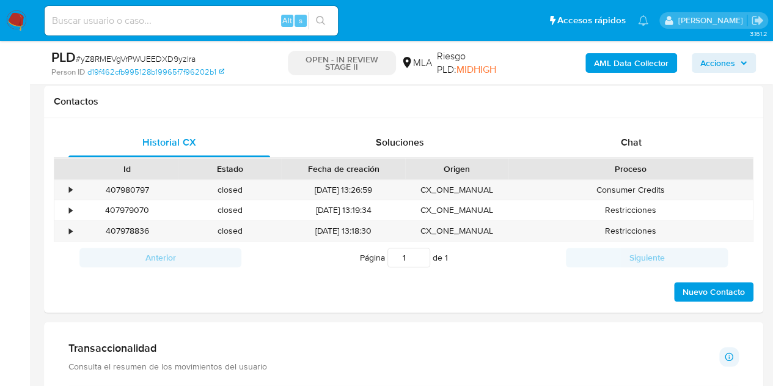
scroll to position [549, 0]
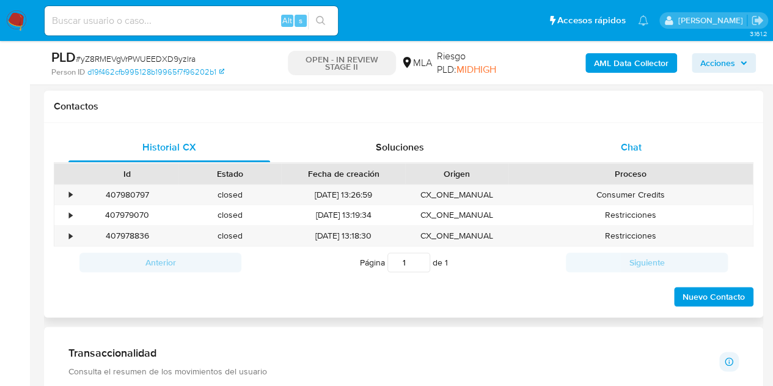
click at [624, 140] on span "Chat" at bounding box center [631, 147] width 21 height 14
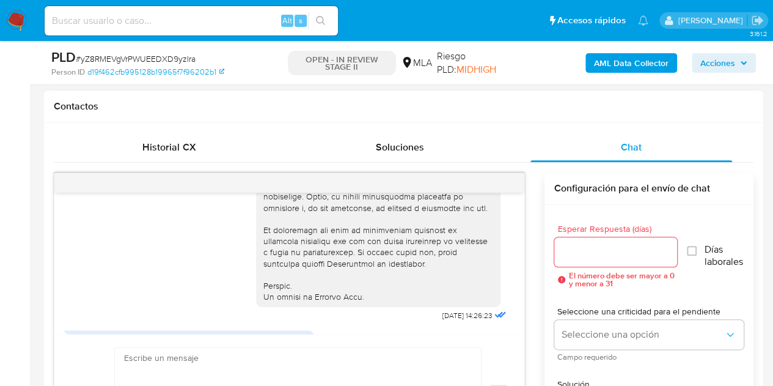
scroll to position [0, 0]
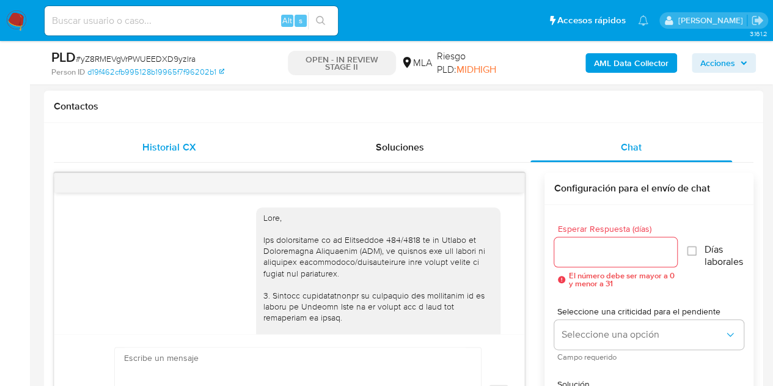
click at [176, 138] on div "Historial CX" at bounding box center [169, 147] width 202 height 29
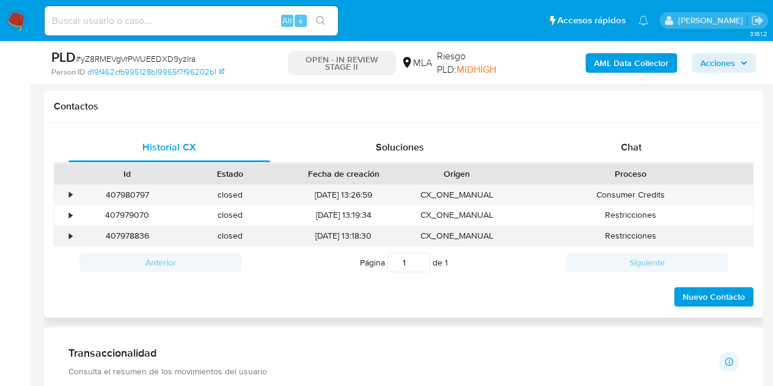
click at [130, 229] on div "407978836" at bounding box center [127, 236] width 103 height 20
copy div "407978836"
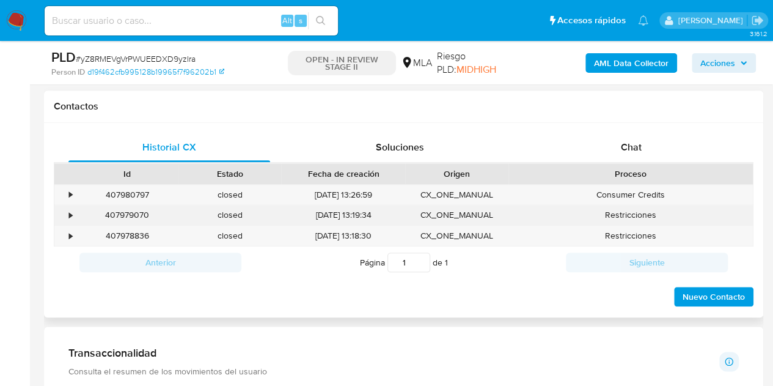
click at [139, 213] on div "407979070" at bounding box center [127, 215] width 103 height 20
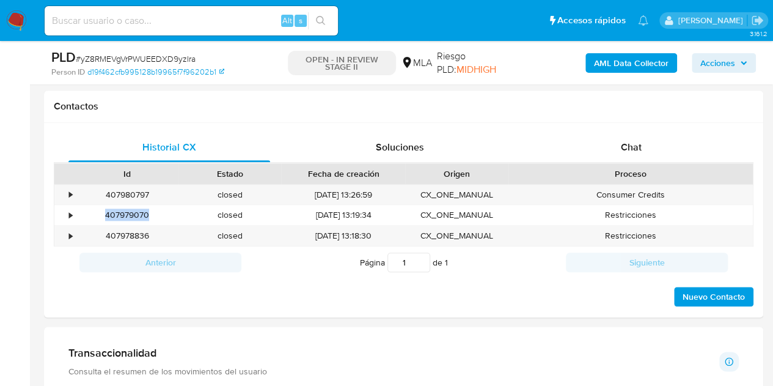
copy div "407979070"
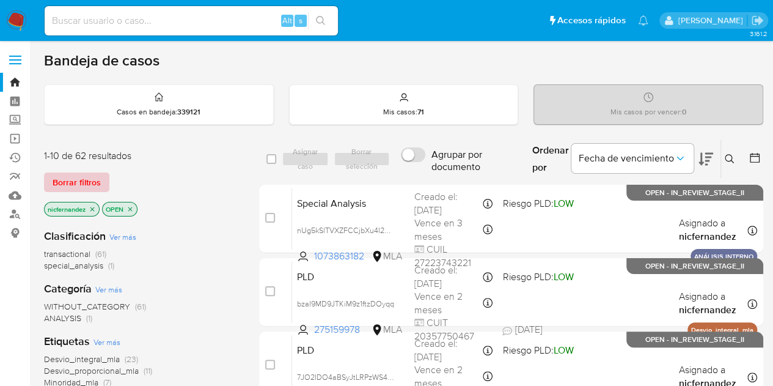
click at [99, 182] on span "Borrar filtros" at bounding box center [77, 182] width 48 height 17
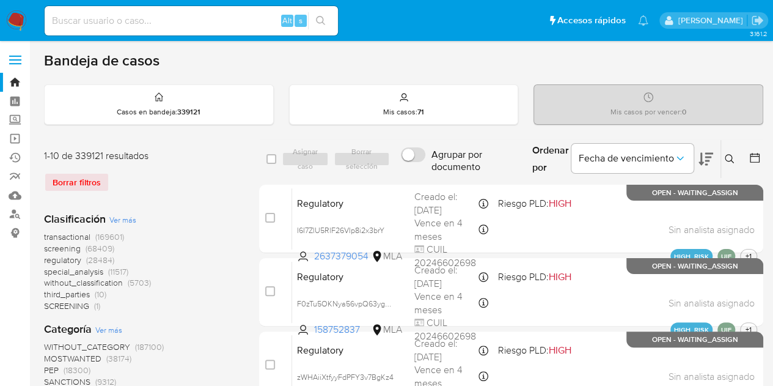
click at [732, 154] on icon at bounding box center [730, 159] width 10 height 10
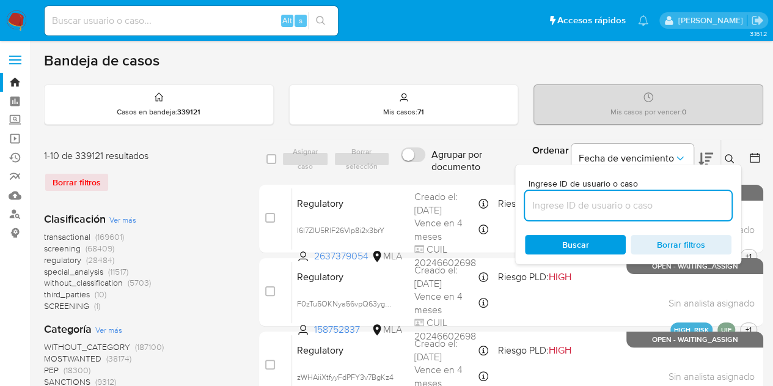
click at [591, 205] on input at bounding box center [628, 205] width 207 height 16
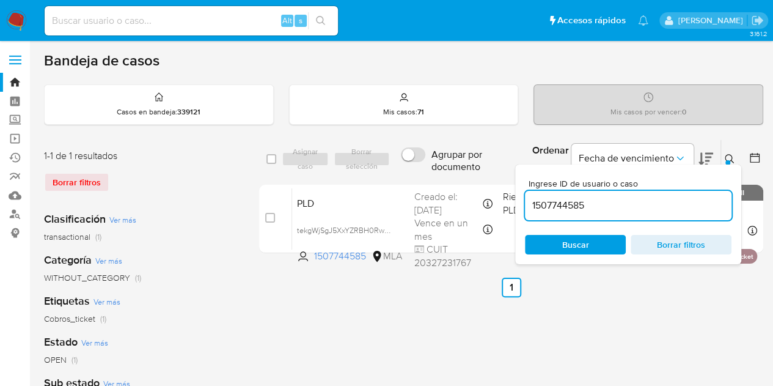
click at [732, 154] on icon at bounding box center [730, 159] width 10 height 10
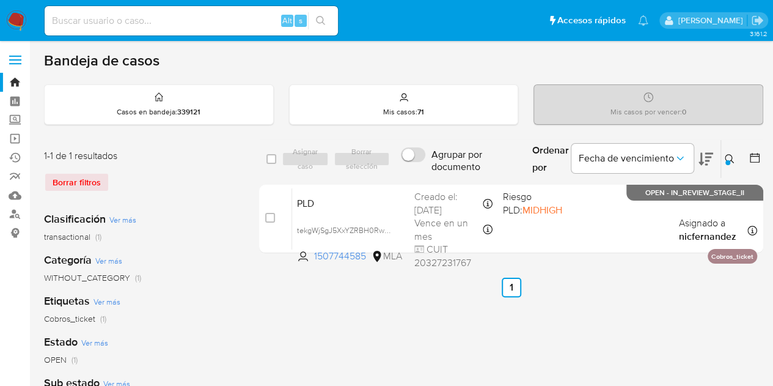
scroll to position [13, 0]
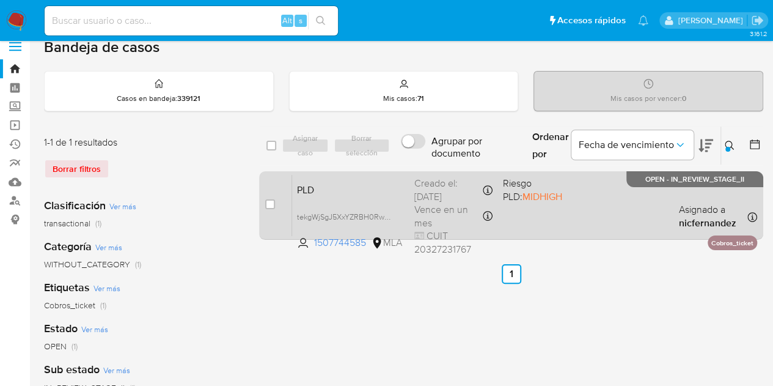
click at [366, 183] on span "PLD" at bounding box center [351, 189] width 108 height 16
click at [388, 213] on span "tekgWjSgJ5XxYZRBH0RwgazU" at bounding box center [349, 215] width 105 height 13
click at [384, 199] on div "PLD tekgWjSgJ5XxYZRBH0RwgazU 1507744585 MLA Riesgo PLD: MIDHIGH Creado el: [DAT…" at bounding box center [524, 205] width 465 height 62
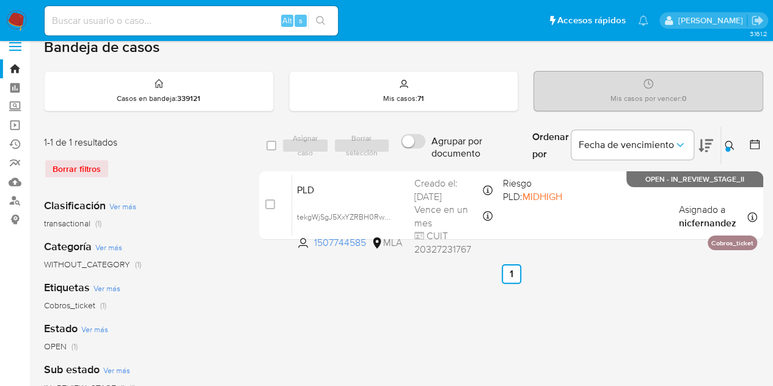
click at [731, 142] on icon at bounding box center [730, 146] width 10 height 10
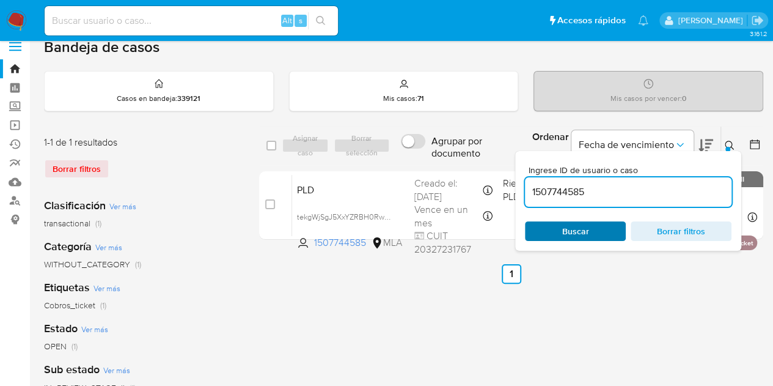
click at [588, 232] on span "Buscar" at bounding box center [576, 231] width 84 height 17
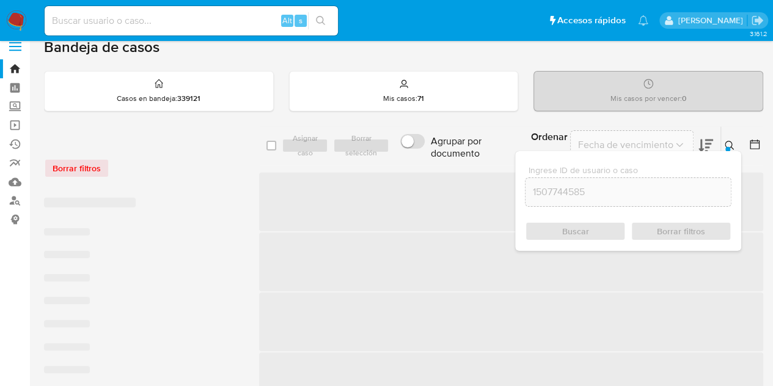
click at [731, 141] on icon at bounding box center [729, 145] width 9 height 9
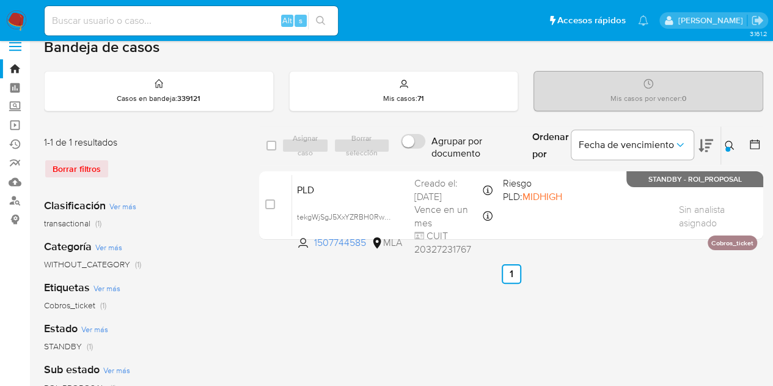
click at [727, 147] on div at bounding box center [728, 149] width 5 height 5
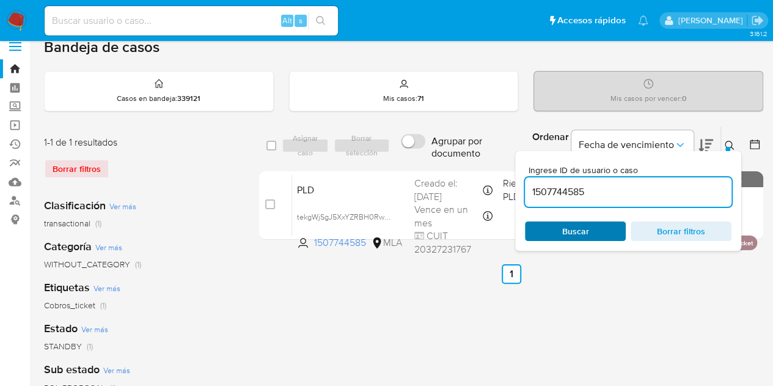
click at [573, 230] on span "Buscar" at bounding box center [575, 231] width 27 height 20
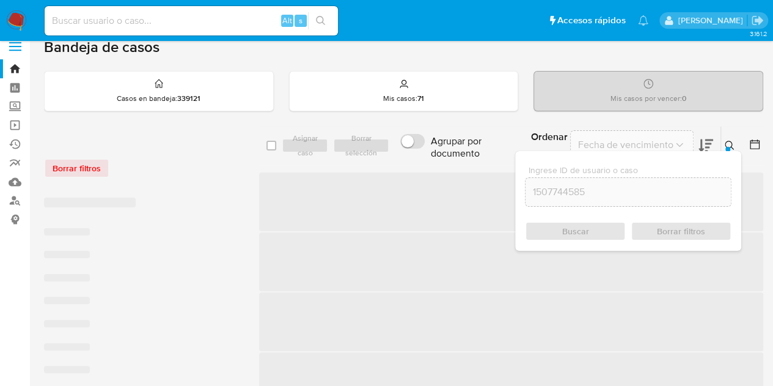
click at [734, 146] on icon at bounding box center [730, 146] width 10 height 10
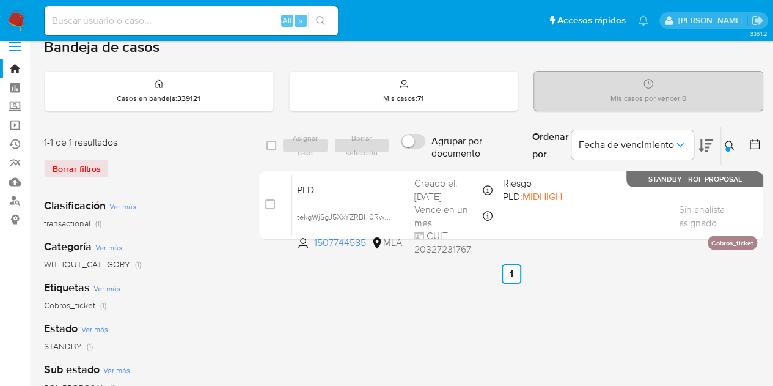
click at [361, 194] on span "PLD" at bounding box center [351, 189] width 108 height 16
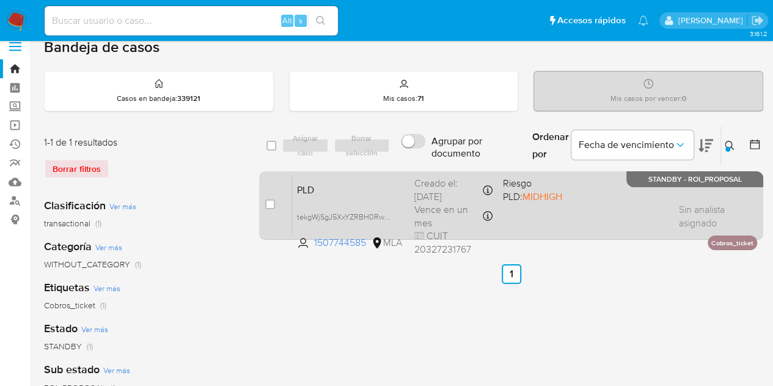
click at [358, 199] on div "PLD tekgWjSgJ5XxYZRBH0RwgazU 1507744585 MLA Riesgo PLD: MIDHIGH Creado el: [DAT…" at bounding box center [524, 205] width 465 height 62
drag, startPoint x: 298, startPoint y: 314, endPoint x: 550, endPoint y: 213, distance: 271.9
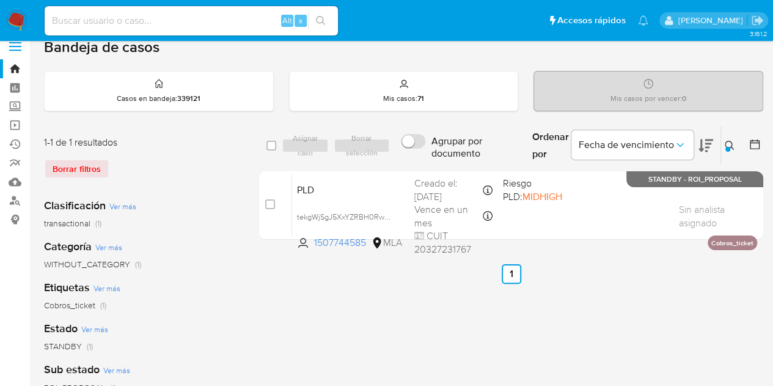
click at [736, 140] on button at bounding box center [731, 145] width 20 height 15
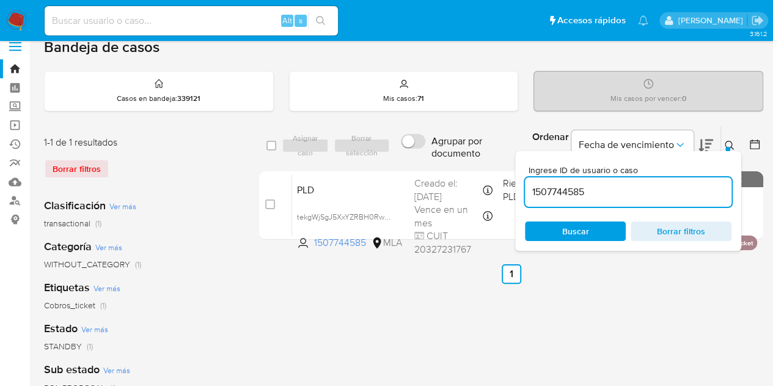
drag, startPoint x: 608, startPoint y: 188, endPoint x: 455, endPoint y: 169, distance: 154.0
click at [456, 168] on div "select-all-cases-checkbox Asignar caso Borrar selección Agrupar por documento O…" at bounding box center [511, 185] width 504 height 119
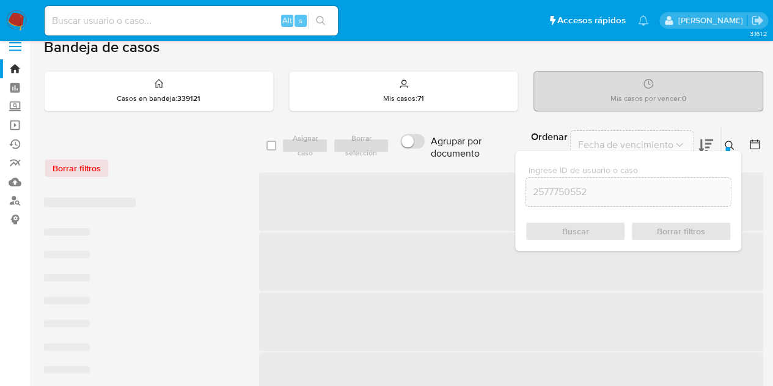
click at [734, 142] on icon at bounding box center [730, 146] width 10 height 10
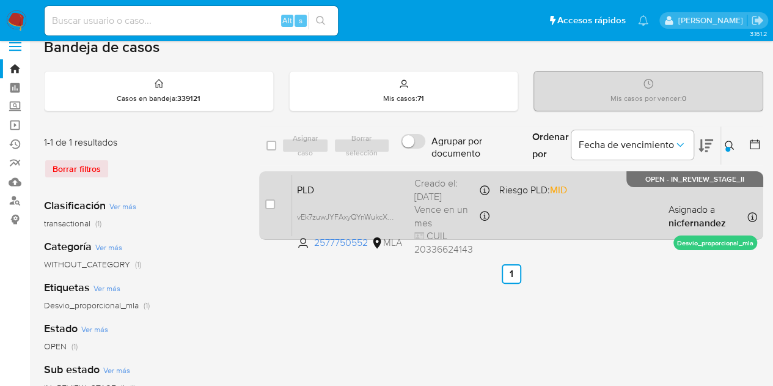
click at [363, 191] on span "PLD" at bounding box center [351, 189] width 108 height 16
click at [394, 216] on span "vEk7zuwJYFAxyQYnWukcXgxi" at bounding box center [347, 215] width 100 height 13
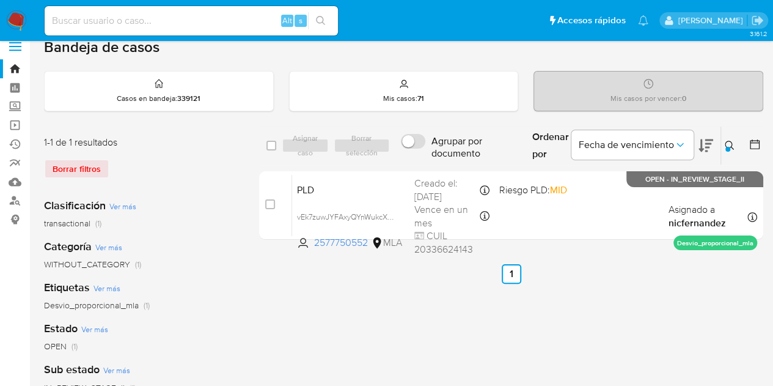
click at [728, 142] on icon at bounding box center [730, 146] width 10 height 10
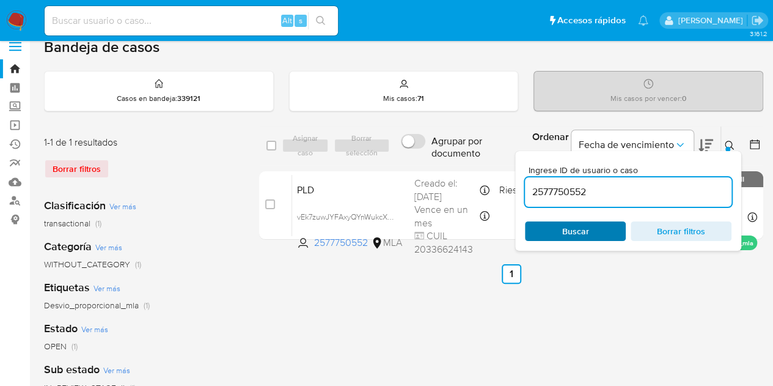
click at [550, 234] on span "Buscar" at bounding box center [576, 231] width 84 height 17
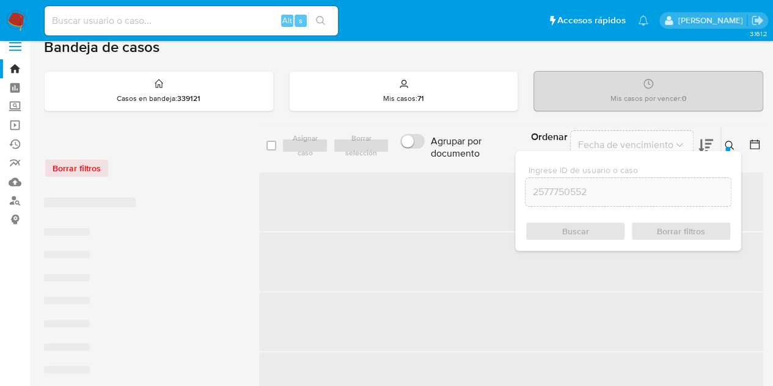
click at [737, 144] on button at bounding box center [731, 145] width 20 height 15
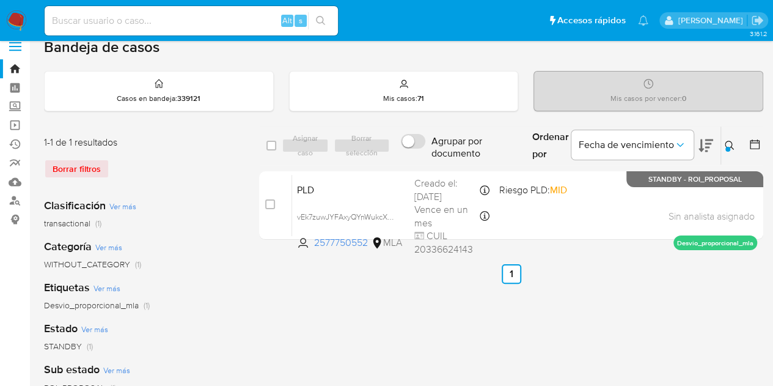
click at [728, 147] on div at bounding box center [728, 149] width 5 height 5
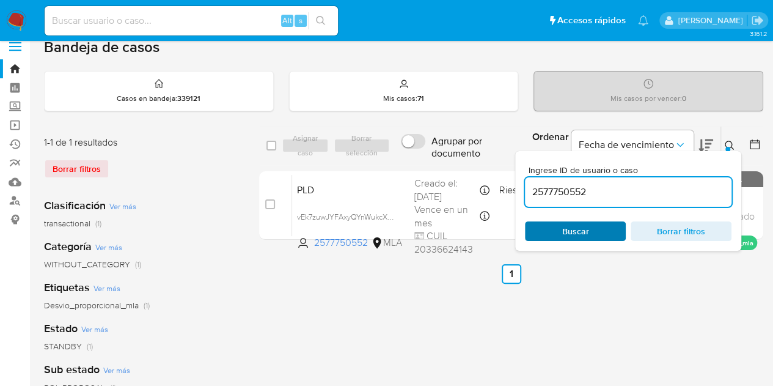
click at [602, 233] on span "Buscar" at bounding box center [576, 231] width 84 height 17
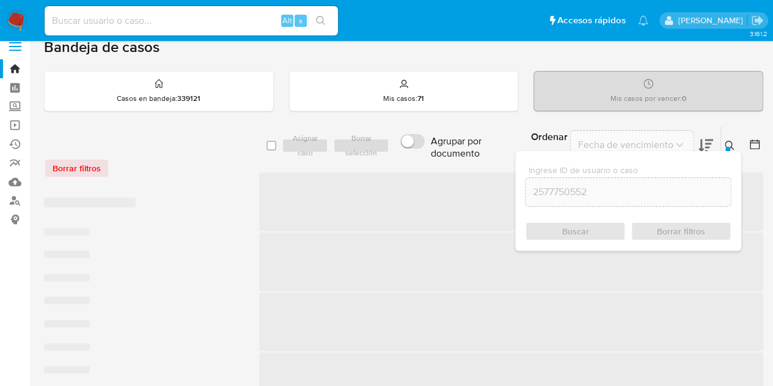
click at [737, 140] on button at bounding box center [731, 145] width 20 height 15
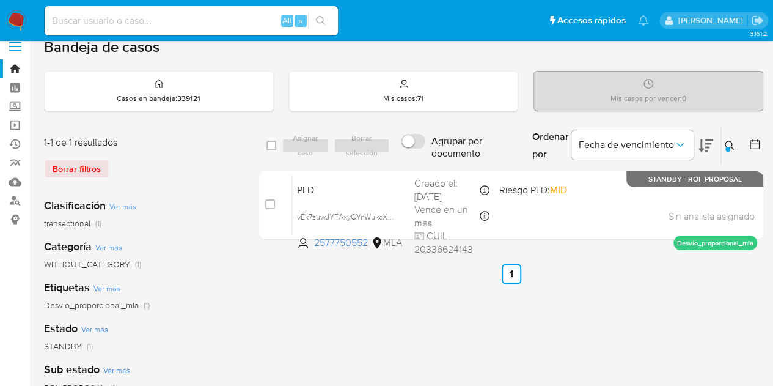
click at [734, 144] on icon at bounding box center [730, 146] width 10 height 10
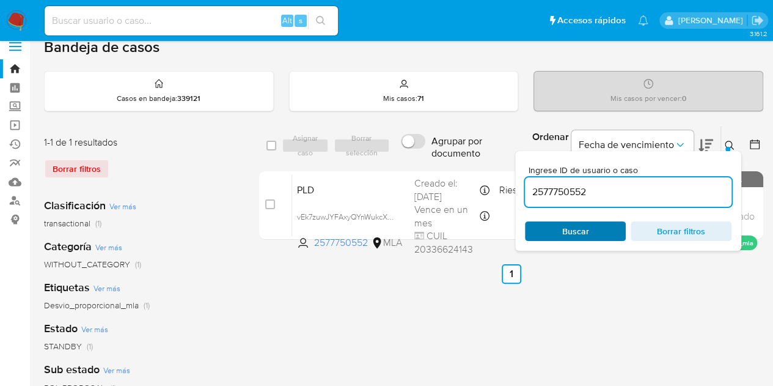
click at [581, 235] on span "Buscar" at bounding box center [575, 231] width 27 height 20
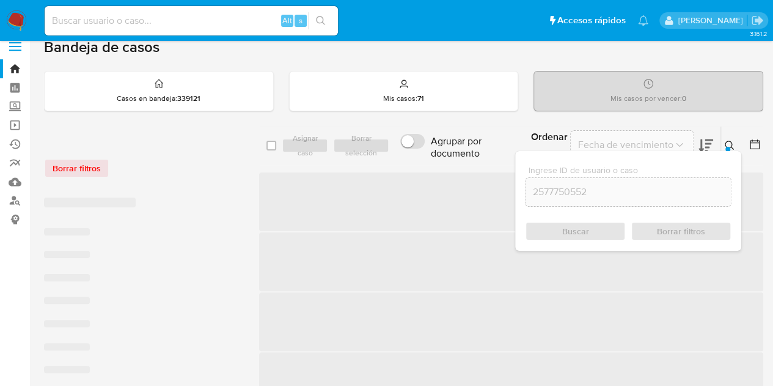
click at [726, 141] on icon at bounding box center [729, 145] width 9 height 9
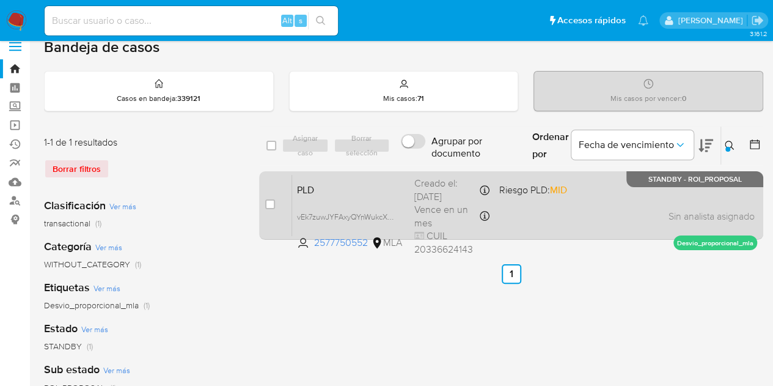
click at [339, 196] on div "PLD vEk7zuwJYFAxyQYnWukcXgxi 2577750552 MLA Riesgo PLD: MID Creado el: 12/09/20…" at bounding box center [524, 205] width 465 height 62
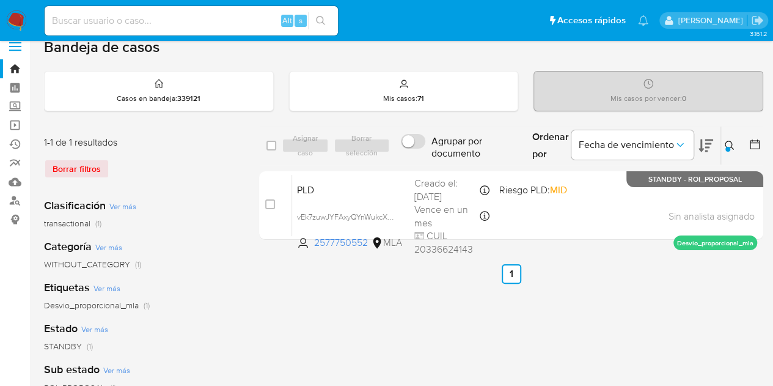
click at [733, 148] on icon at bounding box center [730, 146] width 10 height 10
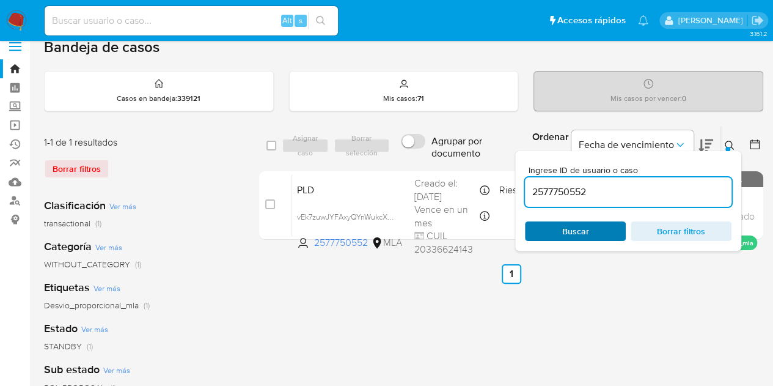
click at [574, 236] on span "Buscar" at bounding box center [575, 231] width 27 height 20
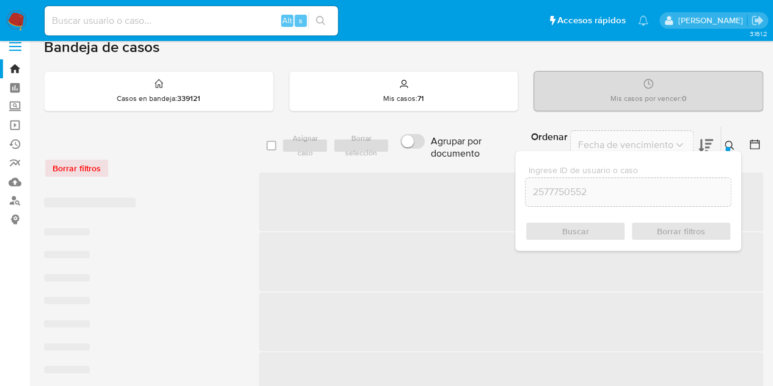
click at [728, 147] on div at bounding box center [728, 149] width 5 height 5
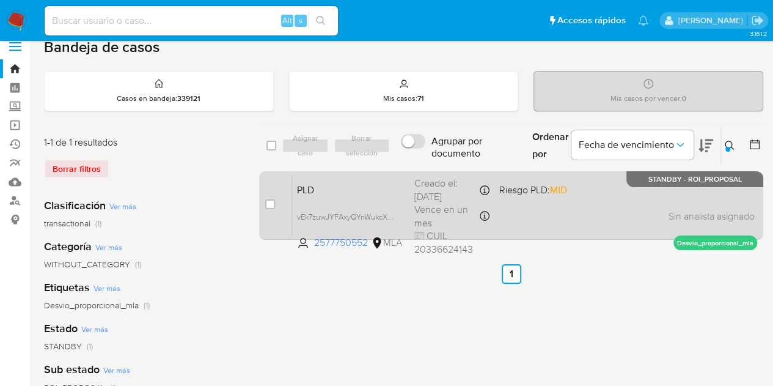
click at [342, 197] on div "PLD vEk7zuwJYFAxyQYnWukcXgxi 2577750552 MLA Riesgo PLD: MID Creado el: 12/09/20…" at bounding box center [524, 205] width 465 height 62
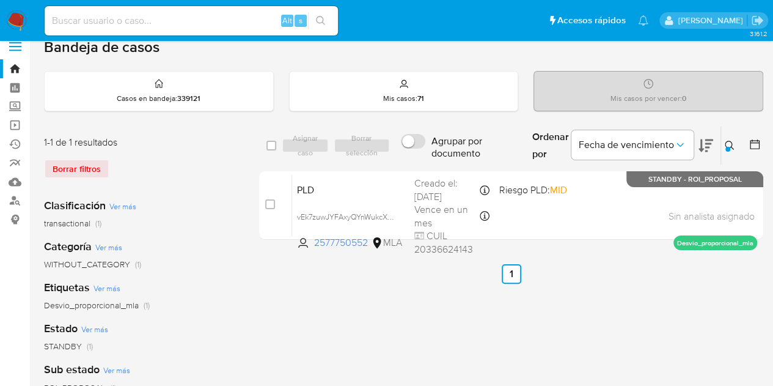
click at [743, 144] on div at bounding box center [753, 146] width 22 height 38
click at [736, 144] on button at bounding box center [731, 145] width 20 height 15
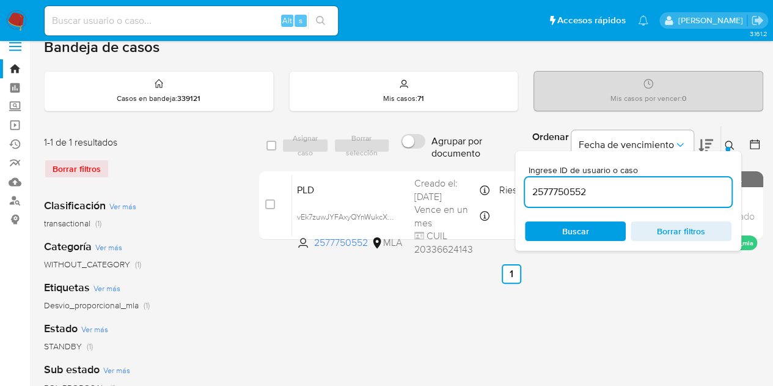
drag, startPoint x: 608, startPoint y: 193, endPoint x: 417, endPoint y: 163, distance: 193.1
click at [417, 163] on div "select-all-cases-checkbox Asignar caso Borrar selección Agrupar por documento O…" at bounding box center [511, 146] width 504 height 40
type input "2617503058"
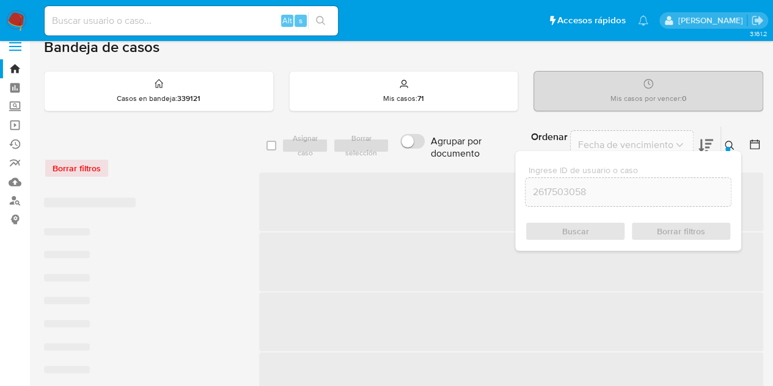
click at [726, 142] on icon at bounding box center [730, 146] width 10 height 10
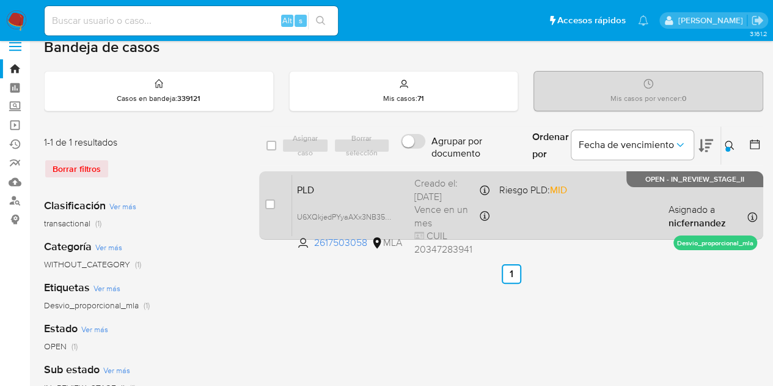
click at [398, 194] on span "PLD" at bounding box center [351, 189] width 108 height 16
click at [389, 216] on span "U6XQkjedPYyaAXx3NB35vnRq" at bounding box center [349, 215] width 105 height 13
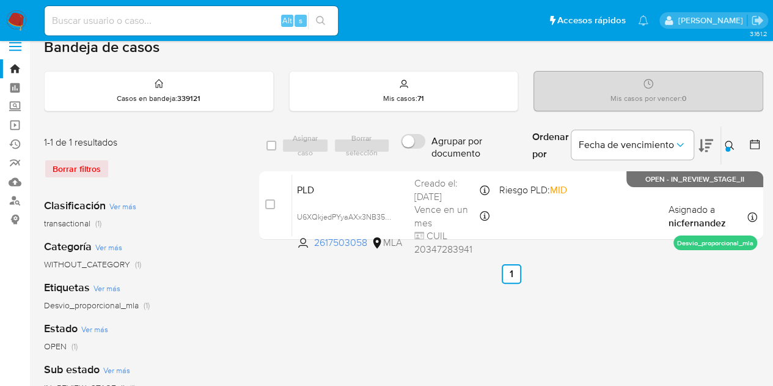
click at [730, 145] on icon at bounding box center [730, 146] width 10 height 10
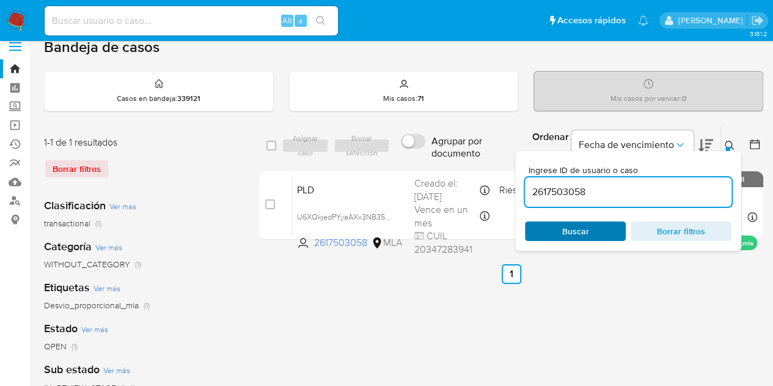
drag, startPoint x: 609, startPoint y: 225, endPoint x: 619, endPoint y: 220, distance: 10.9
click at [609, 226] on span "Buscar" at bounding box center [576, 231] width 84 height 17
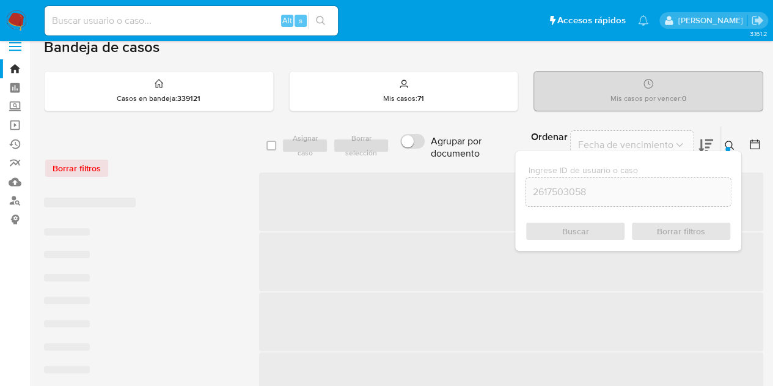
click at [731, 141] on icon at bounding box center [730, 146] width 10 height 10
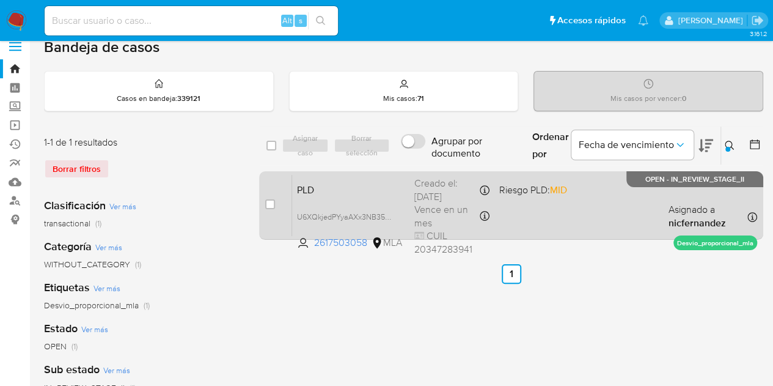
click at [381, 191] on span "PLD" at bounding box center [351, 189] width 108 height 16
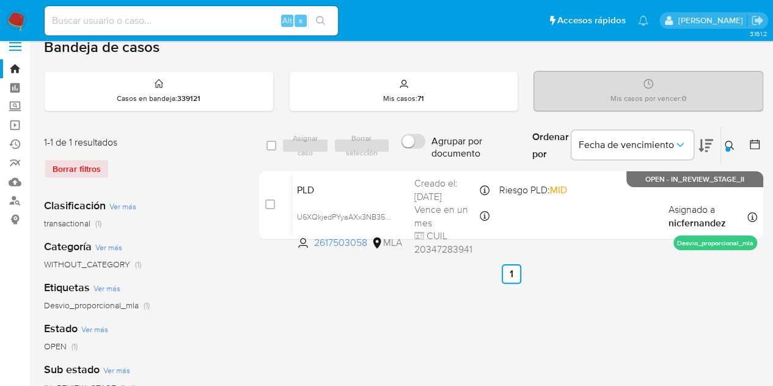
click at [733, 145] on icon at bounding box center [730, 146] width 10 height 10
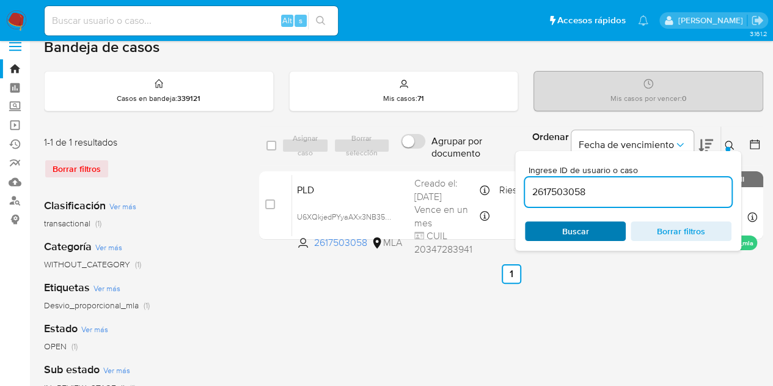
click at [586, 230] on span "Buscar" at bounding box center [575, 231] width 27 height 20
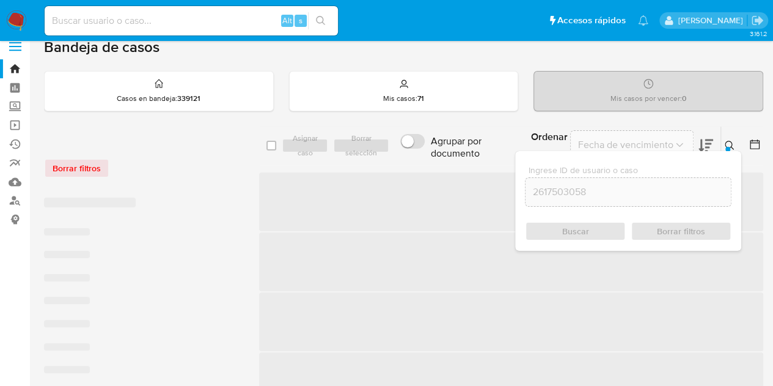
click at [732, 145] on icon at bounding box center [730, 146] width 10 height 10
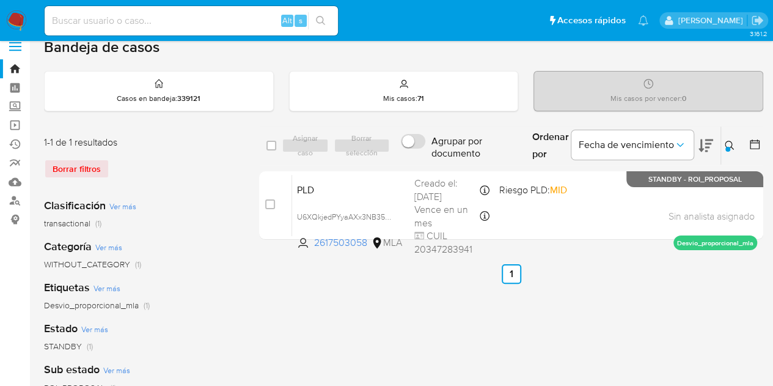
click at [732, 144] on icon at bounding box center [729, 145] width 9 height 9
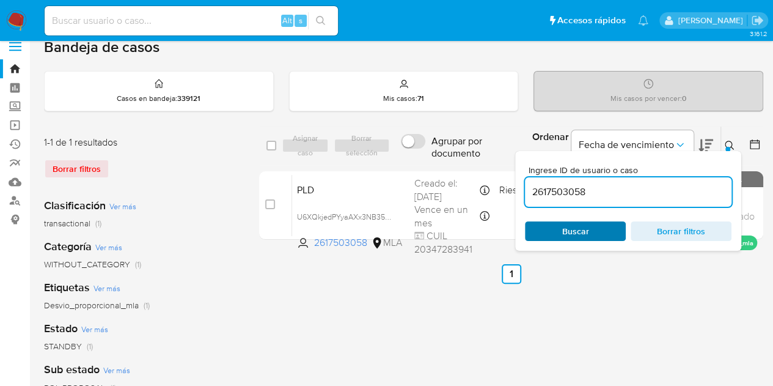
click at [605, 223] on span "Buscar" at bounding box center [576, 231] width 84 height 17
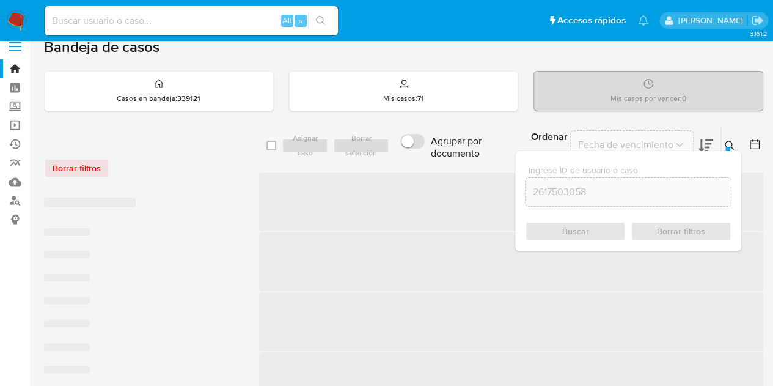
click at [732, 141] on icon at bounding box center [730, 146] width 10 height 10
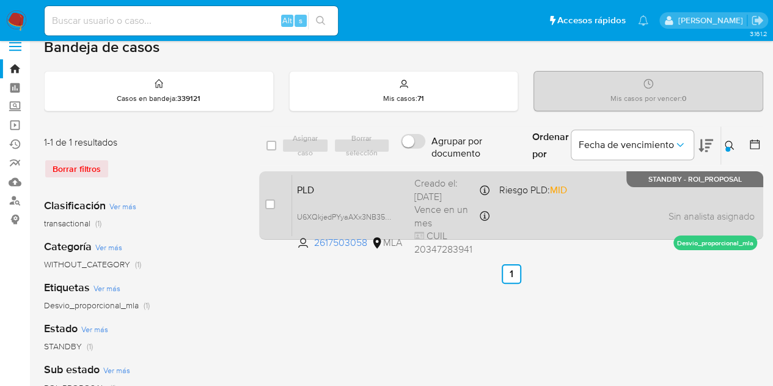
click at [355, 182] on span "PLD" at bounding box center [351, 189] width 108 height 16
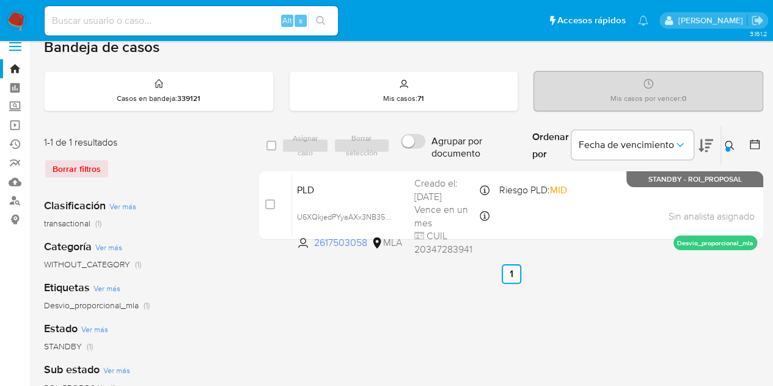
click at [732, 143] on icon at bounding box center [729, 145] width 9 height 9
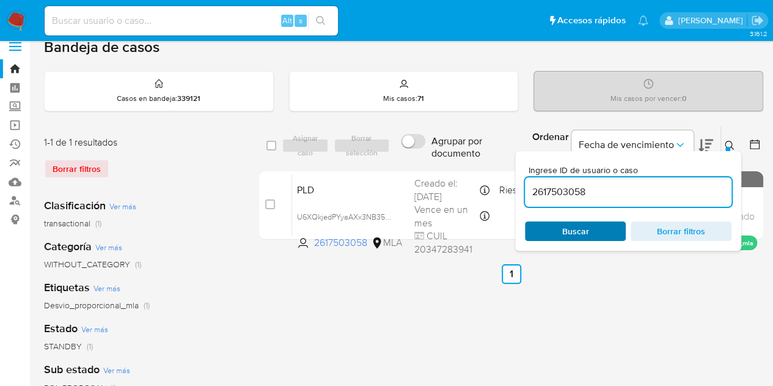
click at [593, 232] on span "Buscar" at bounding box center [576, 231] width 84 height 17
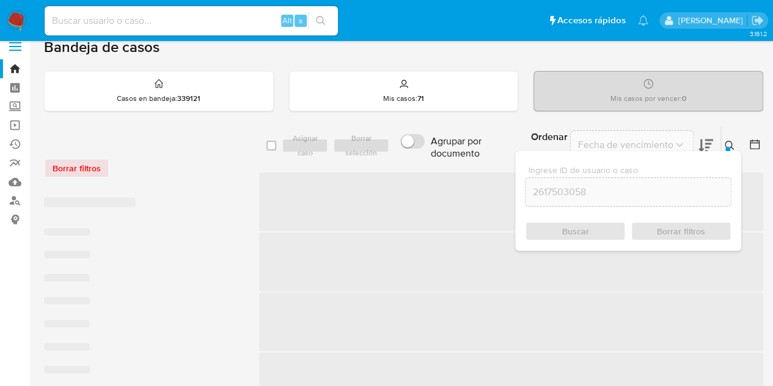
click at [732, 142] on icon at bounding box center [730, 146] width 10 height 10
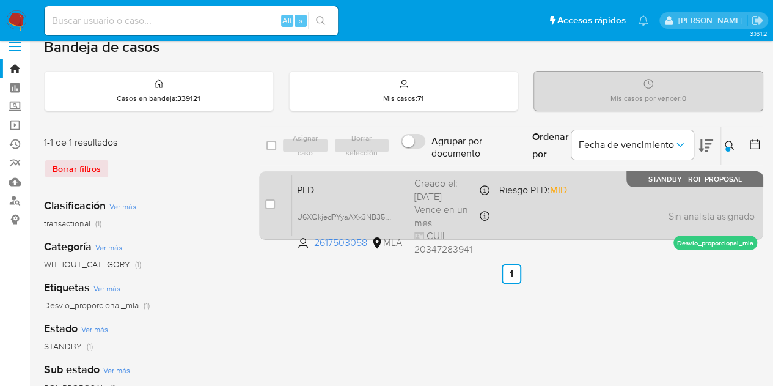
click at [393, 188] on span "PLD" at bounding box center [351, 189] width 108 height 16
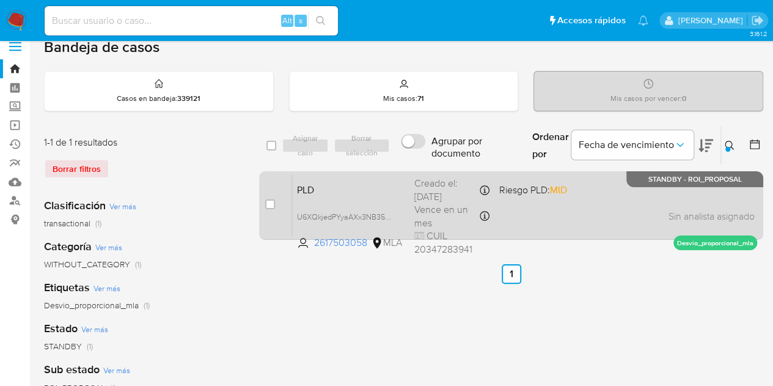
click at [349, 174] on div "PLD U6XQkjedPYyaAXx3NB35vnRq 2617503058 MLA Riesgo PLD: MID Creado el: 12/09/20…" at bounding box center [524, 205] width 465 height 62
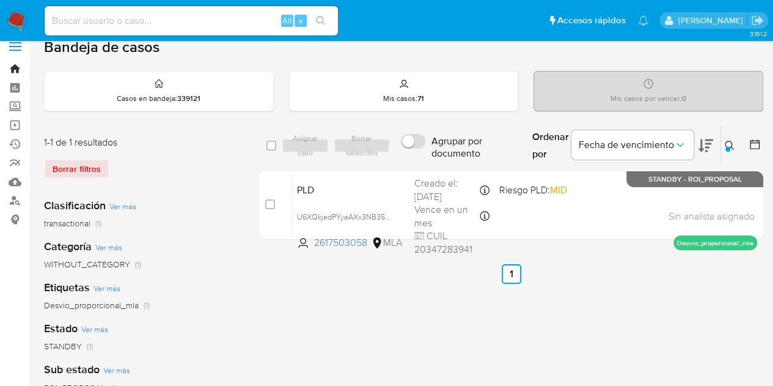
click at [12, 67] on link "Bandeja" at bounding box center [73, 68] width 146 height 19
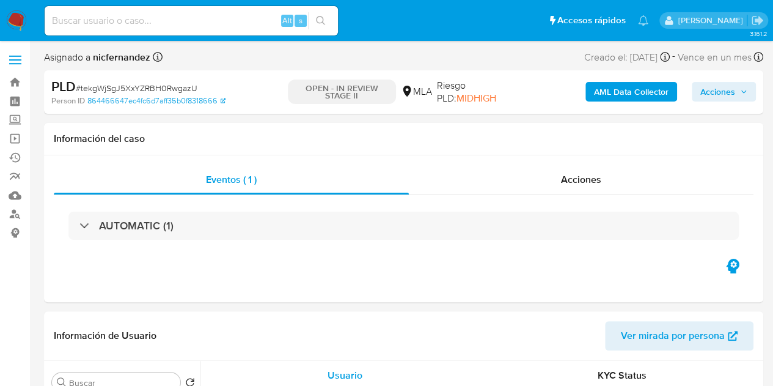
select select "10"
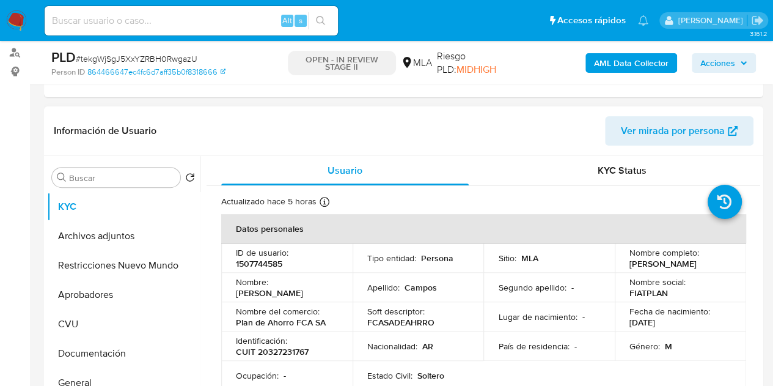
scroll to position [176, 0]
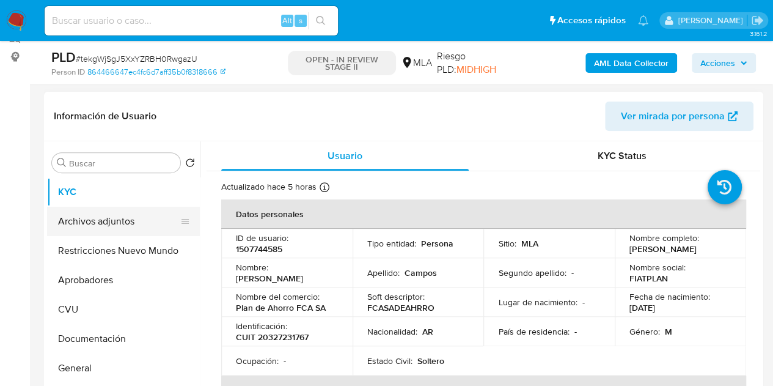
click at [124, 219] on button "Archivos adjuntos" at bounding box center [118, 221] width 143 height 29
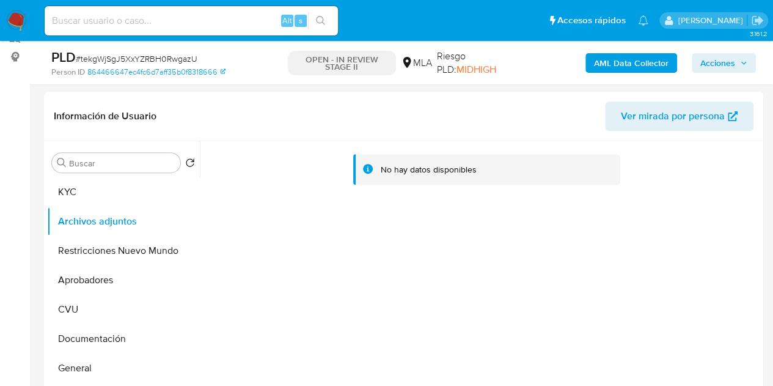
scroll to position [177, 0]
click at [624, 56] on b "AML Data Collector" at bounding box center [631, 63] width 75 height 20
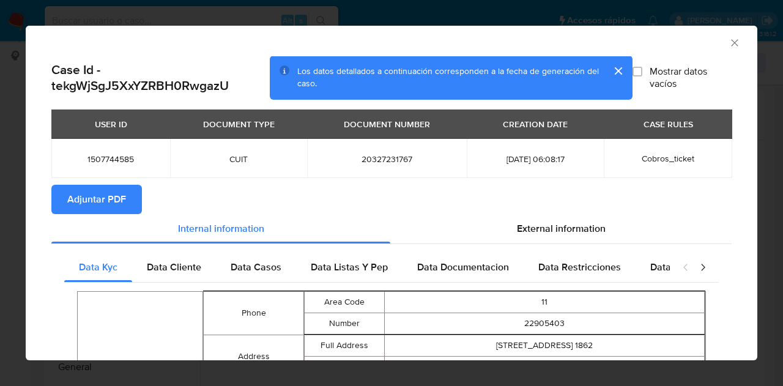
click at [116, 191] on span "Adjuntar PDF" at bounding box center [96, 199] width 59 height 27
click at [728, 45] on icon "Cerrar ventana" at bounding box center [734, 43] width 12 height 12
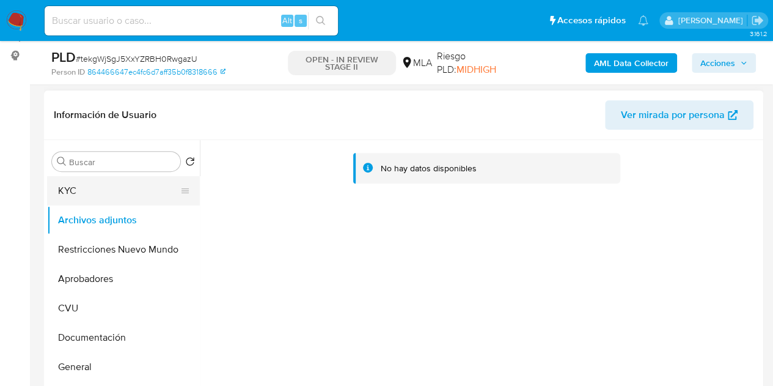
click at [120, 194] on button "KYC" at bounding box center [118, 190] width 143 height 29
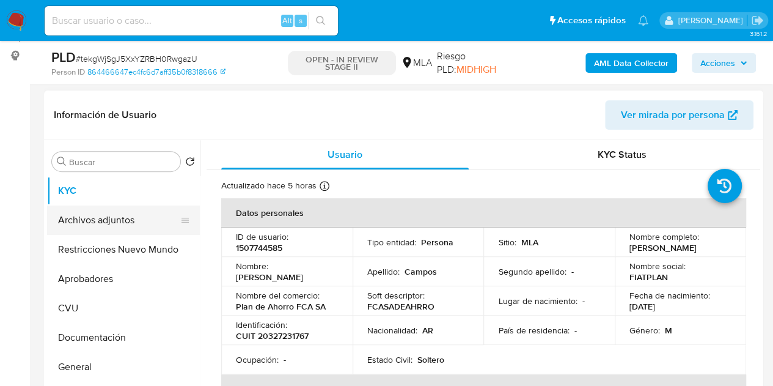
click at [127, 214] on button "Archivos adjuntos" at bounding box center [118, 219] width 143 height 29
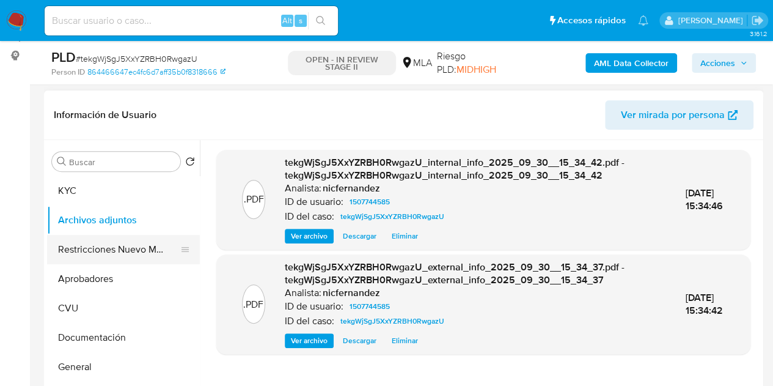
click at [108, 254] on button "Restricciones Nuevo Mundo" at bounding box center [118, 249] width 143 height 29
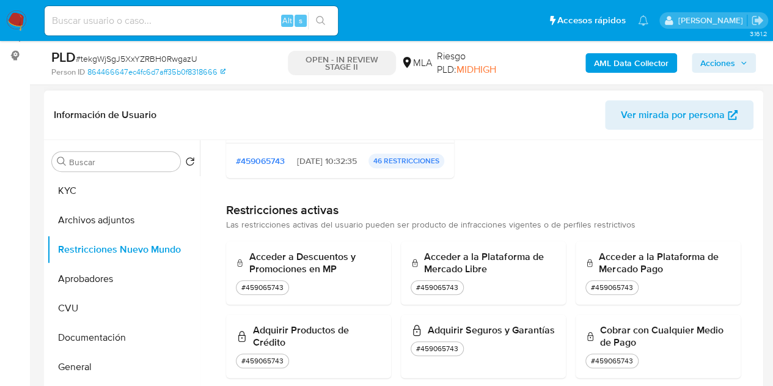
scroll to position [0, 0]
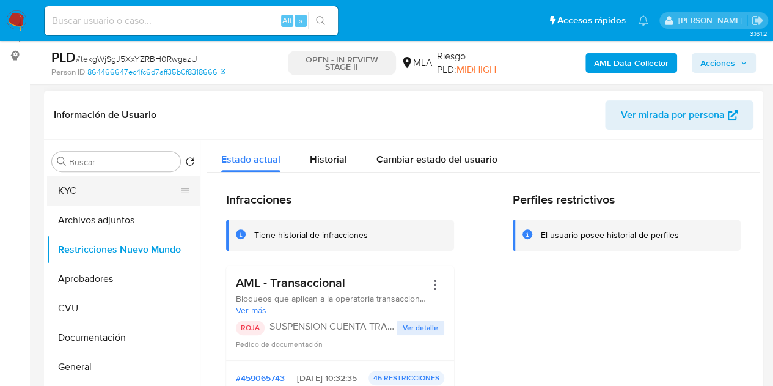
click at [97, 190] on button "KYC" at bounding box center [118, 190] width 143 height 29
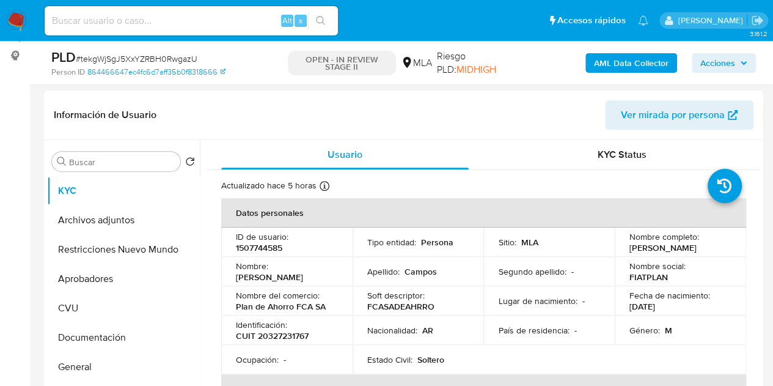
click at [658, 109] on span "Ver mirada por persona" at bounding box center [673, 114] width 104 height 29
click at [119, 227] on button "Archivos adjuntos" at bounding box center [118, 219] width 143 height 29
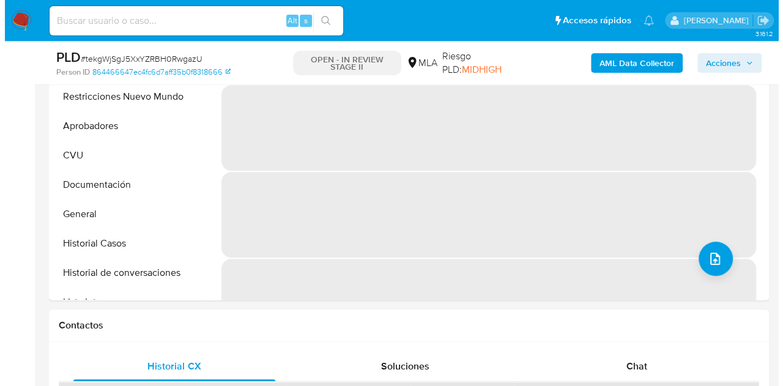
scroll to position [269, 0]
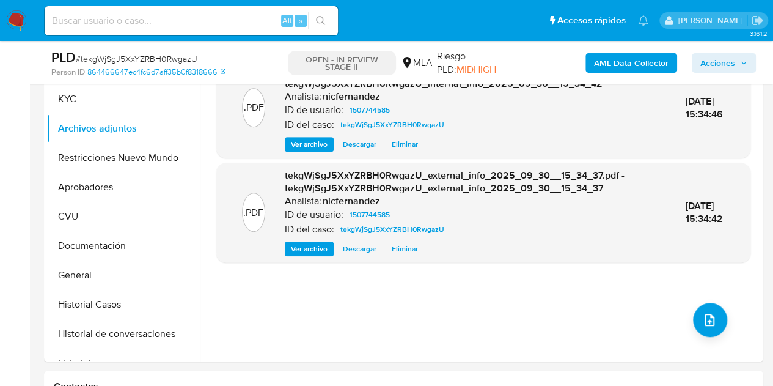
click at [707, 303] on button "upload-file" at bounding box center [710, 320] width 34 height 34
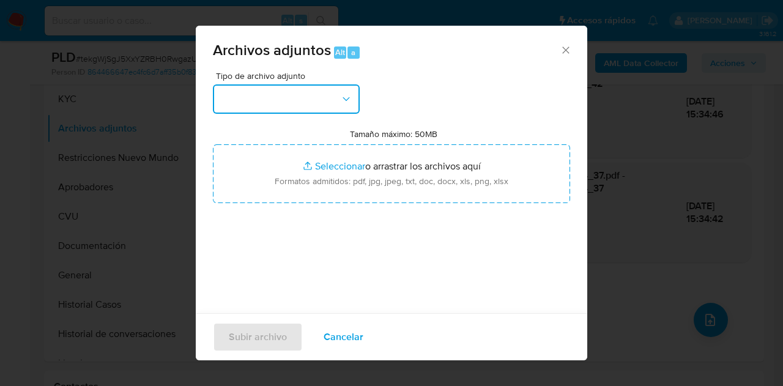
click at [326, 105] on button "button" at bounding box center [286, 98] width 147 height 29
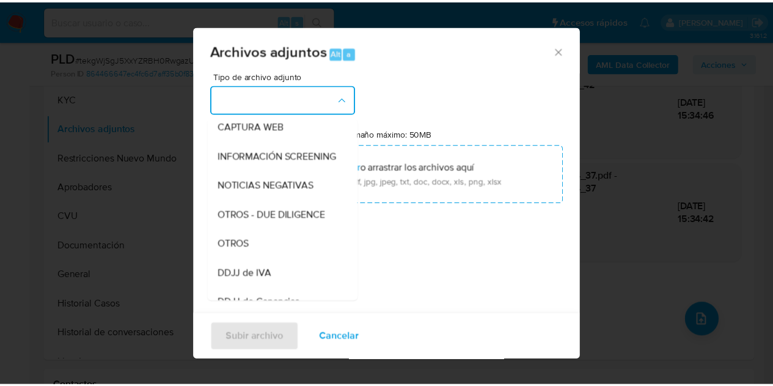
scroll to position [146, 0]
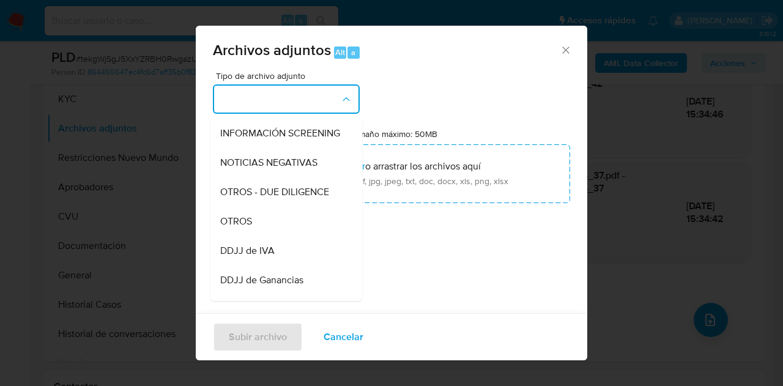
drag, startPoint x: 267, startPoint y: 239, endPoint x: 274, endPoint y: 235, distance: 8.2
click at [267, 236] on div "OTROS" at bounding box center [282, 221] width 125 height 29
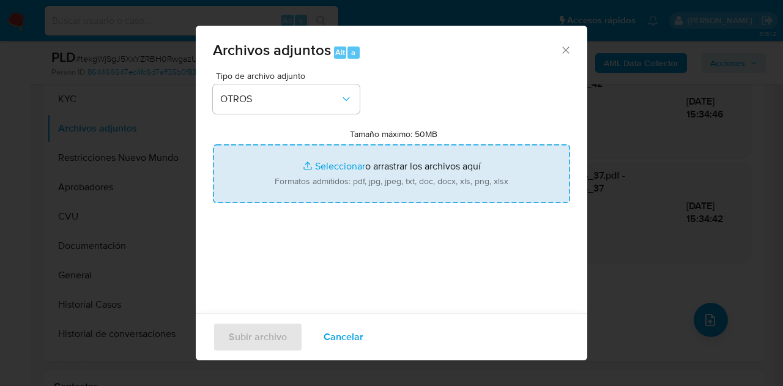
click at [361, 162] on input "Tamaño máximo: 50MB Seleccionar archivos" at bounding box center [391, 173] width 357 height 59
type input "C:\fakepath\Caselog tekgWjSgJ5XxYZRBH0RwgazU_2025_09_17_18_54_40.docx"
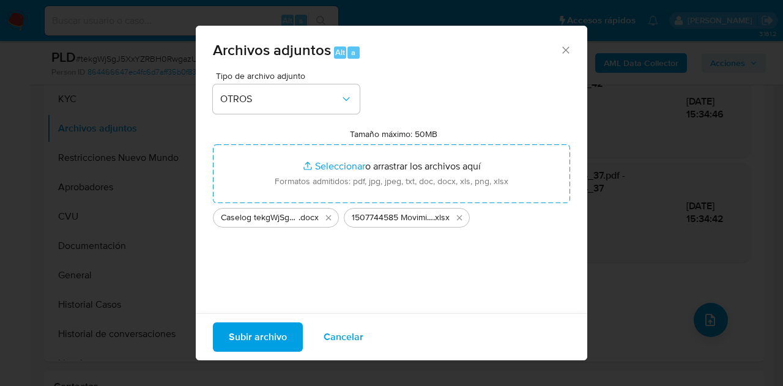
click at [288, 336] on button "Subir archivo" at bounding box center [258, 336] width 90 height 29
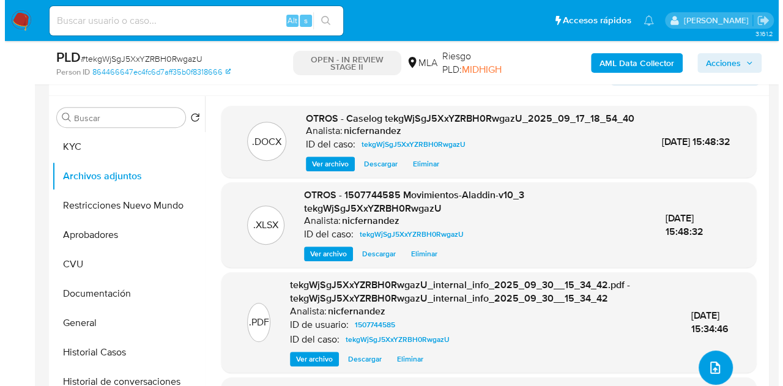
scroll to position [238, 0]
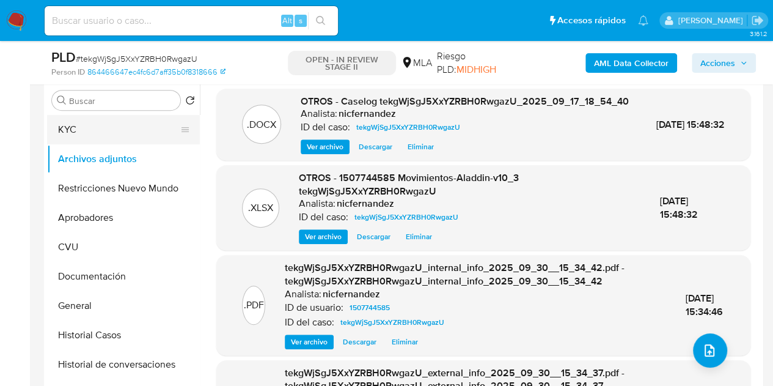
click at [90, 129] on button "KYC" at bounding box center [118, 129] width 143 height 29
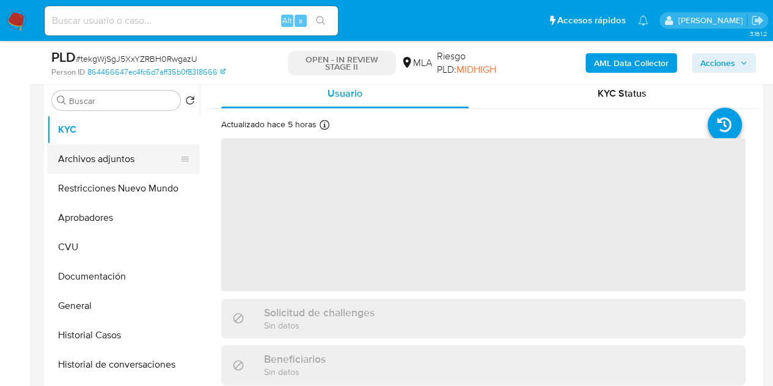
click at [88, 158] on button "Archivos adjuntos" at bounding box center [118, 158] width 143 height 29
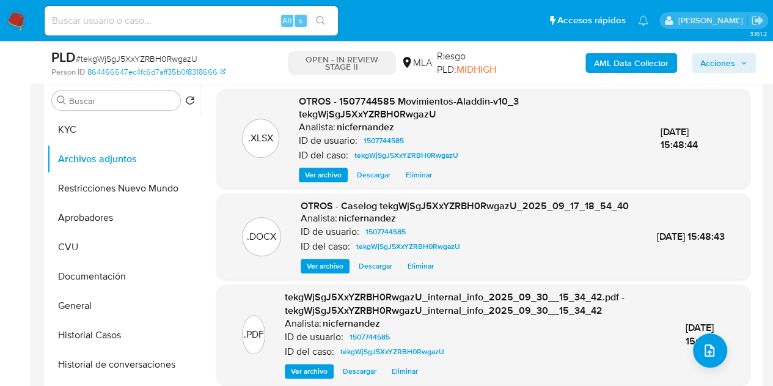
click at [307, 213] on span "OTROS - Caselog tekgWjSgJ5XxYZRBH0RwgazU_2025_09_17_18_54_40" at bounding box center [465, 206] width 328 height 14
drag, startPoint x: 315, startPoint y: 292, endPoint x: 318, endPoint y: 283, distance: 9.5
click at [315, 291] on div ".XLSX OTROS - 1507744585 Movimientos-Aladdin-v10_3 tekgWjSgJ5XxYZRBH0RwgazU Ana…" at bounding box center [483, 289] width 534 height 400
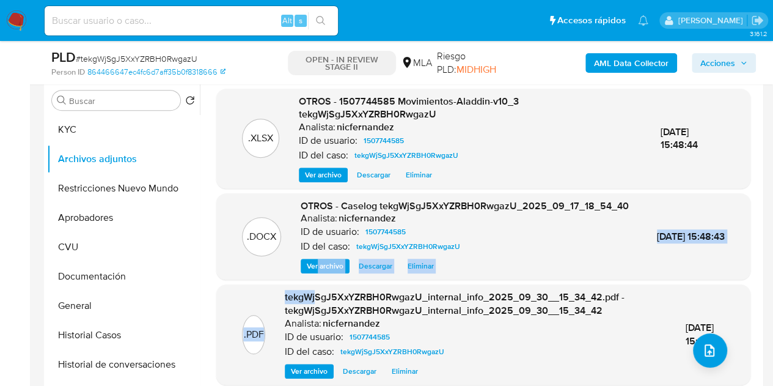
click at [318, 272] on span "Ver archivo" at bounding box center [325, 266] width 37 height 12
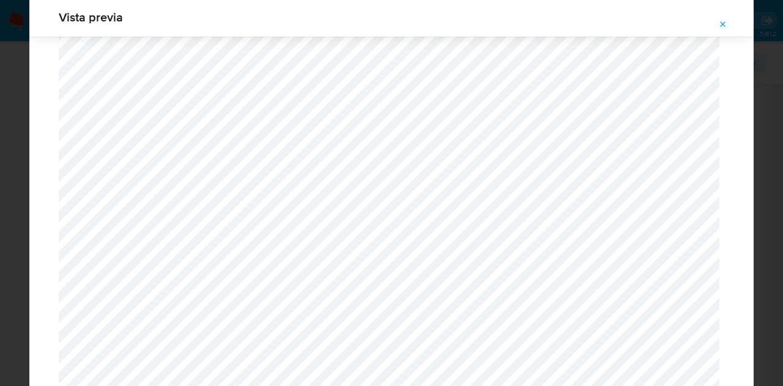
scroll to position [1363, 0]
click at [725, 23] on icon "Attachment preview" at bounding box center [723, 25] width 10 height 10
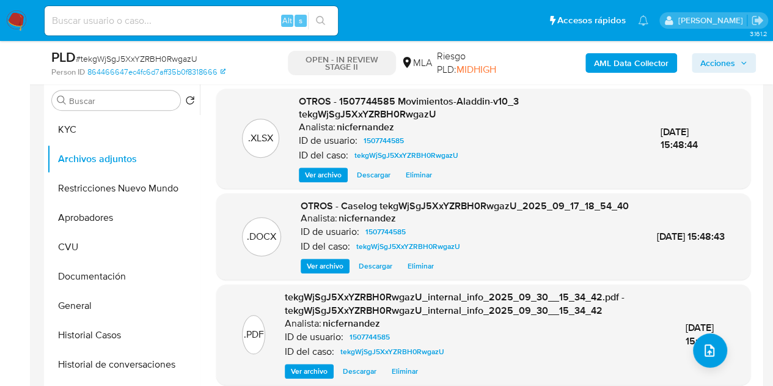
scroll to position [1, 0]
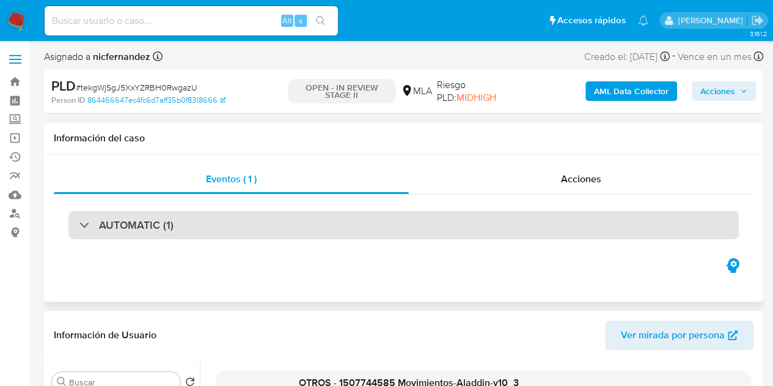
click at [318, 228] on div "AUTOMATIC (1)" at bounding box center [403, 225] width 671 height 28
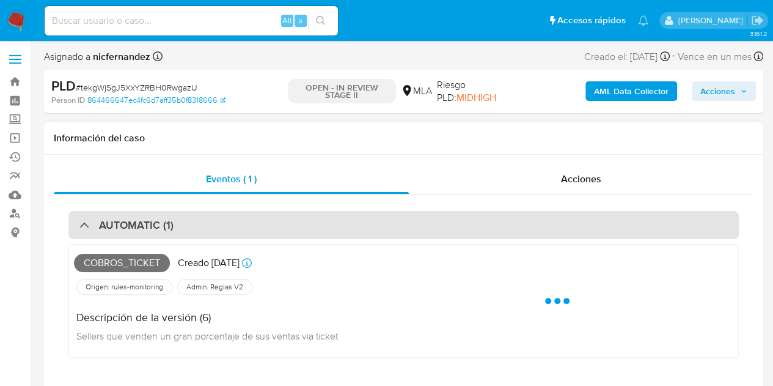
click at [317, 228] on div "AUTOMATIC (1)" at bounding box center [403, 225] width 671 height 28
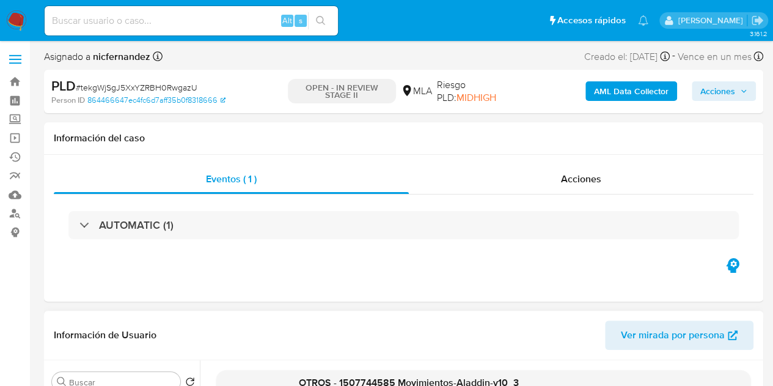
click at [718, 89] on span "Acciones" at bounding box center [718, 91] width 35 height 20
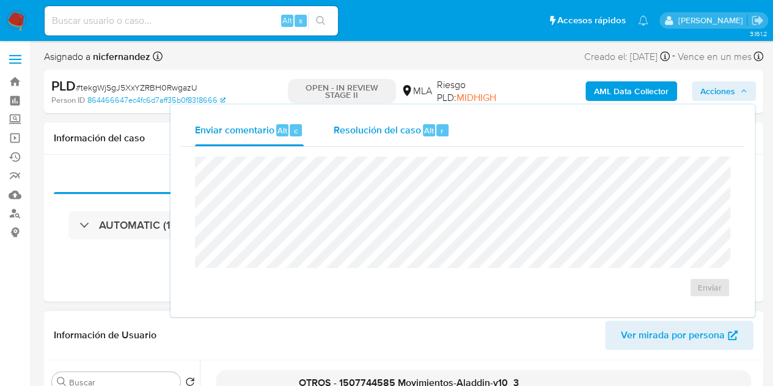
click at [392, 137] on div "Resolución del caso Alt r" at bounding box center [391, 130] width 117 height 32
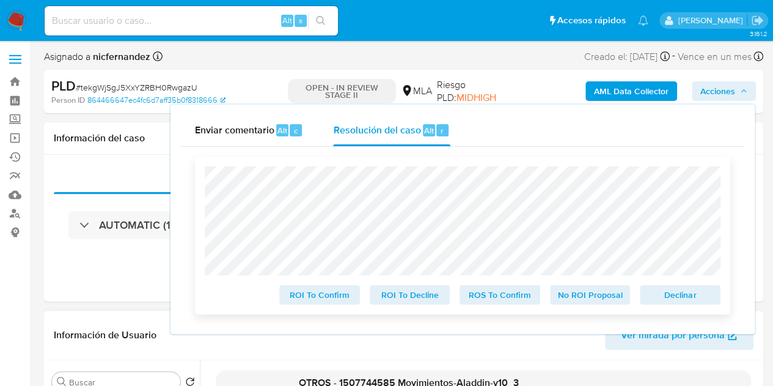
click at [668, 290] on span "Declinar" at bounding box center [681, 294] width 64 height 17
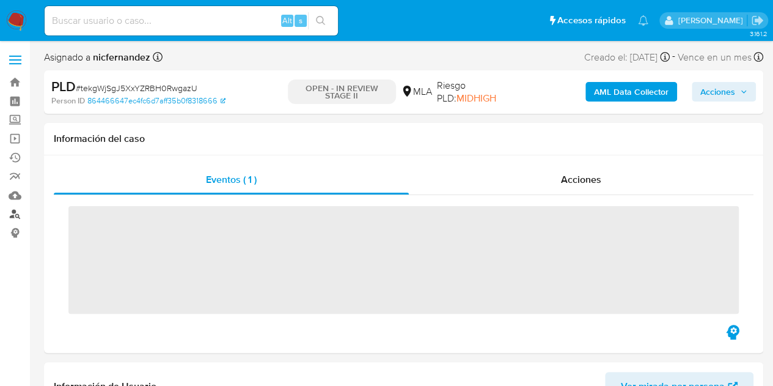
click at [16, 210] on link "Buscador de personas" at bounding box center [73, 214] width 146 height 19
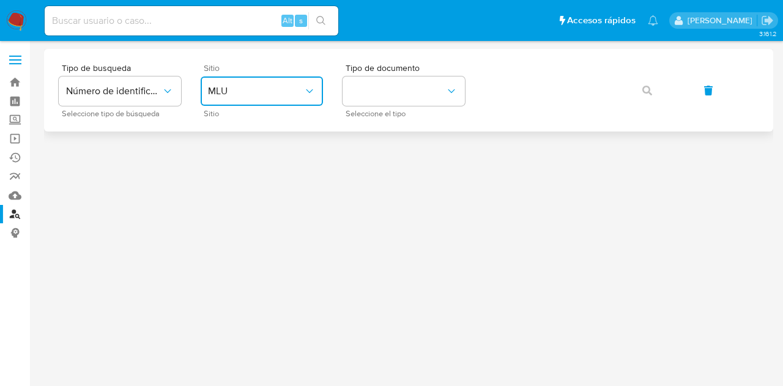
click at [256, 100] on button "MLU" at bounding box center [262, 90] width 122 height 29
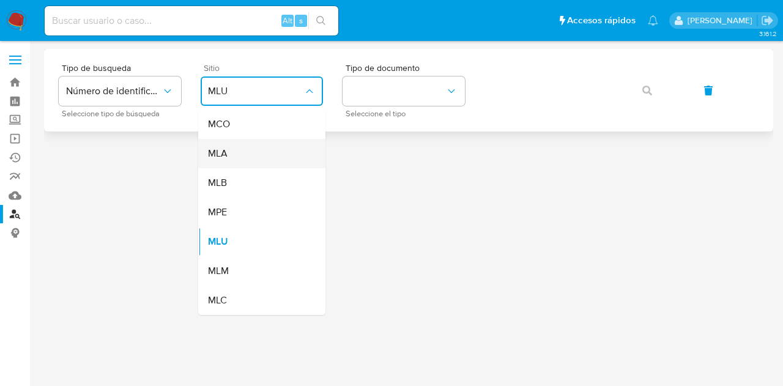
click at [259, 150] on div "MLA" at bounding box center [258, 153] width 100 height 29
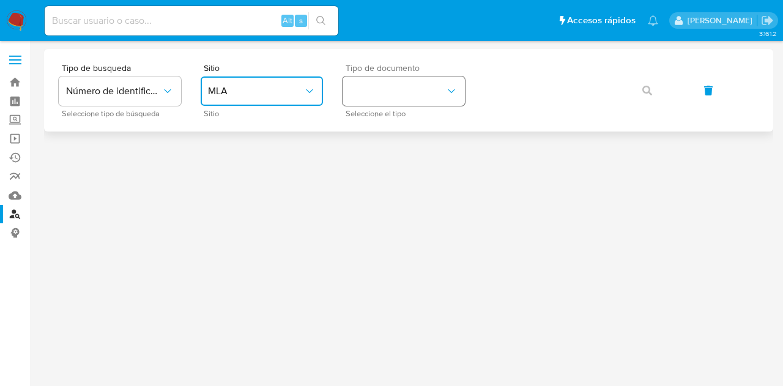
click at [419, 94] on button "identificationType" at bounding box center [403, 90] width 122 height 29
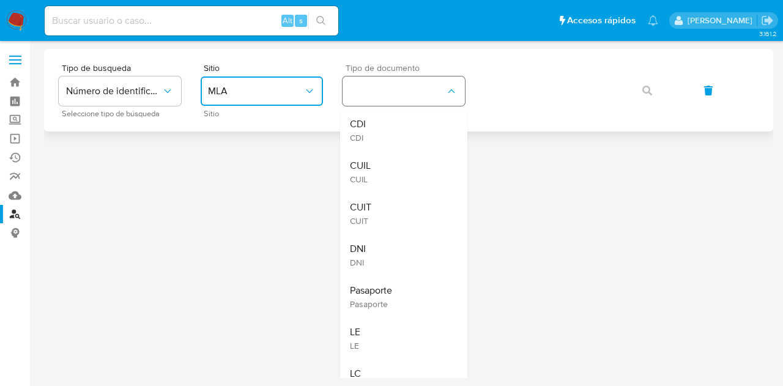
click at [412, 169] on div "CUIL CUIL" at bounding box center [400, 172] width 100 height 42
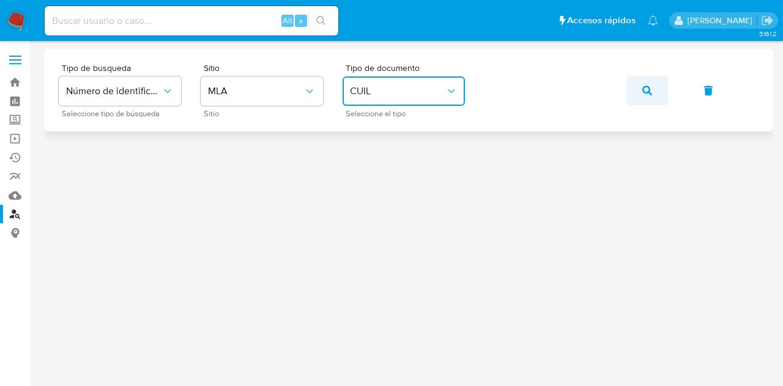
click at [647, 89] on icon "button" at bounding box center [647, 91] width 10 height 10
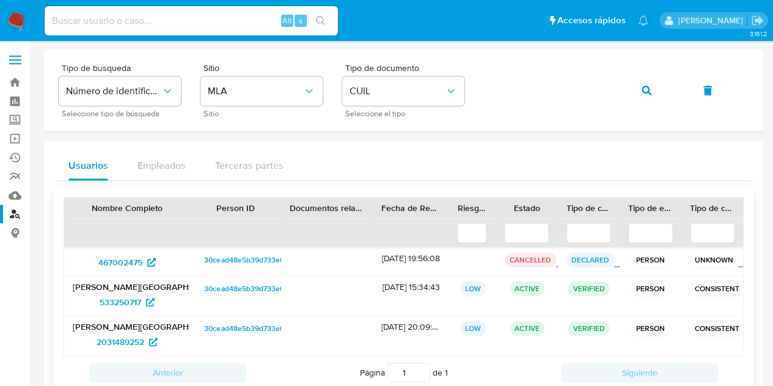
click at [227, 281] on span "30cead48e5b39d733e0f799a8554ba19" at bounding box center [269, 288] width 130 height 15
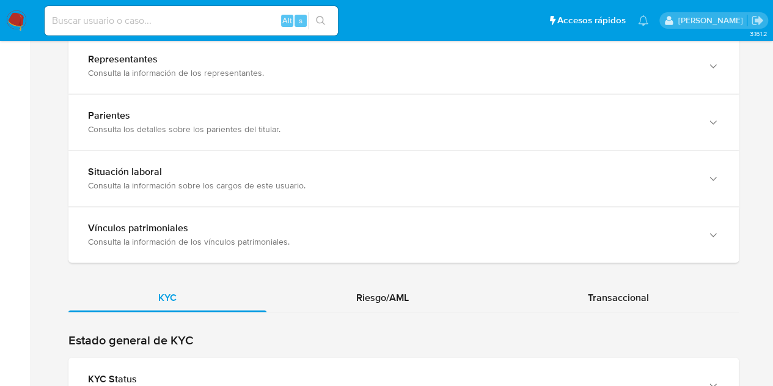
scroll to position [999, 0]
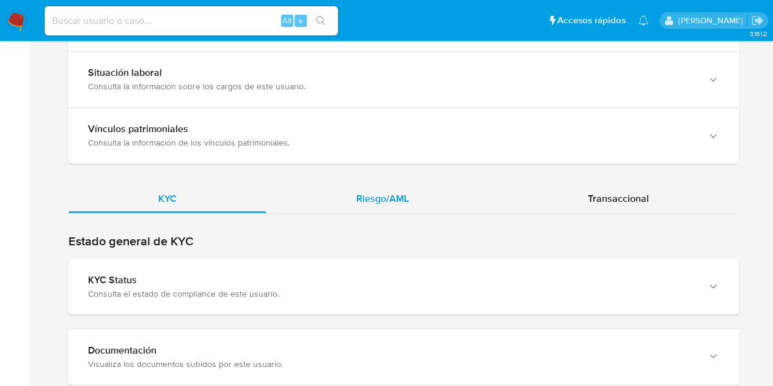
click at [427, 187] on div "Riesgo/AML" at bounding box center [383, 197] width 232 height 29
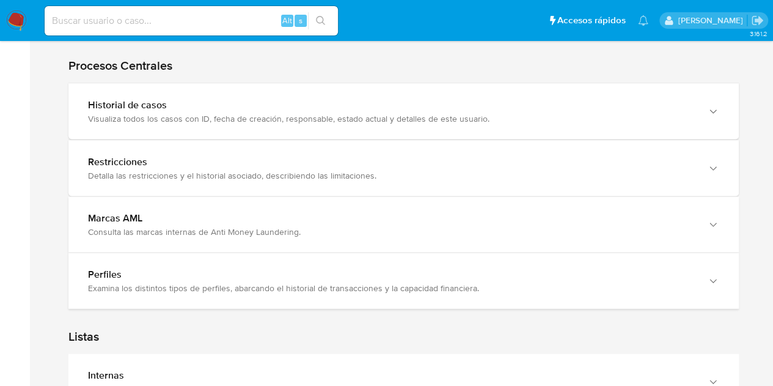
scroll to position [1141, 0]
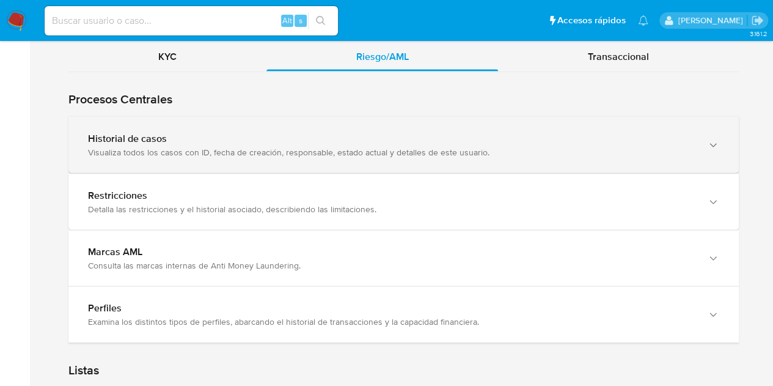
click at [594, 157] on div "Historial de casos Visualiza todos los casos con ID, fecha de creación, respons…" at bounding box center [403, 145] width 671 height 56
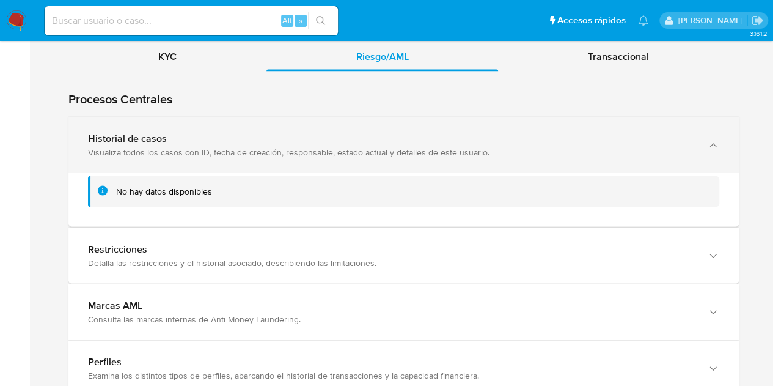
click at [594, 157] on div "Historial de casos Visualiza todos los casos con ID, fecha de creación, respons…" at bounding box center [403, 145] width 671 height 56
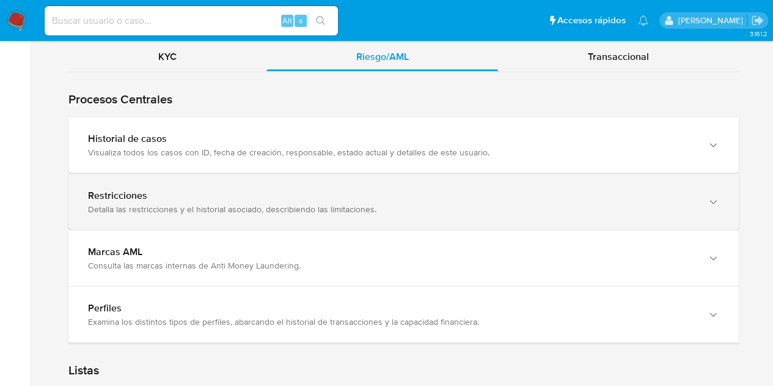
click at [526, 213] on div "Restricciones Detalla las restricciones y el historial asociado, describiendo l…" at bounding box center [403, 202] width 671 height 56
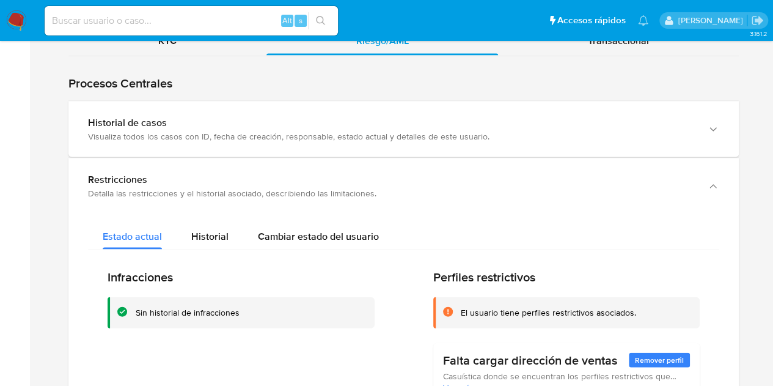
scroll to position [1133, 0]
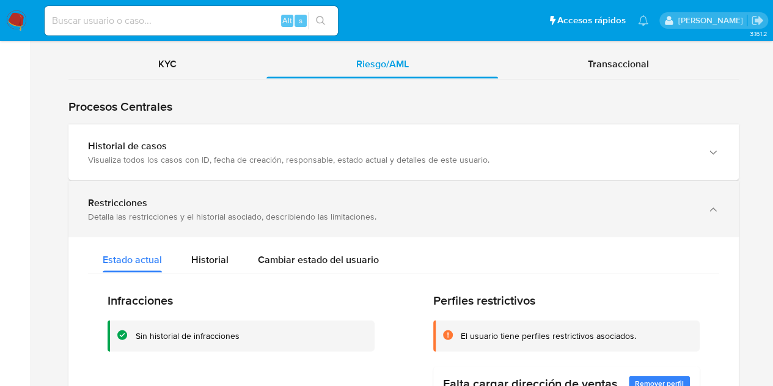
click at [566, 196] on div "Restricciones" at bounding box center [391, 202] width 607 height 12
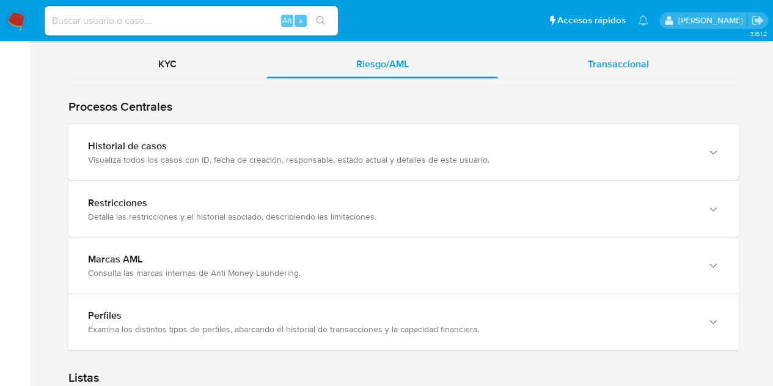
click at [619, 62] on span "Transaccional" at bounding box center [618, 63] width 61 height 14
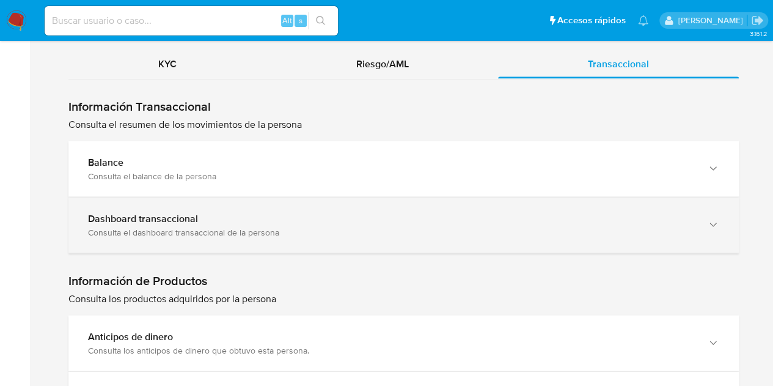
click at [705, 224] on div "button" at bounding box center [712, 224] width 15 height 25
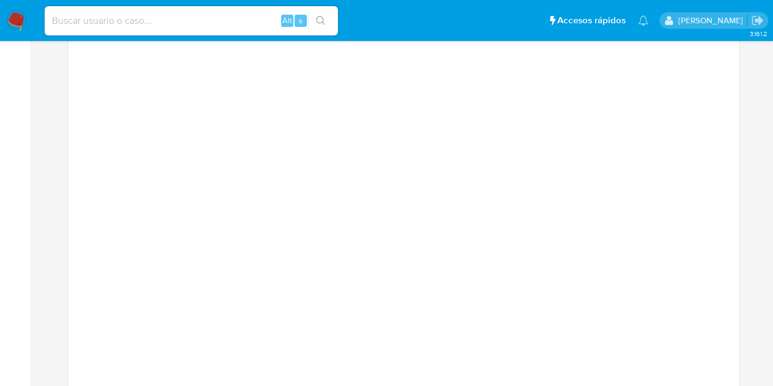
scroll to position [1332, 0]
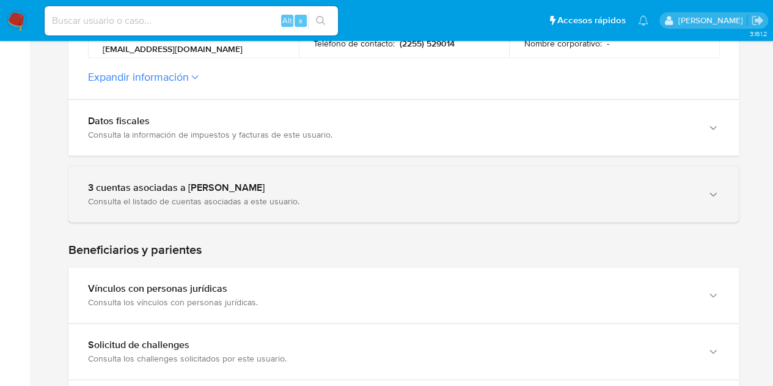
click at [681, 184] on div "3 cuentas asociadas a Ticiano Montenegro" at bounding box center [391, 188] width 607 height 12
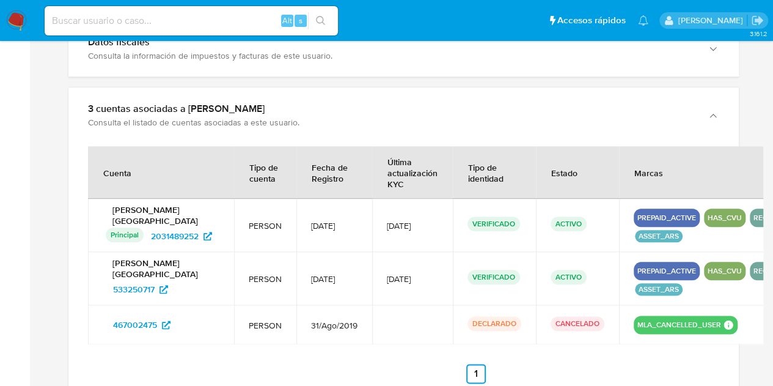
scroll to position [584, 0]
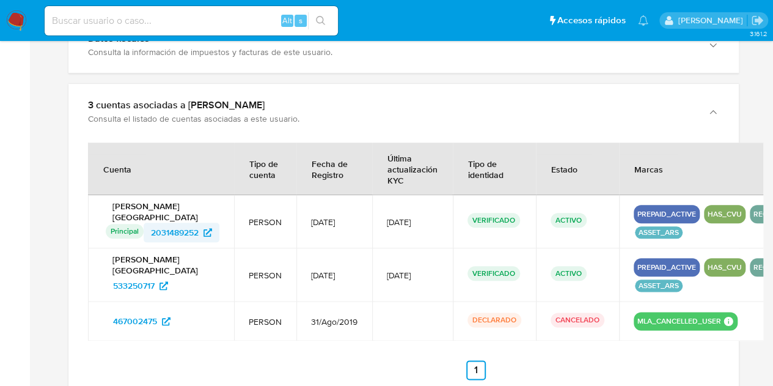
click at [163, 223] on span "2031489252" at bounding box center [175, 233] width 48 height 20
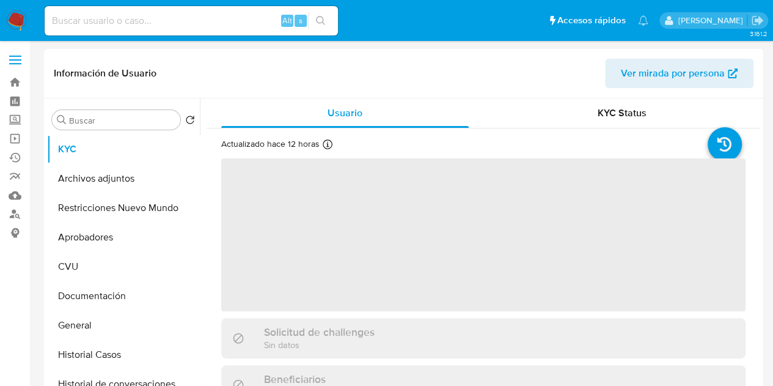
select select "10"
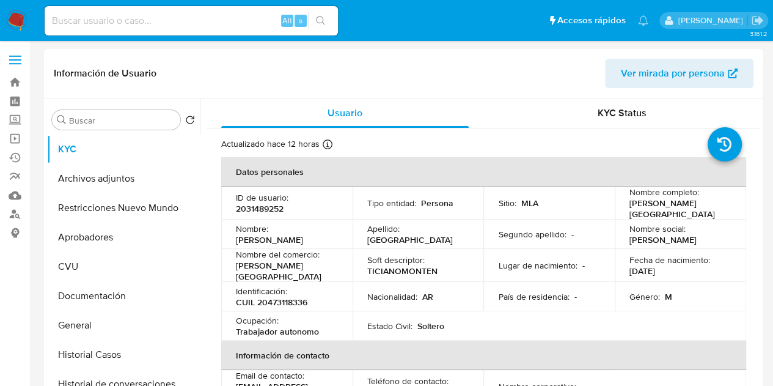
click at [256, 206] on p "2031489252" at bounding box center [260, 208] width 48 height 11
copy p "2031489252"
drag, startPoint x: 661, startPoint y: 206, endPoint x: 583, endPoint y: 263, distance: 97.6
click at [710, 204] on div "Nombre completo : Ticiano Montenegro" at bounding box center [681, 202] width 102 height 33
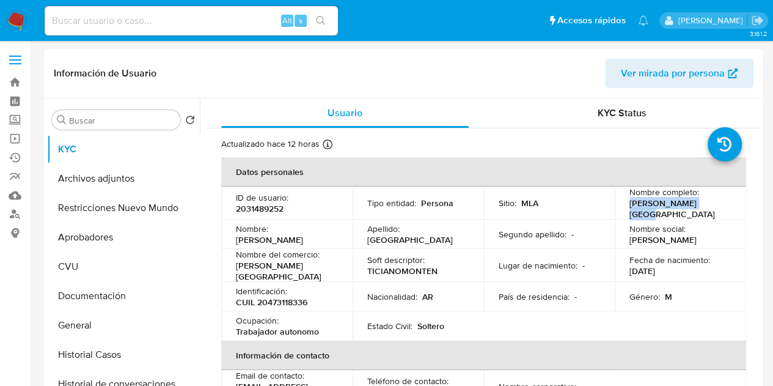
copy p "Ticiano Montenegro"
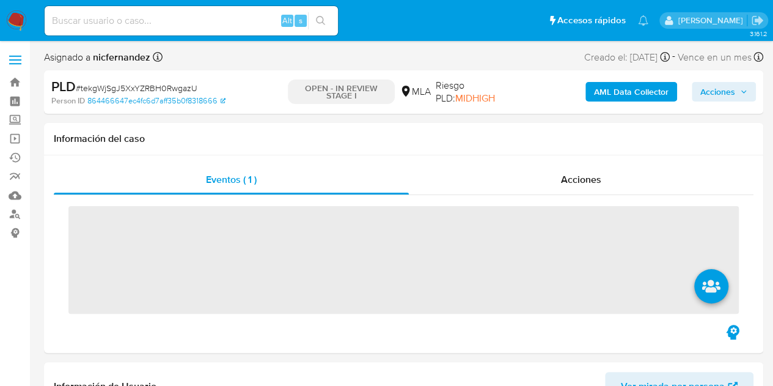
click at [721, 92] on span "Acciones" at bounding box center [718, 92] width 35 height 20
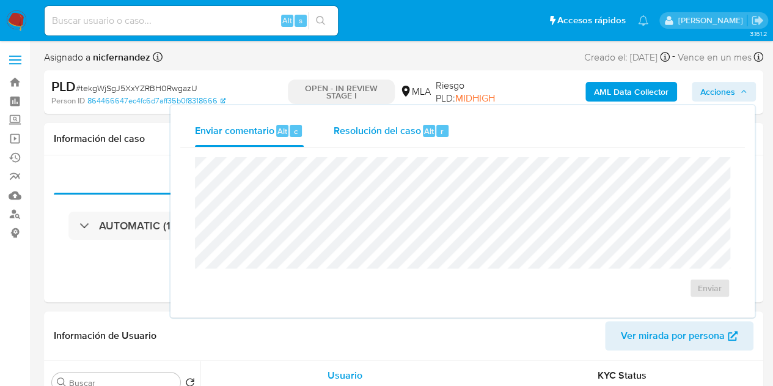
click at [426, 127] on span "Alt" at bounding box center [429, 131] width 10 height 12
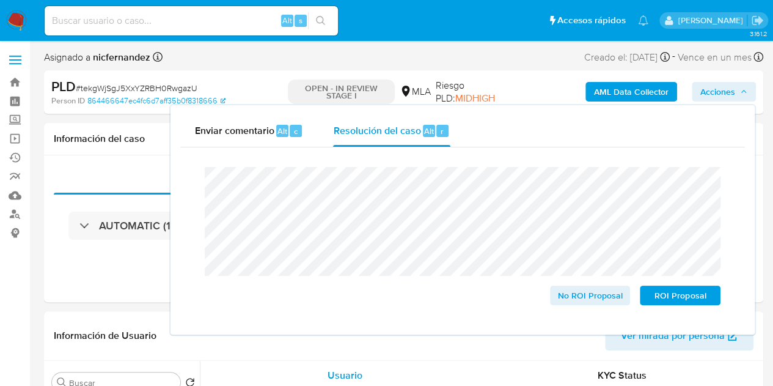
select select "10"
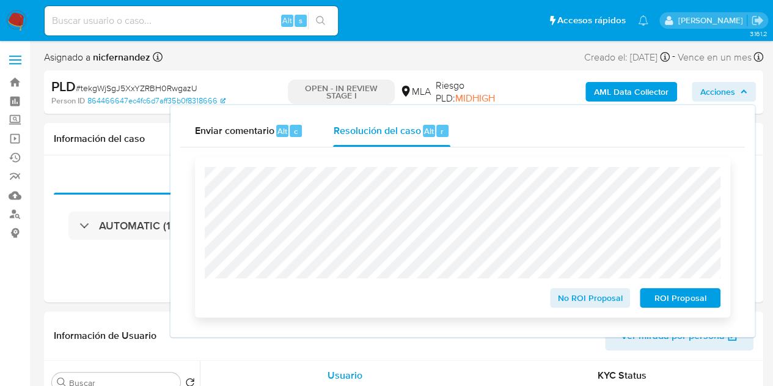
click at [675, 294] on span "ROI Proposal" at bounding box center [681, 297] width 64 height 17
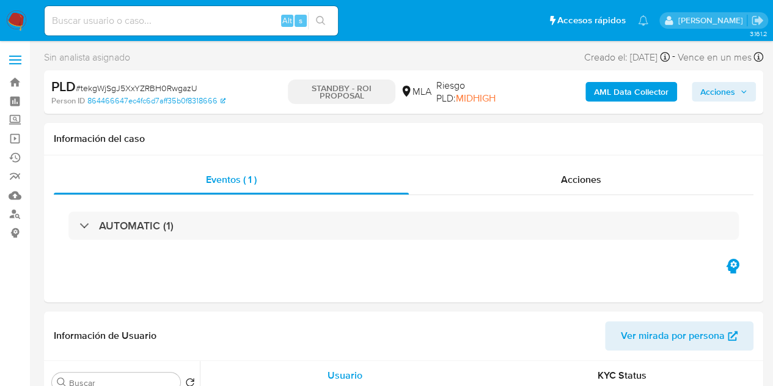
select select "10"
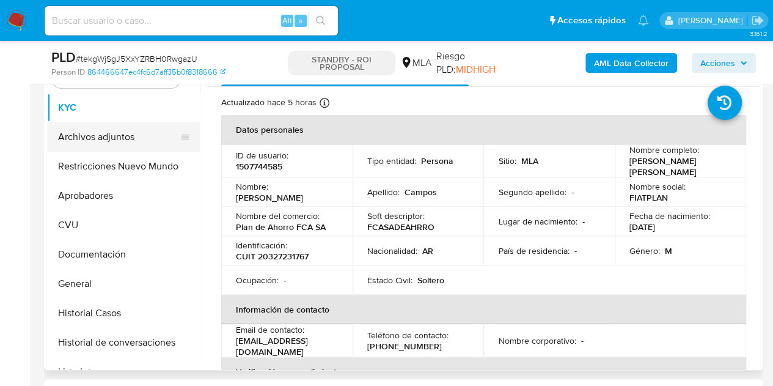
click at [80, 127] on button "Archivos adjuntos" at bounding box center [118, 136] width 143 height 29
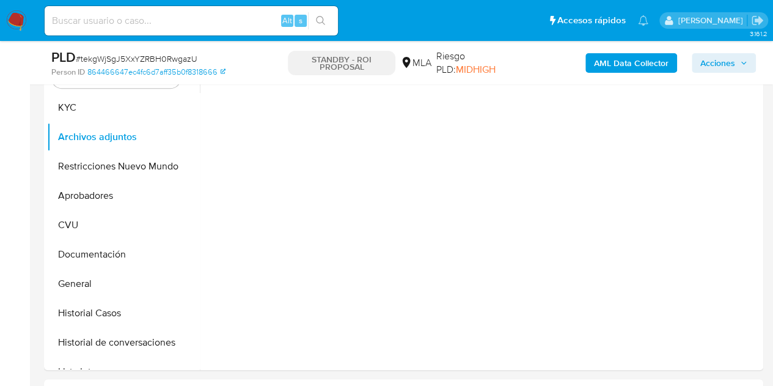
scroll to position [216, 0]
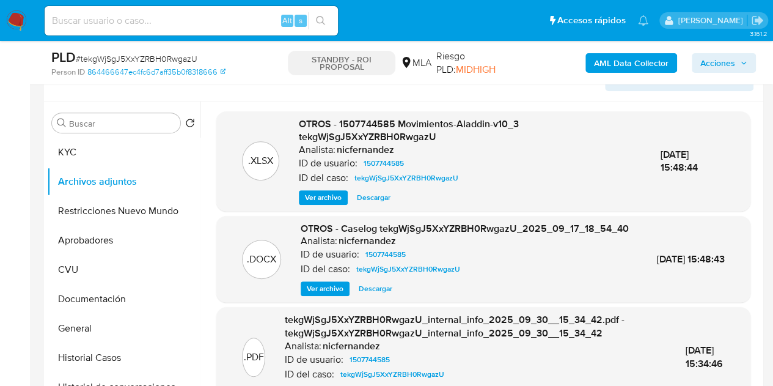
click at [319, 295] on span "Ver archivo" at bounding box center [325, 288] width 37 height 12
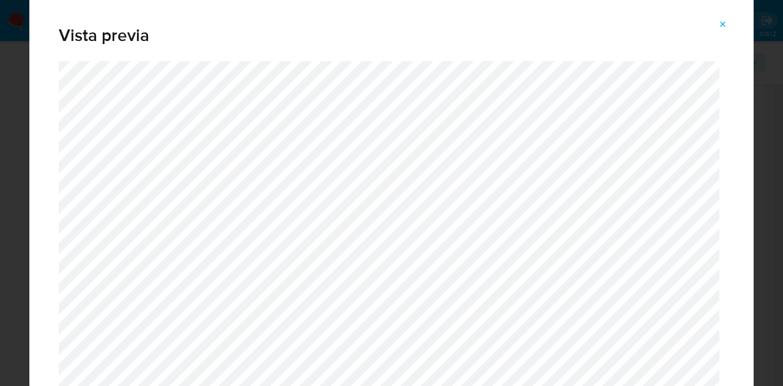
click at [726, 25] on icon "Attachment preview" at bounding box center [723, 25] width 10 height 10
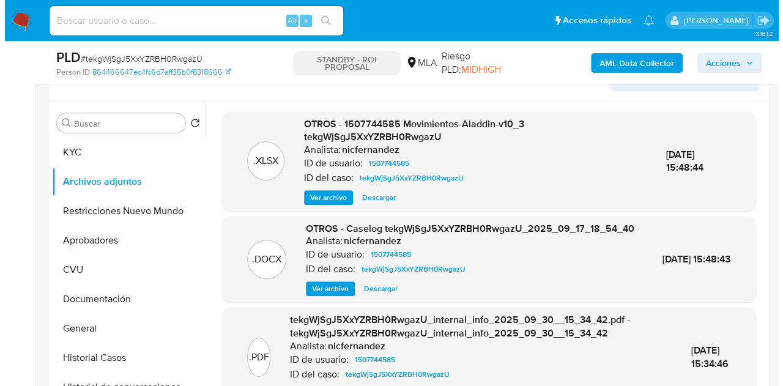
scroll to position [264, 0]
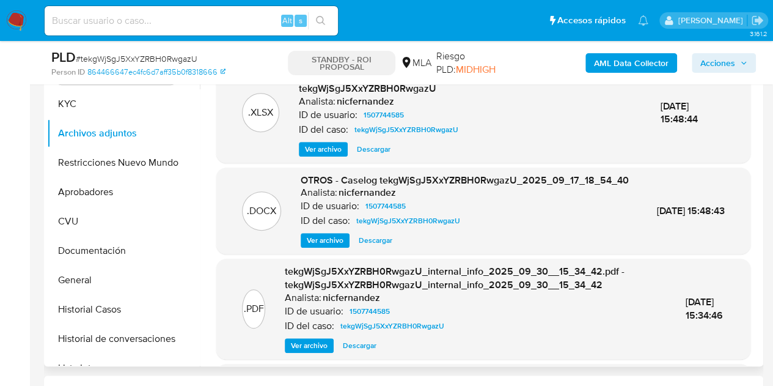
click at [311, 246] on span "Ver archivo" at bounding box center [325, 240] width 37 height 12
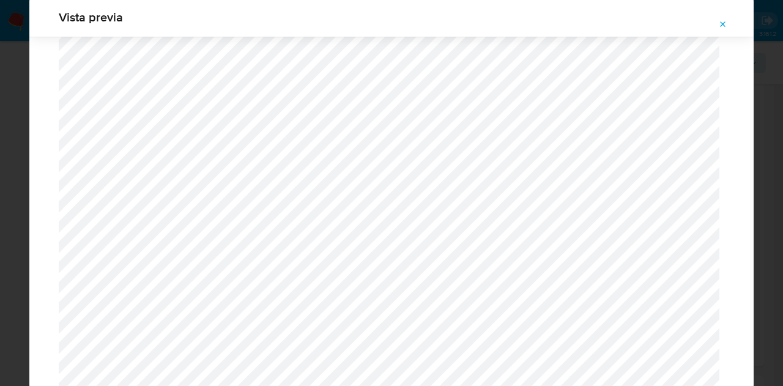
scroll to position [1693, 0]
click at [723, 23] on icon "Attachment preview" at bounding box center [723, 25] width 10 height 10
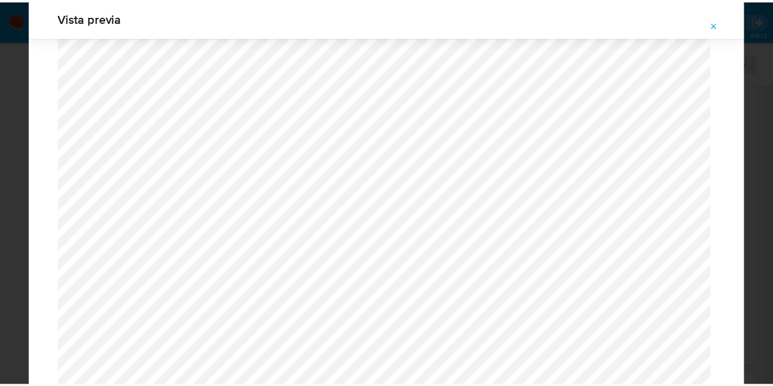
scroll to position [39, 0]
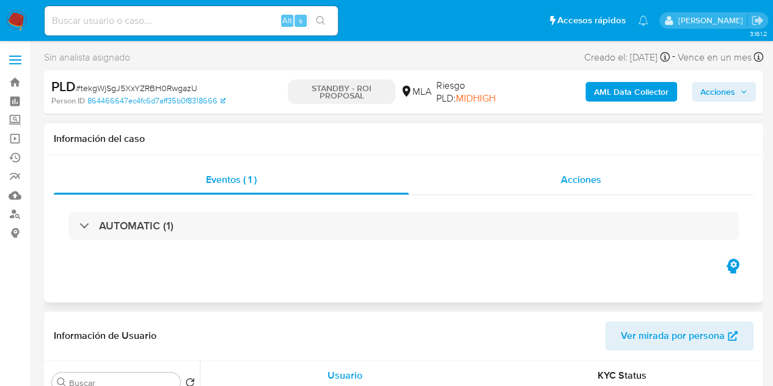
click at [572, 188] on div "Acciones" at bounding box center [581, 179] width 345 height 29
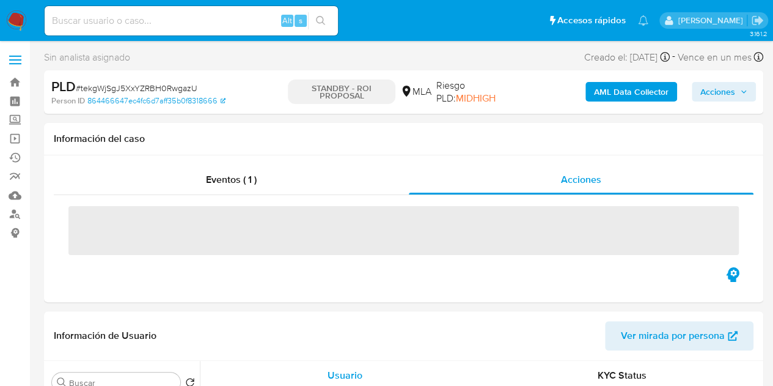
scroll to position [37, 0]
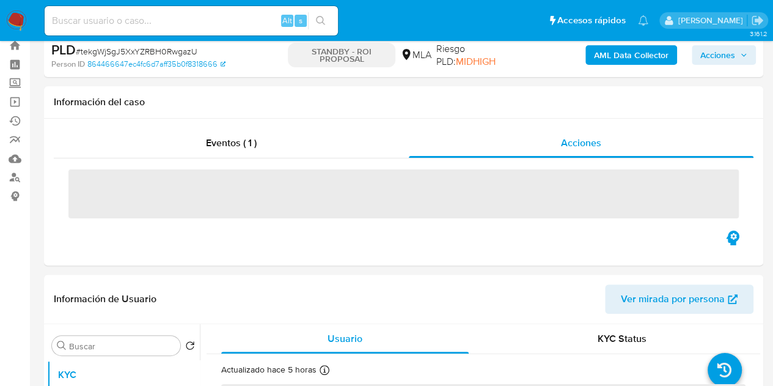
select select "10"
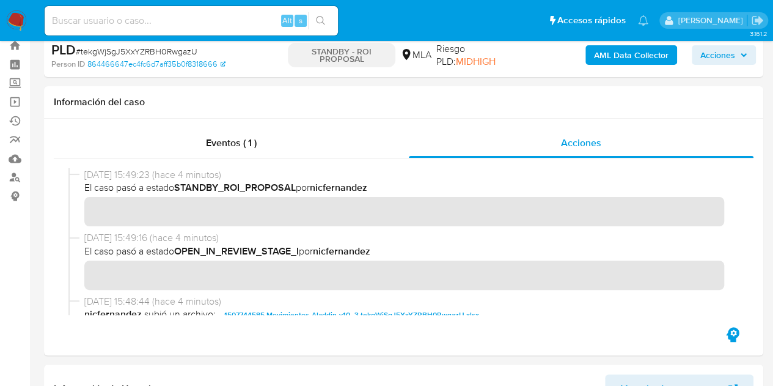
scroll to position [8, 0]
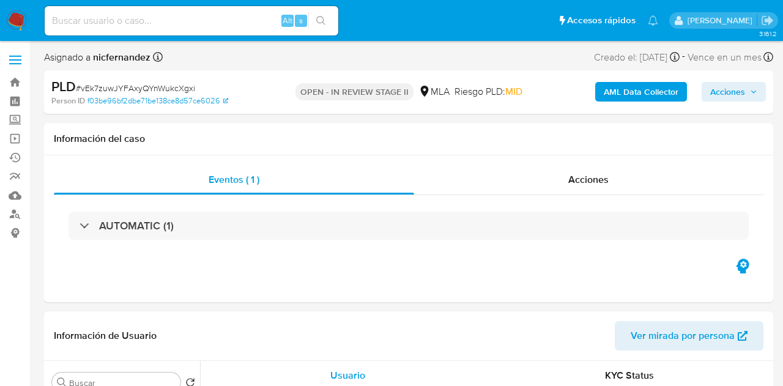
select select "10"
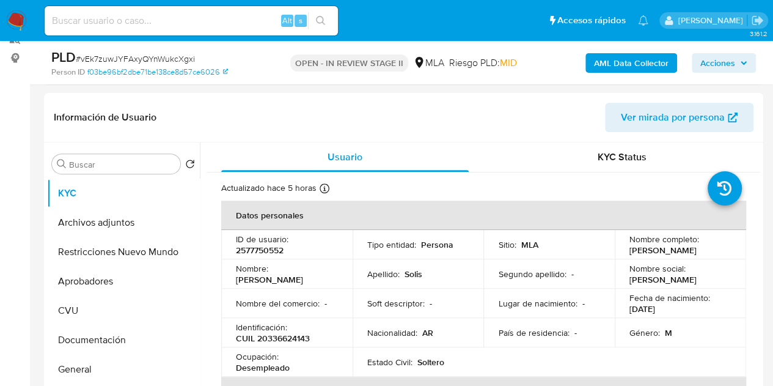
scroll to position [196, 0]
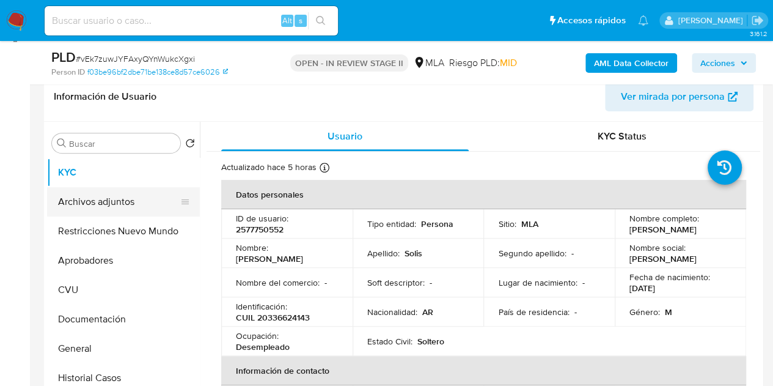
click at [104, 197] on button "Archivos adjuntos" at bounding box center [118, 201] width 143 height 29
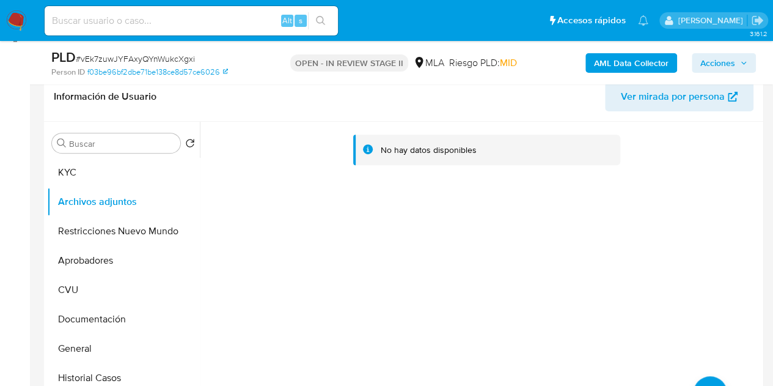
drag, startPoint x: 297, startPoint y: 260, endPoint x: 505, endPoint y: 189, distance: 219.6
click at [297, 260] on div "No hay datos disponibles" at bounding box center [480, 278] width 561 height 313
click at [599, 56] on b "AML Data Collector" at bounding box center [631, 63] width 75 height 20
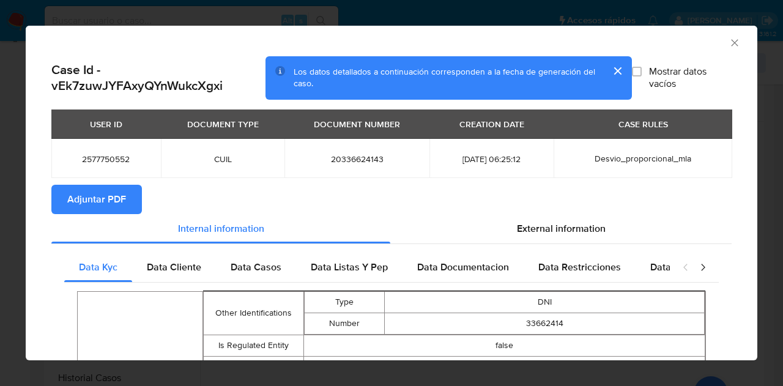
click at [121, 186] on span "Adjuntar PDF" at bounding box center [96, 199] width 59 height 27
click at [730, 43] on icon "Cerrar ventana" at bounding box center [734, 43] width 12 height 12
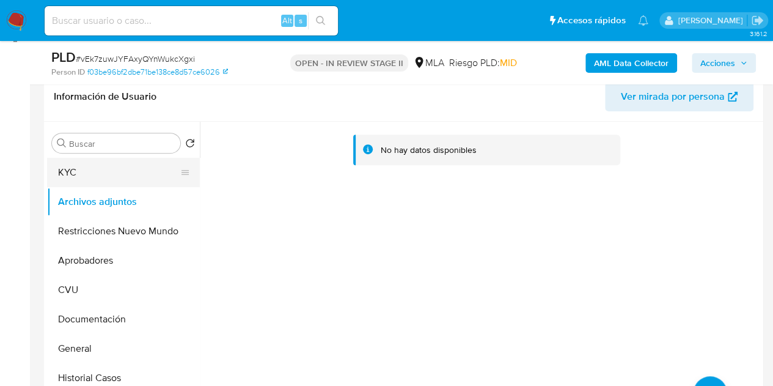
click at [95, 174] on button "KYC" at bounding box center [118, 172] width 143 height 29
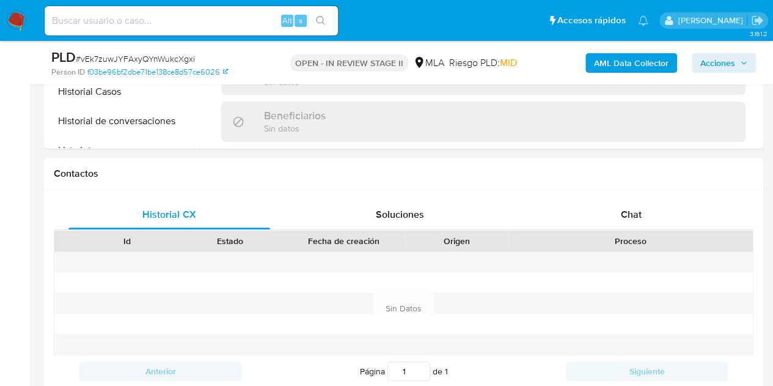
scroll to position [492, 0]
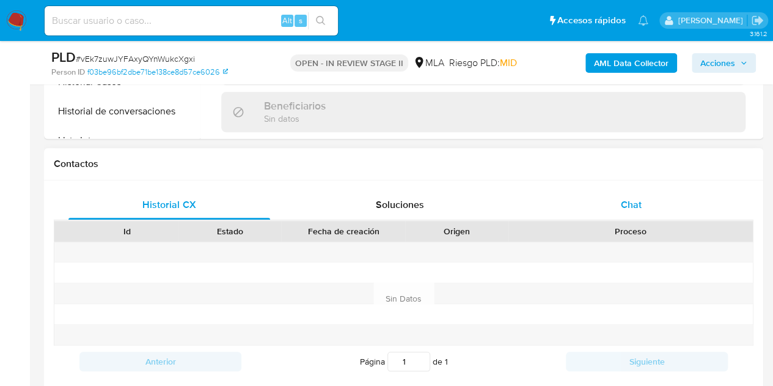
click at [575, 208] on div "Chat" at bounding box center [632, 204] width 202 height 29
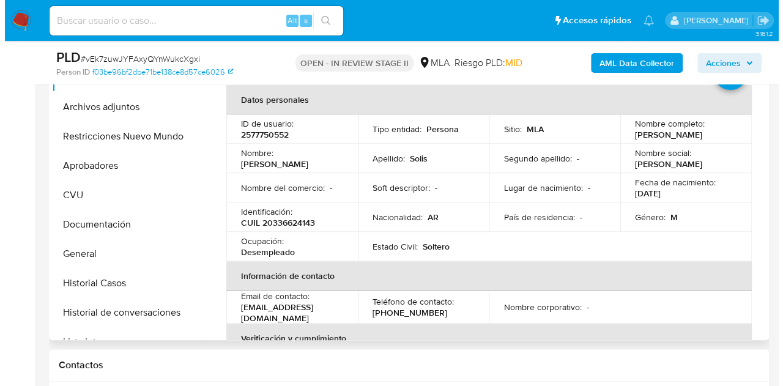
scroll to position [272, 0]
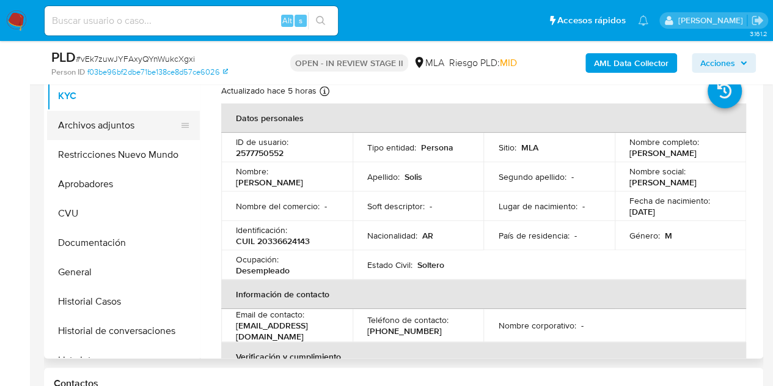
click at [95, 122] on button "Archivos adjuntos" at bounding box center [118, 125] width 143 height 29
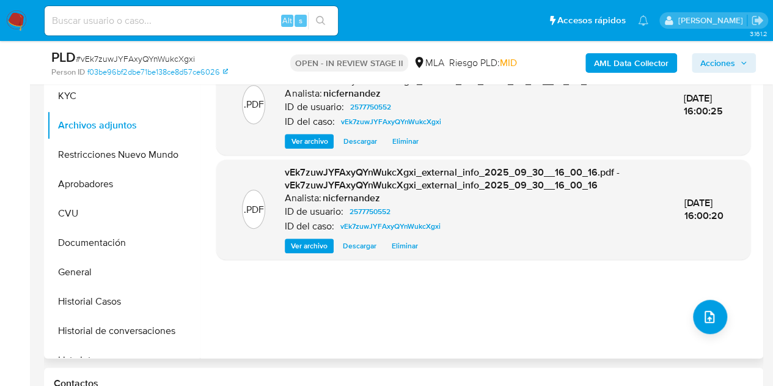
click at [684, 310] on div ".PDF vEk7zuwJYFAxyQYnWukcXgxi_internal_info_2025_09_30__16_00_21.pdf - vEk7zuwJ…" at bounding box center [483, 201] width 534 height 293
click at [693, 304] on button "upload-file" at bounding box center [710, 317] width 34 height 34
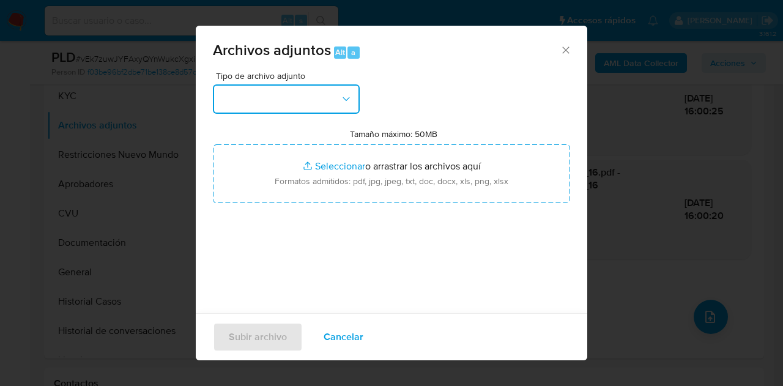
click at [328, 89] on button "button" at bounding box center [286, 98] width 147 height 29
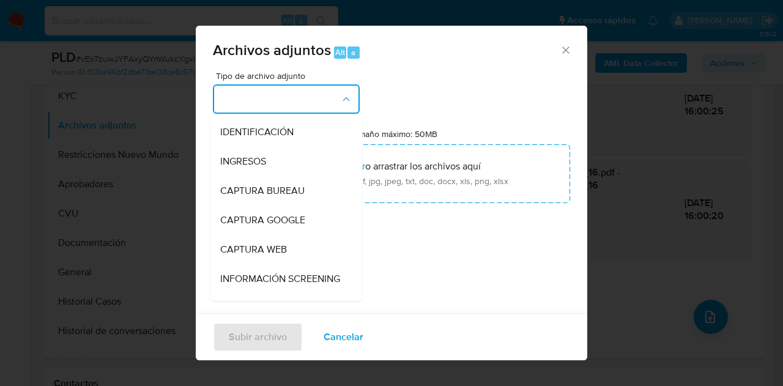
click at [559, 50] on icon "Cerrar" at bounding box center [565, 50] width 12 height 12
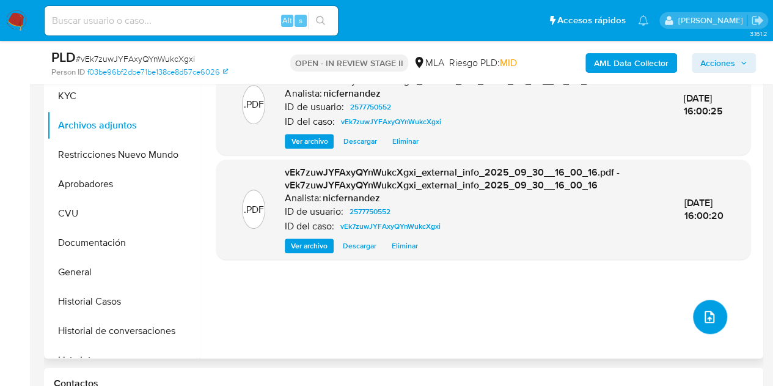
click at [704, 306] on button "upload-file" at bounding box center [710, 317] width 34 height 34
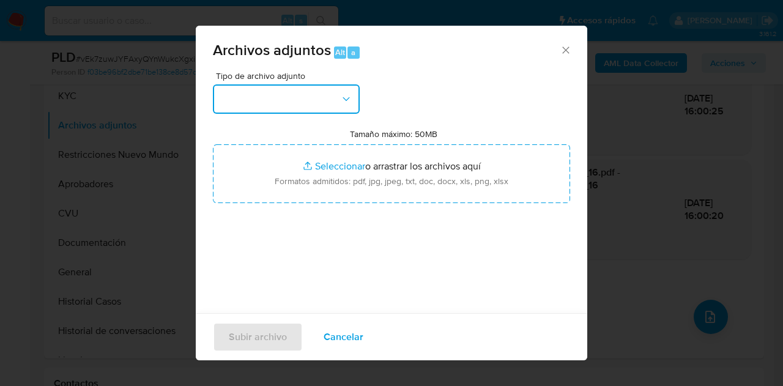
click at [331, 108] on button "button" at bounding box center [286, 98] width 147 height 29
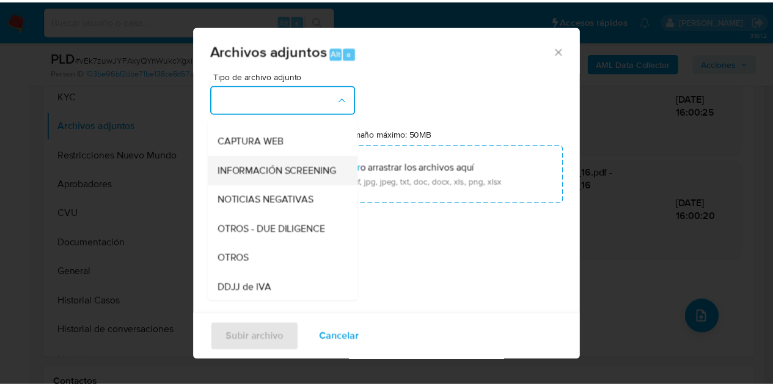
scroll to position [133, 0]
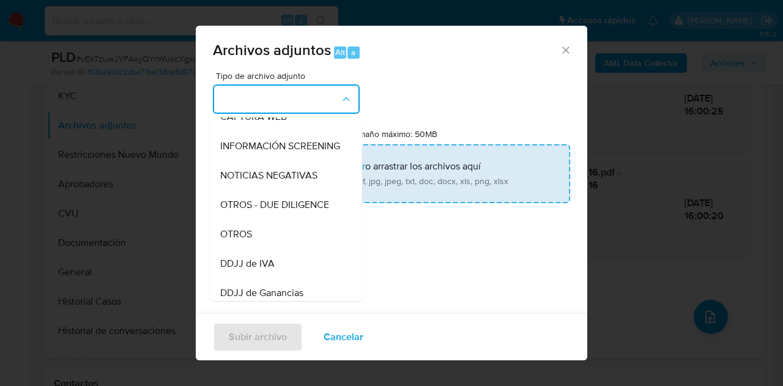
drag, startPoint x: 271, startPoint y: 240, endPoint x: 312, endPoint y: 181, distance: 72.1
click at [271, 237] on div "OTROS" at bounding box center [282, 233] width 125 height 29
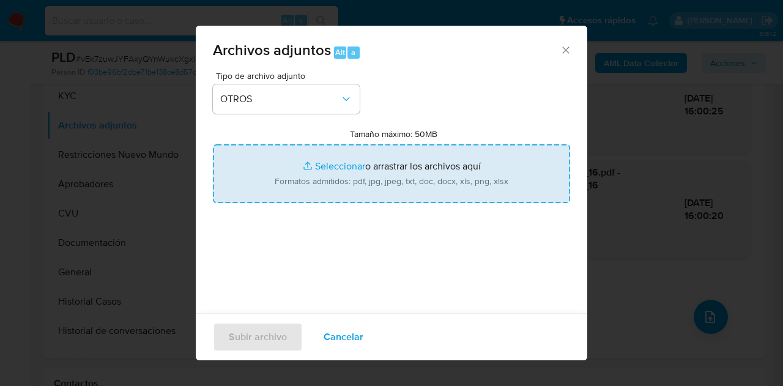
click at [312, 175] on input "Tamaño máximo: 50MB Seleccionar archivos" at bounding box center [391, 173] width 357 height 59
type input "C:\fakepath\Caselog vEk7zuwJYFAxyQYnWukcXgxi_2025_09_18_06_52_06.docx"
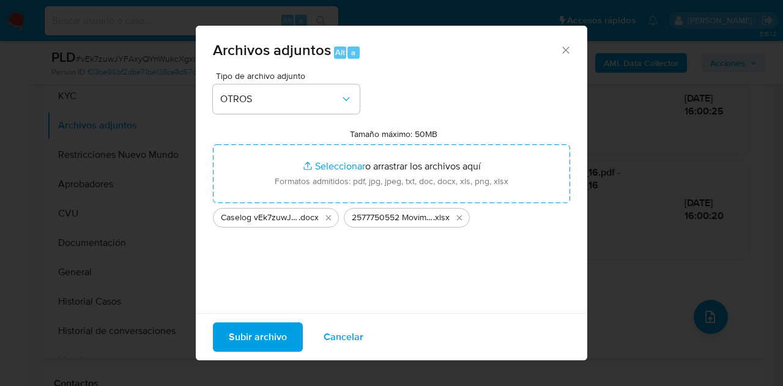
click at [250, 334] on span "Subir archivo" at bounding box center [258, 336] width 58 height 27
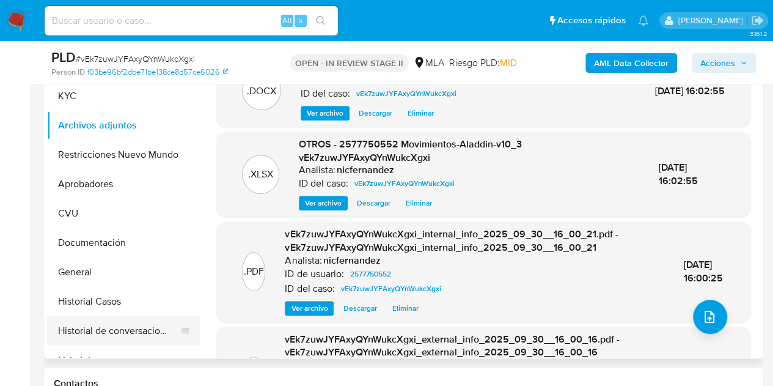
click at [100, 325] on button "Historial de conversaciones" at bounding box center [118, 330] width 143 height 29
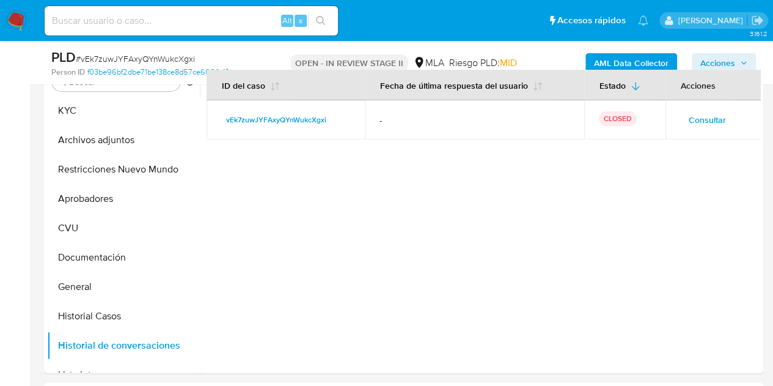
scroll to position [249, 0]
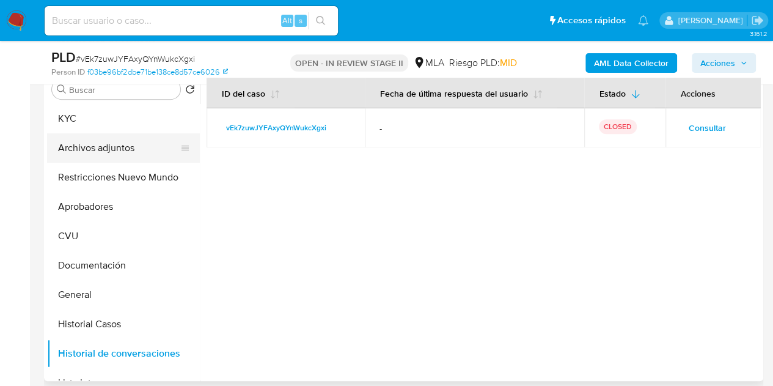
click at [90, 147] on button "Archivos adjuntos" at bounding box center [118, 147] width 143 height 29
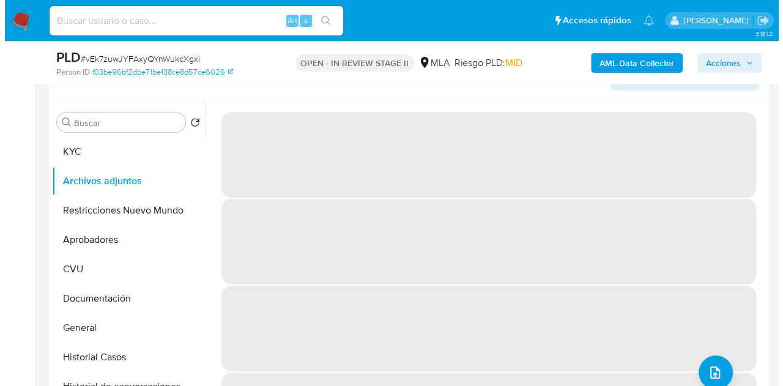
scroll to position [219, 0]
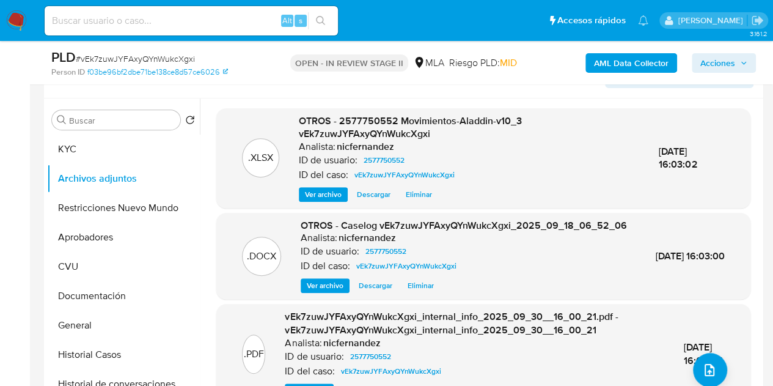
click at [320, 292] on span "Ver archivo" at bounding box center [325, 285] width 37 height 12
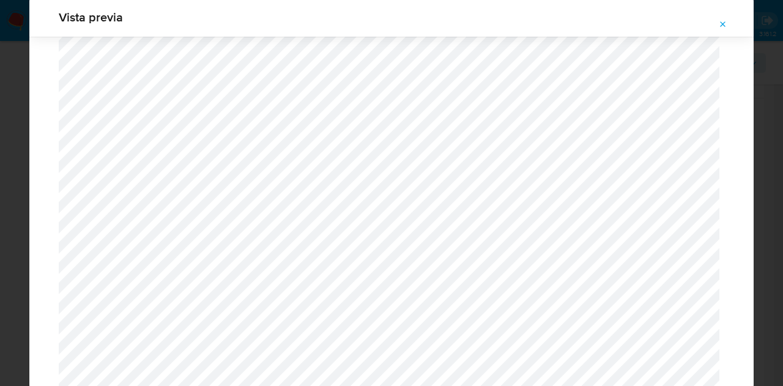
scroll to position [1374, 0]
click at [723, 20] on icon "Attachment preview" at bounding box center [723, 25] width 10 height 10
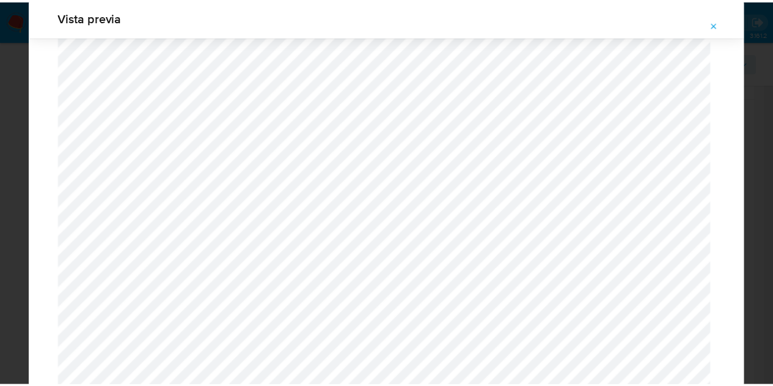
scroll to position [39, 0]
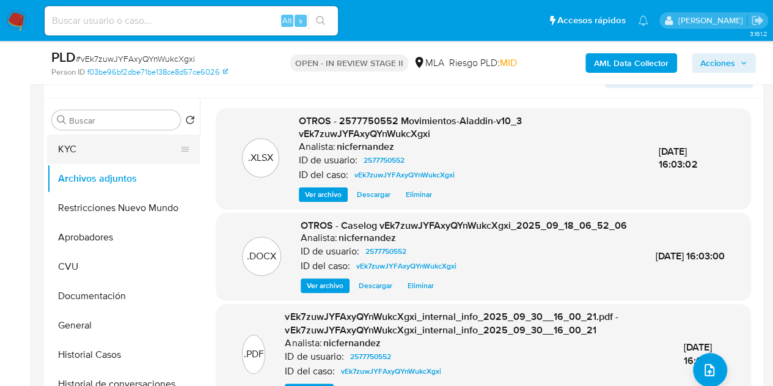
click at [107, 154] on button "KYC" at bounding box center [118, 149] width 143 height 29
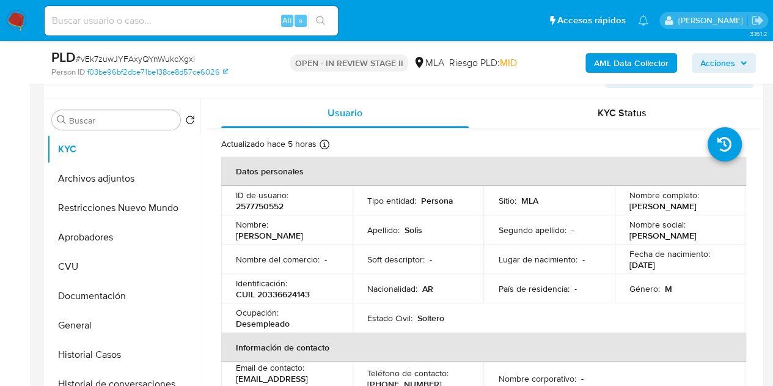
scroll to position [128, 0]
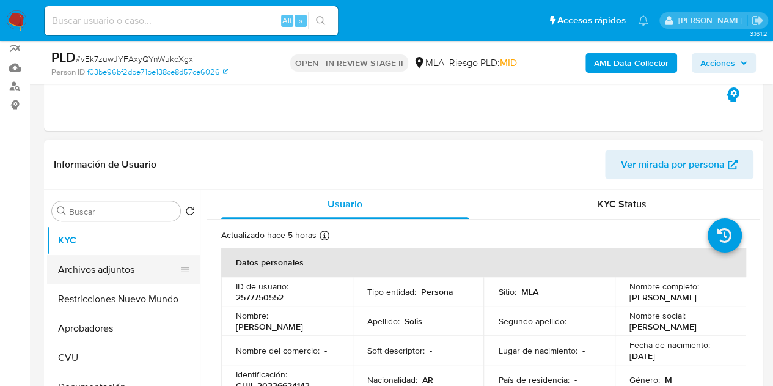
click at [125, 265] on button "Archivos adjuntos" at bounding box center [118, 269] width 143 height 29
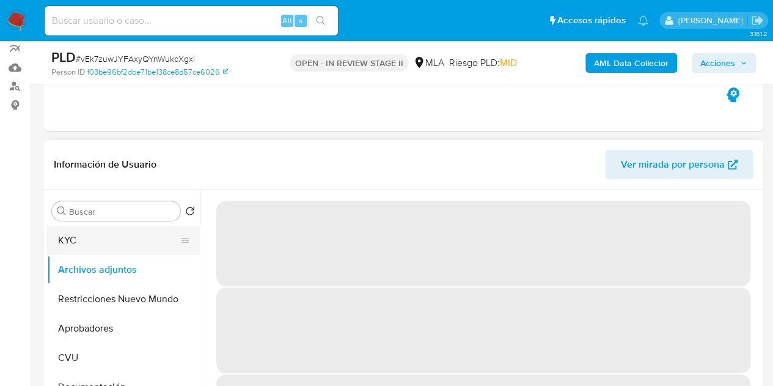
drag, startPoint x: 77, startPoint y: 241, endPoint x: 139, endPoint y: 226, distance: 63.6
click at [78, 241] on button "KYC" at bounding box center [118, 240] width 143 height 29
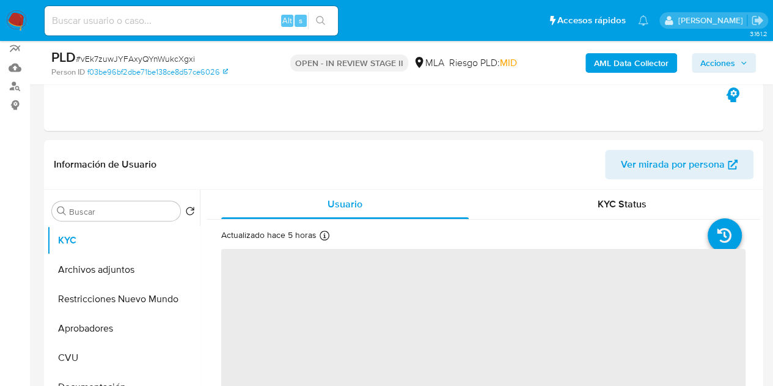
click at [733, 60] on span "Acciones" at bounding box center [718, 63] width 35 height 20
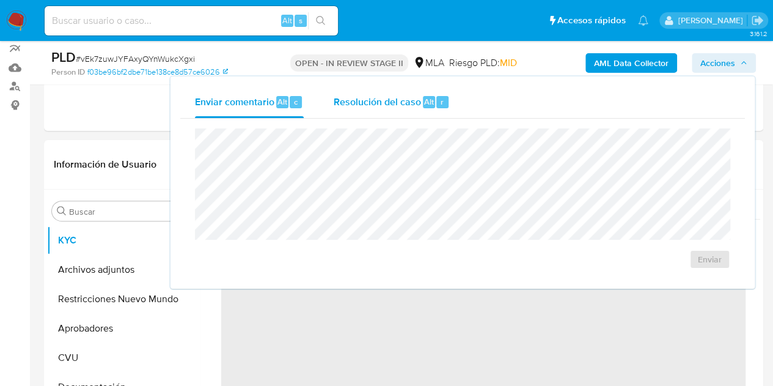
click at [367, 105] on span "Resolución del caso" at bounding box center [376, 101] width 87 height 14
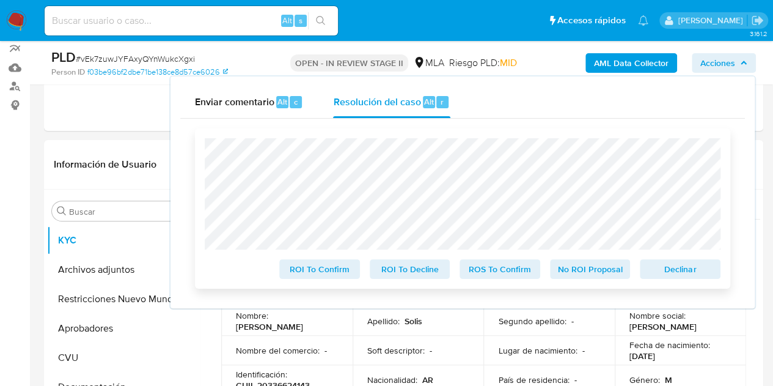
click at [669, 270] on span "Declinar" at bounding box center [681, 268] width 64 height 17
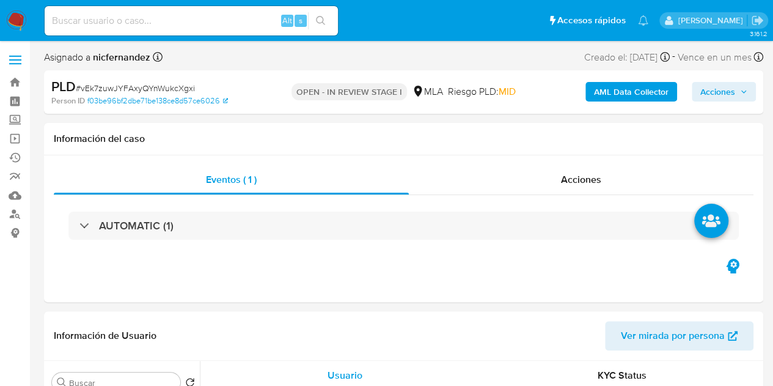
select select "10"
drag, startPoint x: 732, startPoint y: 86, endPoint x: 710, endPoint y: 95, distance: 23.0
click at [732, 86] on span "Acciones" at bounding box center [718, 92] width 35 height 20
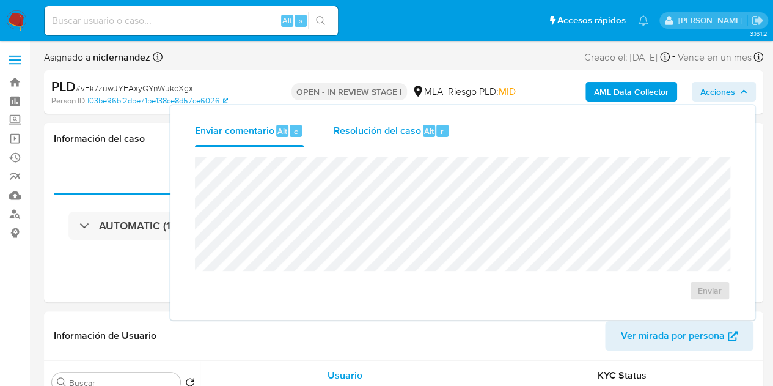
click at [376, 127] on span "Resolución del caso" at bounding box center [376, 130] width 87 height 14
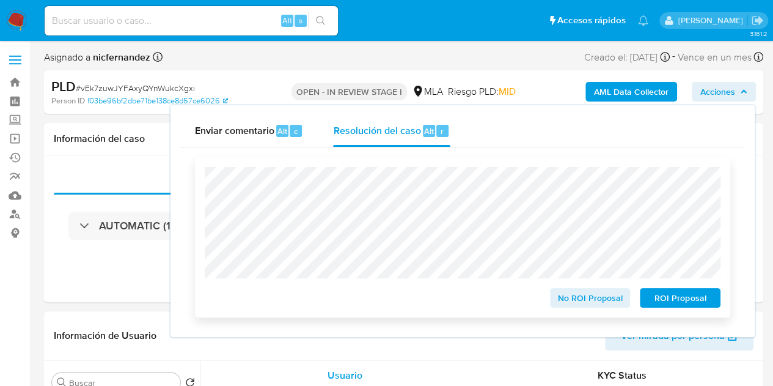
click at [676, 298] on span "ROI Proposal" at bounding box center [681, 297] width 64 height 17
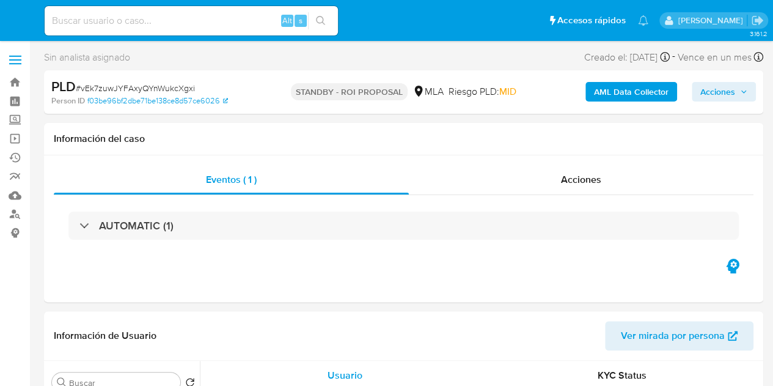
select select "10"
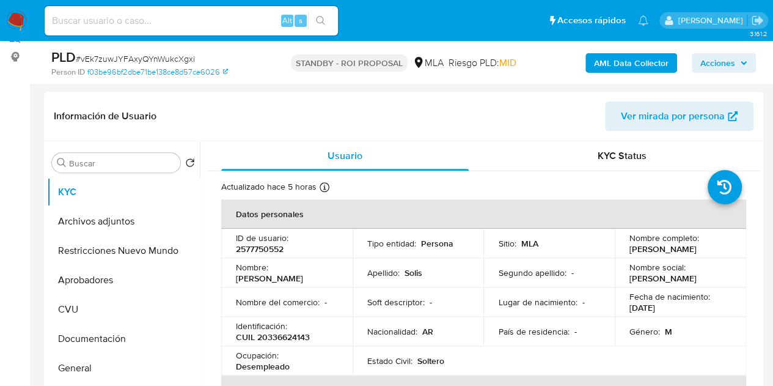
scroll to position [227, 0]
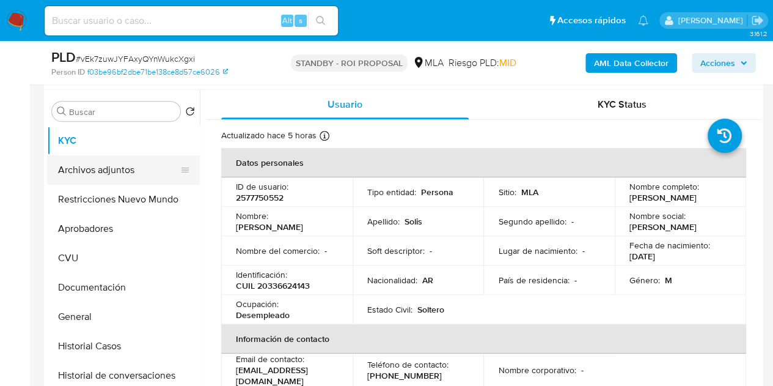
click at [103, 163] on button "Archivos adjuntos" at bounding box center [118, 169] width 143 height 29
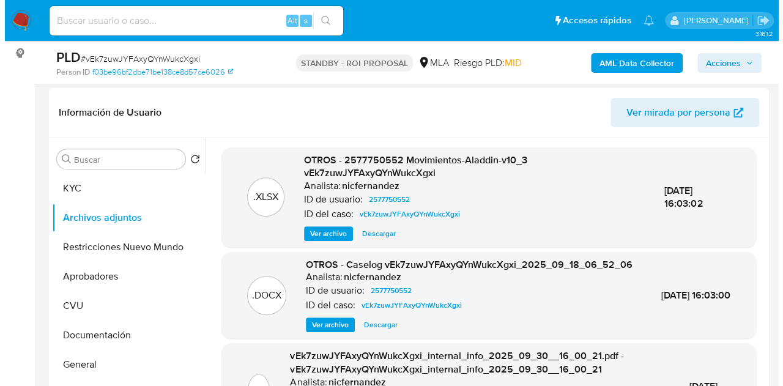
scroll to position [190, 0]
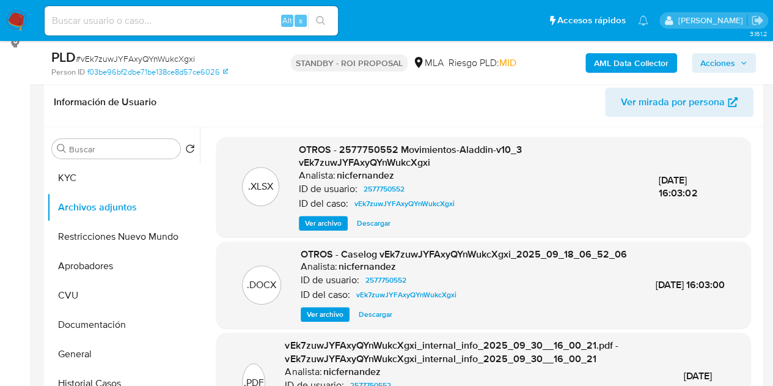
click at [312, 320] on span "Ver archivo" at bounding box center [325, 314] width 37 height 12
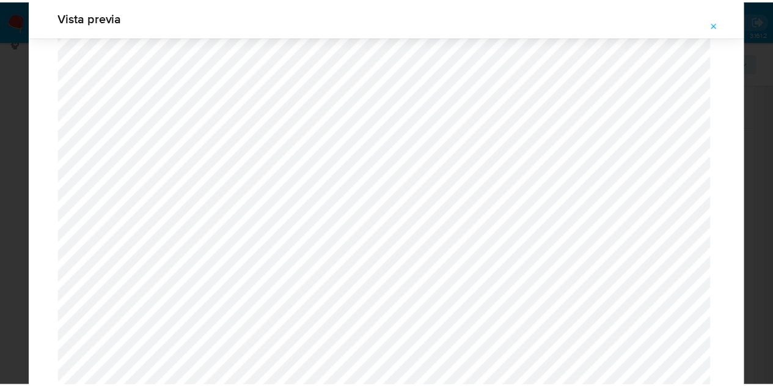
scroll to position [19, 0]
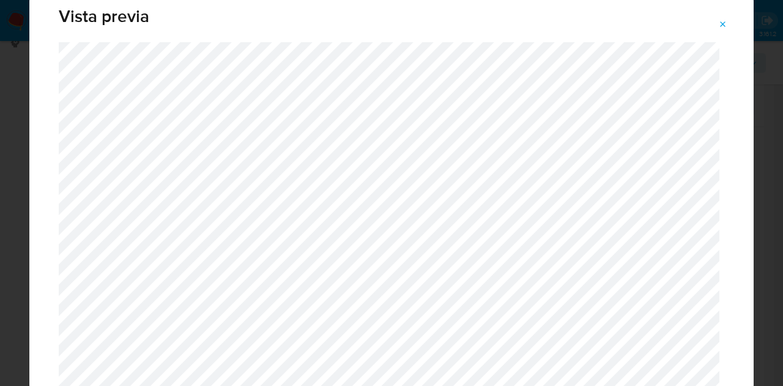
click at [723, 19] on span "Attachment preview" at bounding box center [723, 24] width 10 height 17
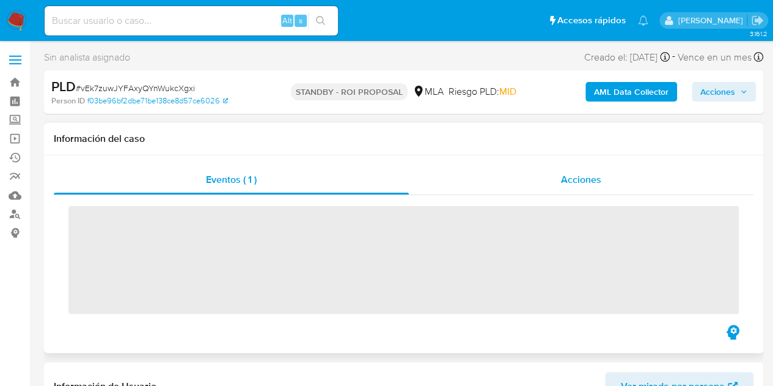
click at [584, 179] on span "Acciones" at bounding box center [581, 179] width 40 height 14
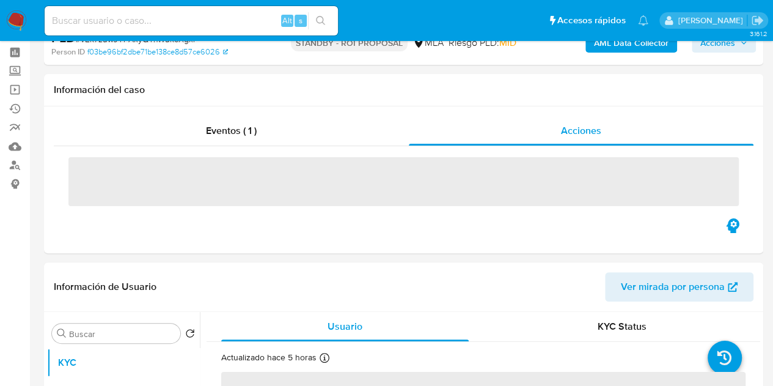
select select "10"
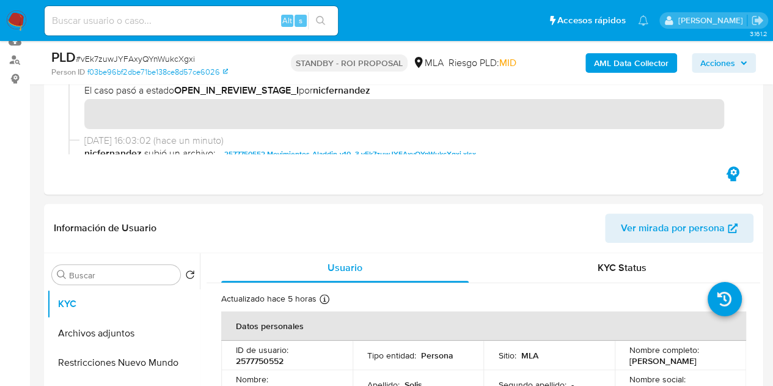
scroll to position [160, 0]
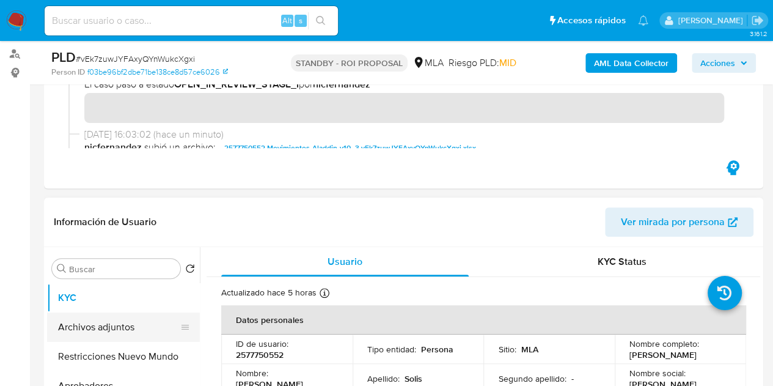
click at [106, 337] on button "Archivos adjuntos" at bounding box center [118, 326] width 143 height 29
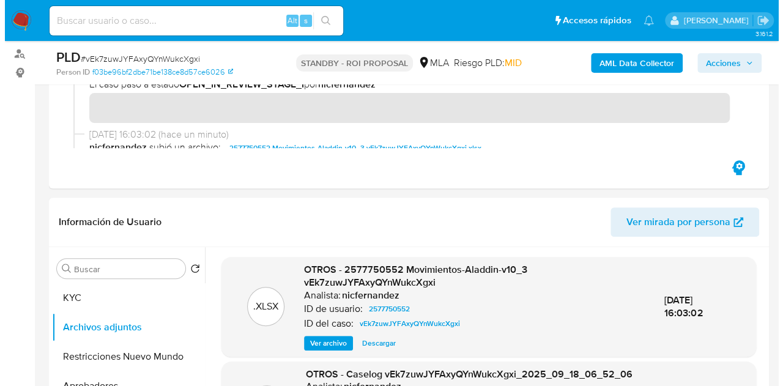
scroll to position [341, 0]
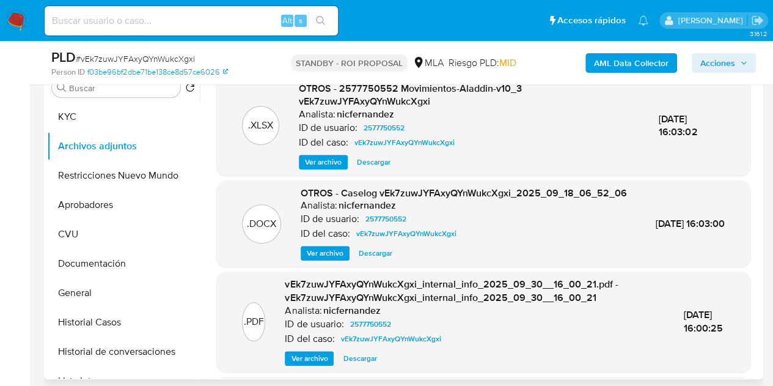
click at [320, 259] on span "Ver archivo" at bounding box center [325, 253] width 37 height 12
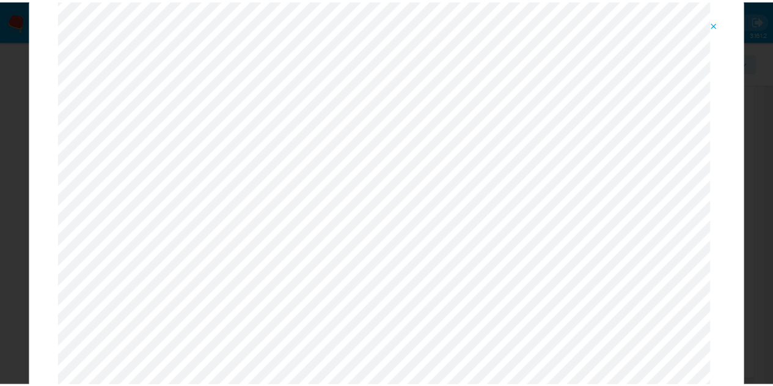
scroll to position [2, 0]
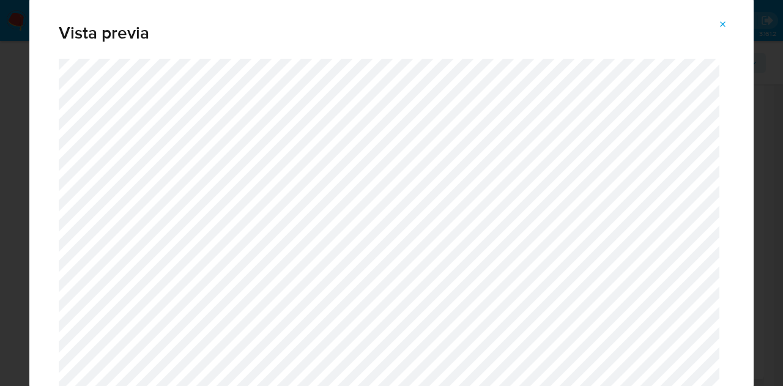
click at [723, 21] on icon "Attachment preview" at bounding box center [723, 25] width 10 height 10
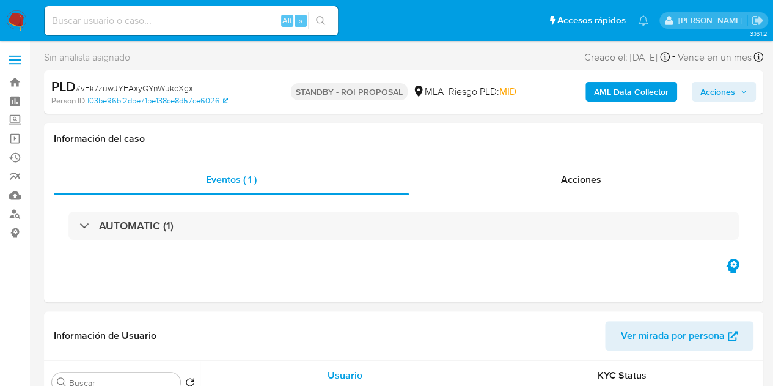
select select "10"
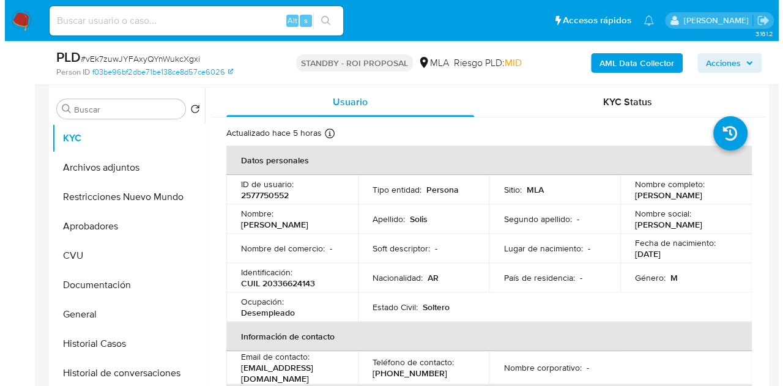
scroll to position [234, 0]
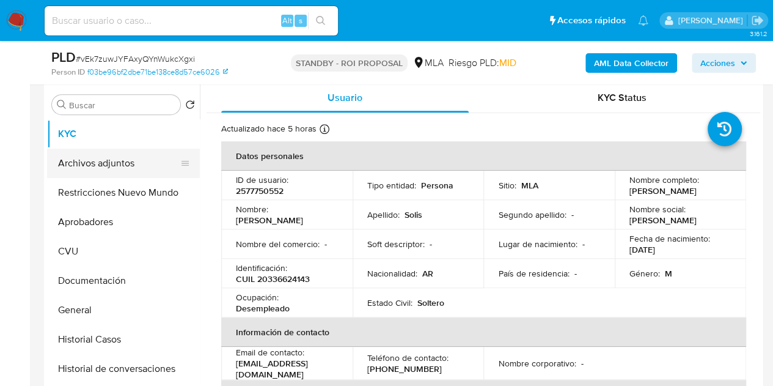
click at [104, 159] on button "Archivos adjuntos" at bounding box center [118, 163] width 143 height 29
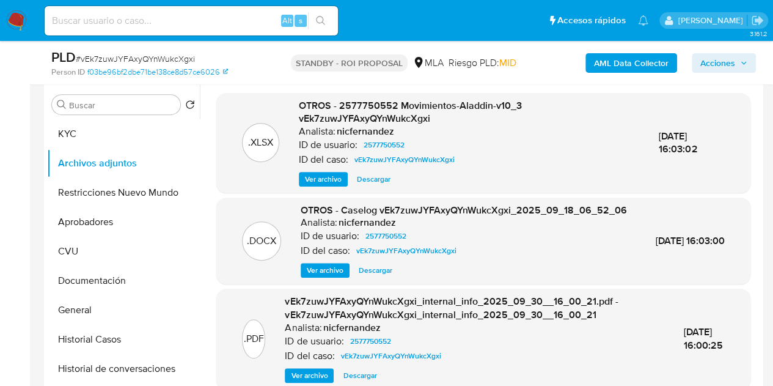
click at [328, 276] on span "Ver archivo" at bounding box center [325, 270] width 37 height 12
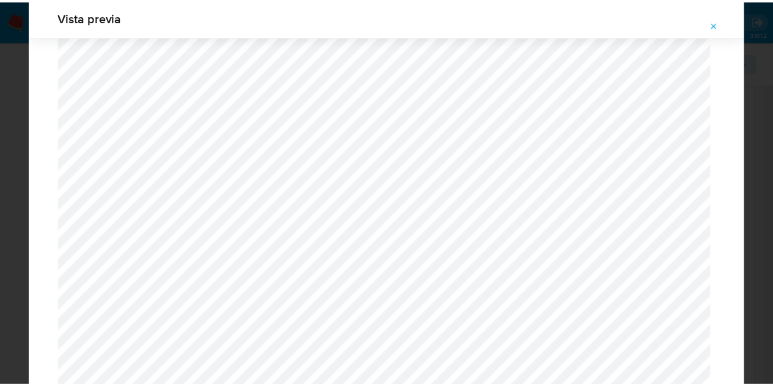
scroll to position [0, 0]
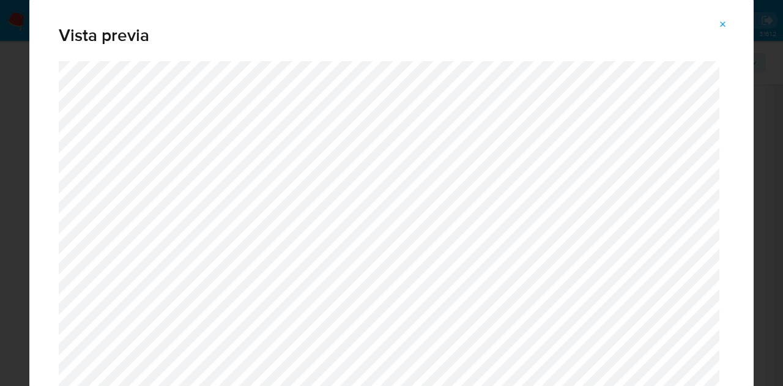
click at [722, 23] on icon "Attachment preview" at bounding box center [723, 25] width 10 height 10
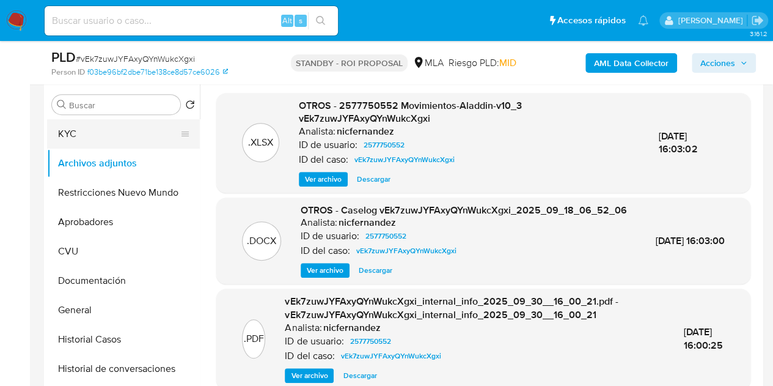
click at [106, 133] on button "KYC" at bounding box center [118, 133] width 143 height 29
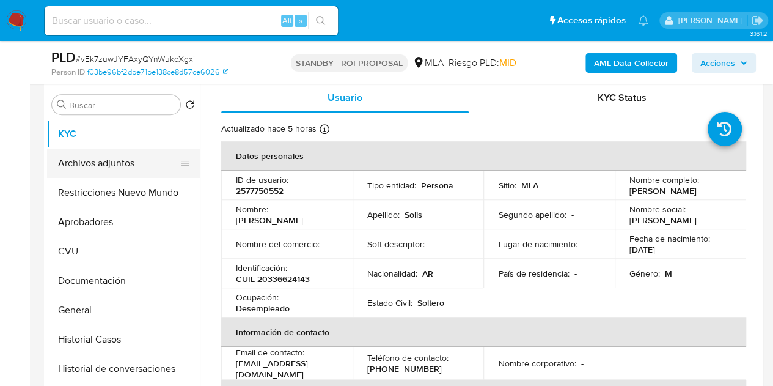
click at [94, 170] on button "Archivos adjuntos" at bounding box center [118, 163] width 143 height 29
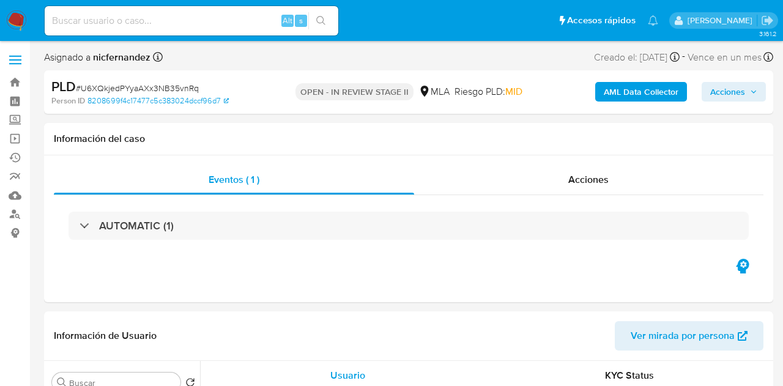
select select "10"
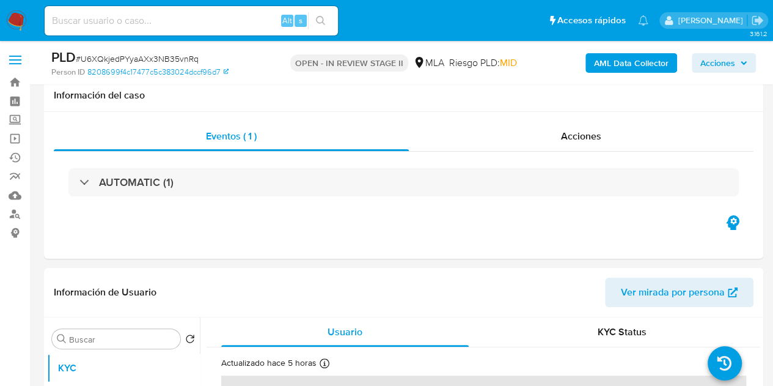
scroll to position [147, 0]
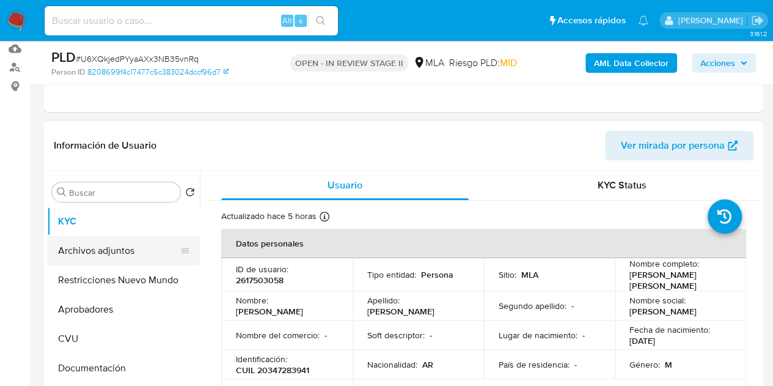
click at [112, 254] on button "Archivos adjuntos" at bounding box center [118, 250] width 143 height 29
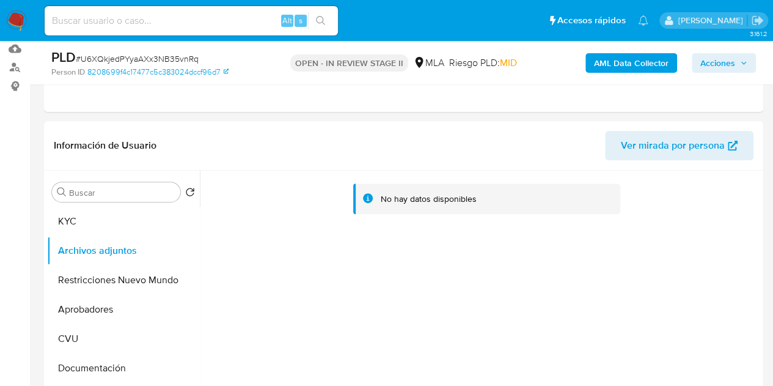
click at [595, 65] on b "AML Data Collector" at bounding box center [631, 63] width 75 height 20
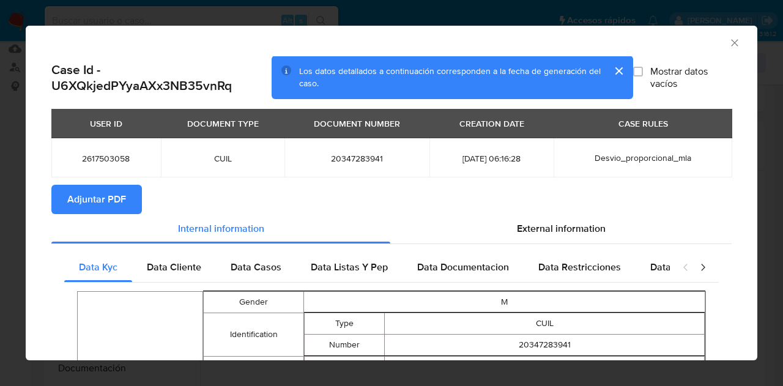
click at [119, 197] on span "Adjuntar PDF" at bounding box center [96, 199] width 59 height 27
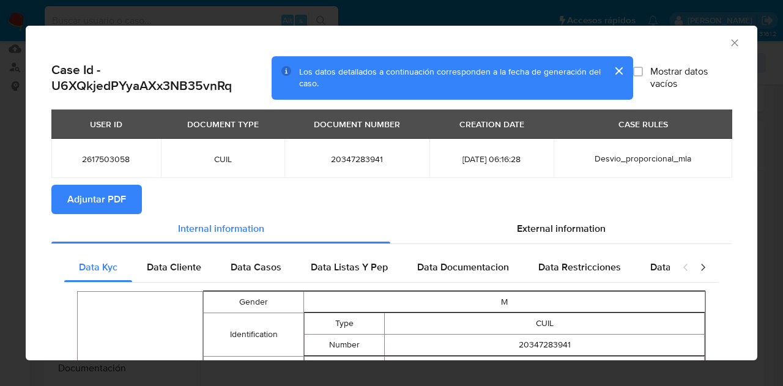
click at [728, 40] on icon "Cerrar ventana" at bounding box center [734, 43] width 12 height 12
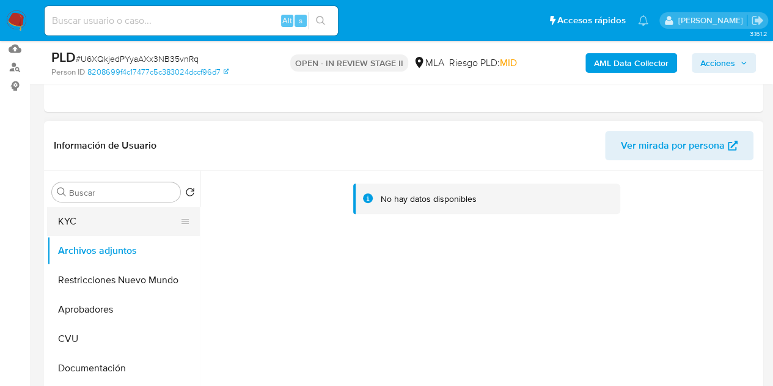
click at [111, 224] on button "KYC" at bounding box center [118, 221] width 143 height 29
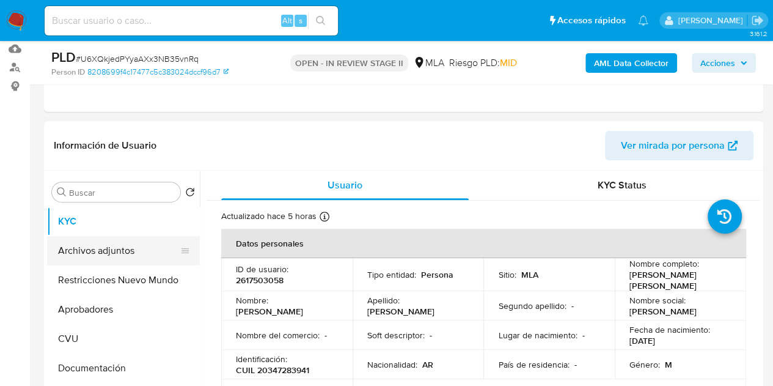
click at [128, 248] on button "Archivos adjuntos" at bounding box center [118, 250] width 143 height 29
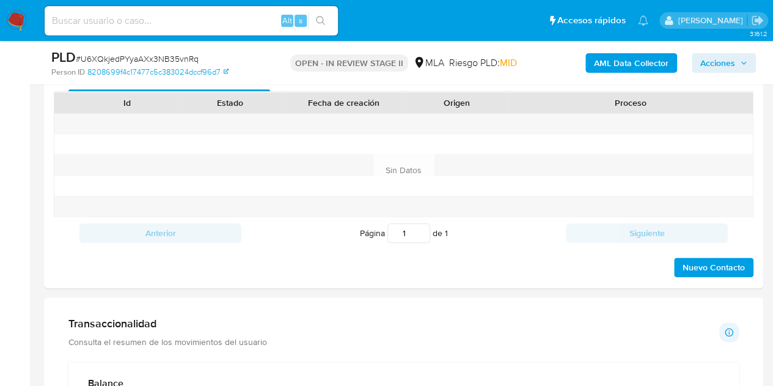
scroll to position [529, 0]
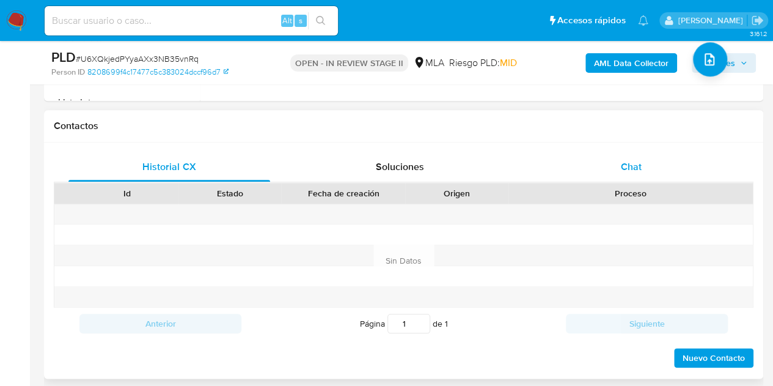
click at [652, 163] on div "Chat" at bounding box center [632, 166] width 202 height 29
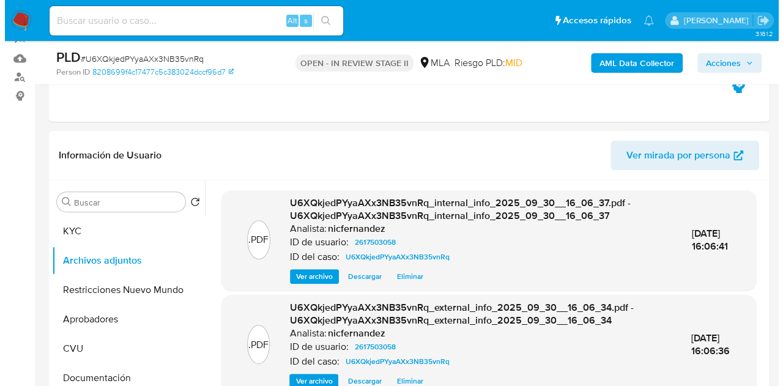
scroll to position [192, 0]
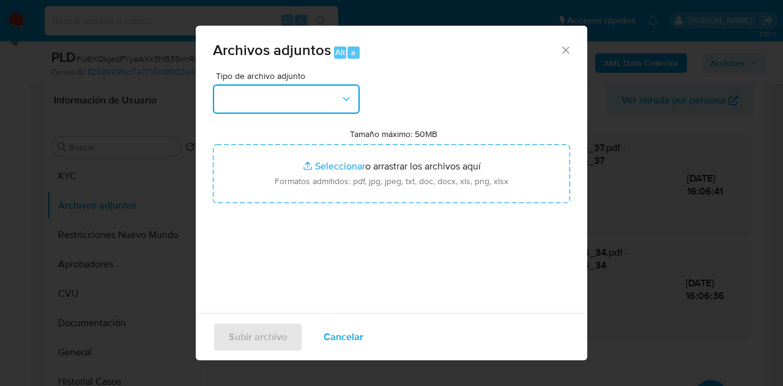
click at [303, 98] on button "button" at bounding box center [286, 98] width 147 height 29
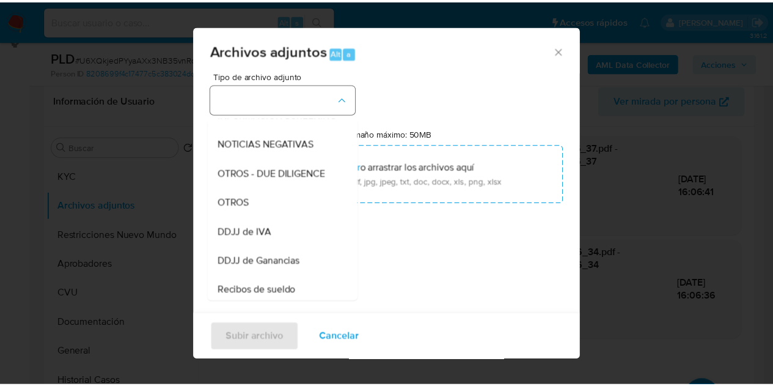
scroll to position [211, 0]
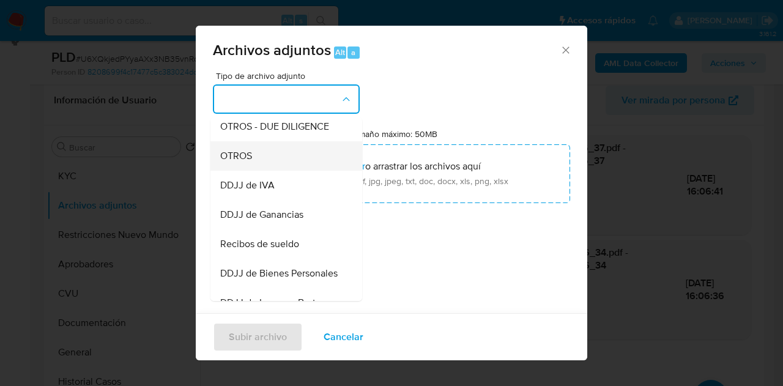
click at [276, 155] on div "OTROS" at bounding box center [282, 155] width 125 height 29
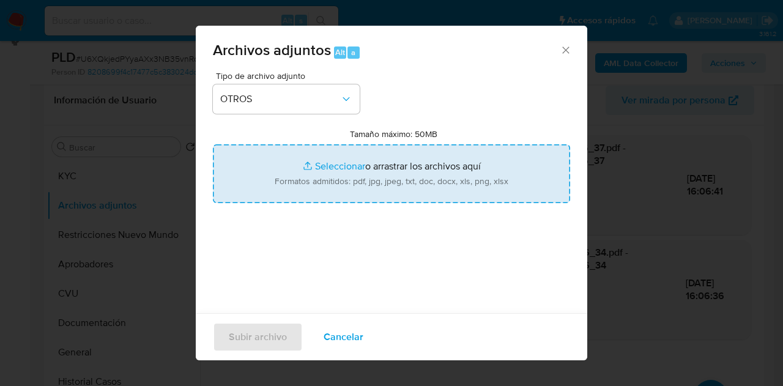
click at [314, 171] on input "Tamaño máximo: 50MB Seleccionar archivos" at bounding box center [391, 173] width 357 height 59
type input "C:\fakepath\Caselog U6XQkjedPYyaAXx3NB35vnRq_2025_09_17_20_09_39.docx"
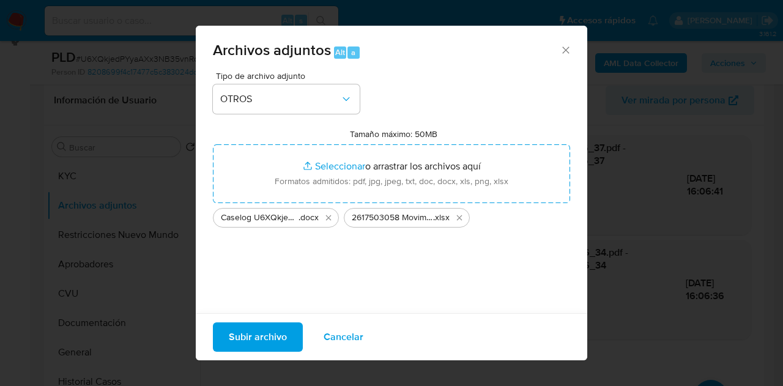
click at [271, 330] on span "Subir archivo" at bounding box center [258, 336] width 58 height 27
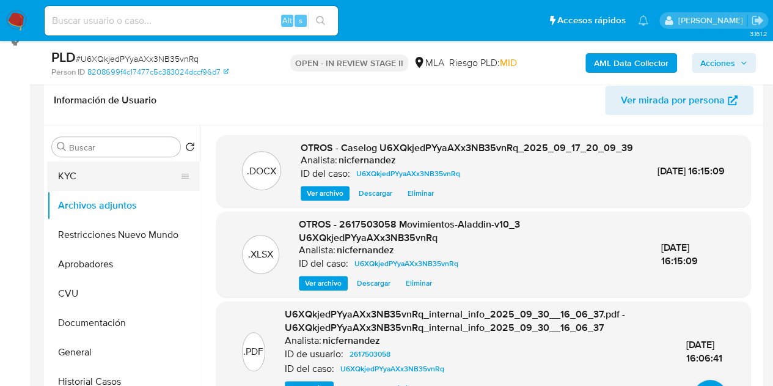
click at [100, 168] on button "KYC" at bounding box center [118, 175] width 143 height 29
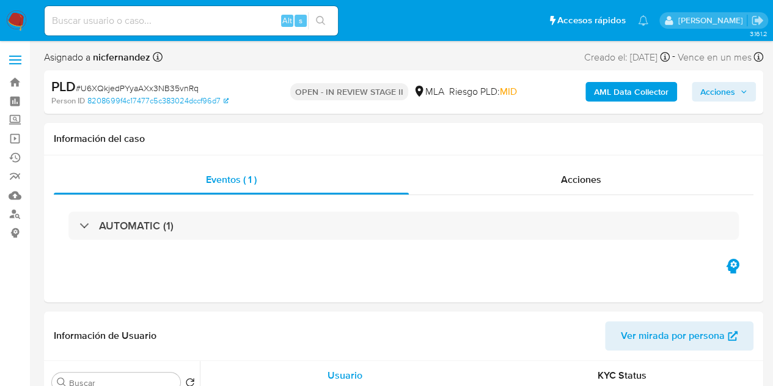
select select "10"
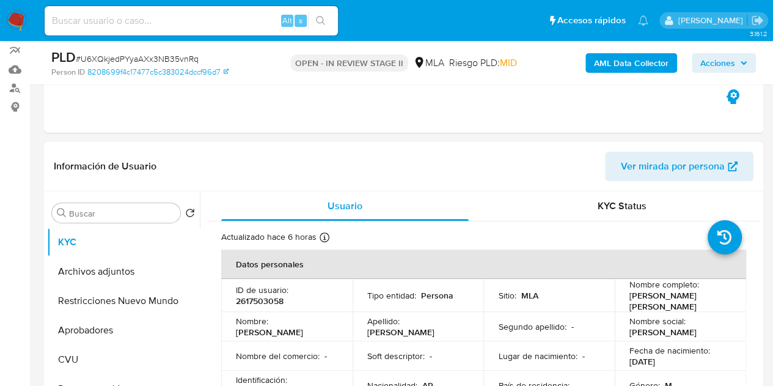
scroll to position [254, 0]
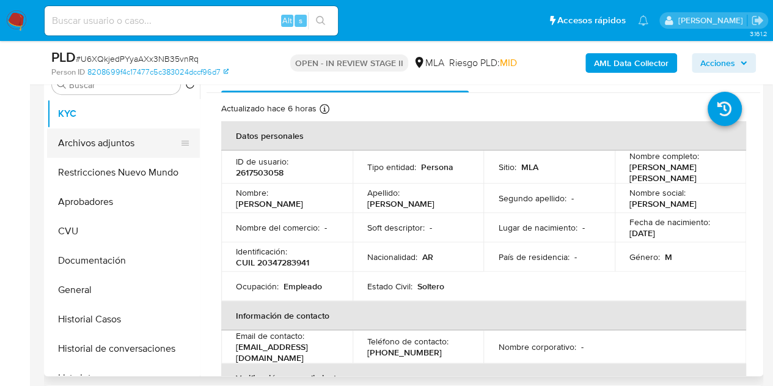
click at [134, 144] on button "Archivos adjuntos" at bounding box center [118, 142] width 143 height 29
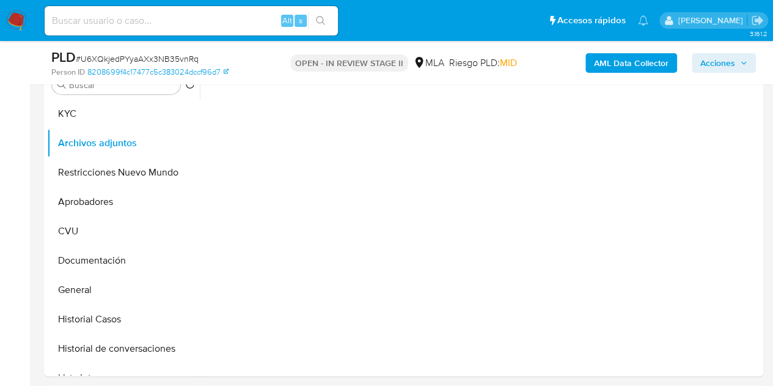
scroll to position [199, 0]
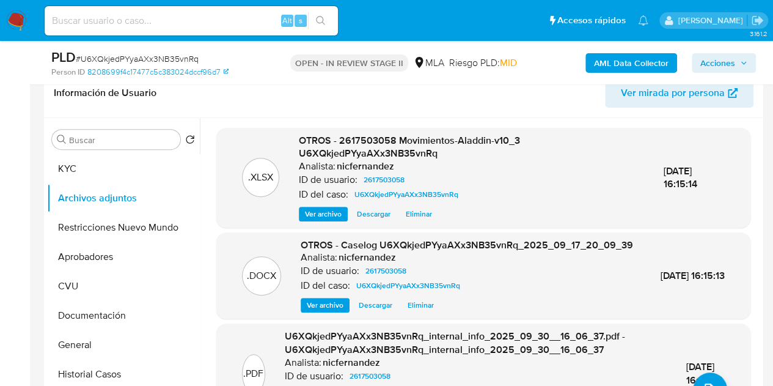
click at [312, 276] on p "ID de usuario:" at bounding box center [330, 271] width 59 height 12
click at [325, 311] on span "Ver archivo" at bounding box center [325, 305] width 37 height 12
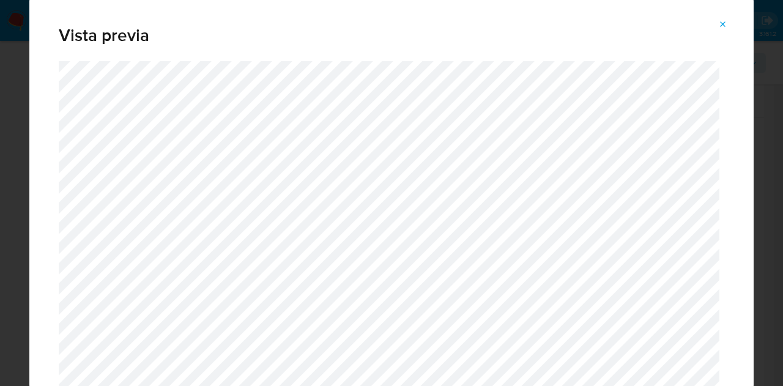
click at [716, 25] on button "Attachment preview" at bounding box center [722, 25] width 27 height 20
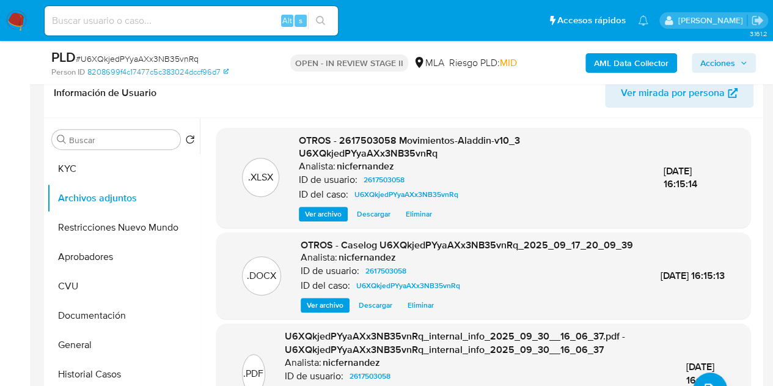
click at [730, 61] on span "Acciones" at bounding box center [718, 63] width 35 height 20
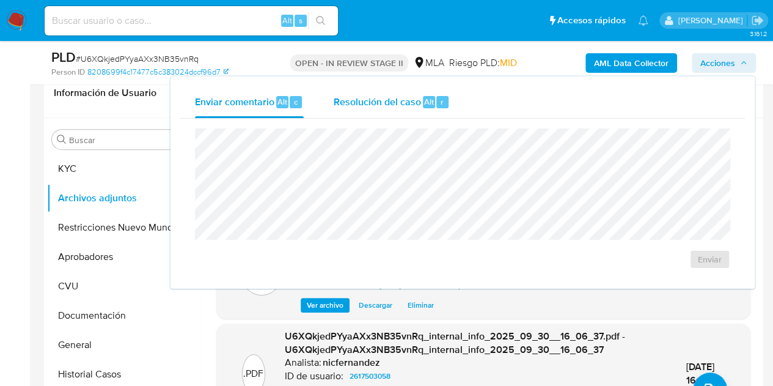
drag, startPoint x: 417, startPoint y: 103, endPoint x: 422, endPoint y: 113, distance: 11.2
click at [417, 103] on span "Resolución del caso" at bounding box center [376, 101] width 87 height 14
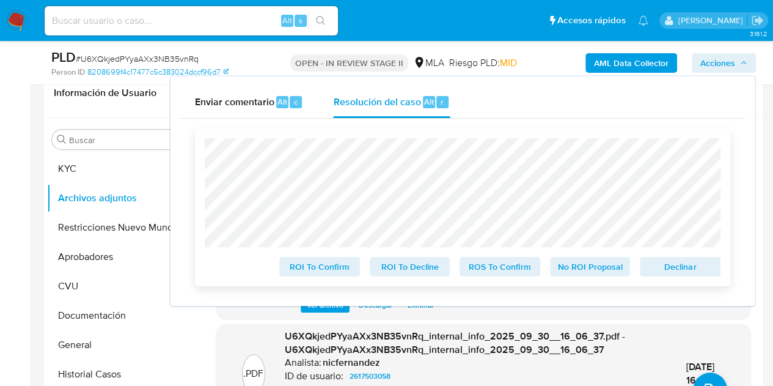
click at [674, 262] on span "Declinar" at bounding box center [681, 266] width 64 height 17
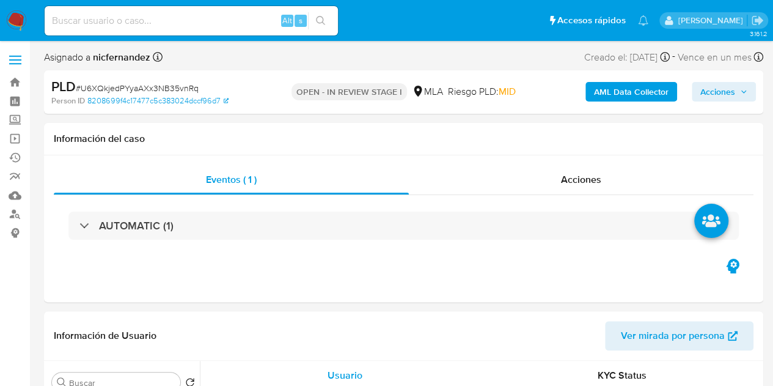
select select "10"
click at [710, 97] on span "Acciones" at bounding box center [718, 92] width 35 height 20
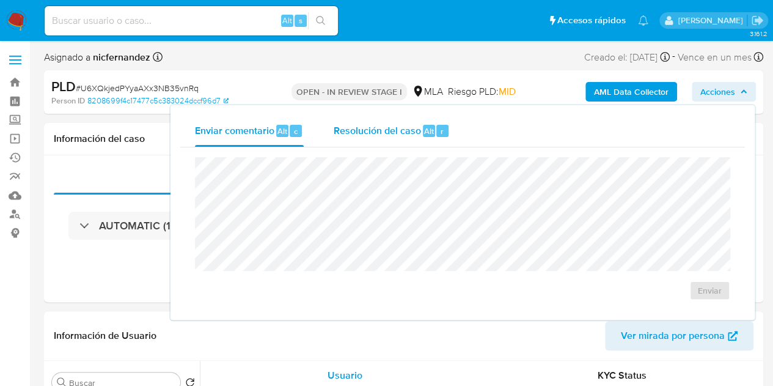
click at [362, 136] on span "Resolución del caso" at bounding box center [376, 130] width 87 height 14
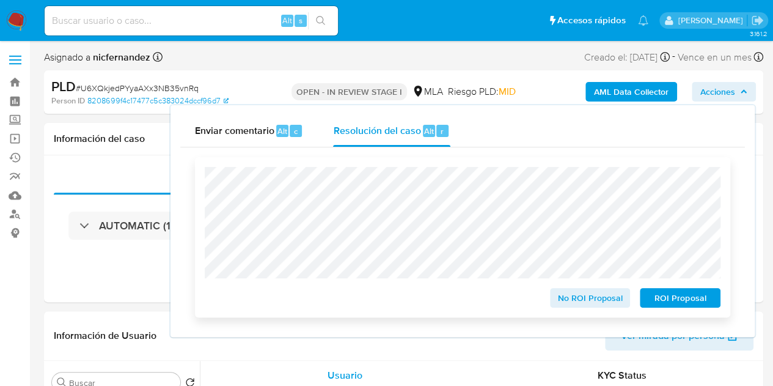
click at [689, 298] on span "ROI Proposal" at bounding box center [681, 297] width 64 height 17
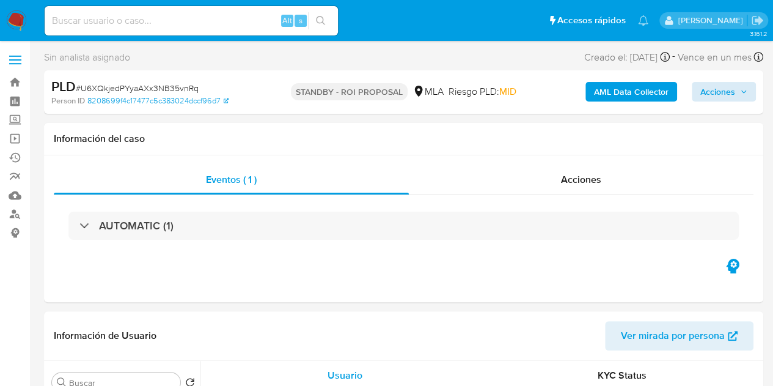
select select "10"
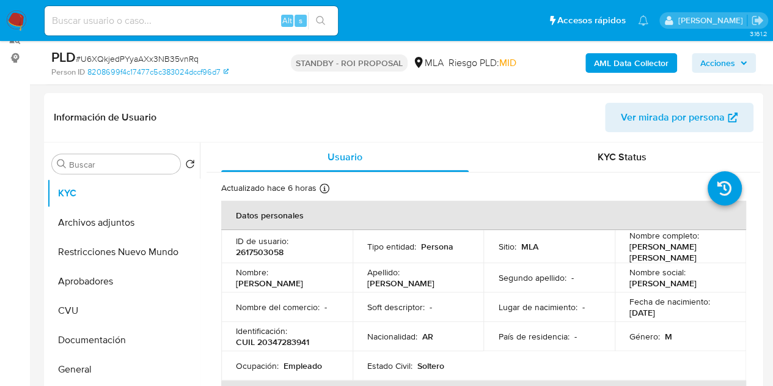
scroll to position [297, 0]
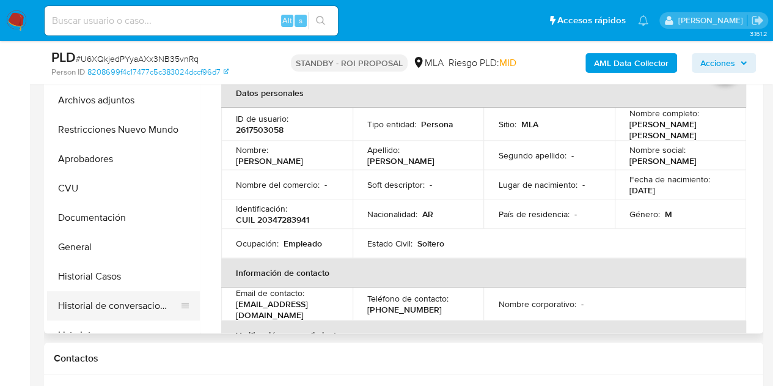
click at [117, 297] on button "Historial de conversaciones" at bounding box center [118, 305] width 143 height 29
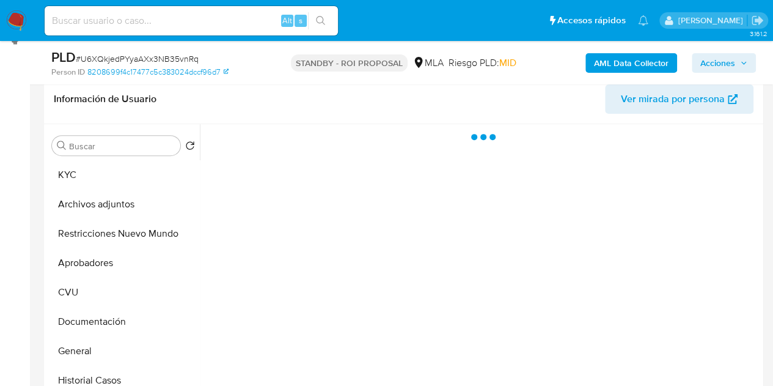
scroll to position [188, 0]
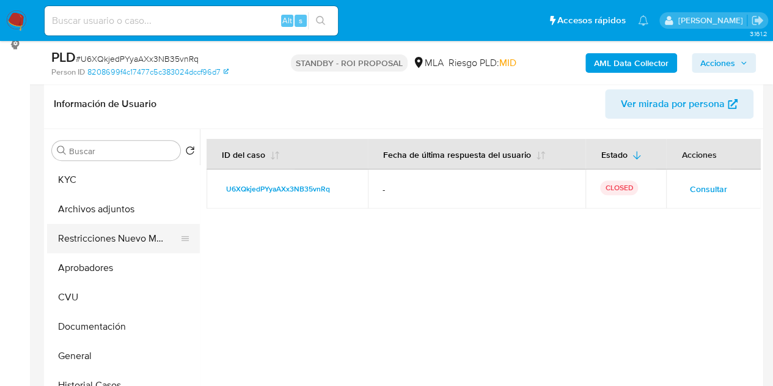
click at [119, 237] on button "Restricciones Nuevo Mundo" at bounding box center [118, 238] width 143 height 29
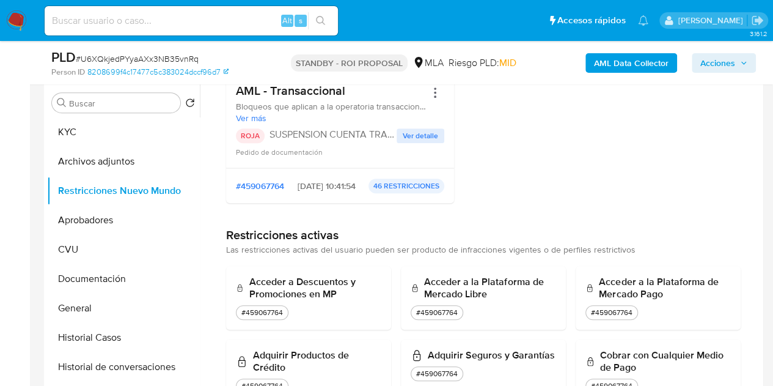
scroll to position [0, 0]
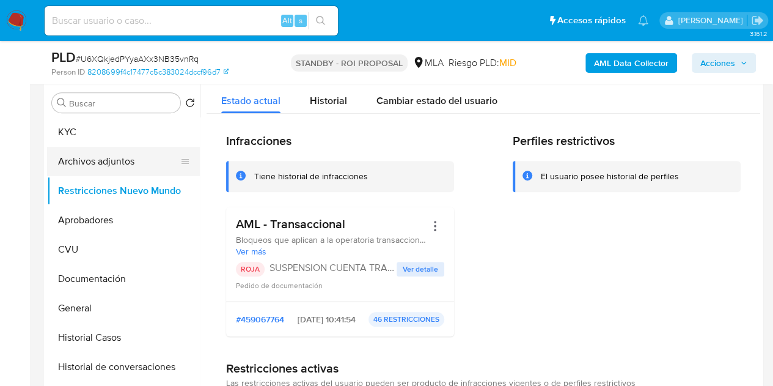
click at [101, 160] on button "Archivos adjuntos" at bounding box center [118, 161] width 143 height 29
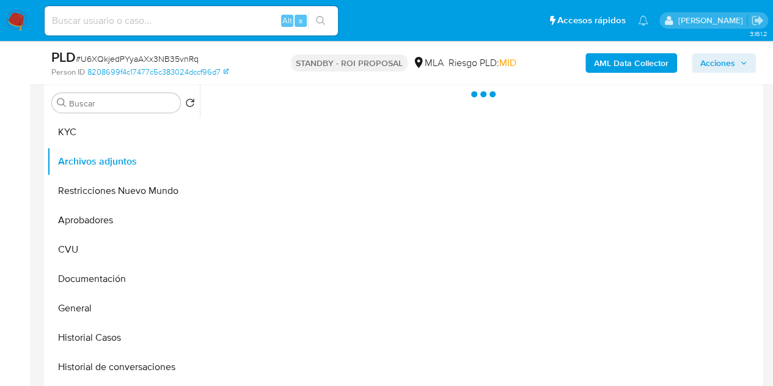
scroll to position [219, 0]
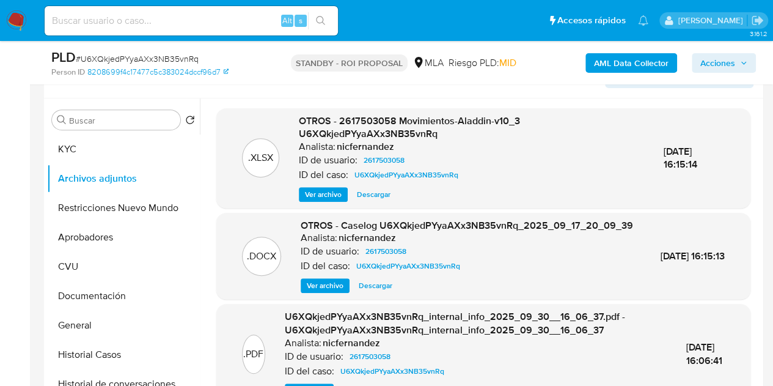
click at [324, 292] on span "Ver archivo" at bounding box center [325, 285] width 37 height 12
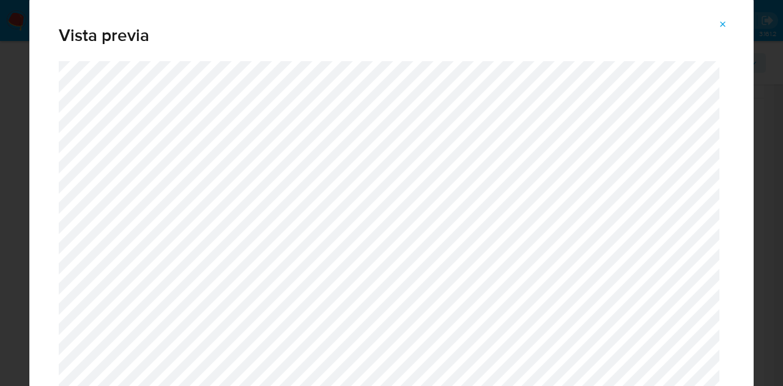
click at [726, 24] on icon "Attachment preview" at bounding box center [723, 25] width 10 height 10
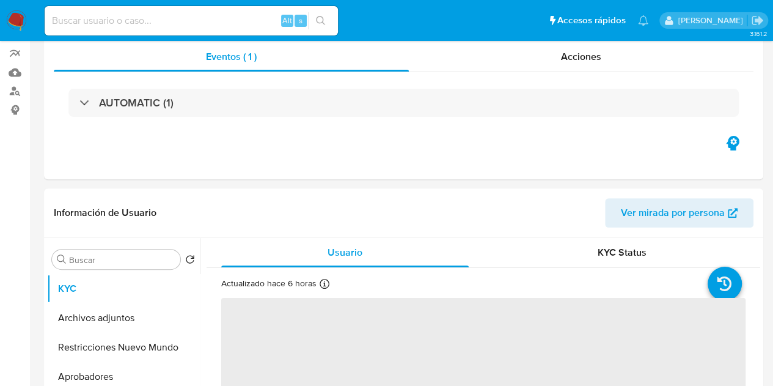
select select "10"
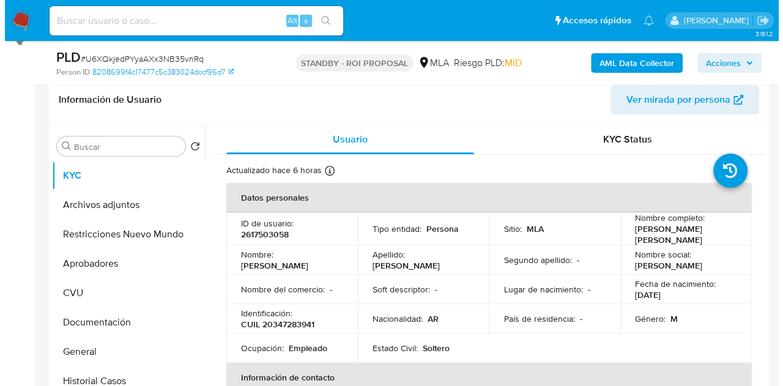
scroll to position [194, 0]
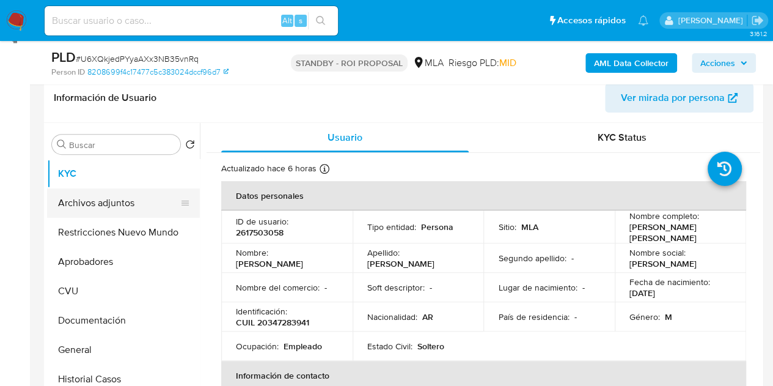
click at [110, 204] on button "Archivos adjuntos" at bounding box center [118, 202] width 143 height 29
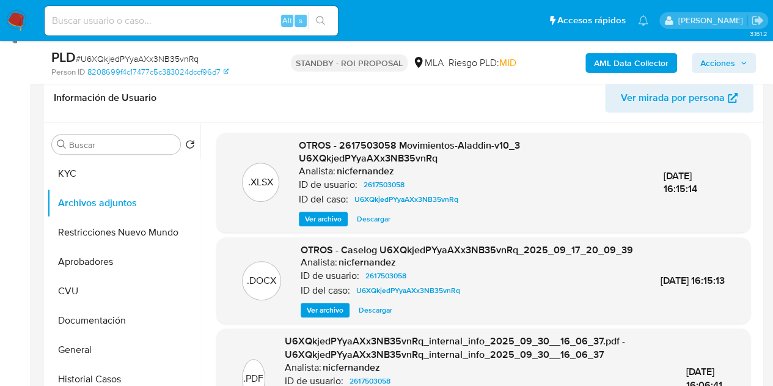
click at [322, 316] on span "Ver archivo" at bounding box center [325, 310] width 37 height 12
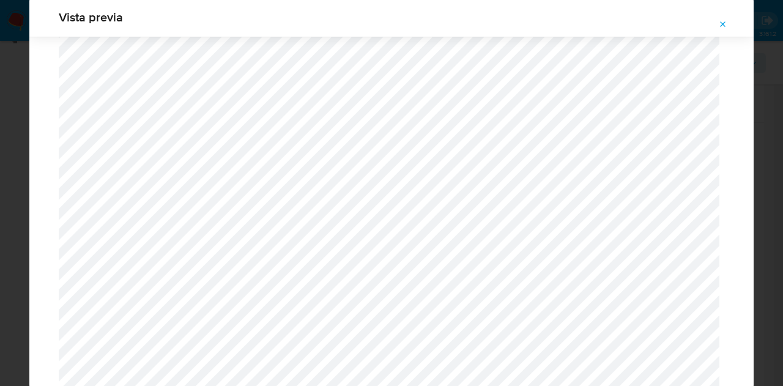
scroll to position [1442, 0]
click at [718, 28] on icon "Attachment preview" at bounding box center [723, 25] width 10 height 10
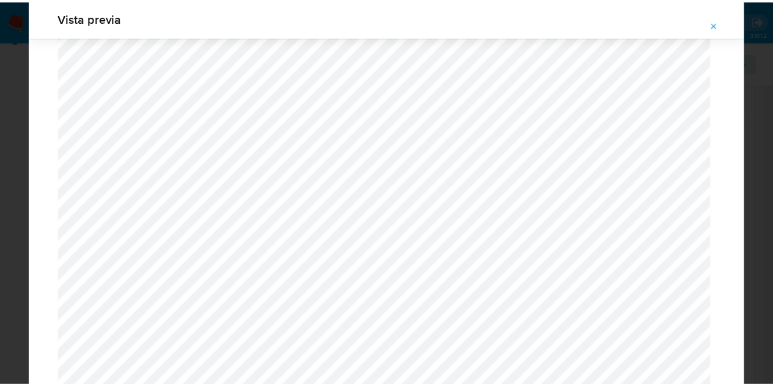
scroll to position [39, 0]
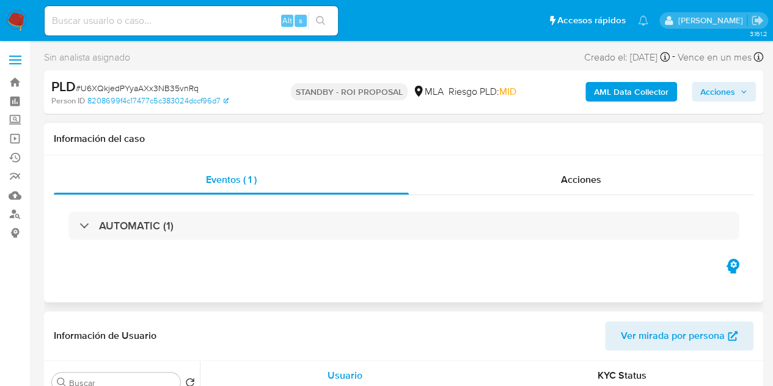
select select "10"
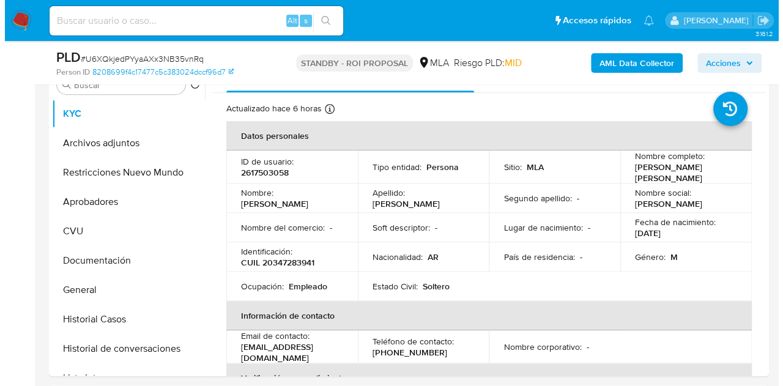
scroll to position [257, 0]
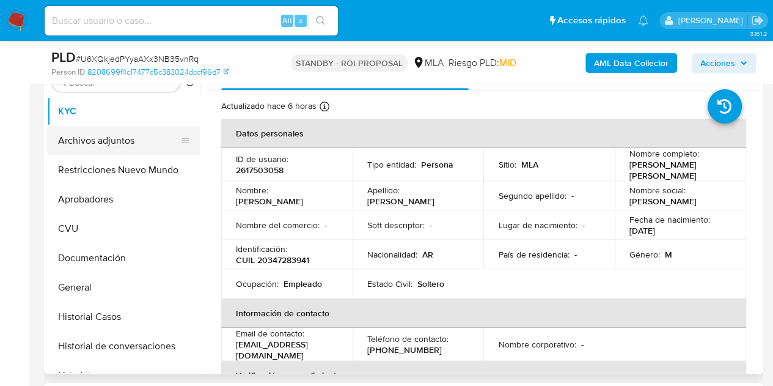
click at [110, 133] on button "Archivos adjuntos" at bounding box center [118, 140] width 143 height 29
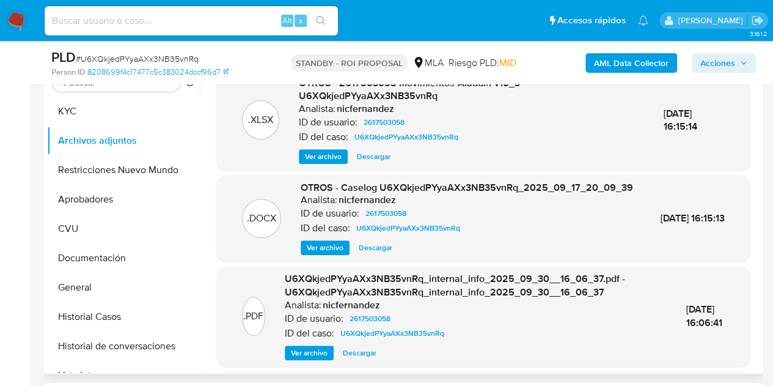
click at [328, 254] on span "Ver archivo" at bounding box center [325, 247] width 37 height 12
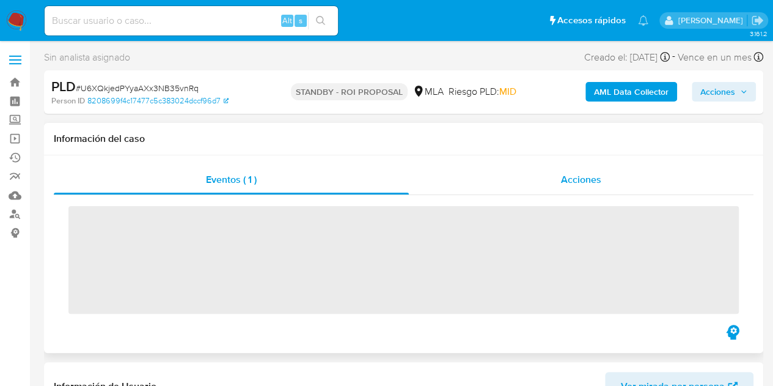
click at [588, 174] on span "Acciones" at bounding box center [581, 179] width 40 height 14
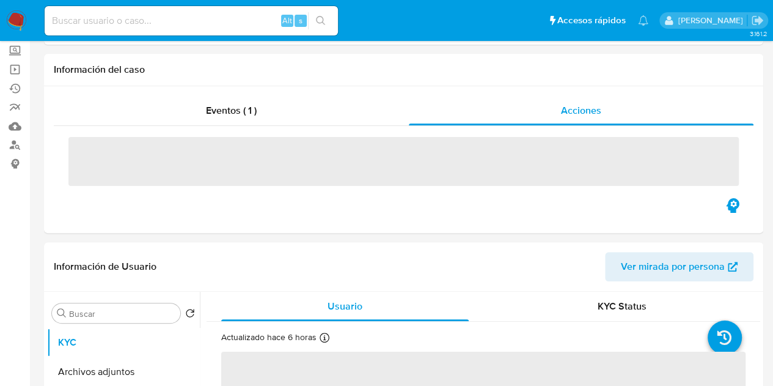
select select "10"
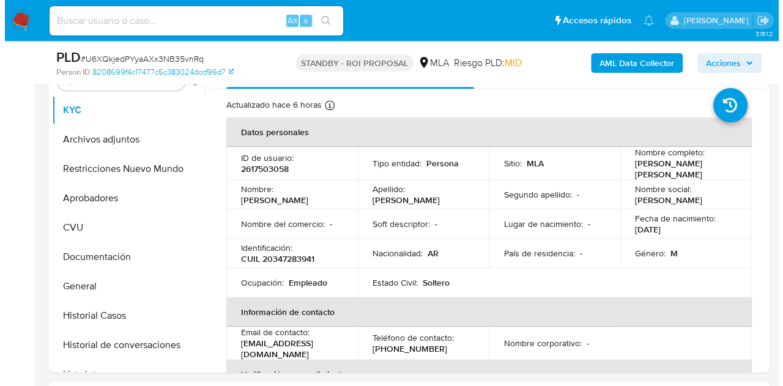
scroll to position [341, 0]
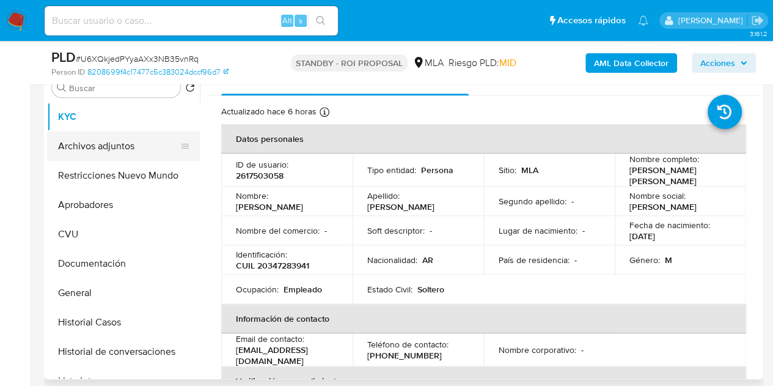
click at [109, 151] on button "Archivos adjuntos" at bounding box center [118, 145] width 143 height 29
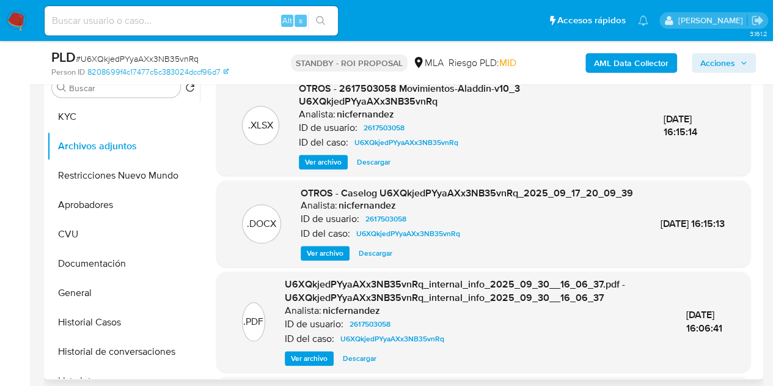
click at [325, 259] on span "Ver archivo" at bounding box center [325, 253] width 37 height 12
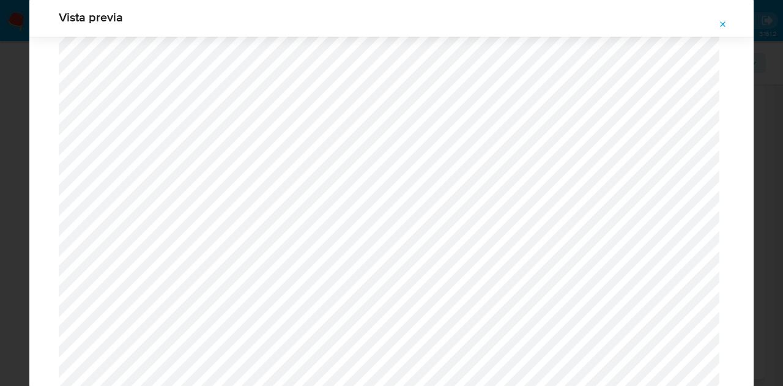
click at [720, 23] on icon "Attachment preview" at bounding box center [723, 24] width 6 height 6
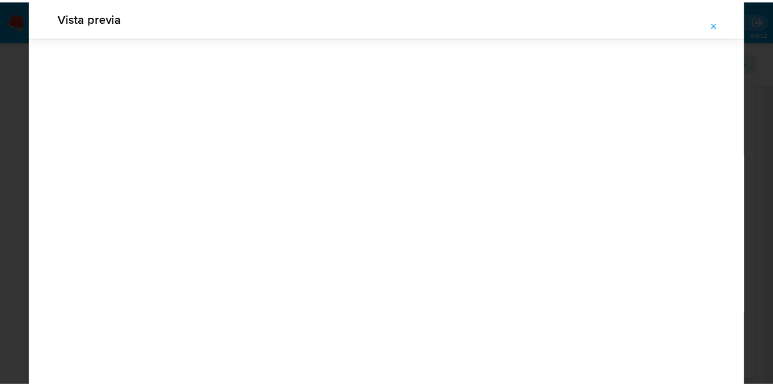
scroll to position [39, 0]
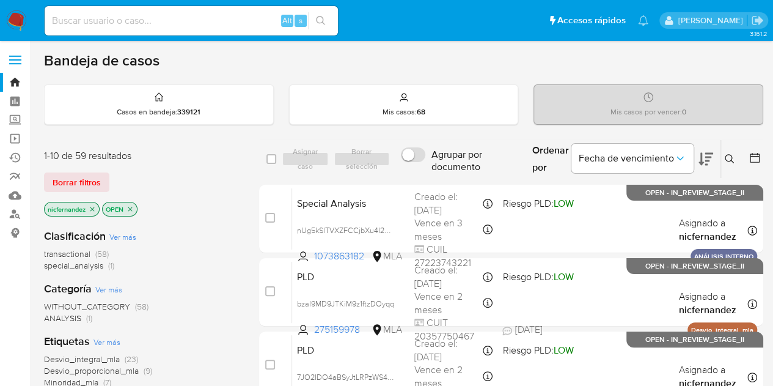
drag, startPoint x: 225, startPoint y: 293, endPoint x: 230, endPoint y: 288, distance: 6.9
click at [225, 292] on div "Categoría Ver más WITHOUT_CATEGORY (58) ANALYSIS (1)" at bounding box center [142, 302] width 196 height 43
click at [79, 188] on span "Borrar filtros" at bounding box center [77, 182] width 48 height 17
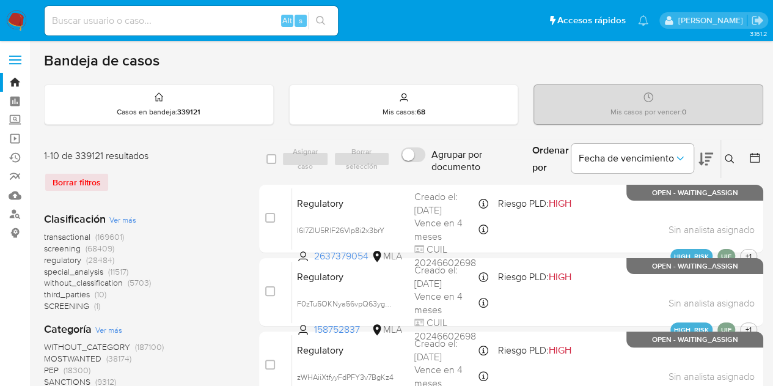
click at [731, 156] on icon at bounding box center [730, 159] width 10 height 10
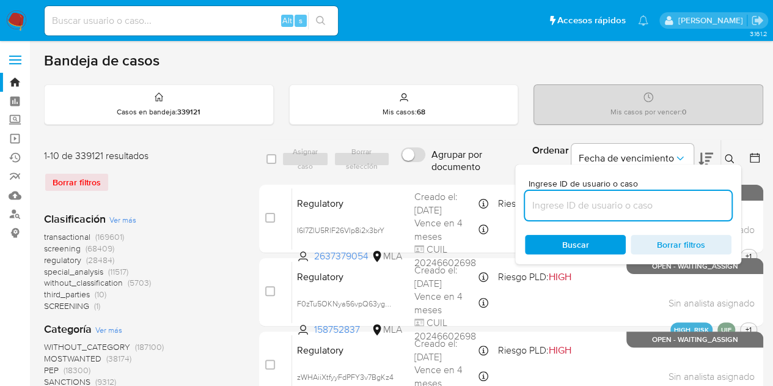
click at [635, 208] on input at bounding box center [628, 205] width 207 height 16
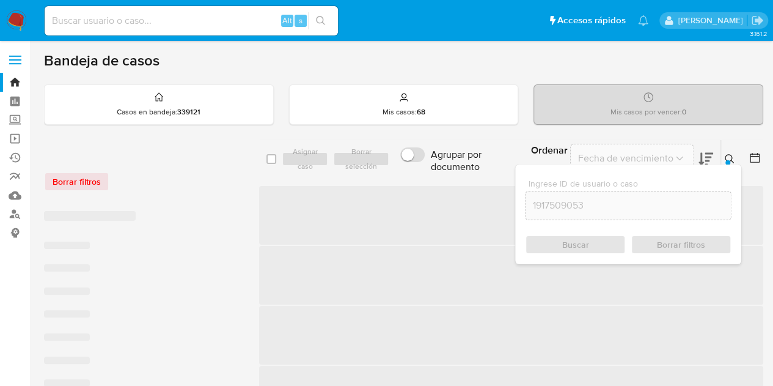
click at [734, 154] on icon at bounding box center [730, 159] width 10 height 10
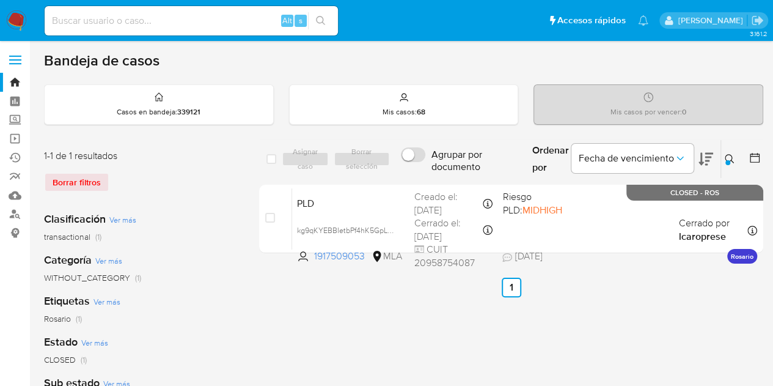
scroll to position [20, 0]
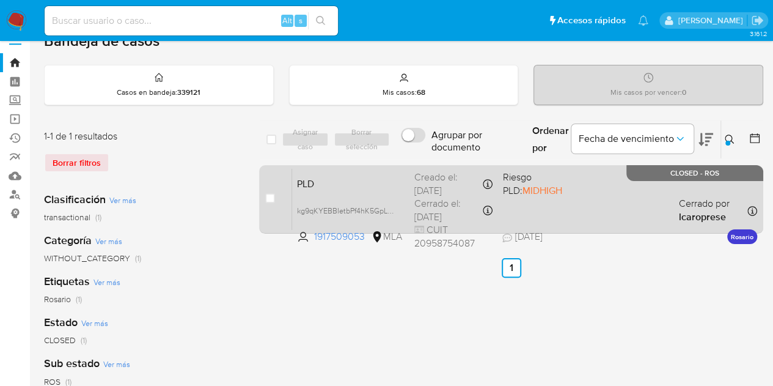
click at [328, 184] on span "PLD" at bounding box center [351, 183] width 108 height 16
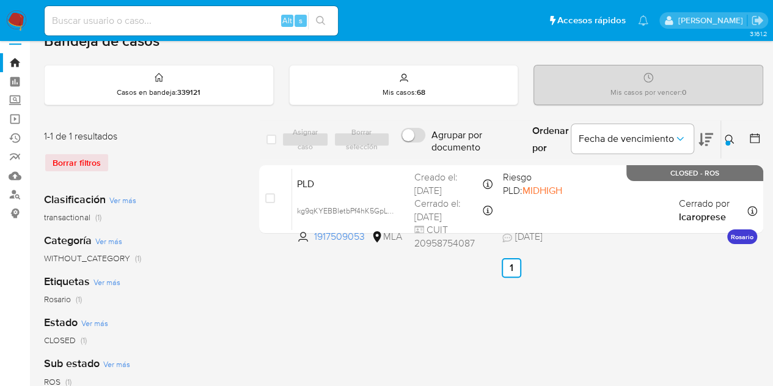
click at [734, 137] on icon at bounding box center [730, 140] width 10 height 10
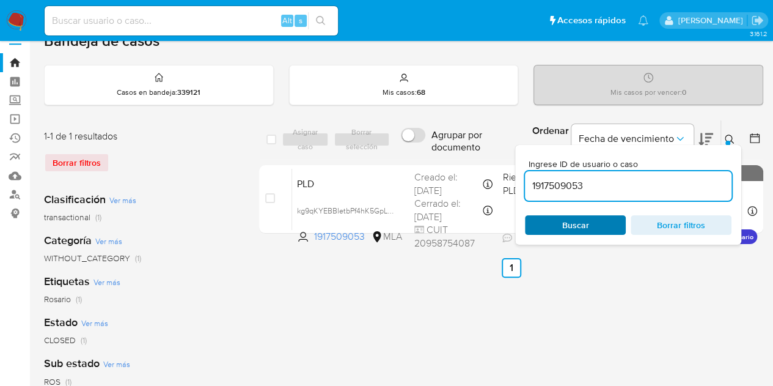
click at [597, 224] on span "Buscar" at bounding box center [576, 224] width 84 height 17
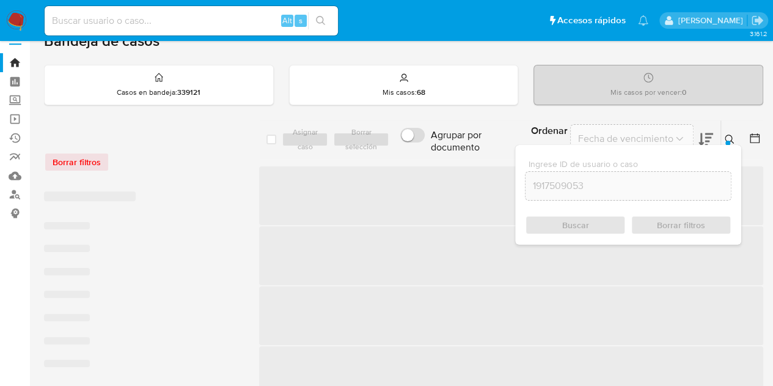
click at [731, 138] on icon at bounding box center [730, 140] width 10 height 10
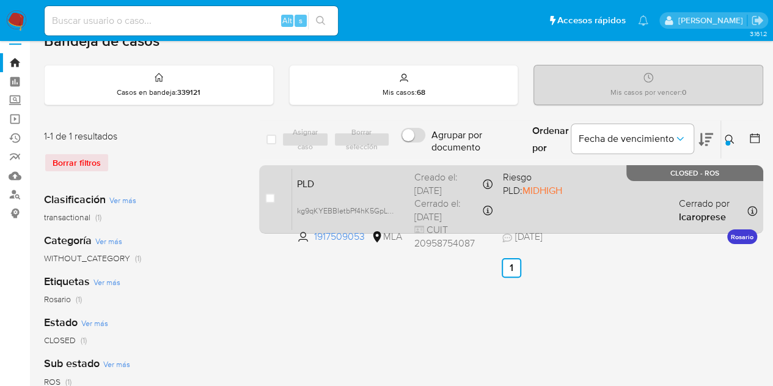
click at [345, 179] on span "PLD" at bounding box center [351, 183] width 108 height 16
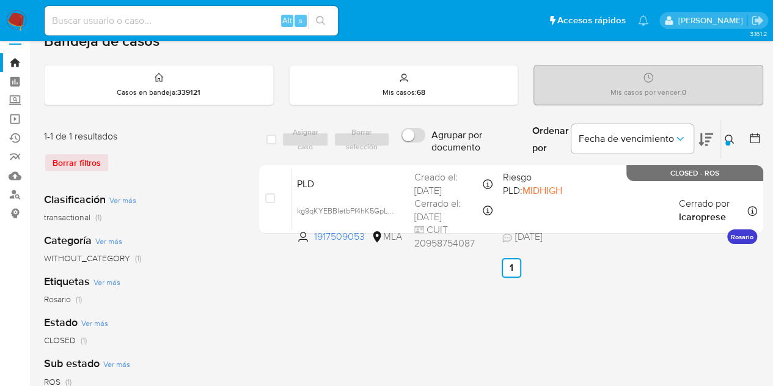
drag, startPoint x: 733, startPoint y: 133, endPoint x: 713, endPoint y: 143, distance: 22.4
click at [733, 135] on icon at bounding box center [730, 140] width 10 height 10
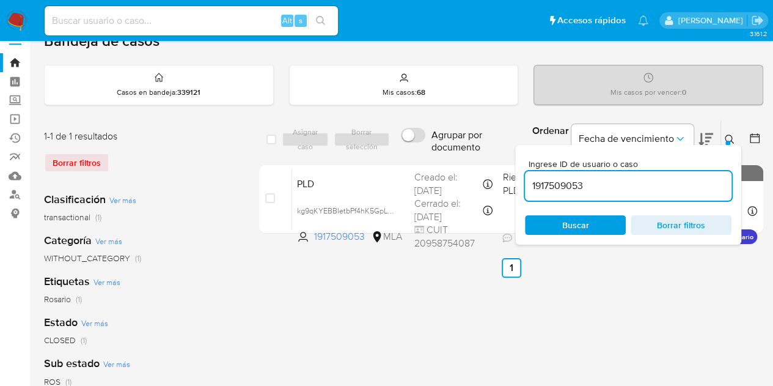
drag, startPoint x: 605, startPoint y: 184, endPoint x: 418, endPoint y: 152, distance: 189.8
click at [418, 152] on div "select-all-cases-checkbox Asignar caso Borrar selección Agrupar por documento O…" at bounding box center [511, 140] width 504 height 40
type input "311328383"
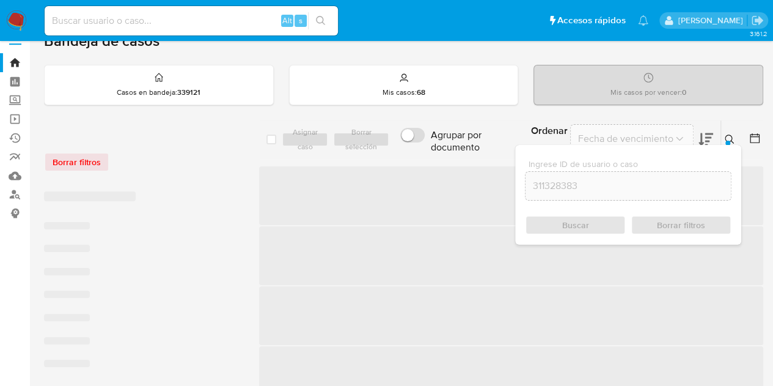
click at [731, 139] on icon at bounding box center [729, 139] width 9 height 9
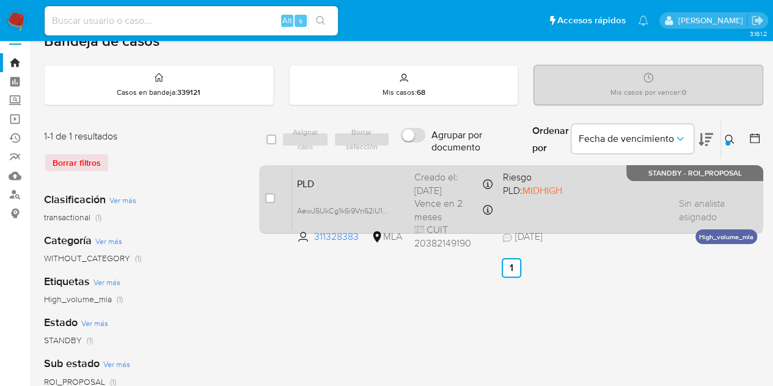
click at [342, 188] on span "PLD" at bounding box center [351, 183] width 108 height 16
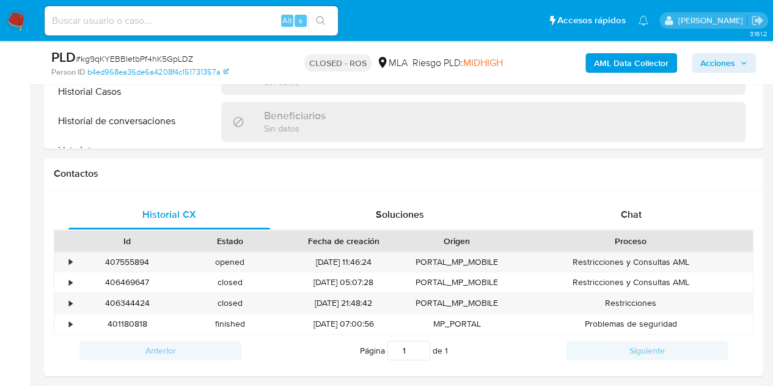
scroll to position [495, 0]
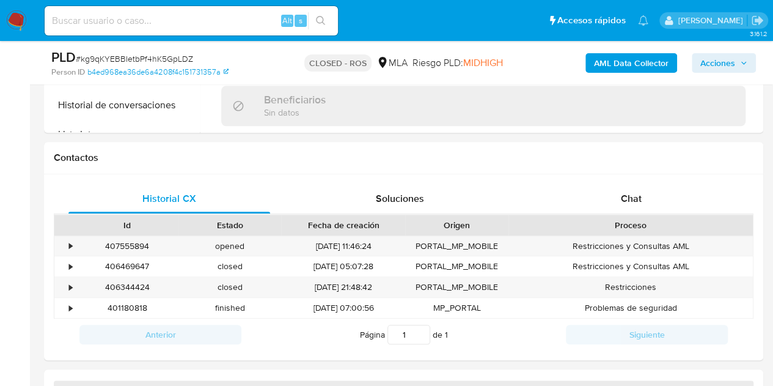
select select "10"
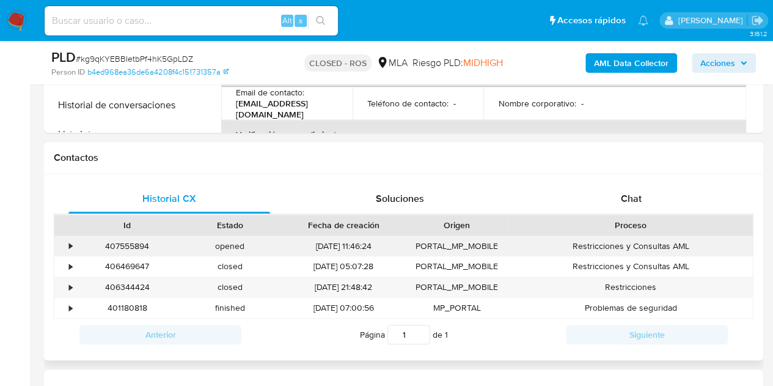
click at [134, 246] on div "407555894" at bounding box center [127, 246] width 103 height 20
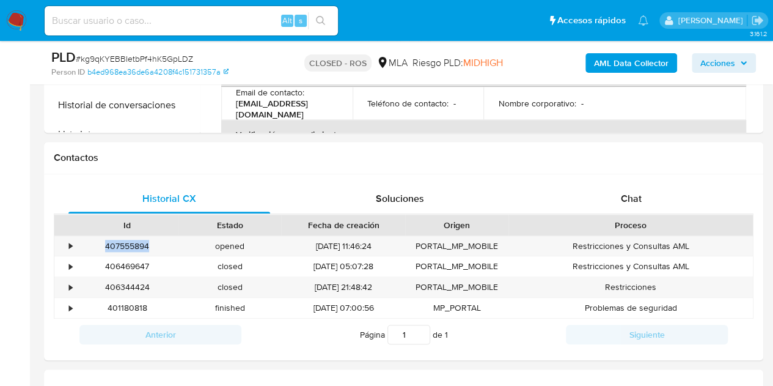
copy div "407555894"
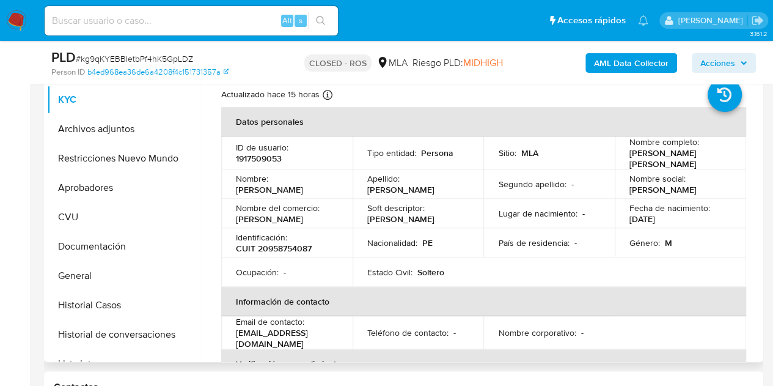
scroll to position [169, 0]
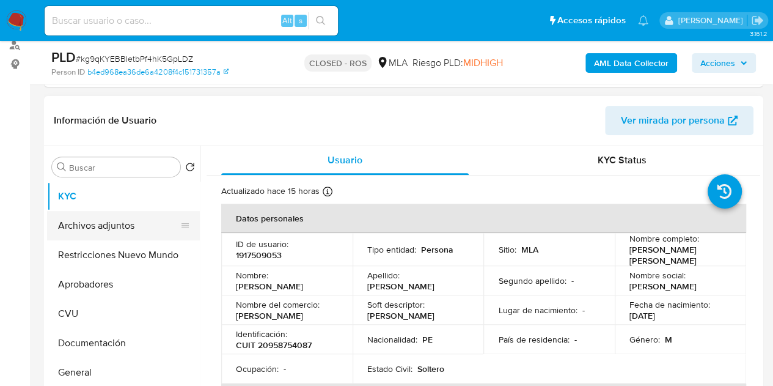
click at [86, 229] on button "Archivos adjuntos" at bounding box center [118, 225] width 143 height 29
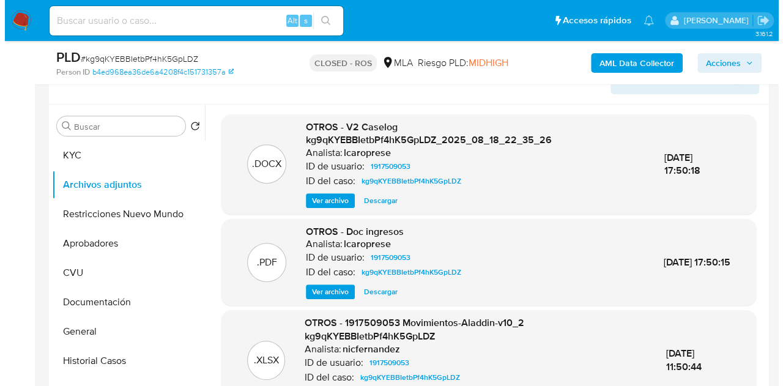
scroll to position [220, 0]
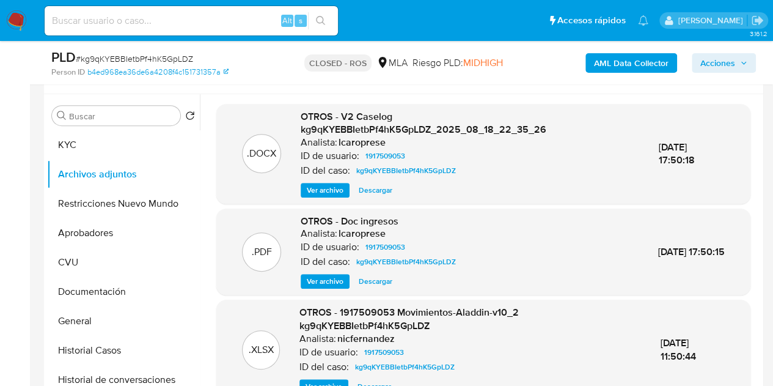
click at [311, 188] on span "Ver archivo" at bounding box center [325, 190] width 37 height 12
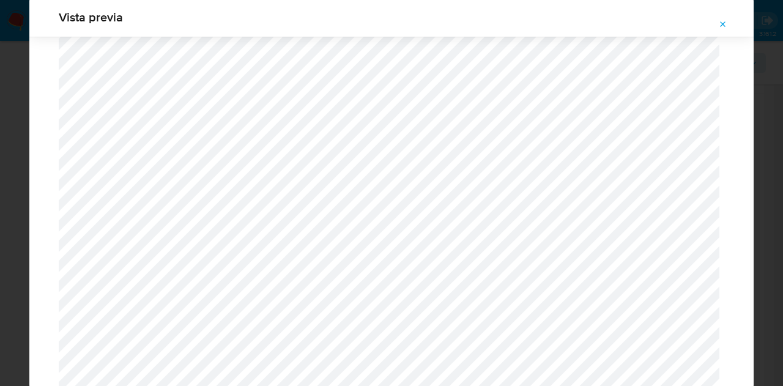
scroll to position [1453, 0]
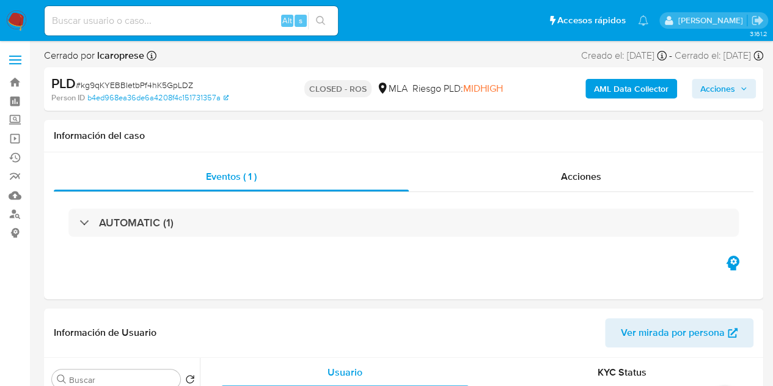
select select "10"
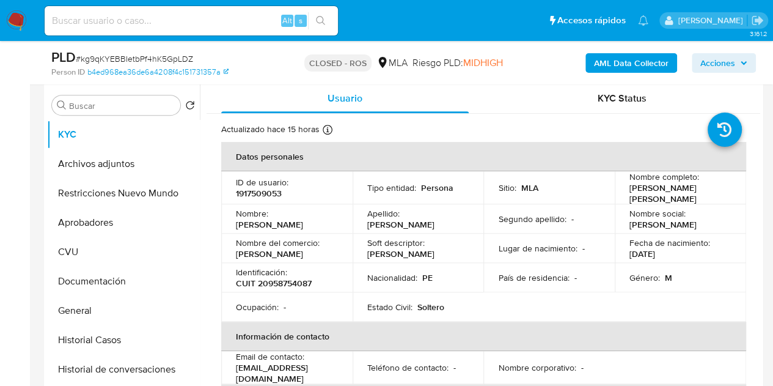
scroll to position [266, 0]
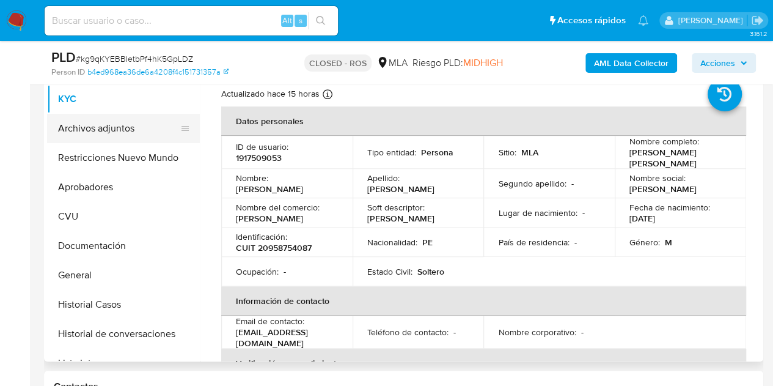
click at [95, 136] on button "Archivos adjuntos" at bounding box center [118, 128] width 143 height 29
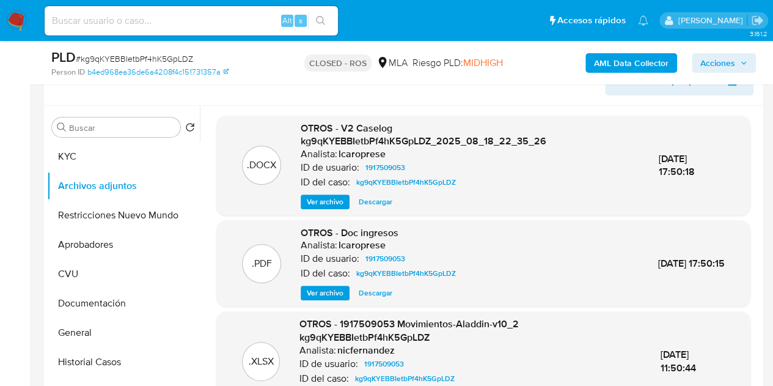
scroll to position [181, 0]
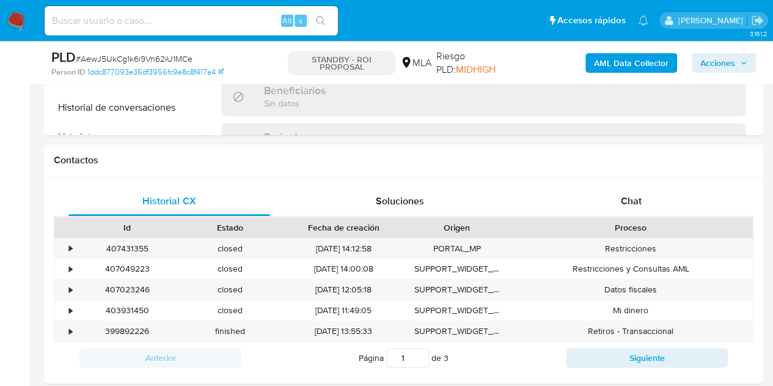
select select "10"
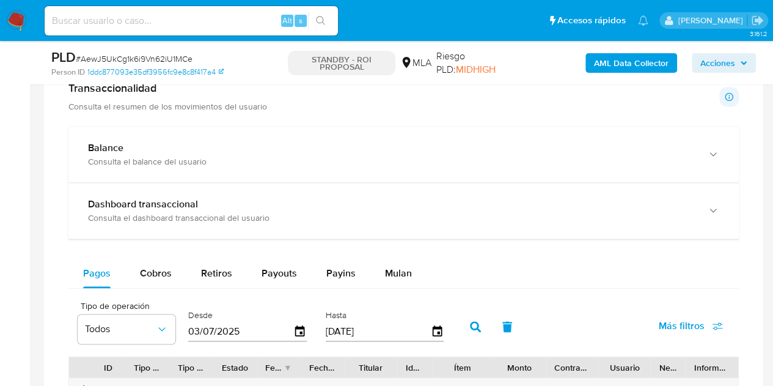
scroll to position [879, 0]
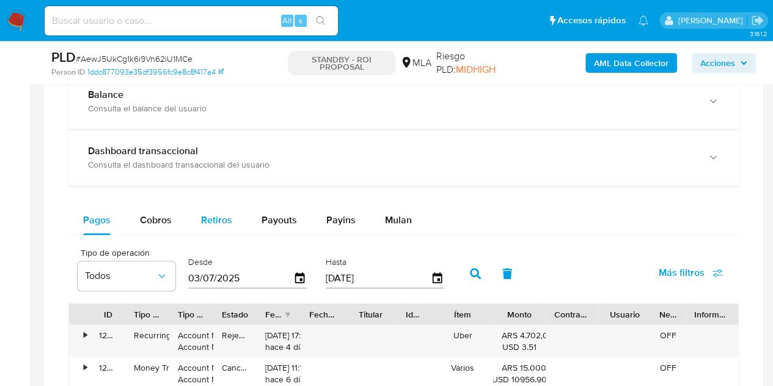
click at [215, 217] on span "Retiros" at bounding box center [216, 220] width 31 height 14
select select "10"
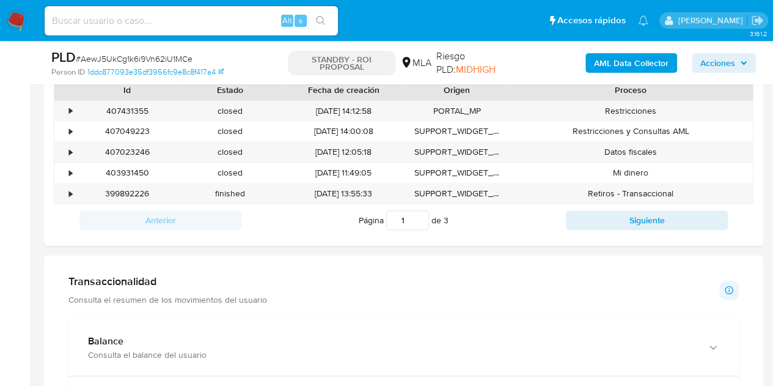
scroll to position [812, 0]
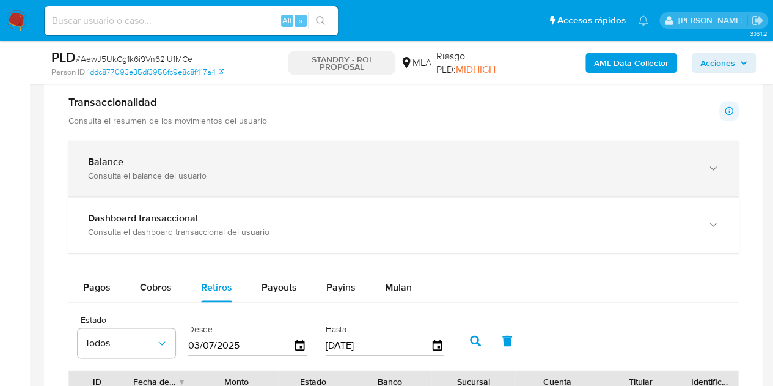
click at [617, 180] on div "Balance Consulta el balance del usuario" at bounding box center [403, 169] width 671 height 56
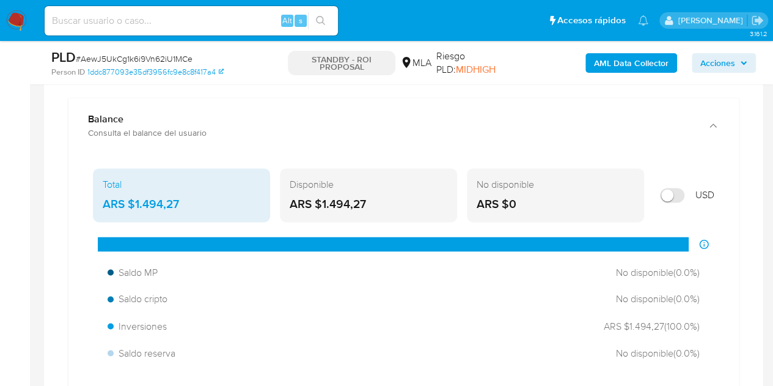
scroll to position [800, 0]
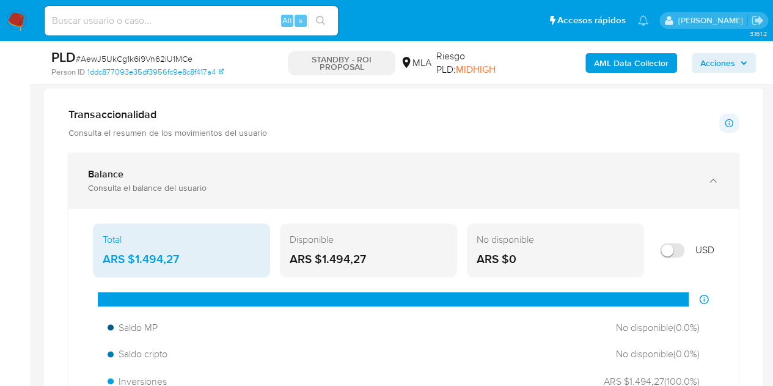
click at [522, 162] on div "Balance Consulta el balance del usuario" at bounding box center [403, 181] width 671 height 56
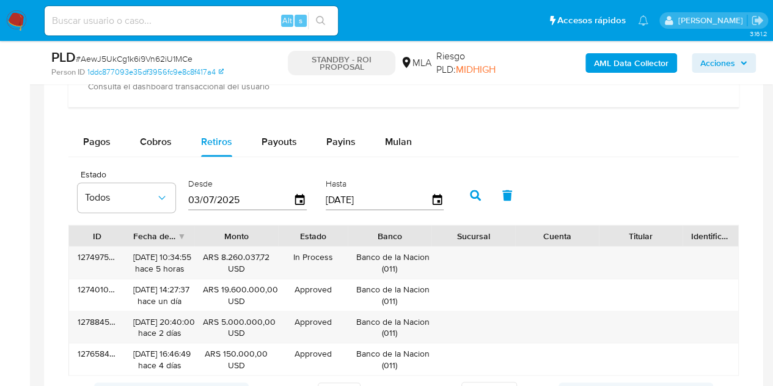
scroll to position [1039, 0]
